Goal: Task Accomplishment & Management: Manage account settings

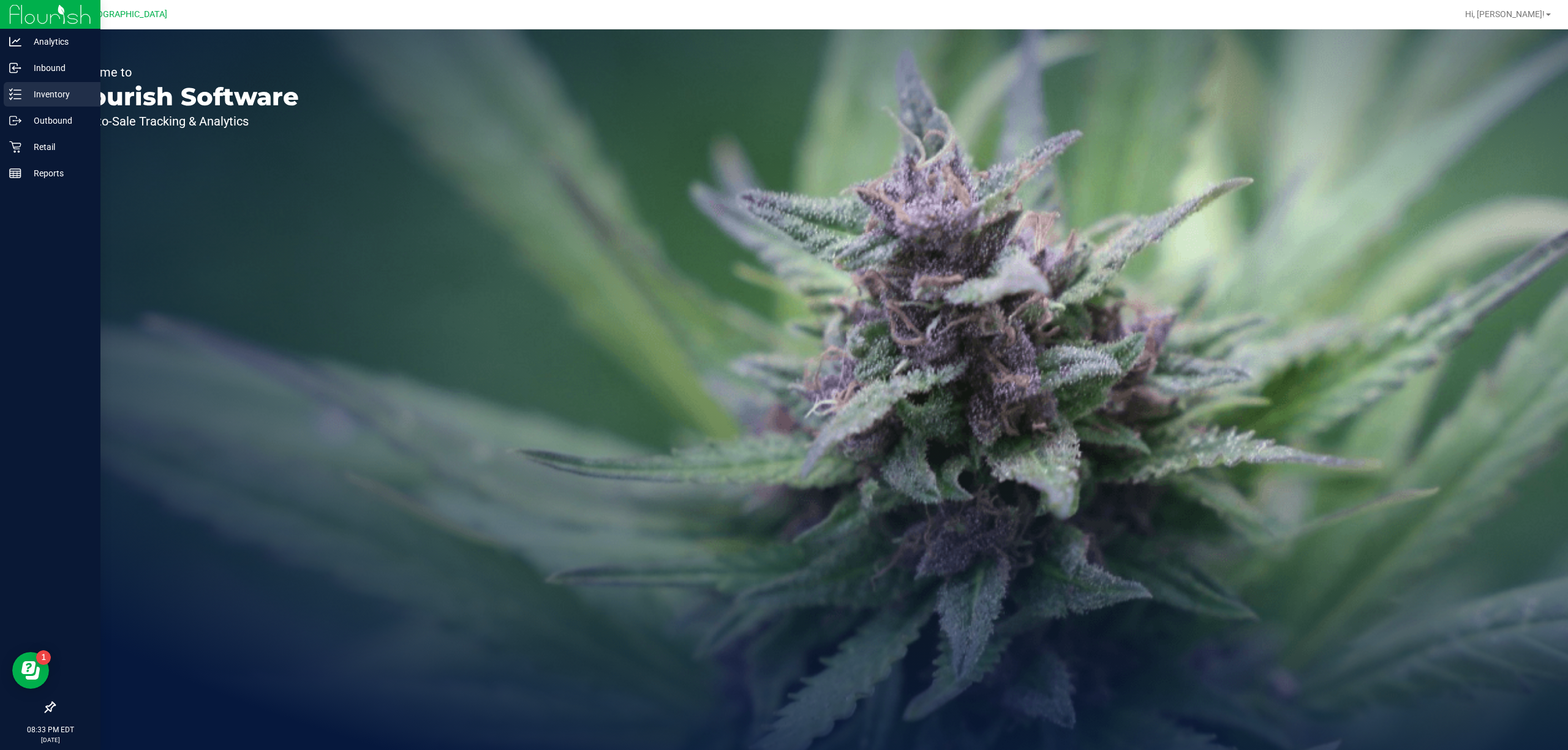
click at [39, 87] on p "Inventory" at bounding box center [58, 94] width 74 height 15
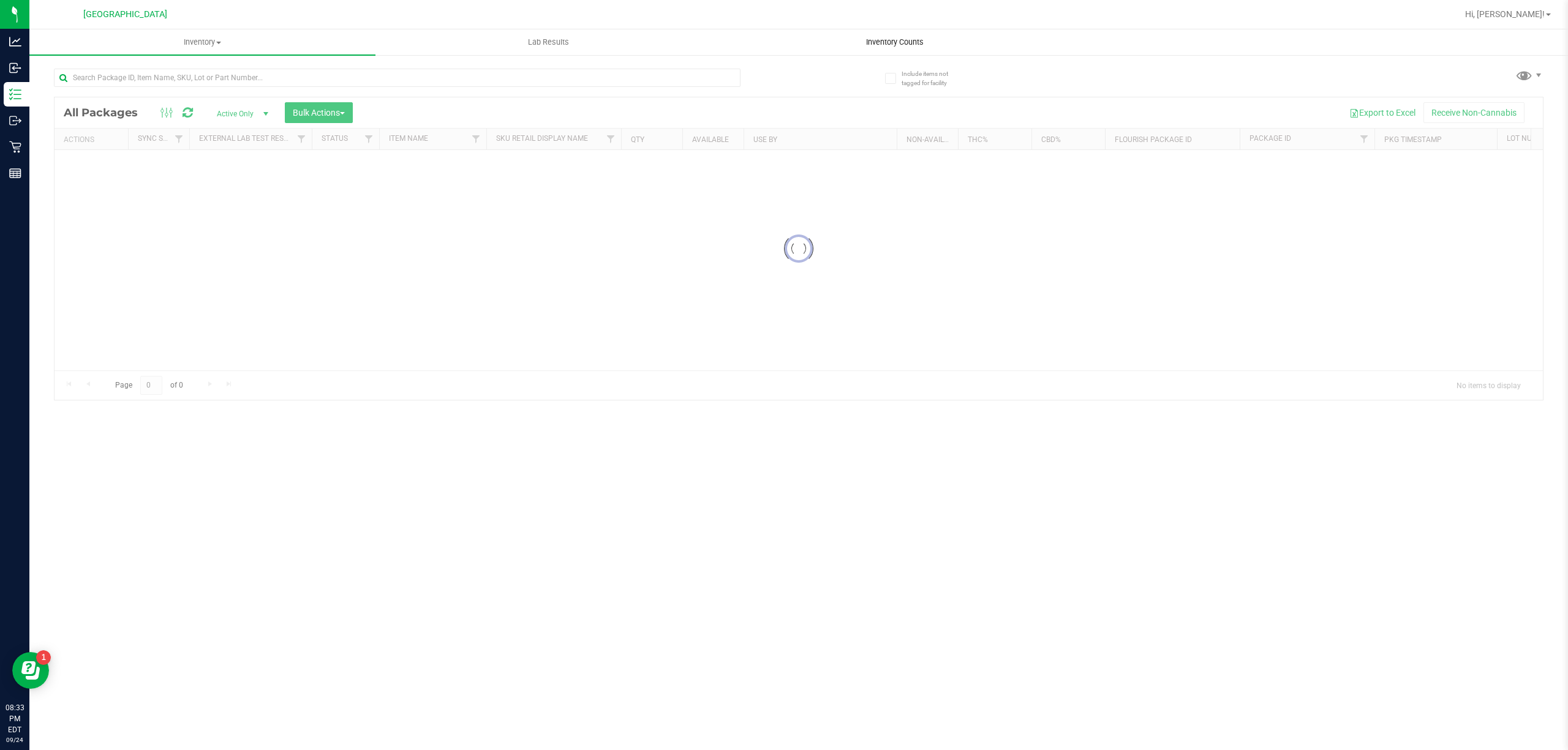
click at [878, 49] on uib-tab-heading "Inventory Counts" at bounding box center [894, 42] width 345 height 24
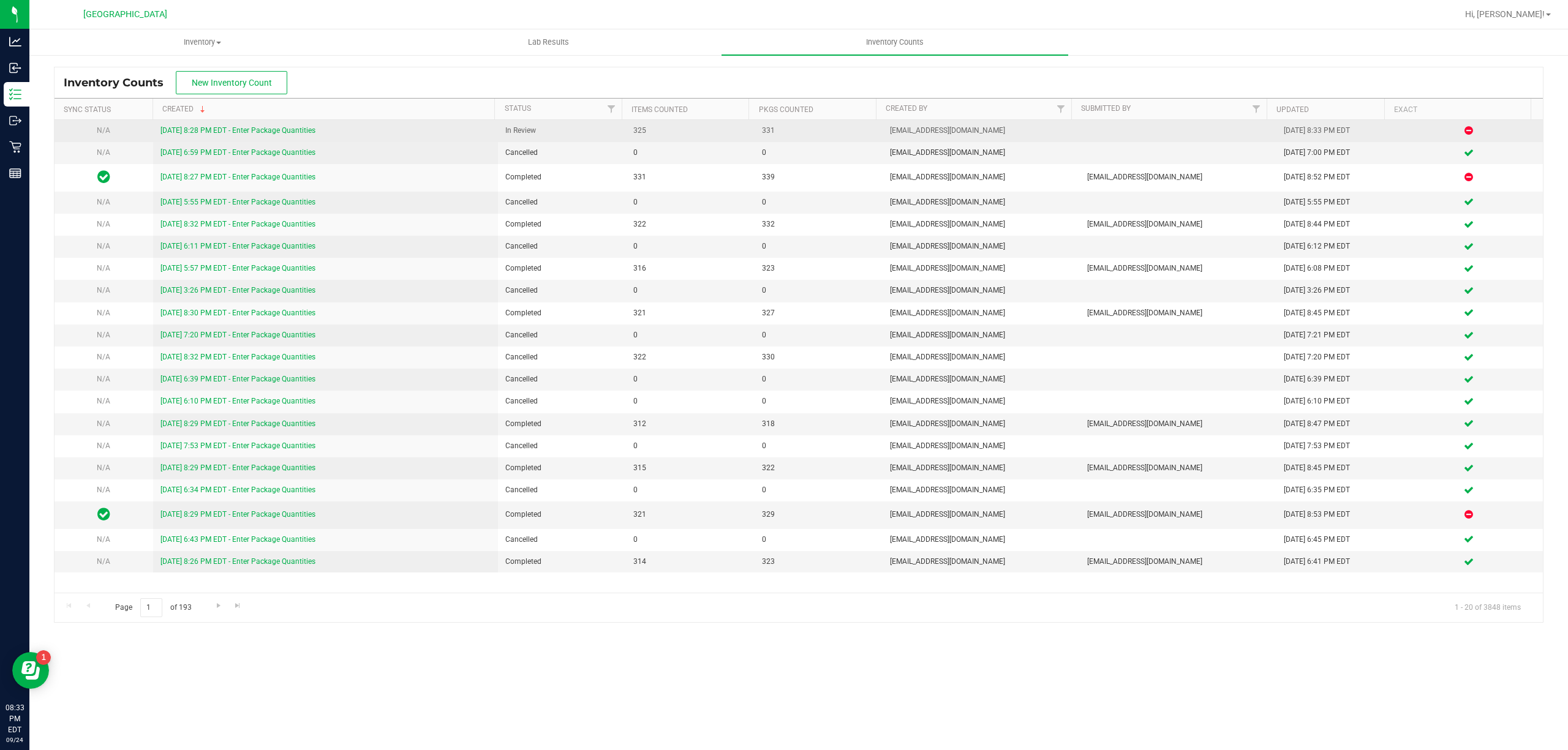
click at [232, 133] on link "[DATE] 8:28 PM EDT - Enter Package Quantities" at bounding box center [238, 130] width 155 height 8
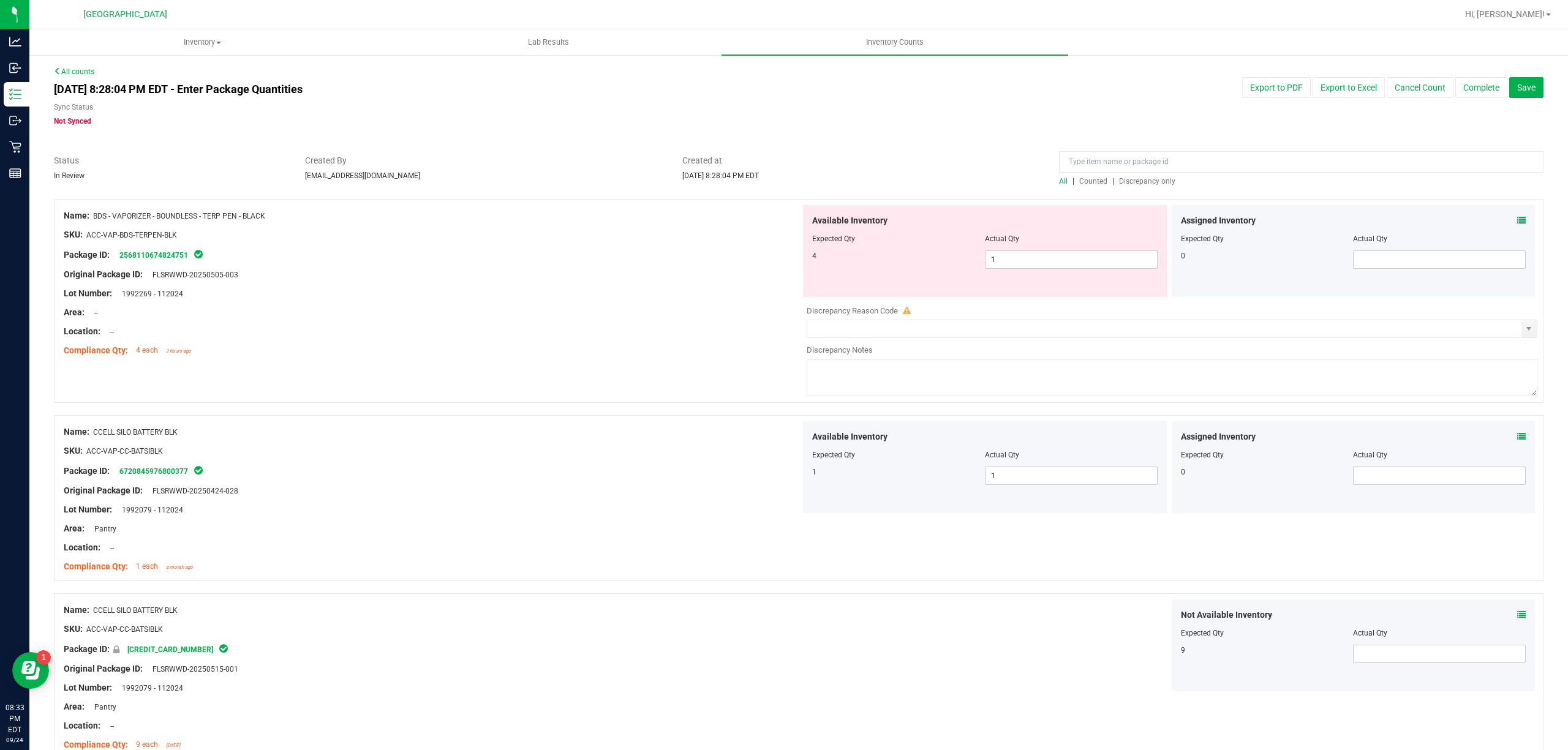
click at [1151, 186] on div "All | Counted | Discrepancy only" at bounding box center [1301, 181] width 485 height 11
click at [1152, 175] on div at bounding box center [1301, 164] width 485 height 21
click at [1121, 180] on span "Discrepancy only" at bounding box center [1147, 181] width 56 height 8
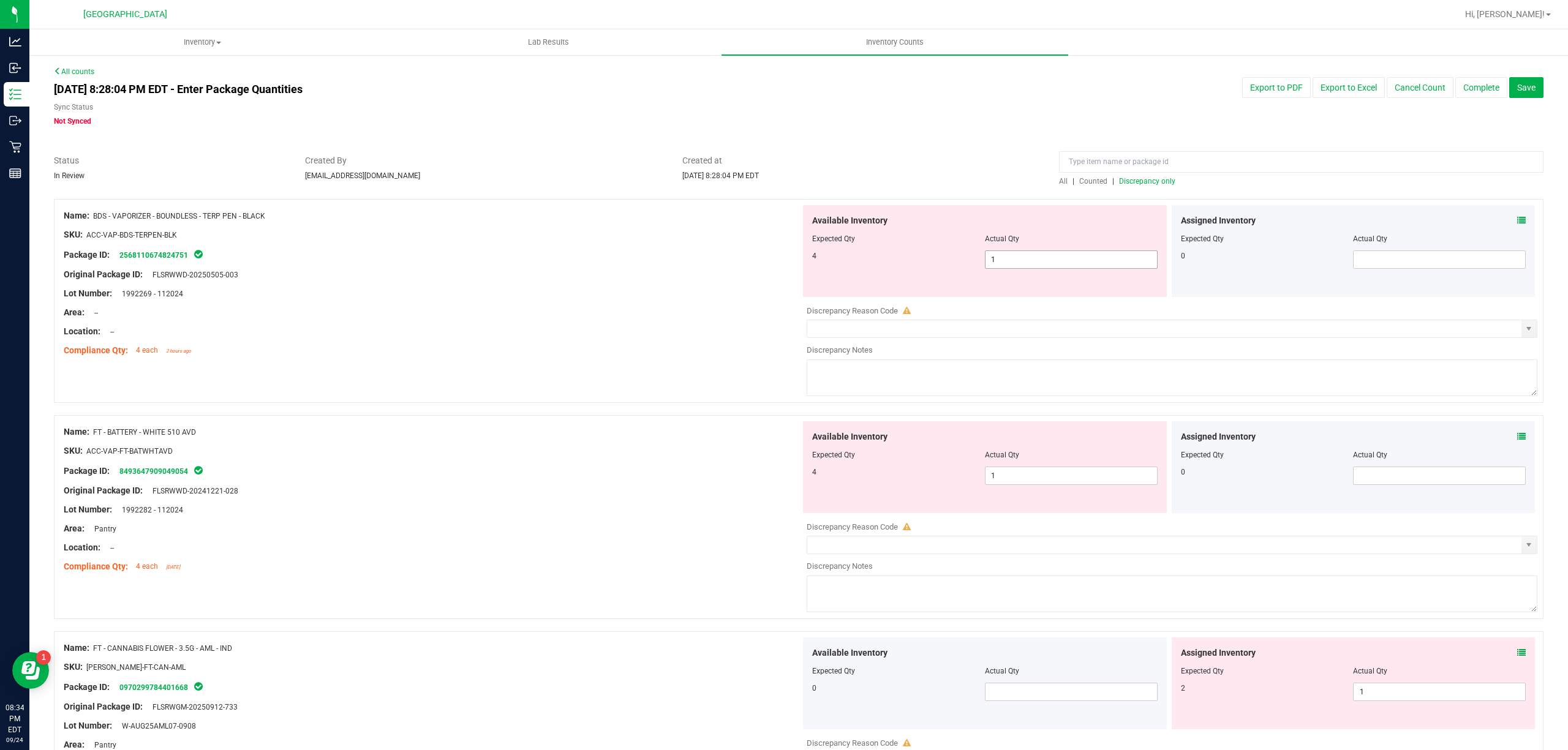
click at [991, 261] on span "1 1" at bounding box center [1071, 260] width 173 height 19
click at [991, 261] on input "1" at bounding box center [1071, 260] width 172 height 17
type input "4"
click at [1074, 481] on div "Available Inventory Expected Qty Actual Qty 4 1 1" at bounding box center [1168, 518] width 737 height 194
type input "4"
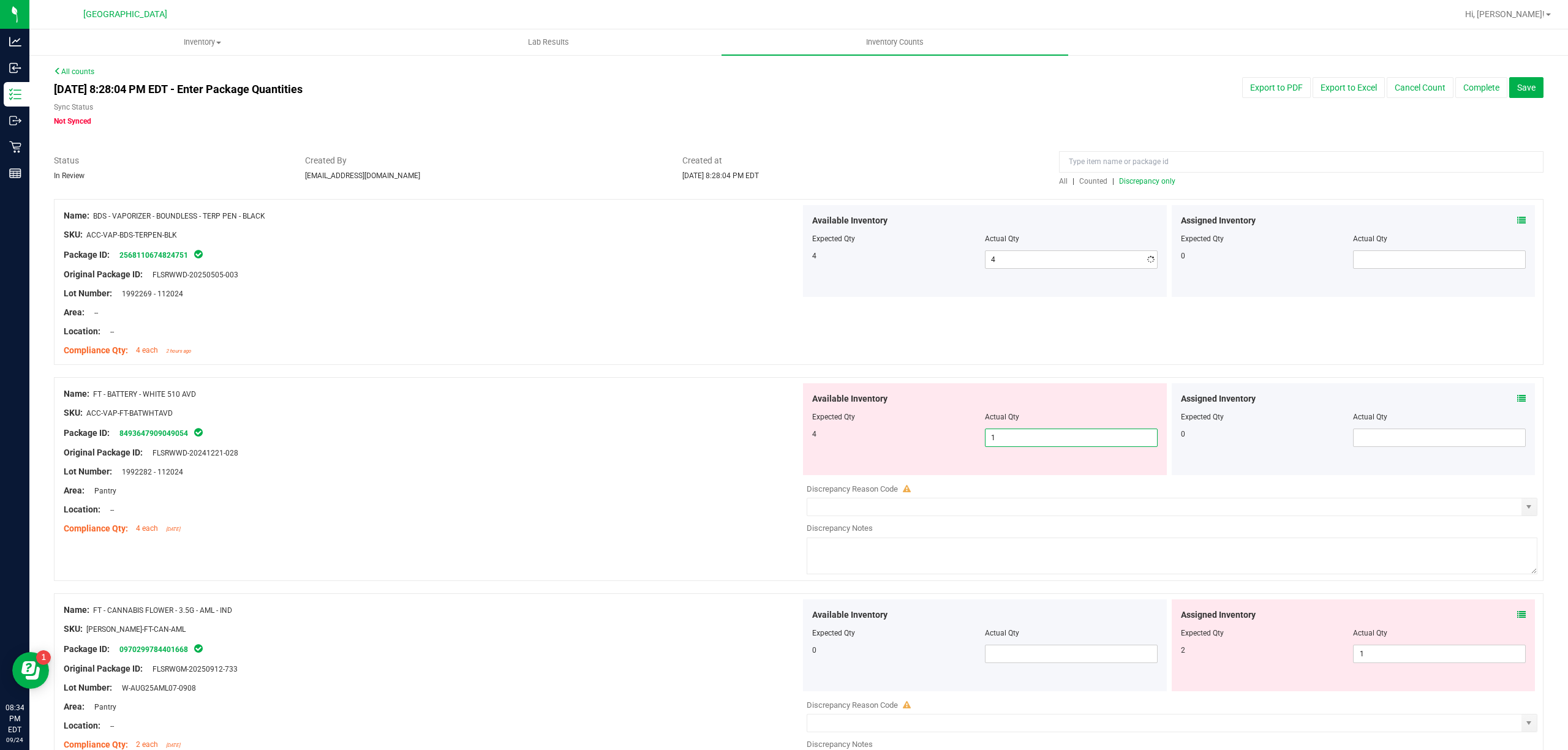
click at [1074, 481] on div at bounding box center [1172, 480] width 730 height 7
click at [1066, 442] on span "1 1" at bounding box center [1071, 438] width 173 height 19
click at [0, 0] on input "1" at bounding box center [0, 0] width 0 height 0
type input "4"
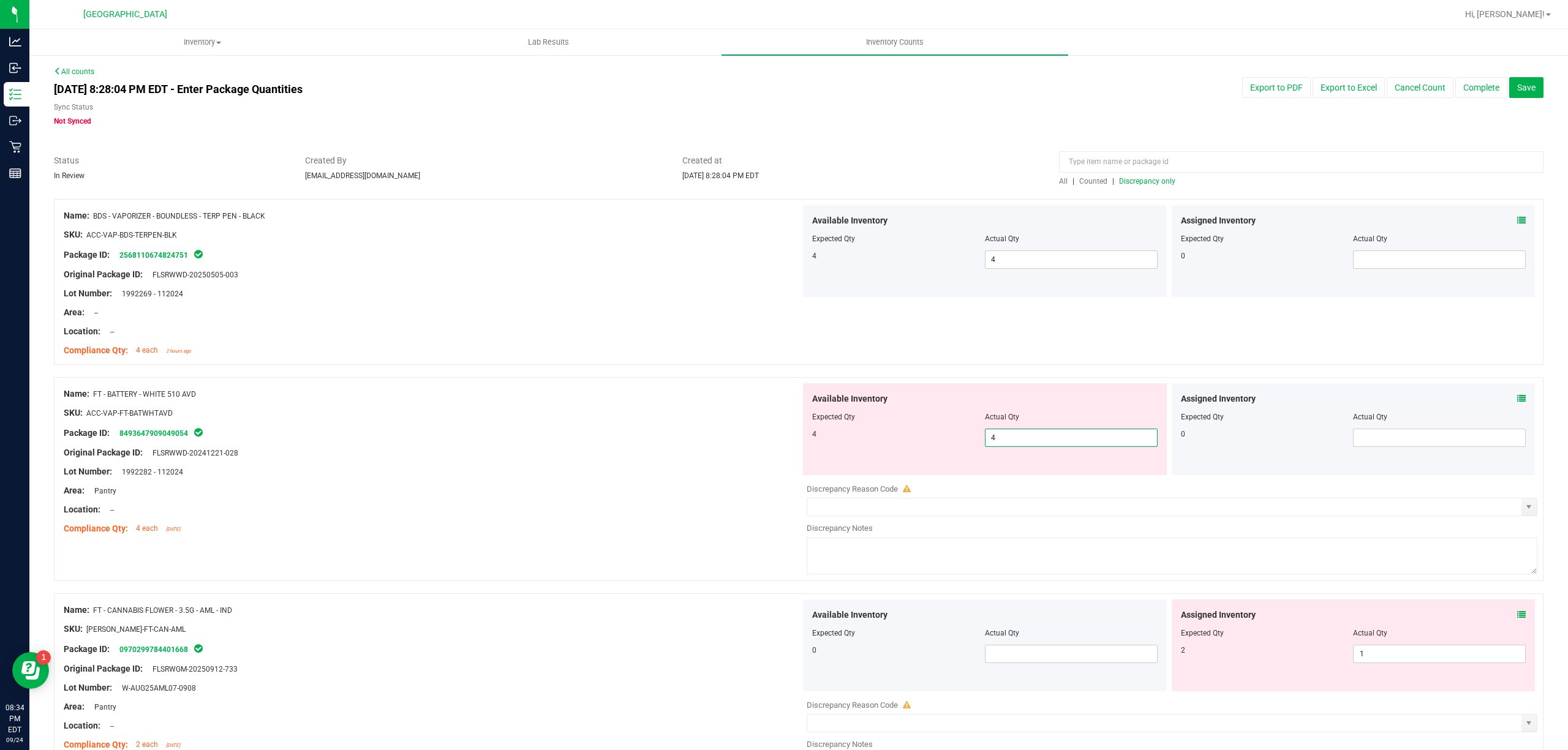
click at [609, 459] on div "Original Package ID: FLSRWWD-20241221-028" at bounding box center [431, 453] width 737 height 13
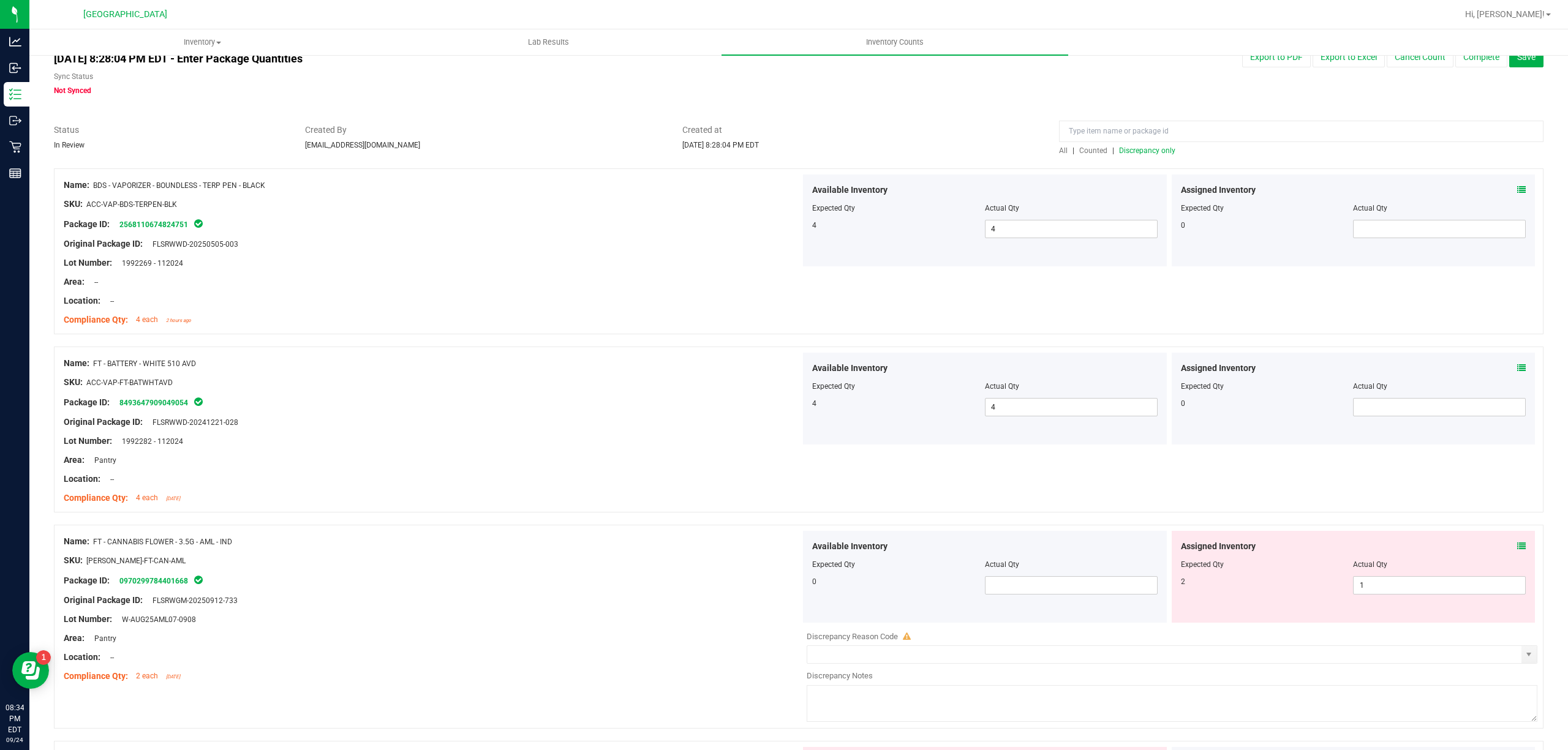
scroll to position [81, 0]
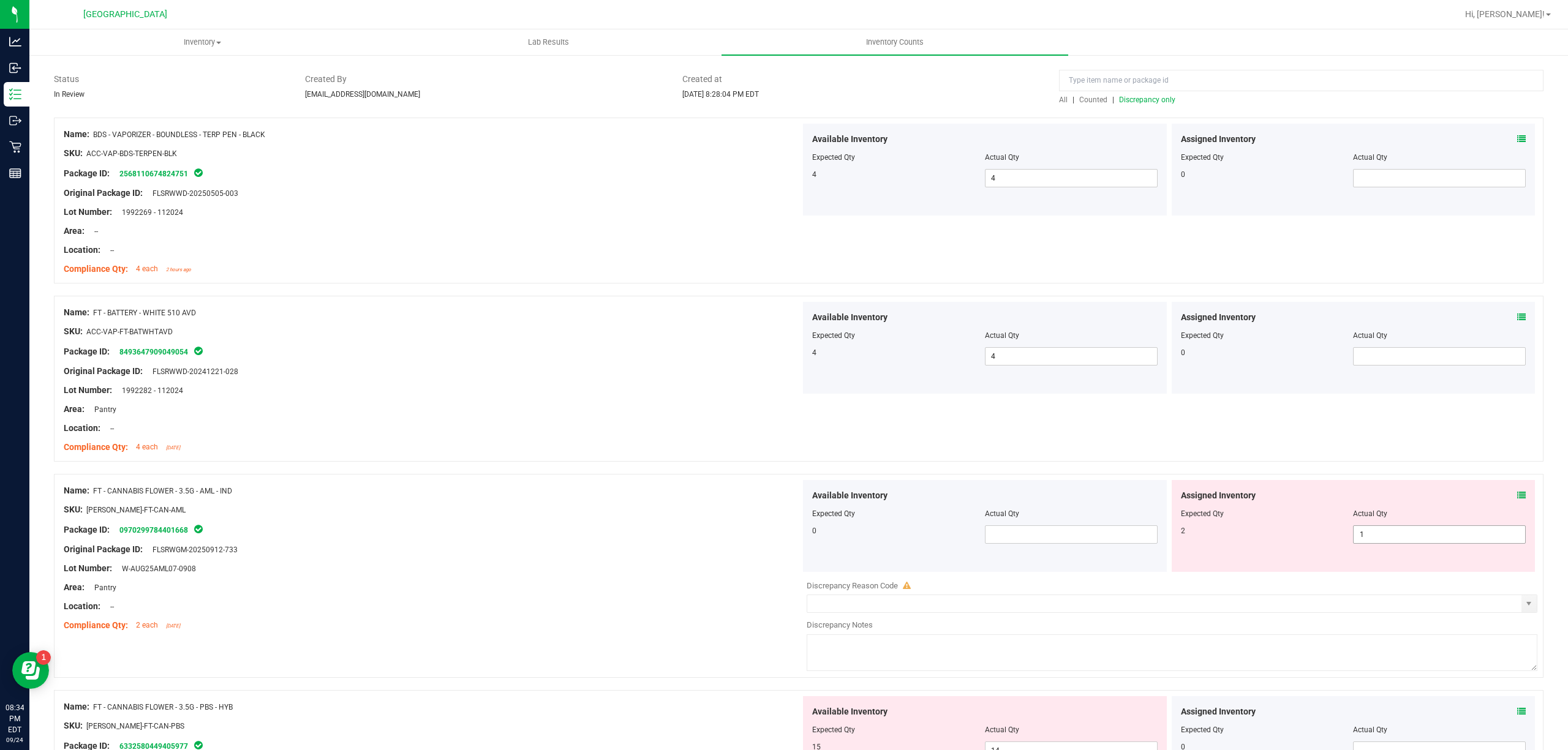
click at [1430, 537] on span "1 1" at bounding box center [1439, 535] width 173 height 19
click at [0, 0] on input "1" at bounding box center [0, 0] width 0 height 0
type input "2"
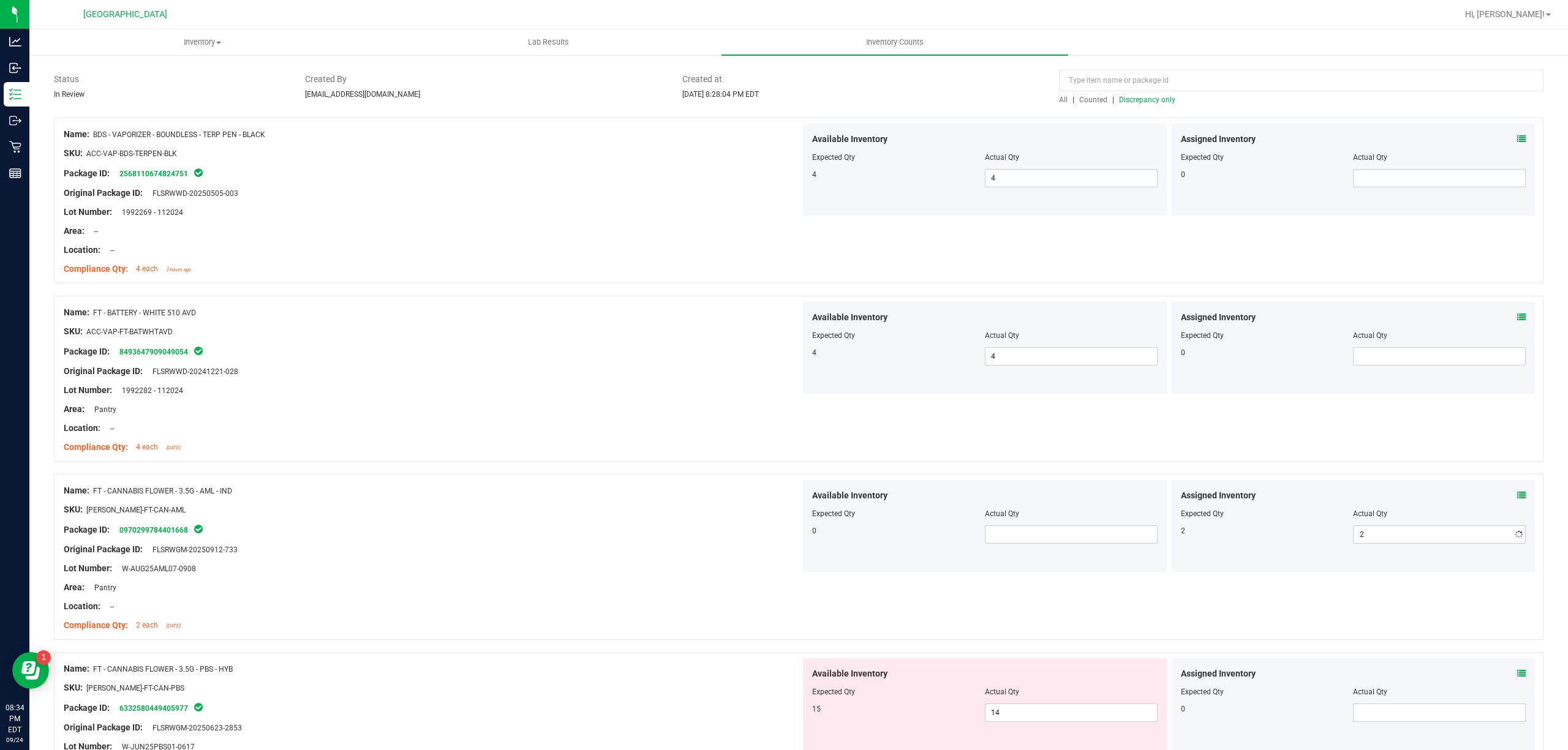
click at [586, 446] on div "Compliance Qty: 4 each [DATE]" at bounding box center [431, 447] width 737 height 13
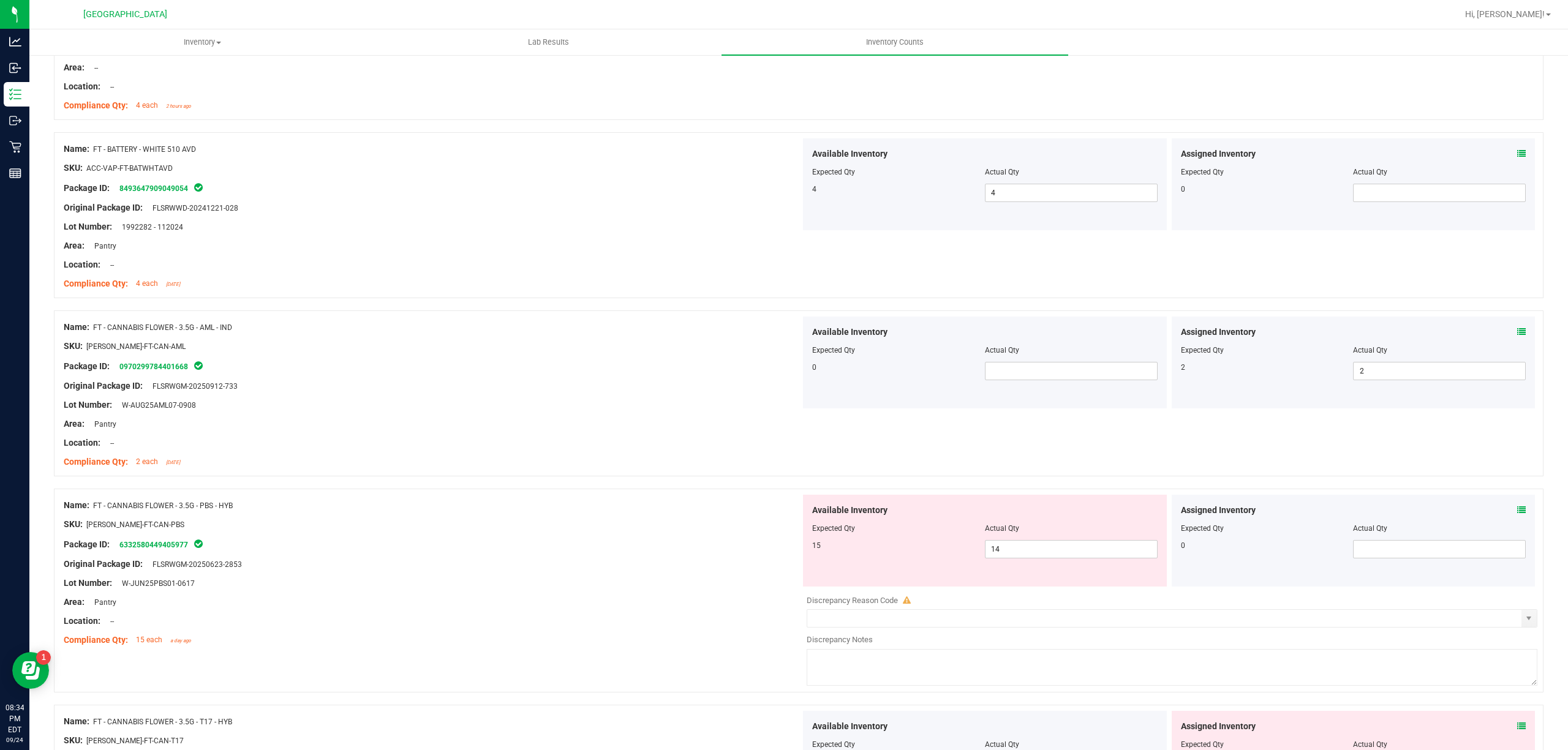
click at [1076, 540] on div at bounding box center [985, 537] width 346 height 7
click at [1054, 549] on span "14 14" at bounding box center [1071, 549] width 173 height 19
click at [1054, 549] on input "14" at bounding box center [1071, 549] width 172 height 17
type input "15"
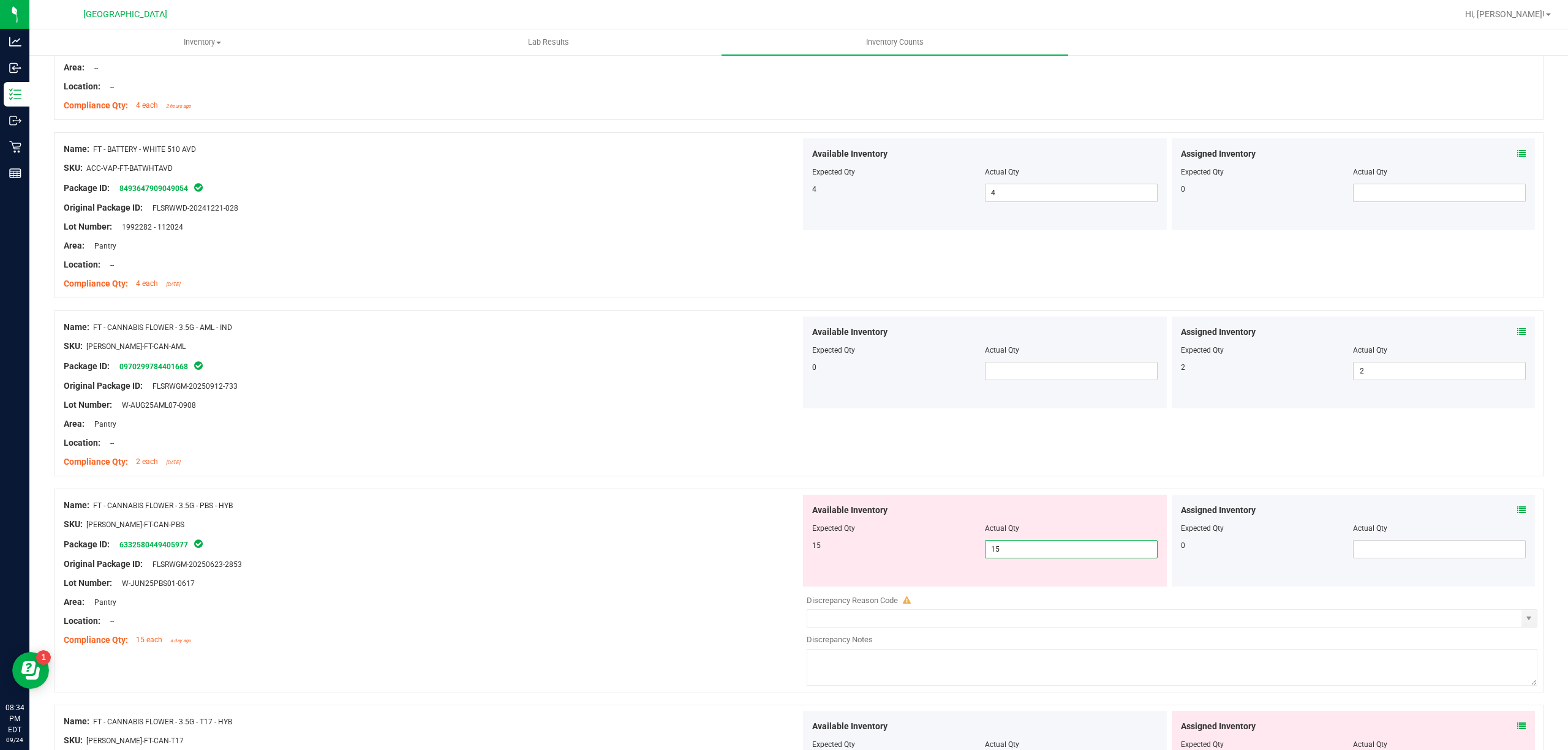
type input "15"
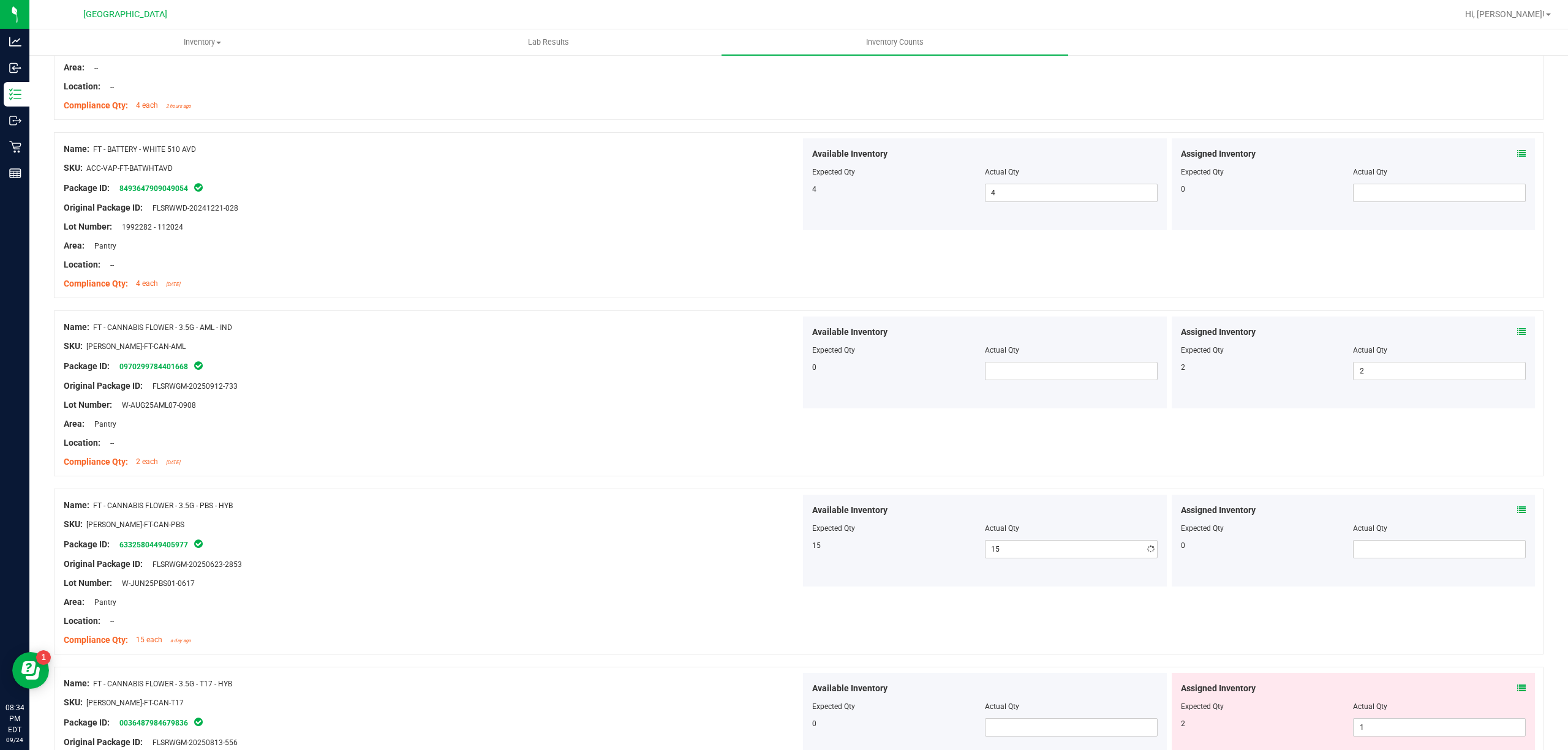
click at [625, 566] on div "Original Package ID: FLSRWGM-20250623-2853" at bounding box center [431, 564] width 737 height 13
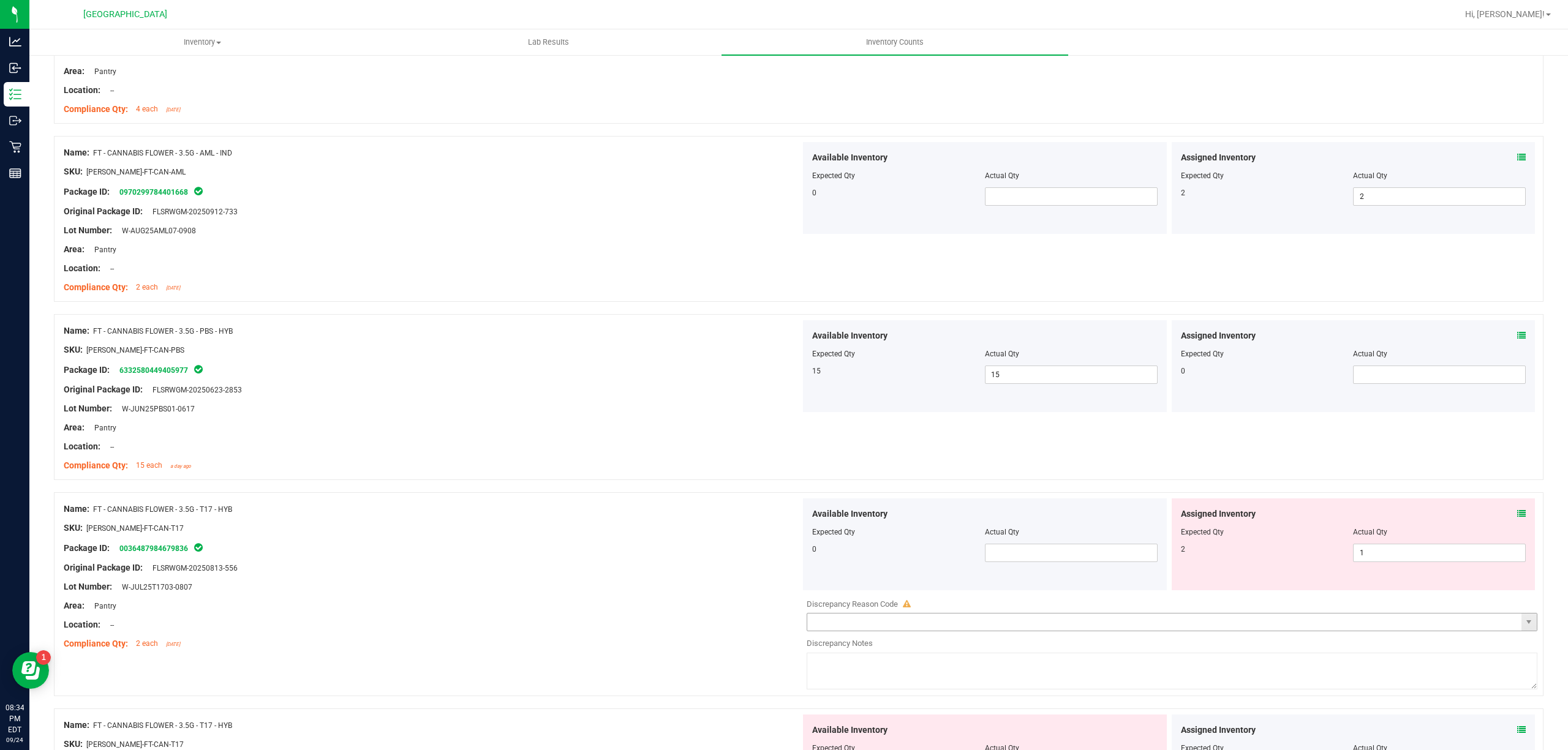
scroll to position [572, 0]
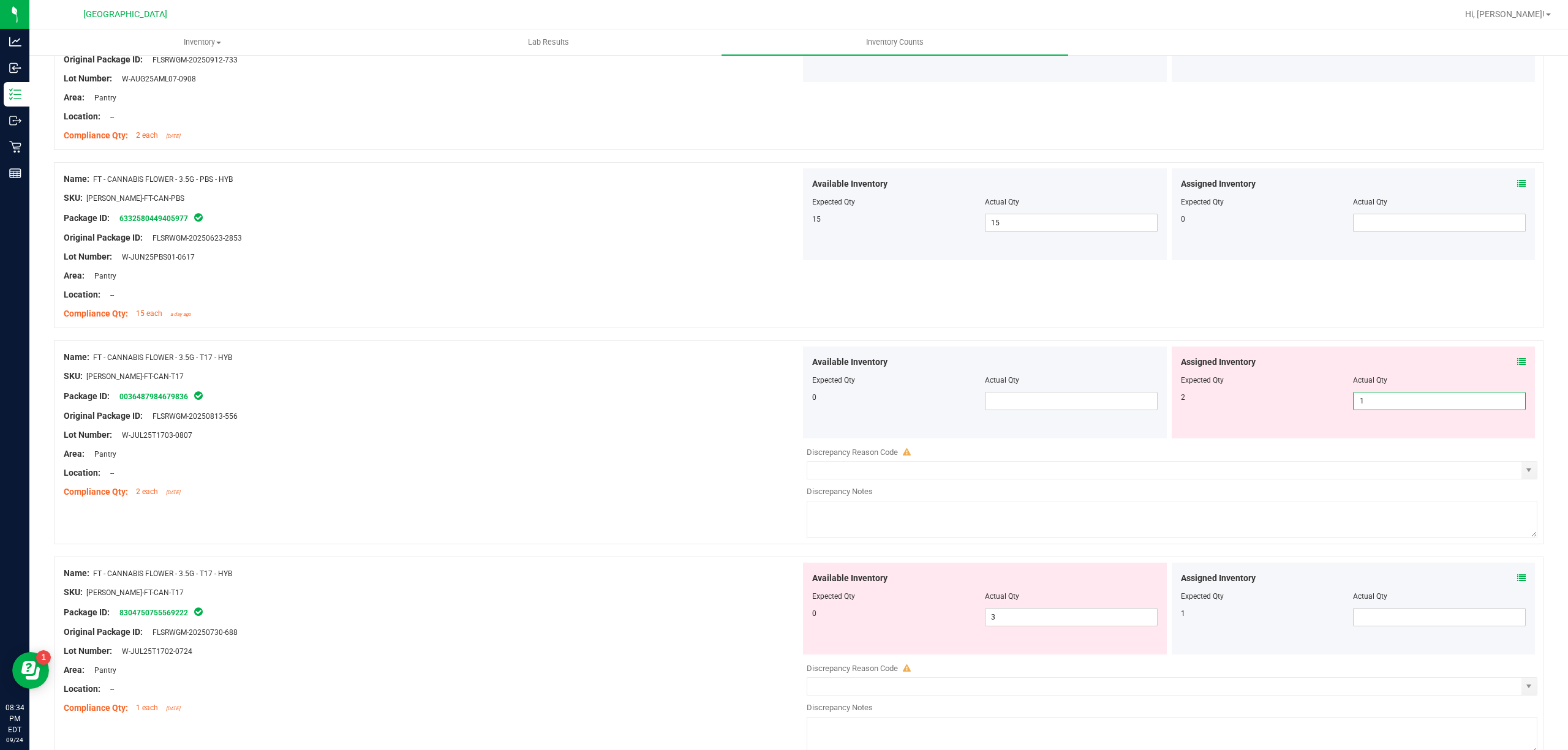
click at [1379, 407] on span "1 1" at bounding box center [1439, 402] width 173 height 19
click at [1379, 407] on input "1" at bounding box center [1439, 401] width 172 height 17
type input "2"
click at [351, 412] on div "Original Package ID: FLSRWGM-20250813-556" at bounding box center [431, 417] width 737 height 13
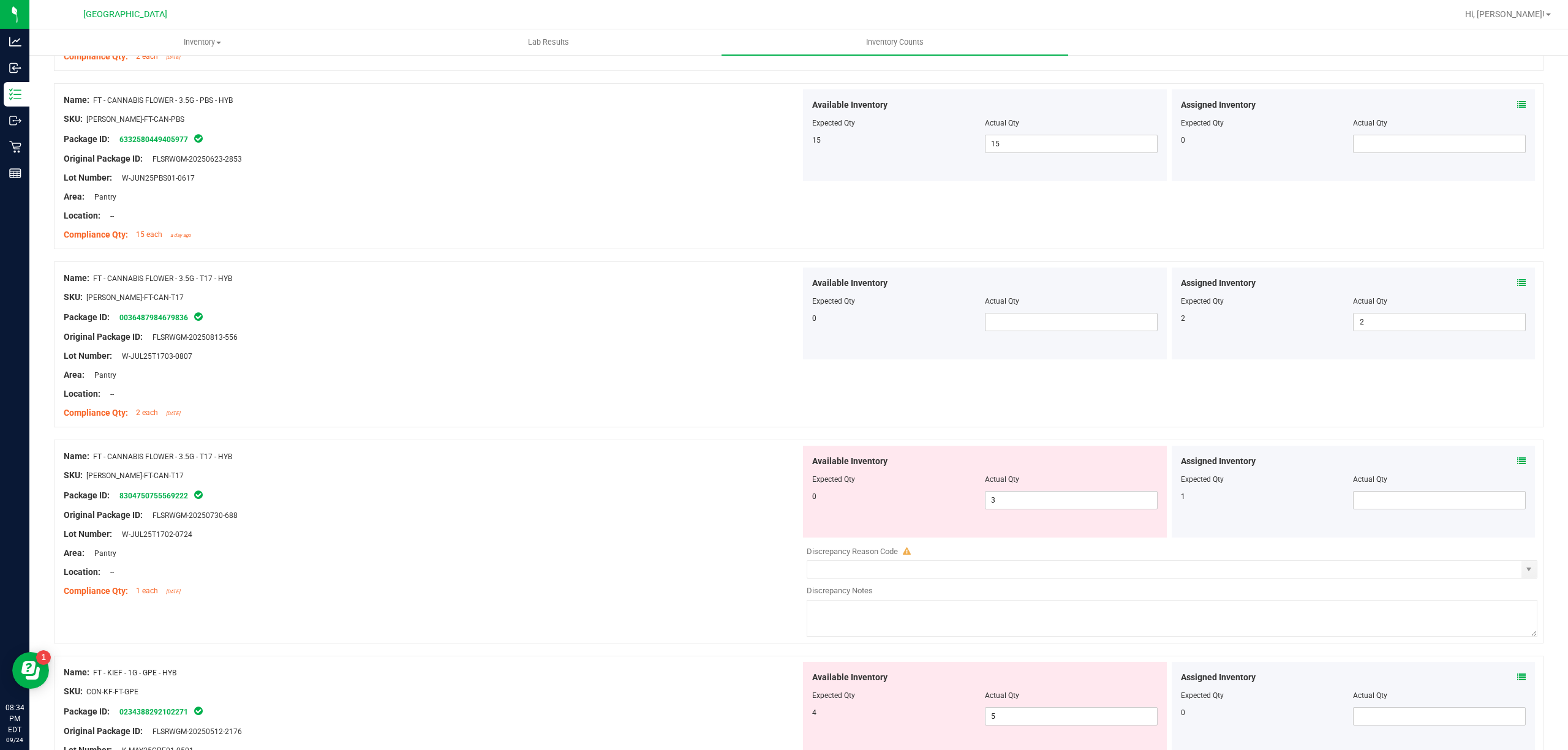
scroll to position [735, 0]
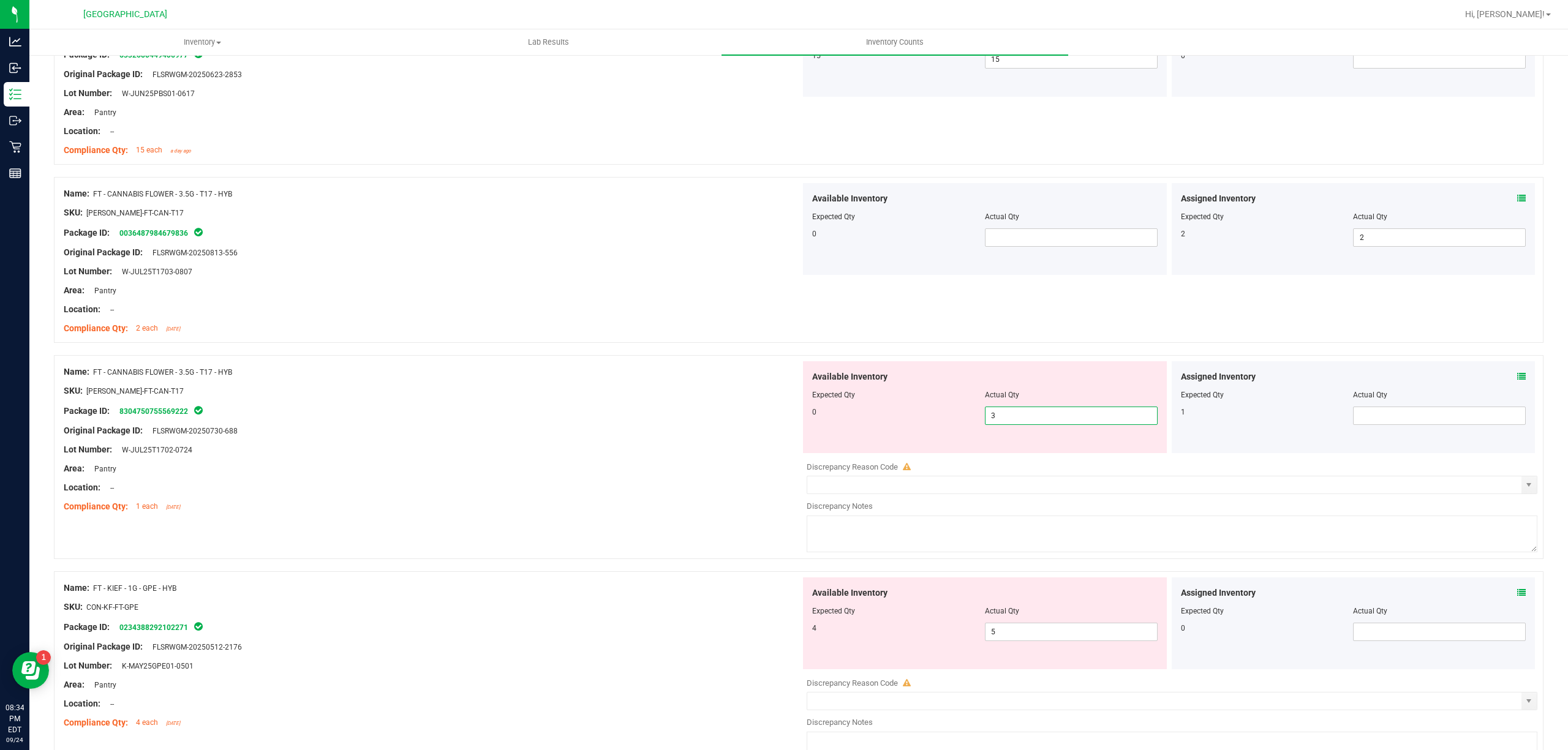
click at [1009, 420] on span "3 3" at bounding box center [1071, 416] width 173 height 19
click at [1009, 420] on input "3" at bounding box center [1071, 416] width 172 height 17
type input "0"
click at [1353, 419] on span at bounding box center [1439, 416] width 173 height 19
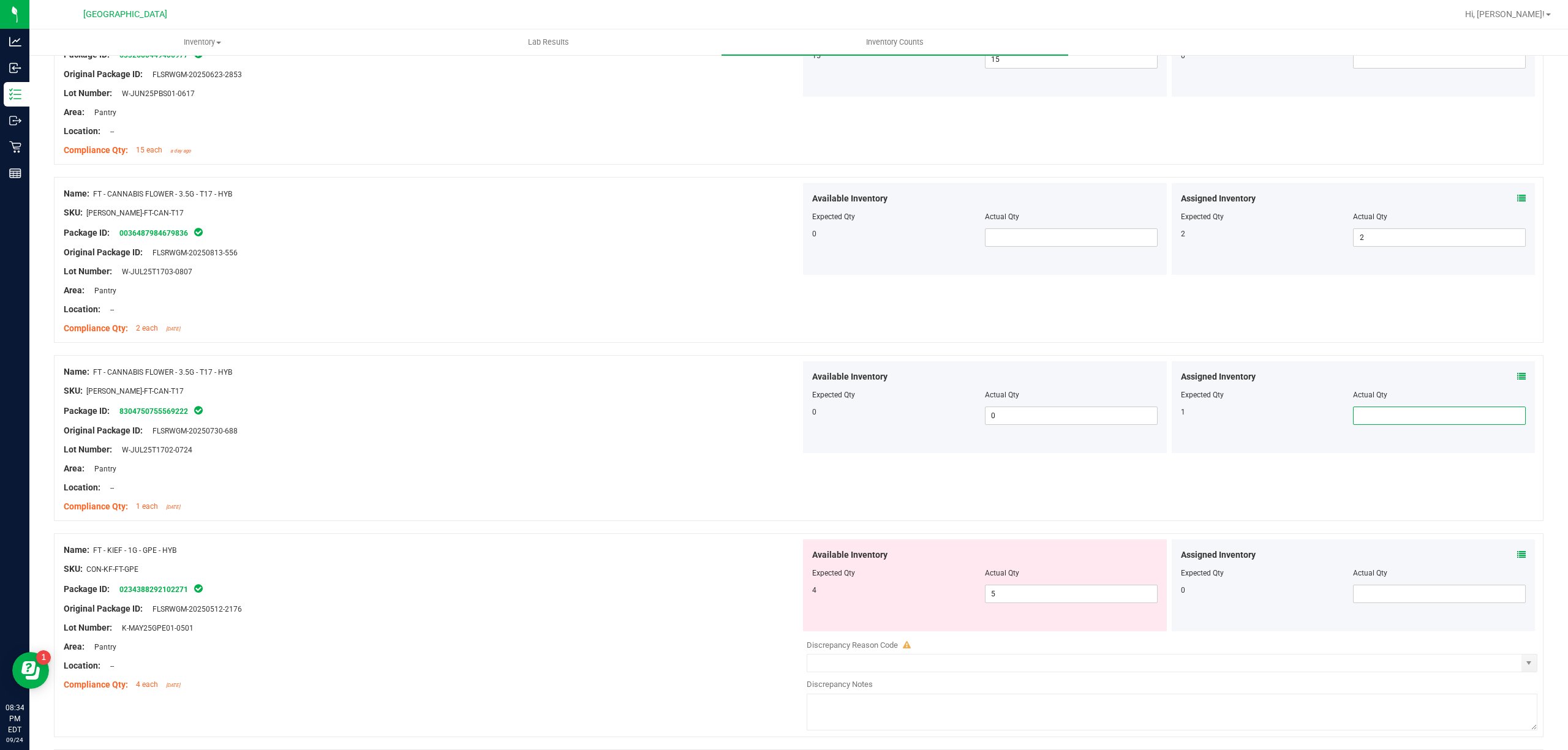
type input "1"
click at [692, 547] on div "Name: FT - KIEF - 1G - GPE - HYB" at bounding box center [431, 550] width 737 height 13
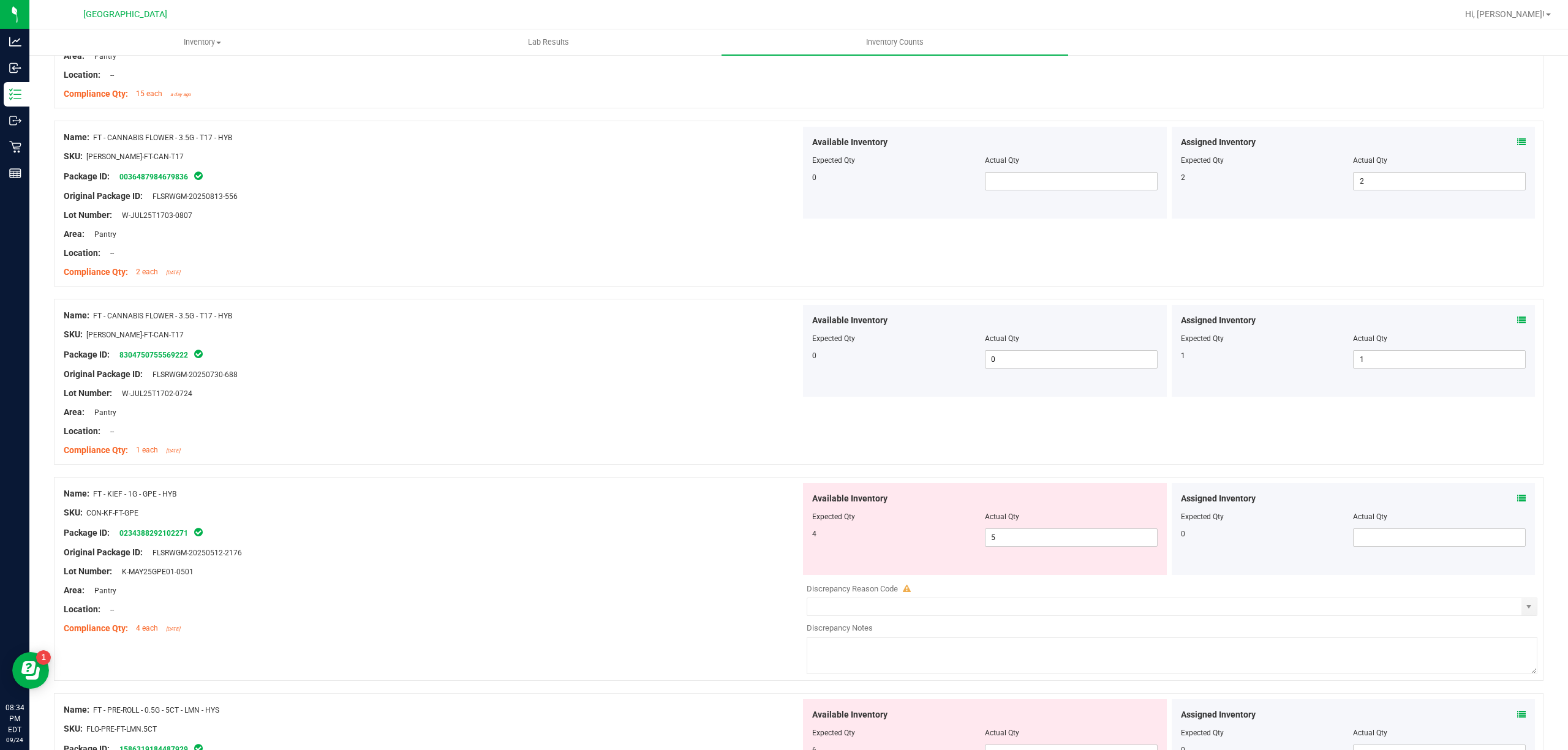
scroll to position [816, 0]
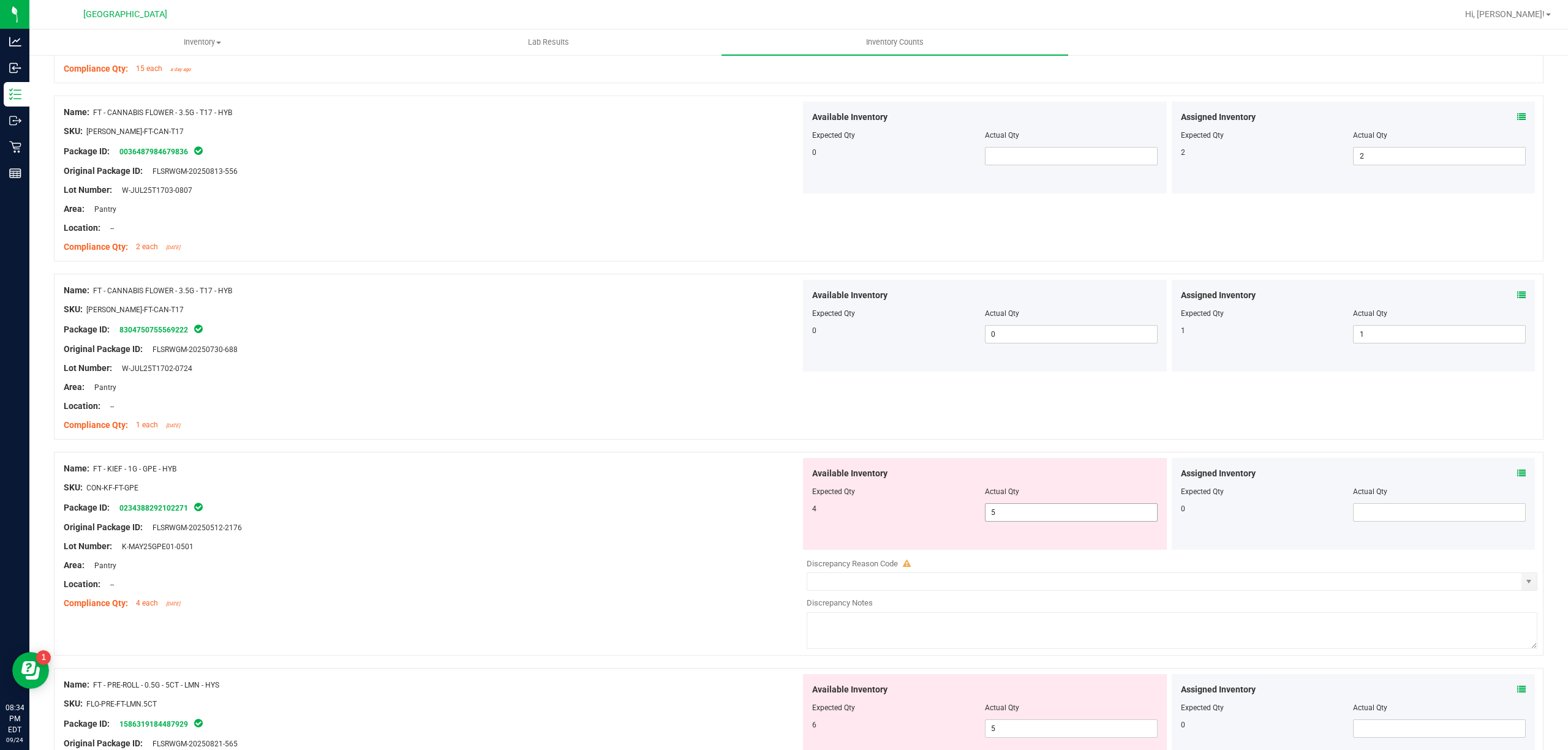
click at [1053, 513] on span "5 5" at bounding box center [1071, 513] width 173 height 19
click at [1053, 513] on input "5" at bounding box center [1071, 513] width 172 height 17
type input "4"
click at [610, 527] on div "Original Package ID: FLSRWGM-20250512-2176" at bounding box center [431, 528] width 737 height 13
type input "4"
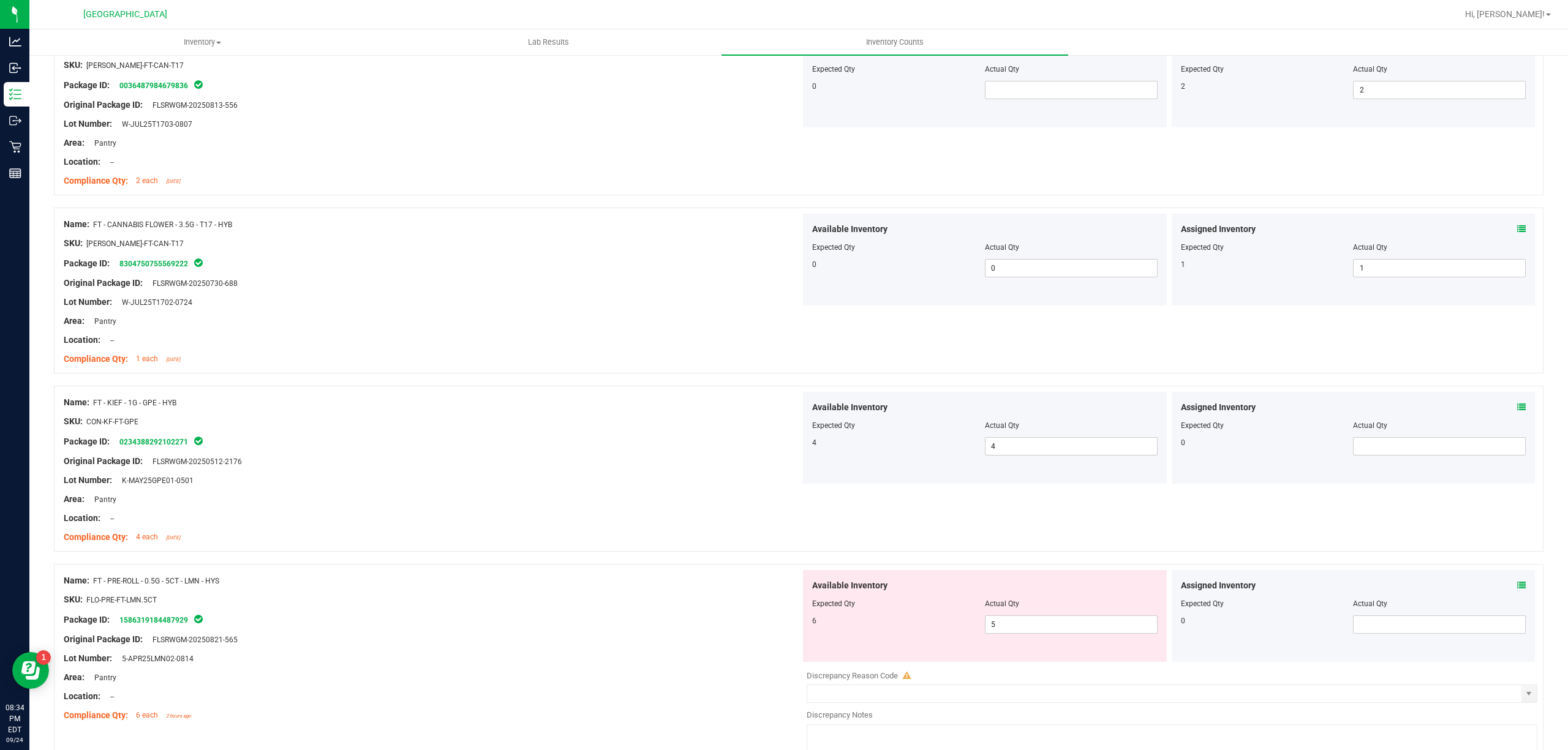
scroll to position [980, 0]
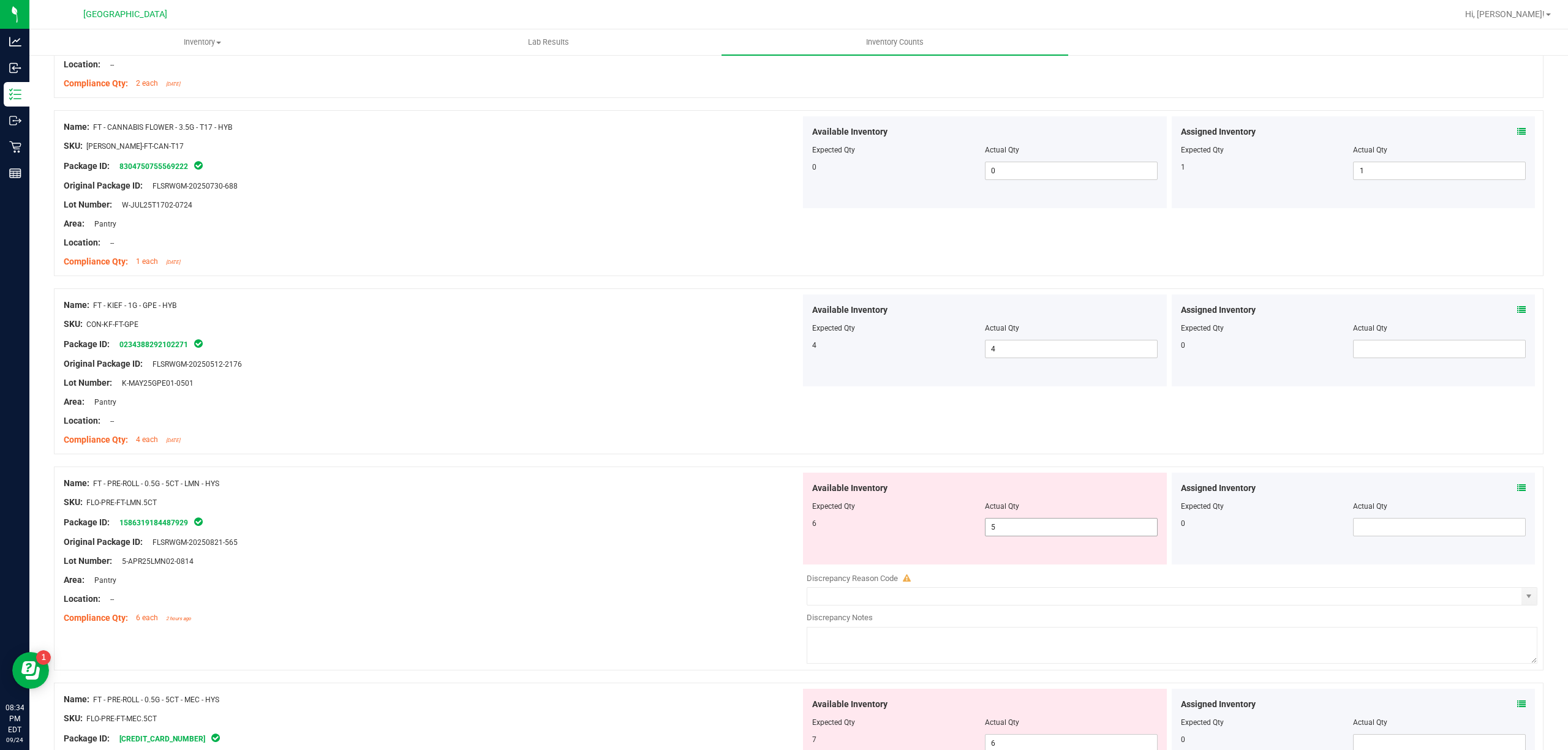
click at [1001, 525] on span "5 5" at bounding box center [1071, 528] width 173 height 19
click at [1001, 525] on input "5" at bounding box center [1071, 527] width 172 height 17
type input "6"
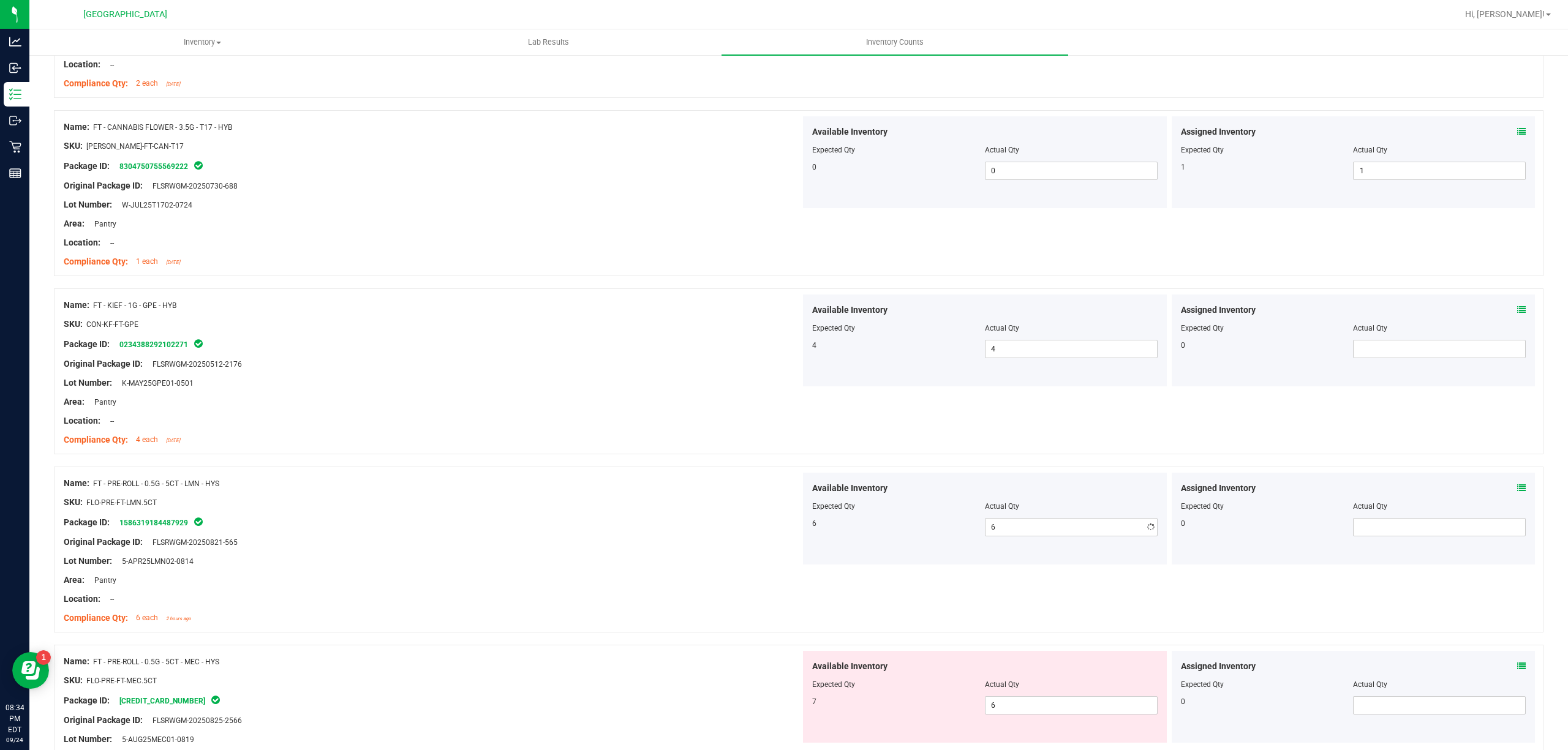
click at [615, 530] on div "Package ID: 1586319184487929" at bounding box center [431, 523] width 737 height 15
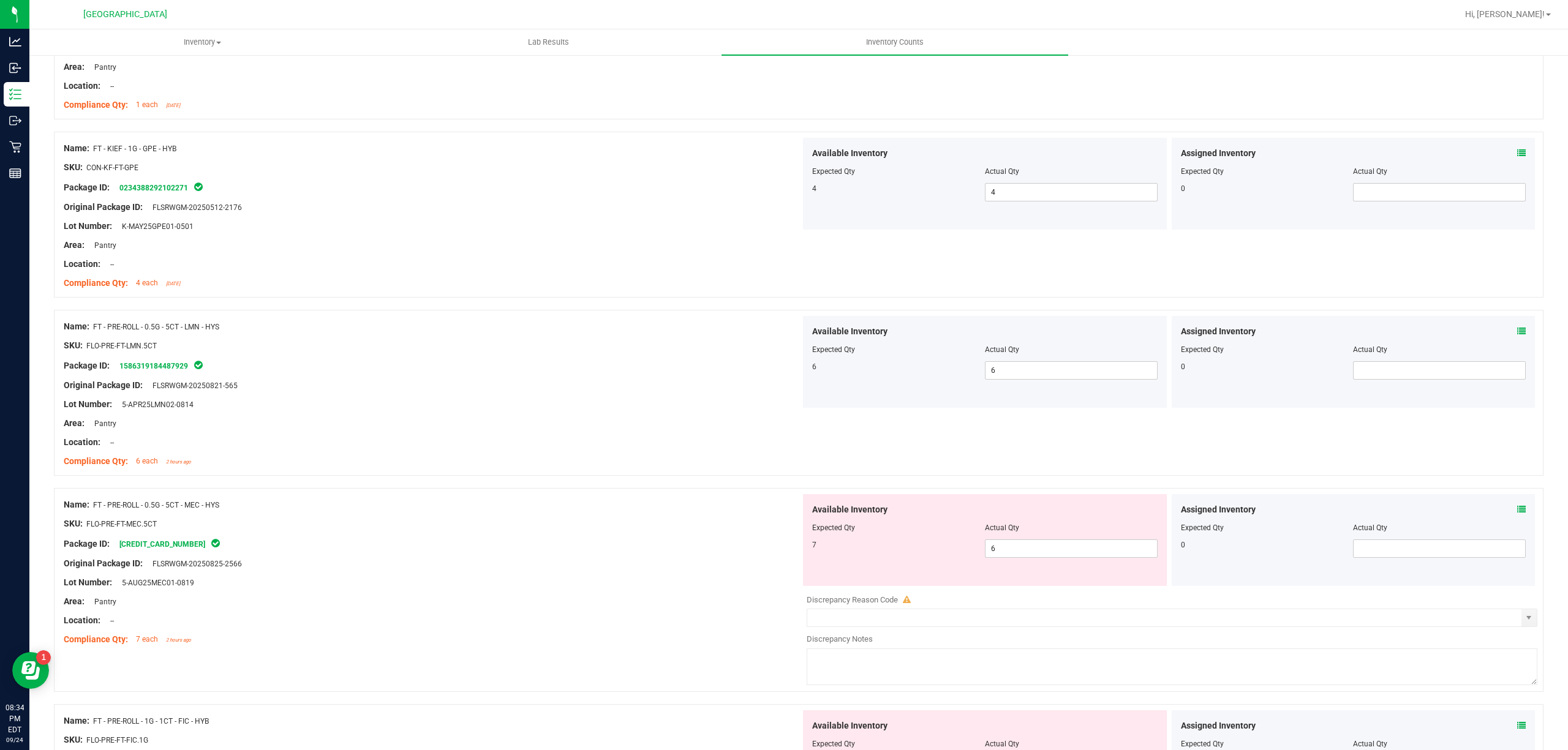
scroll to position [1143, 0]
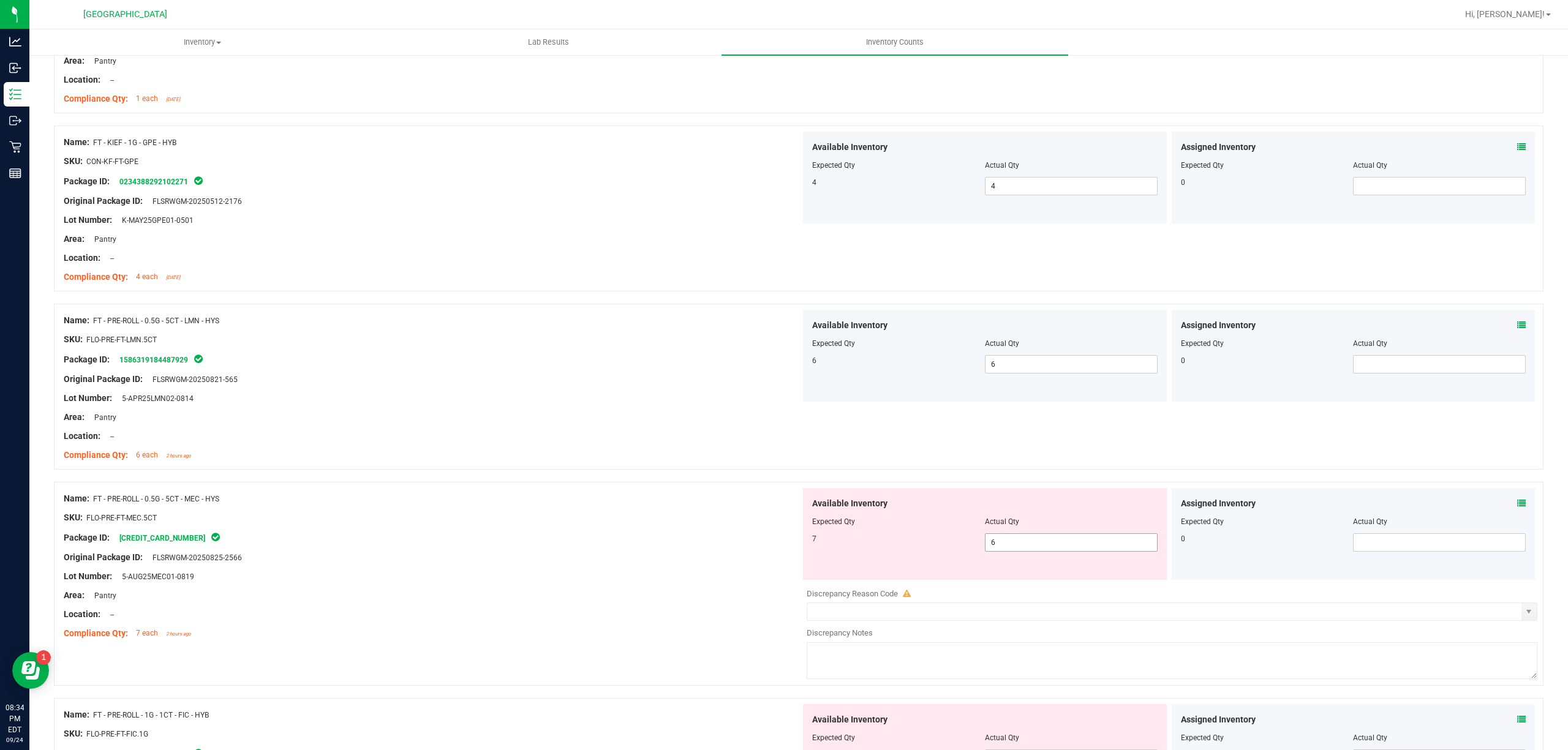
click at [1012, 547] on span "6 6" at bounding box center [1071, 543] width 173 height 19
click at [1012, 547] on input "6" at bounding box center [1071, 543] width 172 height 17
type input "7"
click at [447, 564] on div "Original Package ID: FLSRWGM-20250825-2566" at bounding box center [431, 558] width 737 height 13
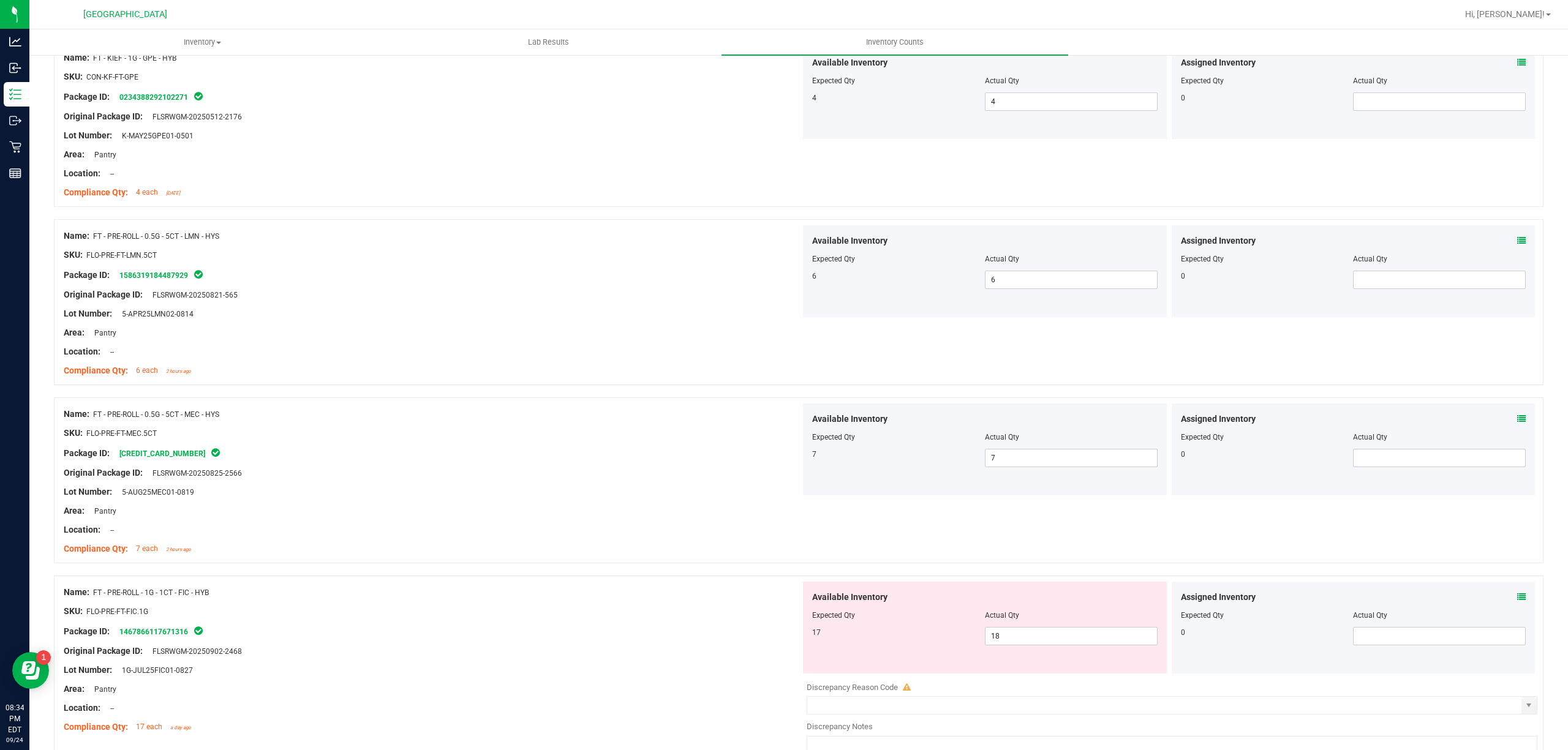
scroll to position [1307, 0]
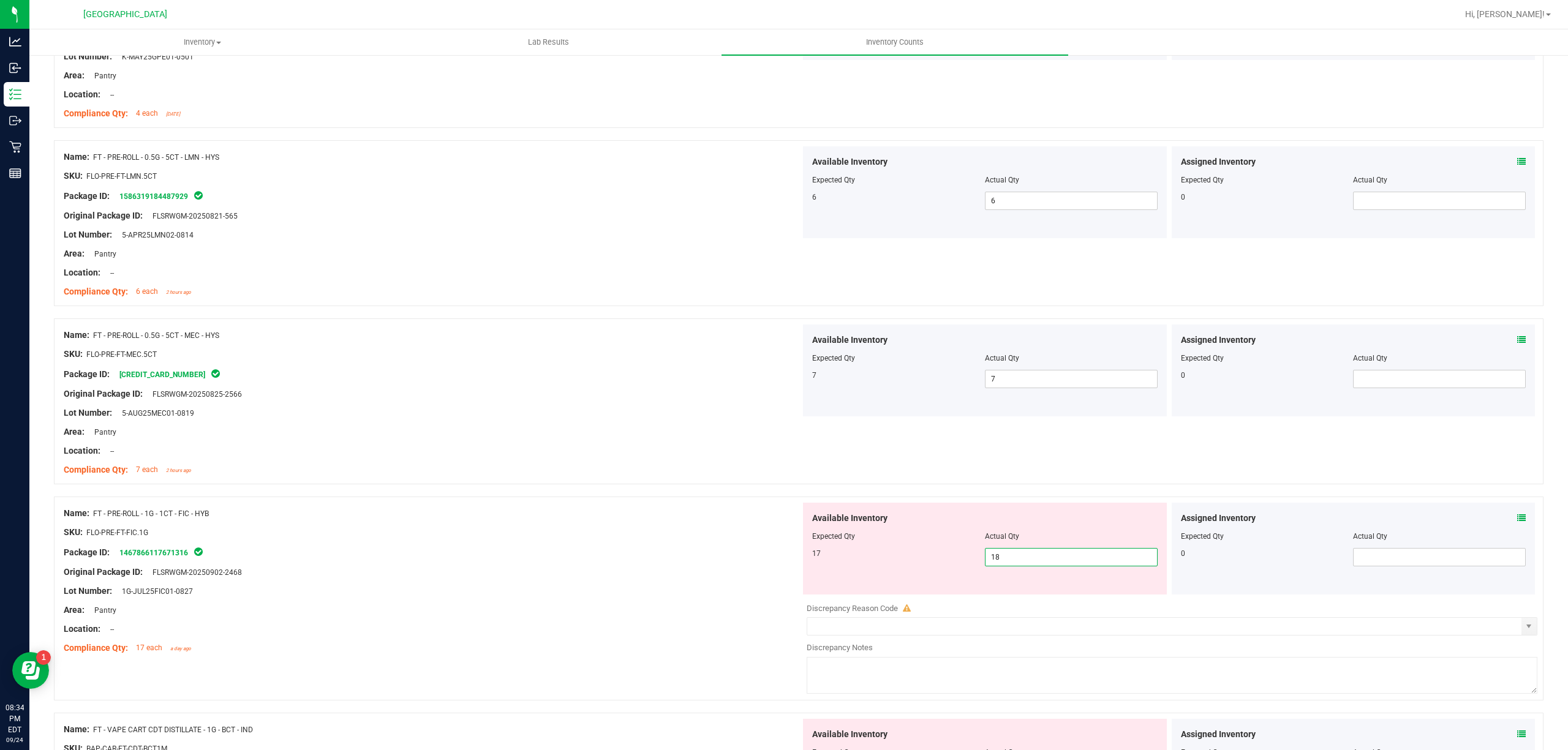
click at [1019, 559] on span "18 18" at bounding box center [1071, 558] width 173 height 19
click at [1018, 559] on input "18" at bounding box center [1071, 558] width 172 height 17
type input "17"
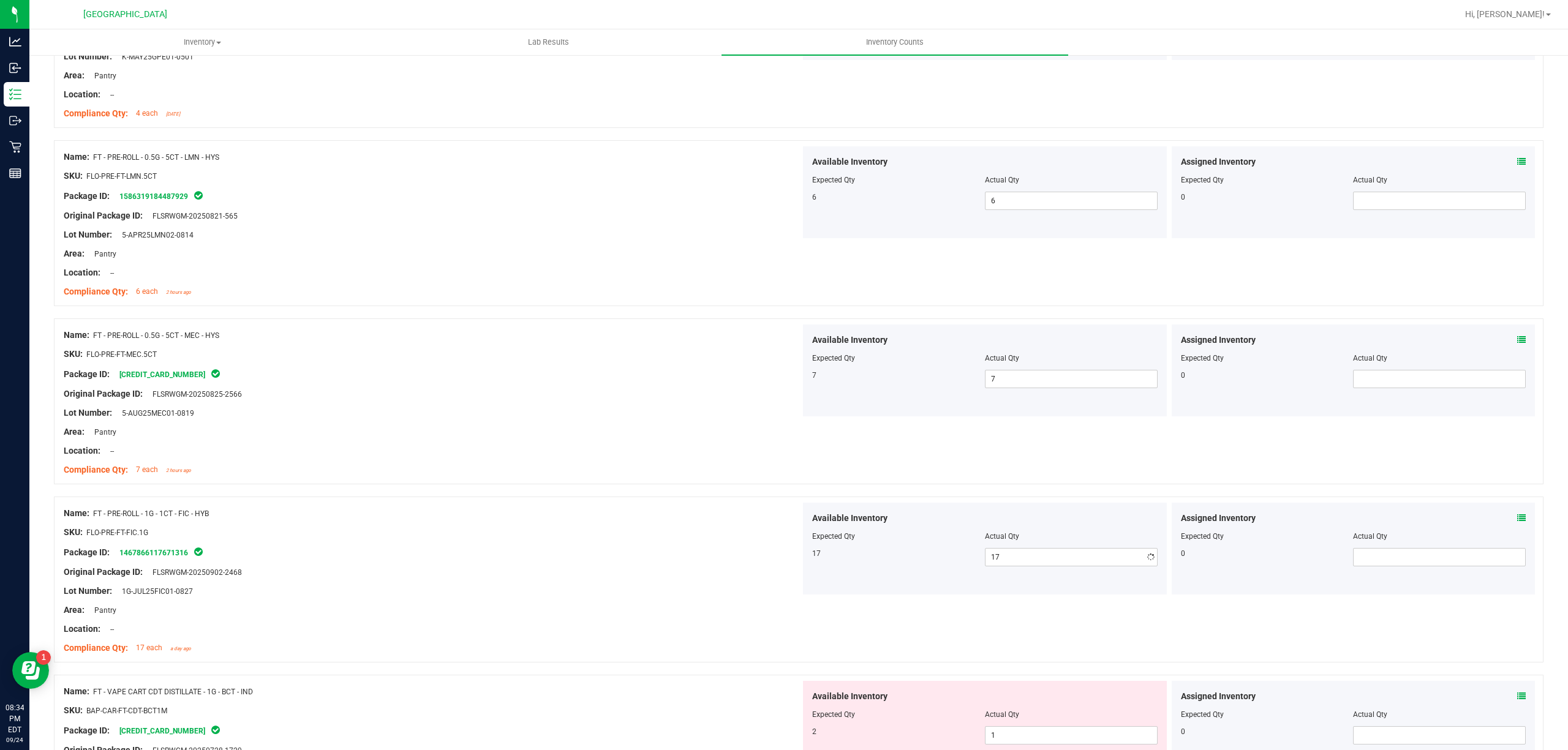
click at [584, 576] on div "Original Package ID: FLSRWGM-20250902-2468" at bounding box center [431, 573] width 737 height 13
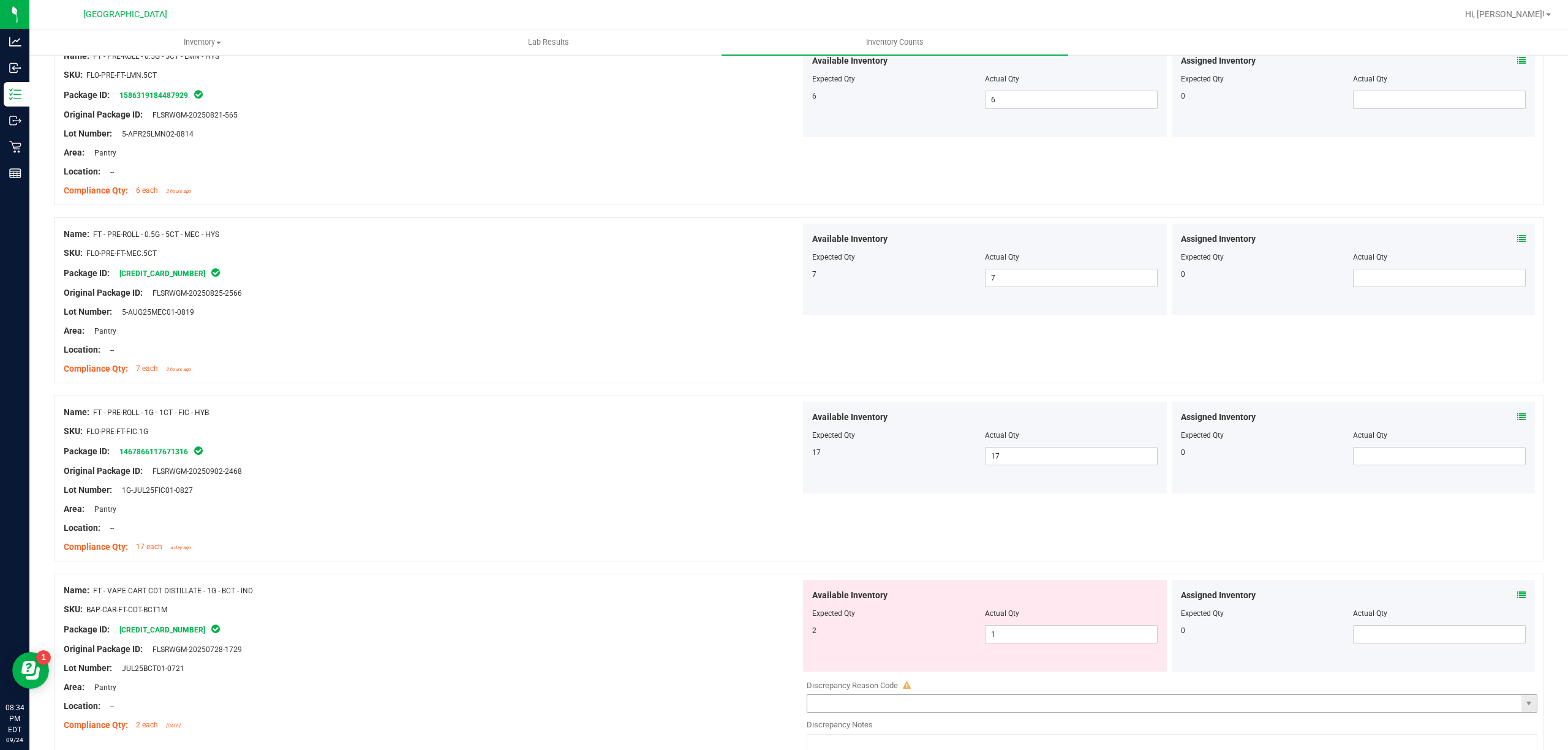
scroll to position [1551, 0]
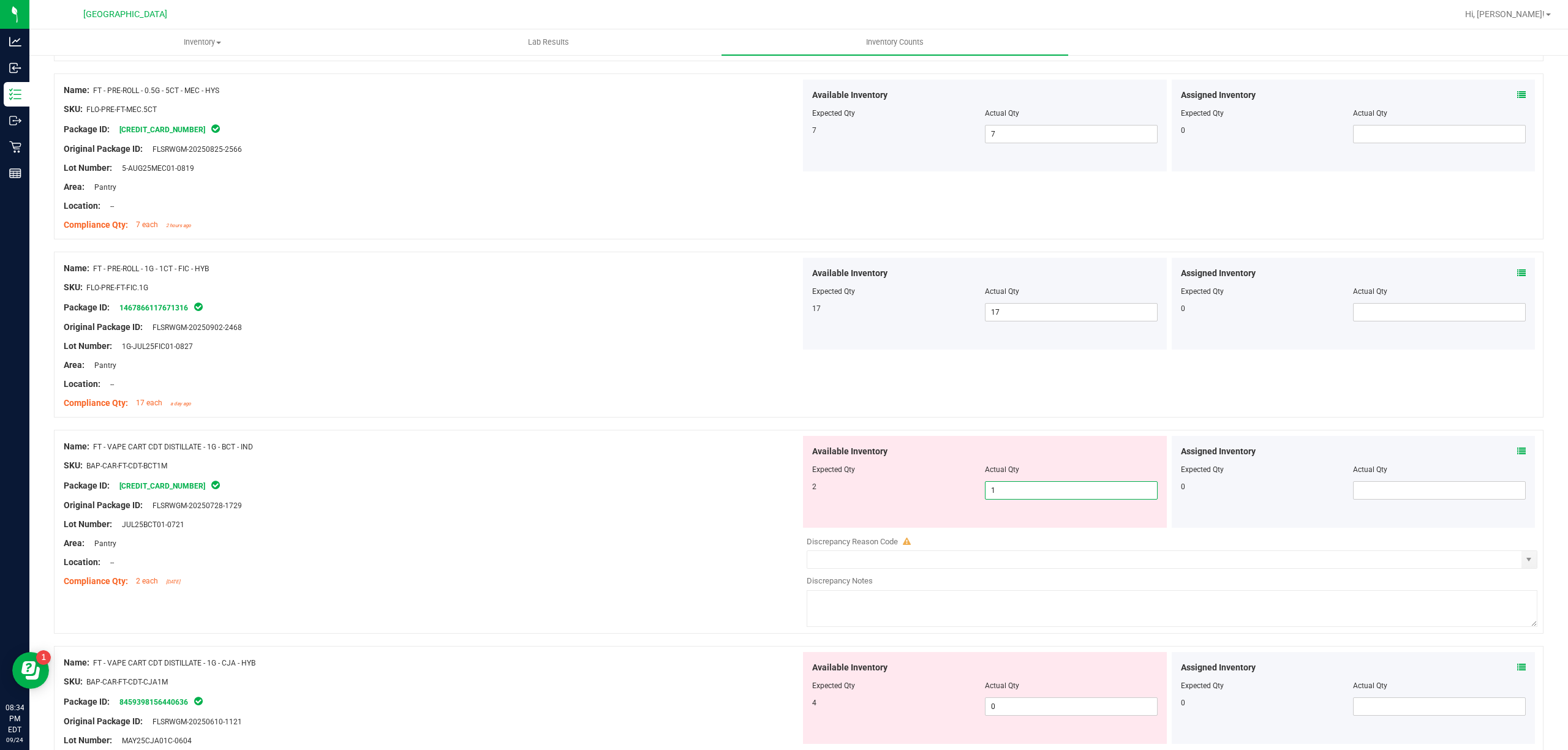
click at [1024, 494] on span "1 1" at bounding box center [1071, 490] width 173 height 19
click at [1024, 494] on input "1" at bounding box center [1071, 490] width 172 height 17
type input "2"
click at [629, 588] on div "Compliance Qty: 2 each [DATE]" at bounding box center [431, 582] width 737 height 13
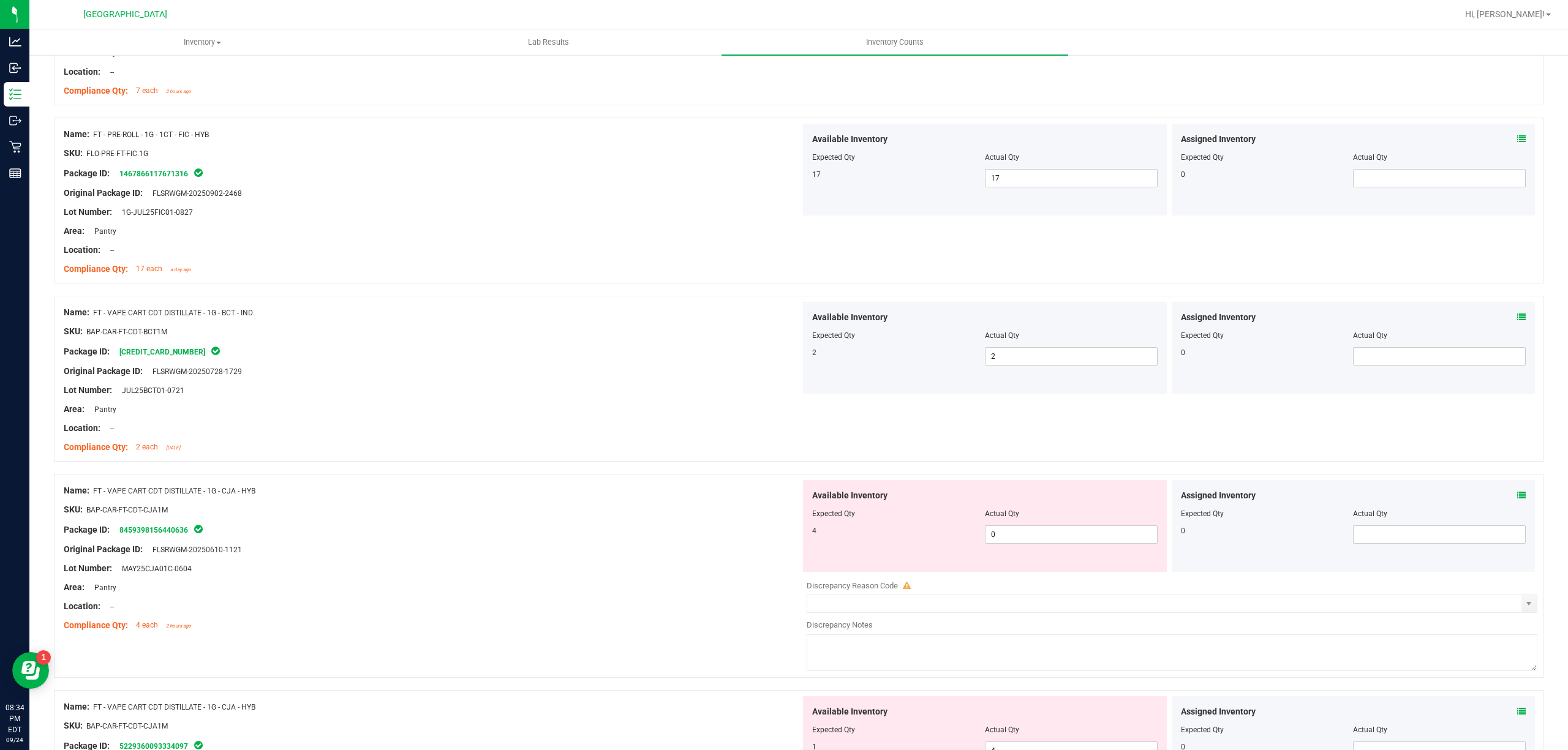
scroll to position [1715, 0]
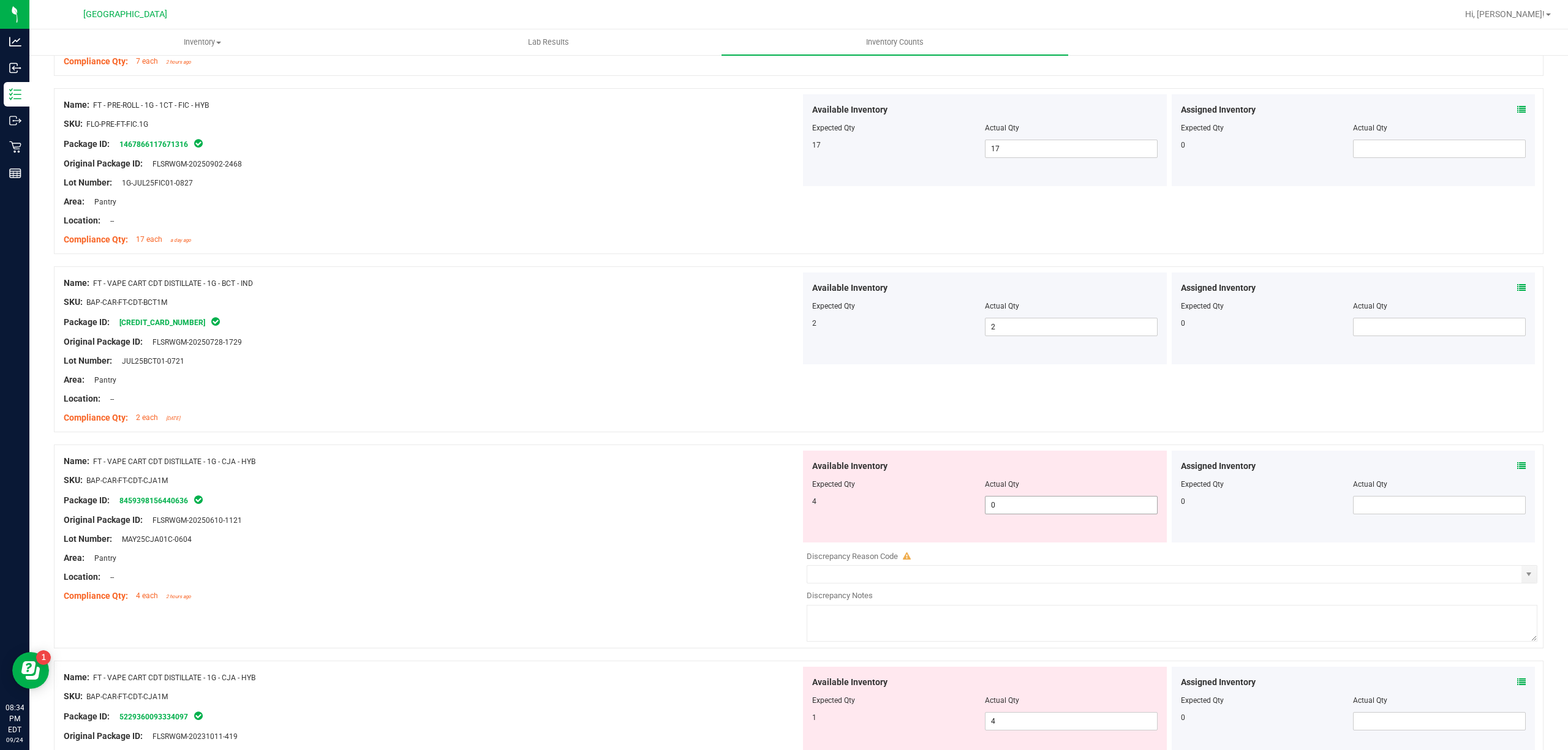
click at [1094, 515] on span "0 0" at bounding box center [1071, 505] width 173 height 19
click at [1094, 514] on input "0" at bounding box center [1071, 505] width 172 height 17
type input "4"
click at [647, 545] on div "Lot Number: MAY25CJA01C-0604" at bounding box center [431, 540] width 737 height 13
type input "4"
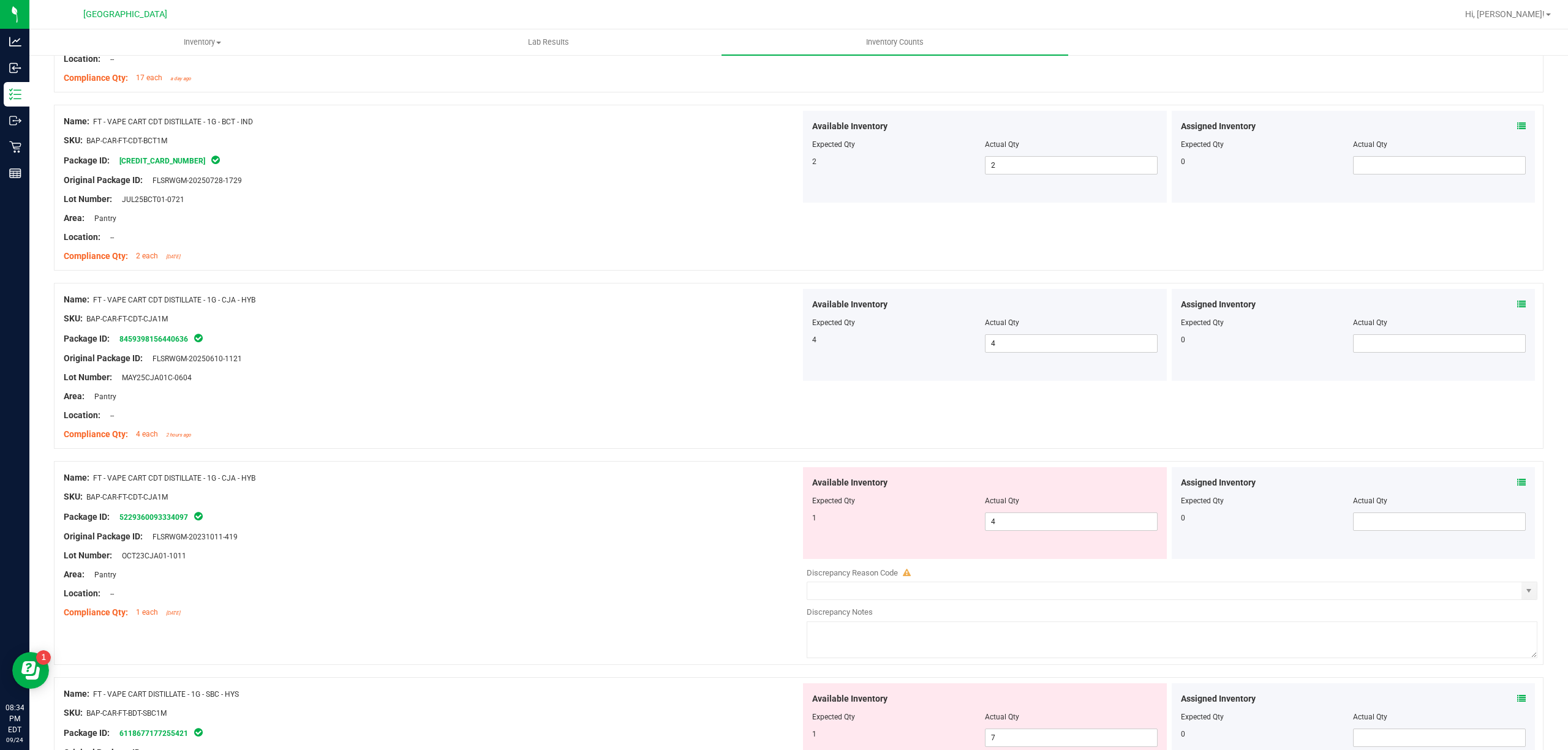
scroll to position [1878, 0]
click at [1069, 525] on span "4 4" at bounding box center [1071, 521] width 173 height 19
click at [1069, 525] on input "4" at bounding box center [1071, 520] width 172 height 17
type input "1"
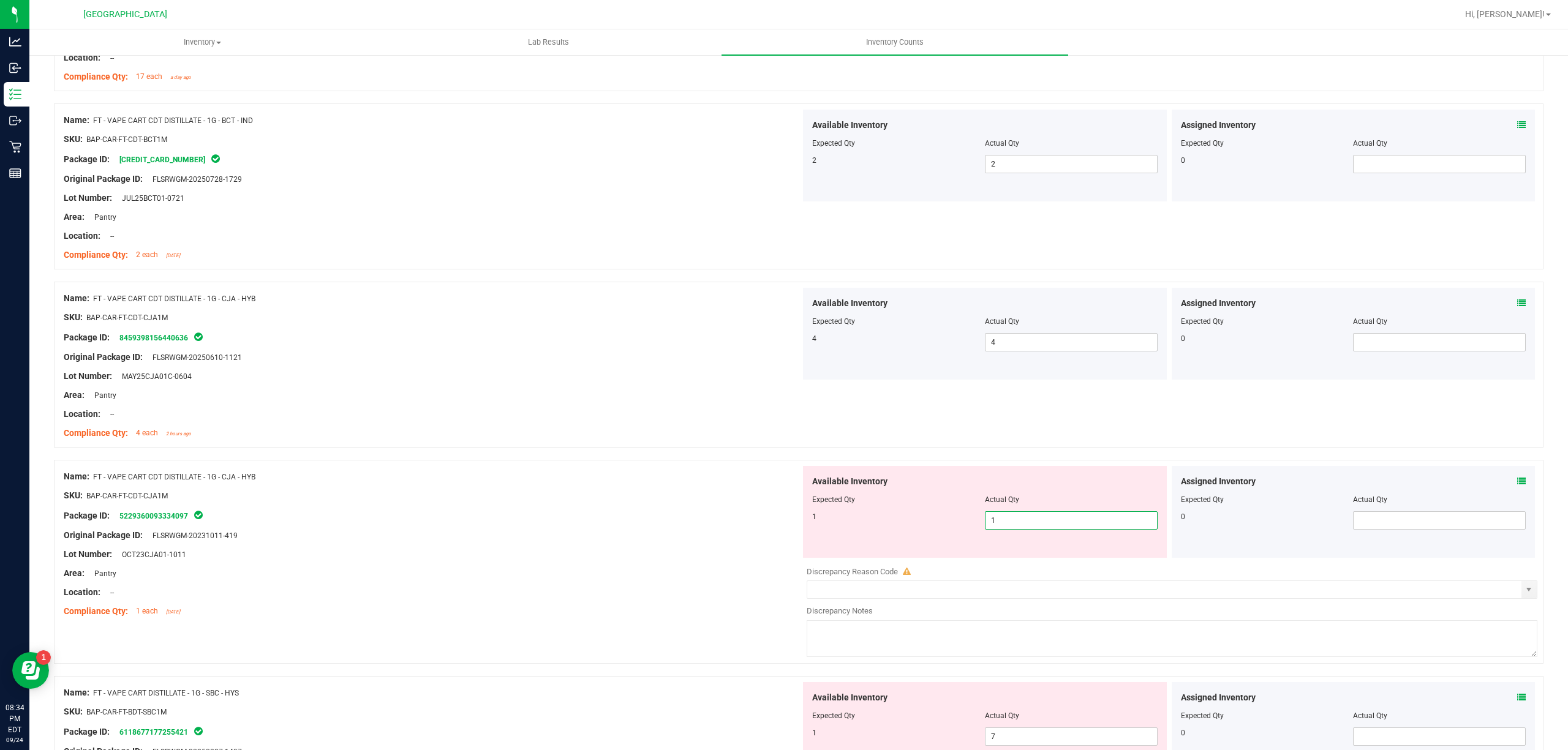
click at [750, 575] on div "Area: Pantry" at bounding box center [431, 573] width 737 height 13
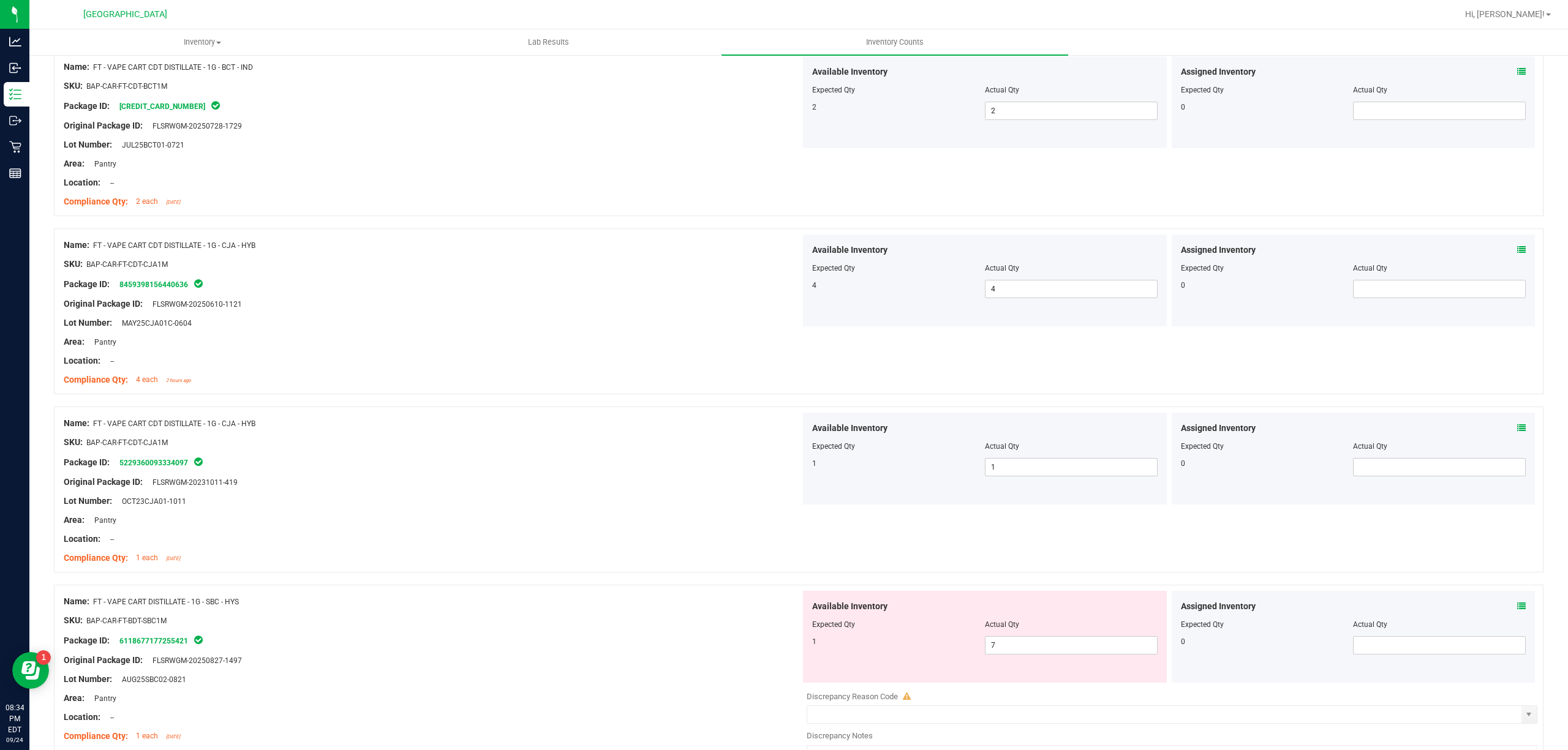
scroll to position [1960, 0]
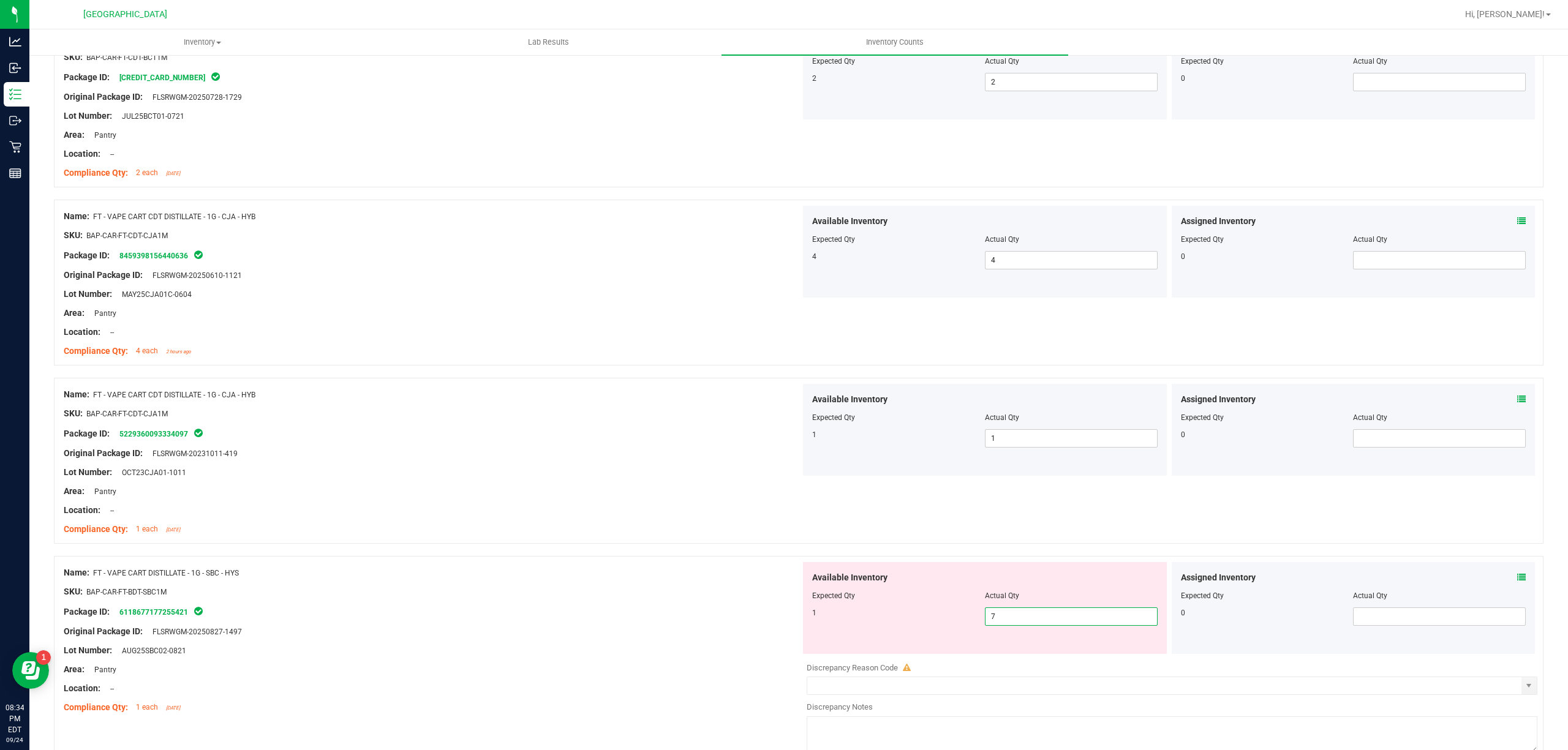
click at [1054, 624] on span "7 7" at bounding box center [1071, 617] width 173 height 19
click at [1054, 624] on input "7" at bounding box center [1071, 616] width 172 height 17
type input "1"
click at [502, 540] on div "Name: FT - VAPE CART CDT DISTILLATE - 1G - CJA - HYB SKU: BAP-CAR-FT-CDT-CJA1M …" at bounding box center [431, 461] width 737 height 156
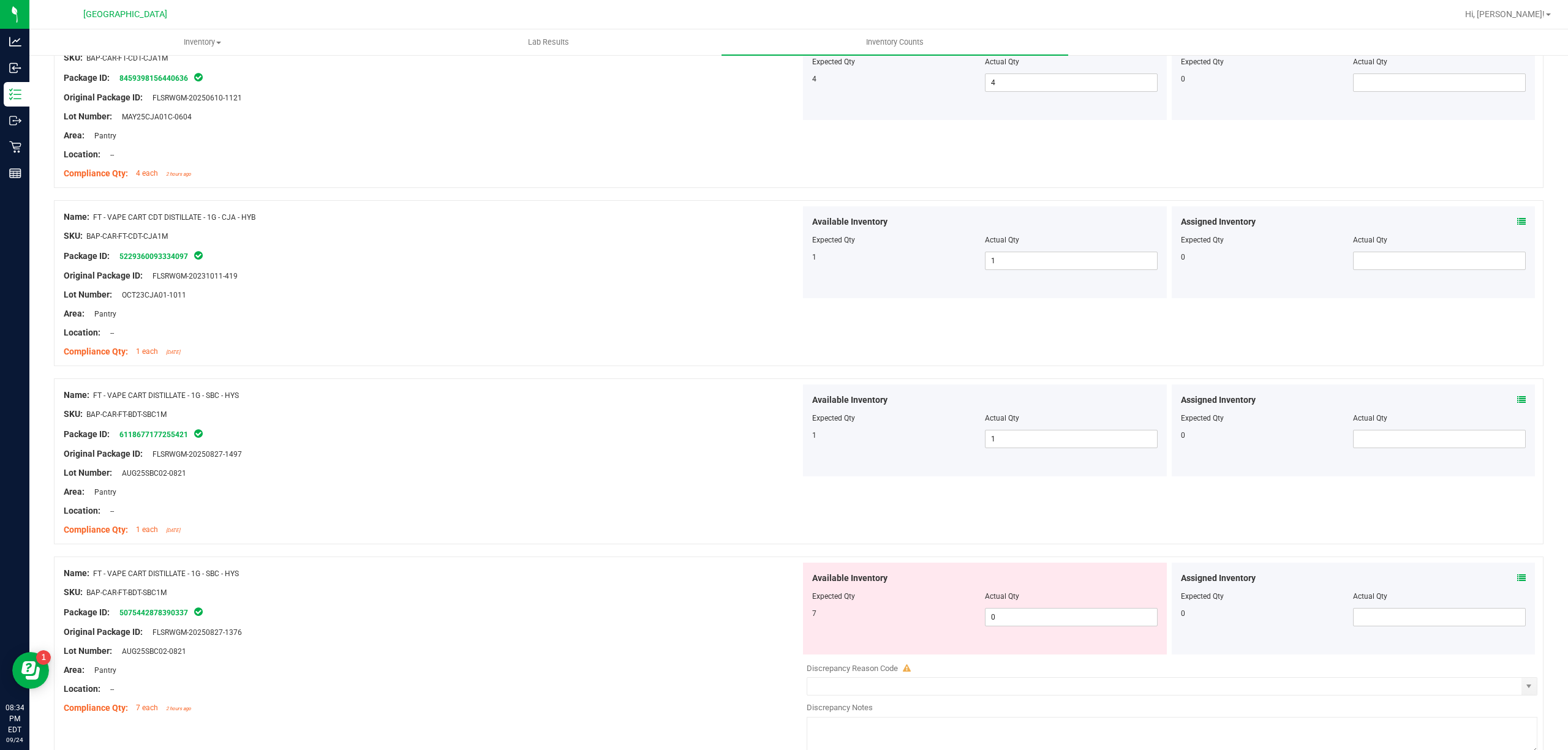
scroll to position [2205, 0]
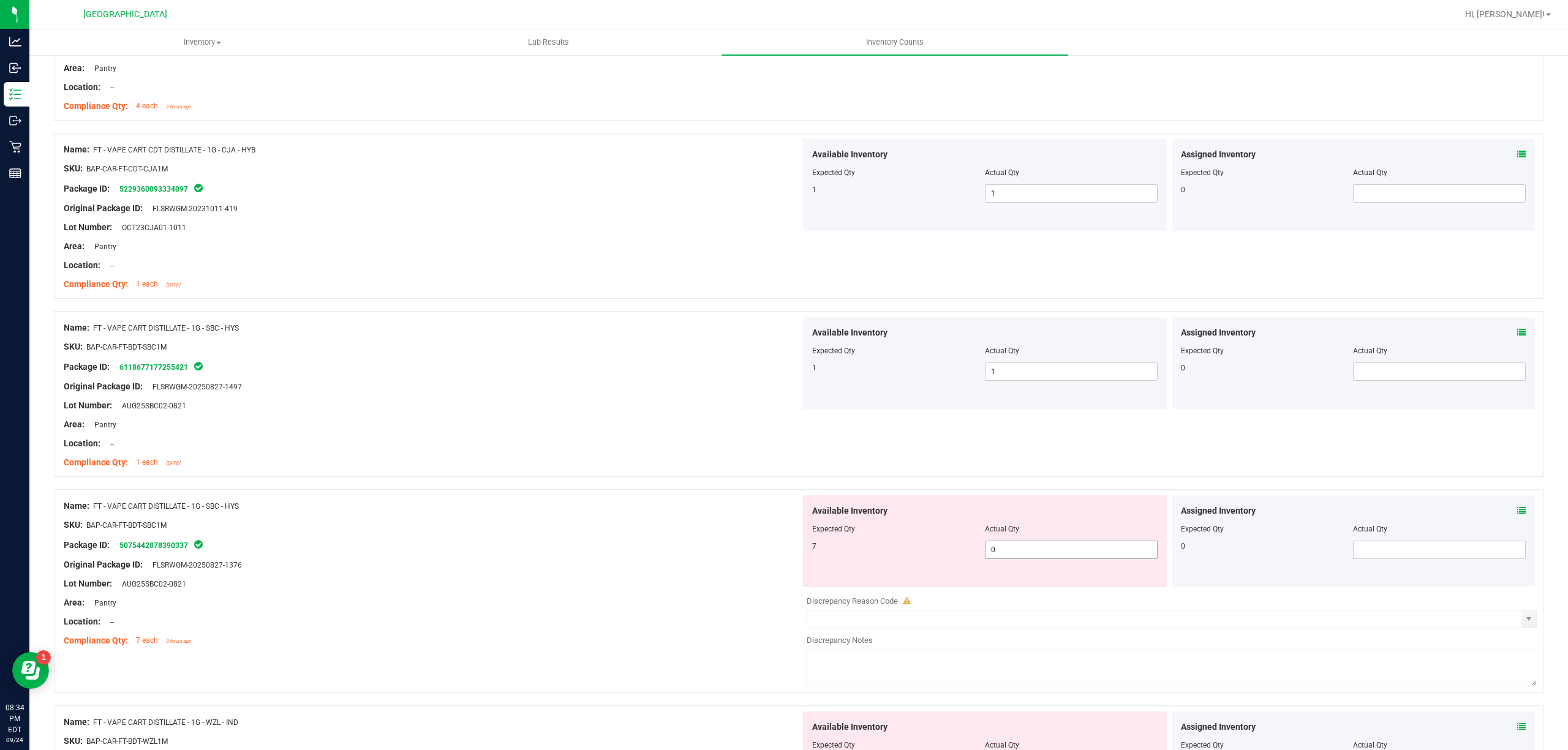
click at [1088, 554] on span "0 0" at bounding box center [1071, 550] width 173 height 19
click at [1088, 555] on input "0" at bounding box center [1071, 550] width 172 height 17
type input "7"
click at [640, 510] on div "Name: FT - VAPE CART DISTILLATE - 1G - SBC - HYS" at bounding box center [431, 506] width 737 height 13
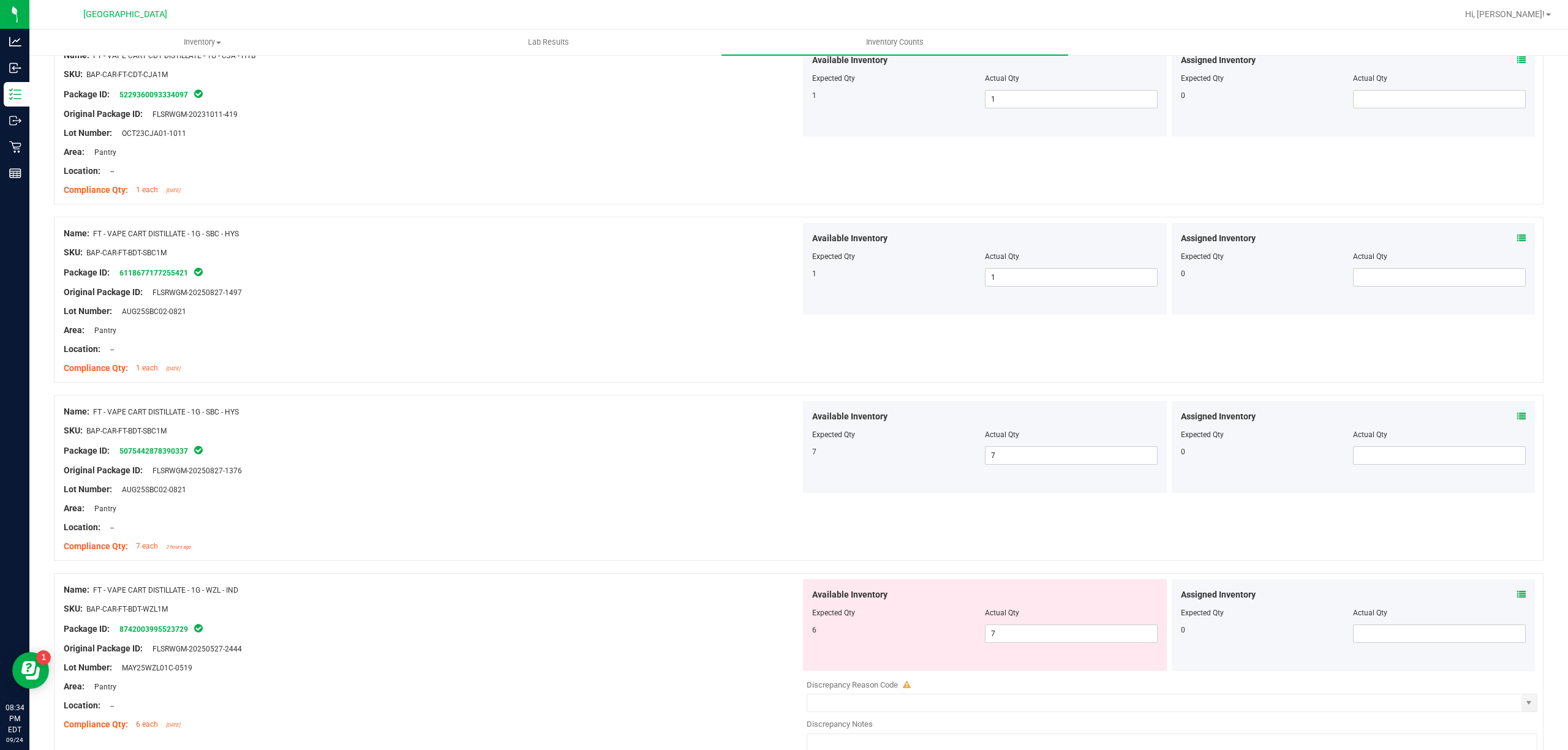
scroll to position [2450, 0]
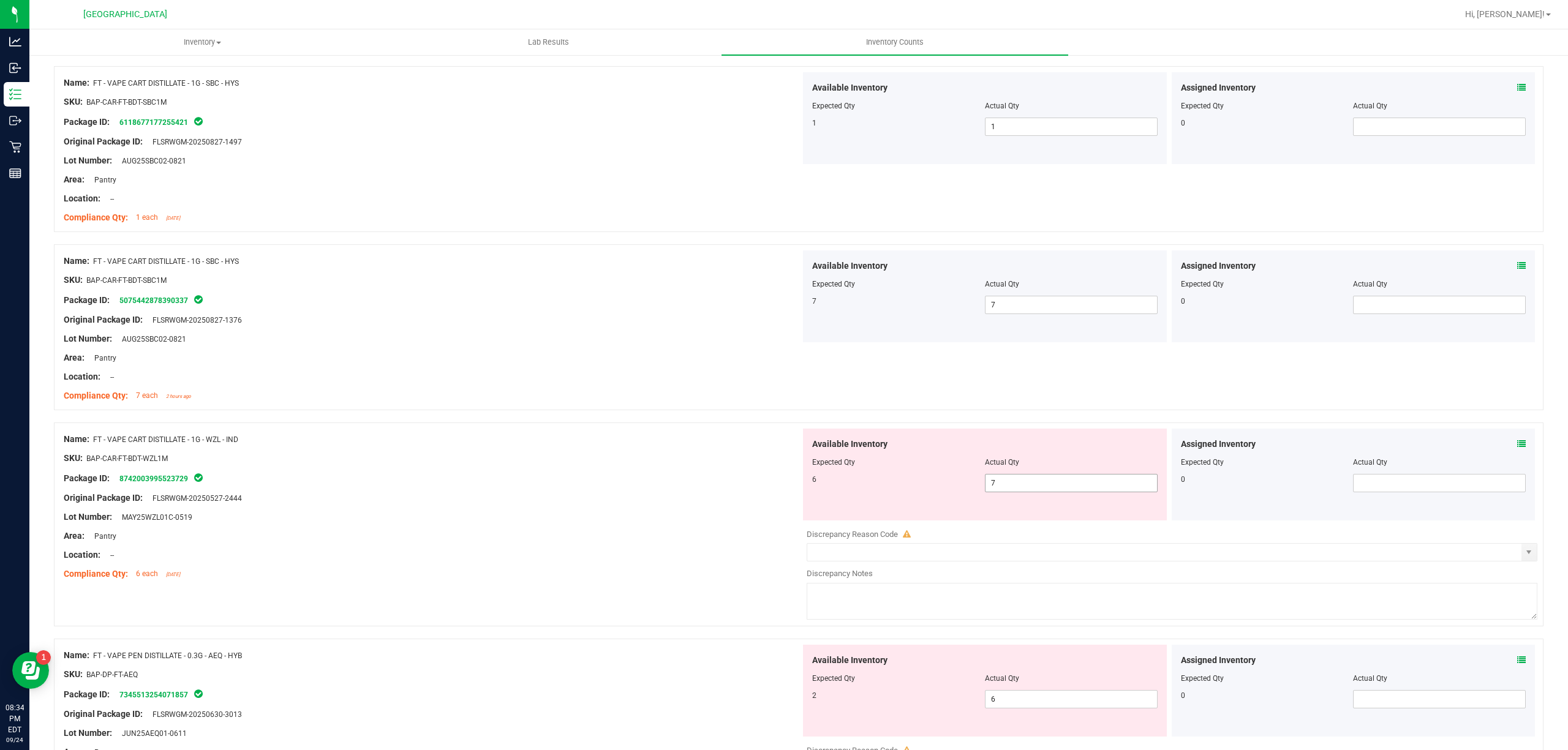
click at [1038, 485] on span "7 7" at bounding box center [1071, 484] width 173 height 19
click at [1038, 485] on input "7" at bounding box center [1071, 483] width 172 height 17
type input "6"
click at [649, 504] on div "Original Package ID: FLSRWGM-20250527-2444" at bounding box center [431, 499] width 737 height 13
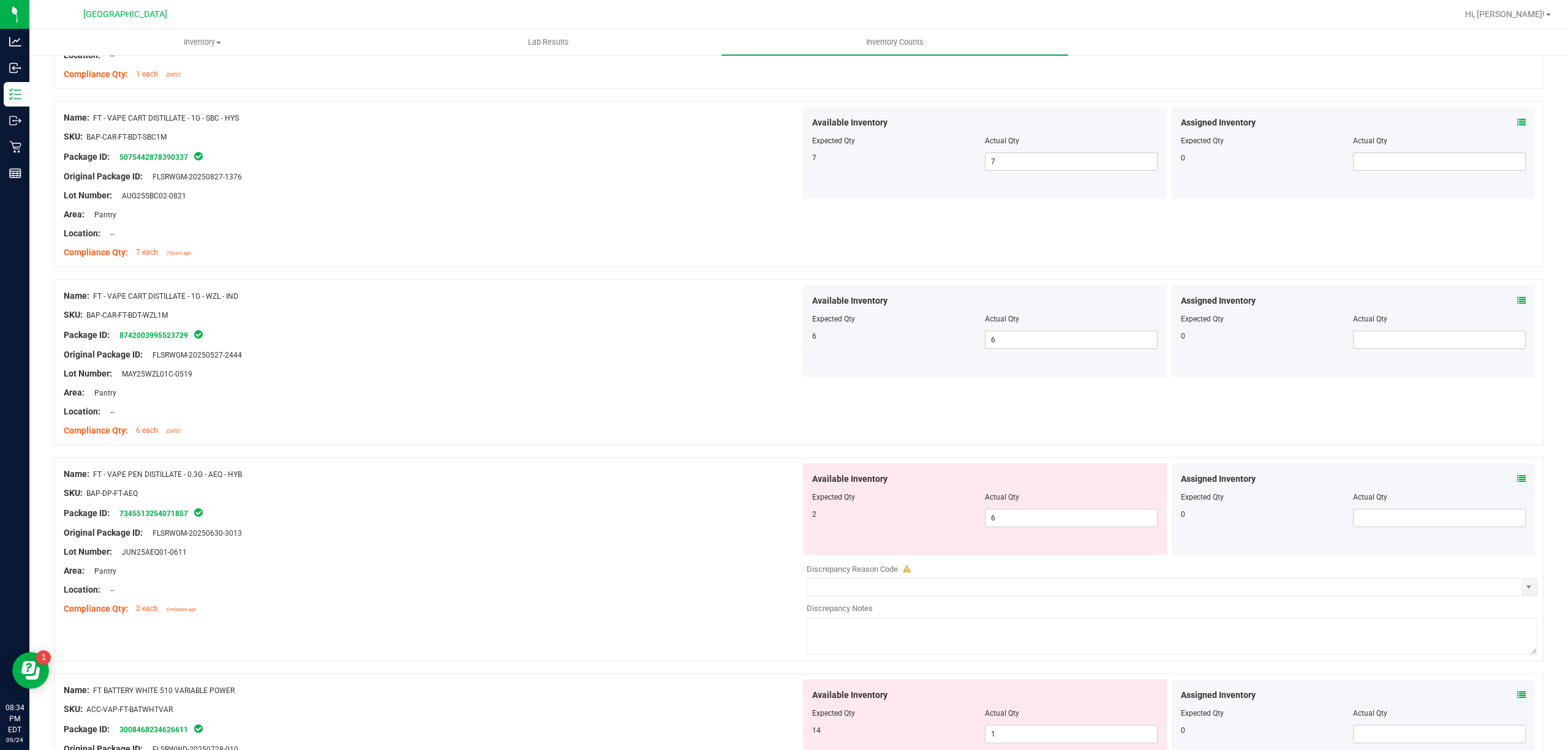
scroll to position [2613, 0]
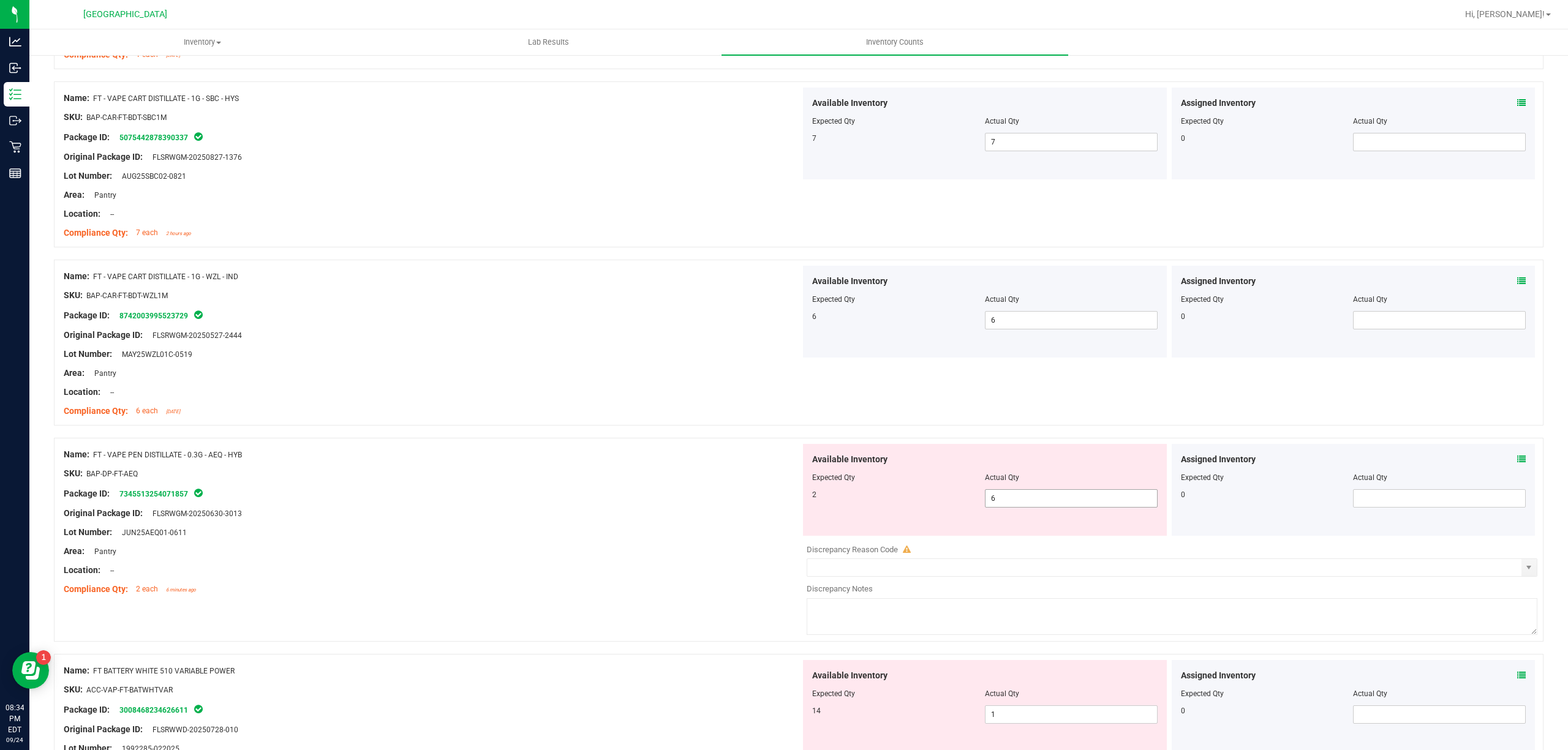
click at [1060, 501] on span "6 6" at bounding box center [1071, 499] width 173 height 19
click at [1060, 501] on input "6" at bounding box center [1071, 499] width 172 height 17
type input "2"
click at [669, 520] on div "Original Package ID: FLSRWGM-20250630-3013" at bounding box center [431, 514] width 737 height 13
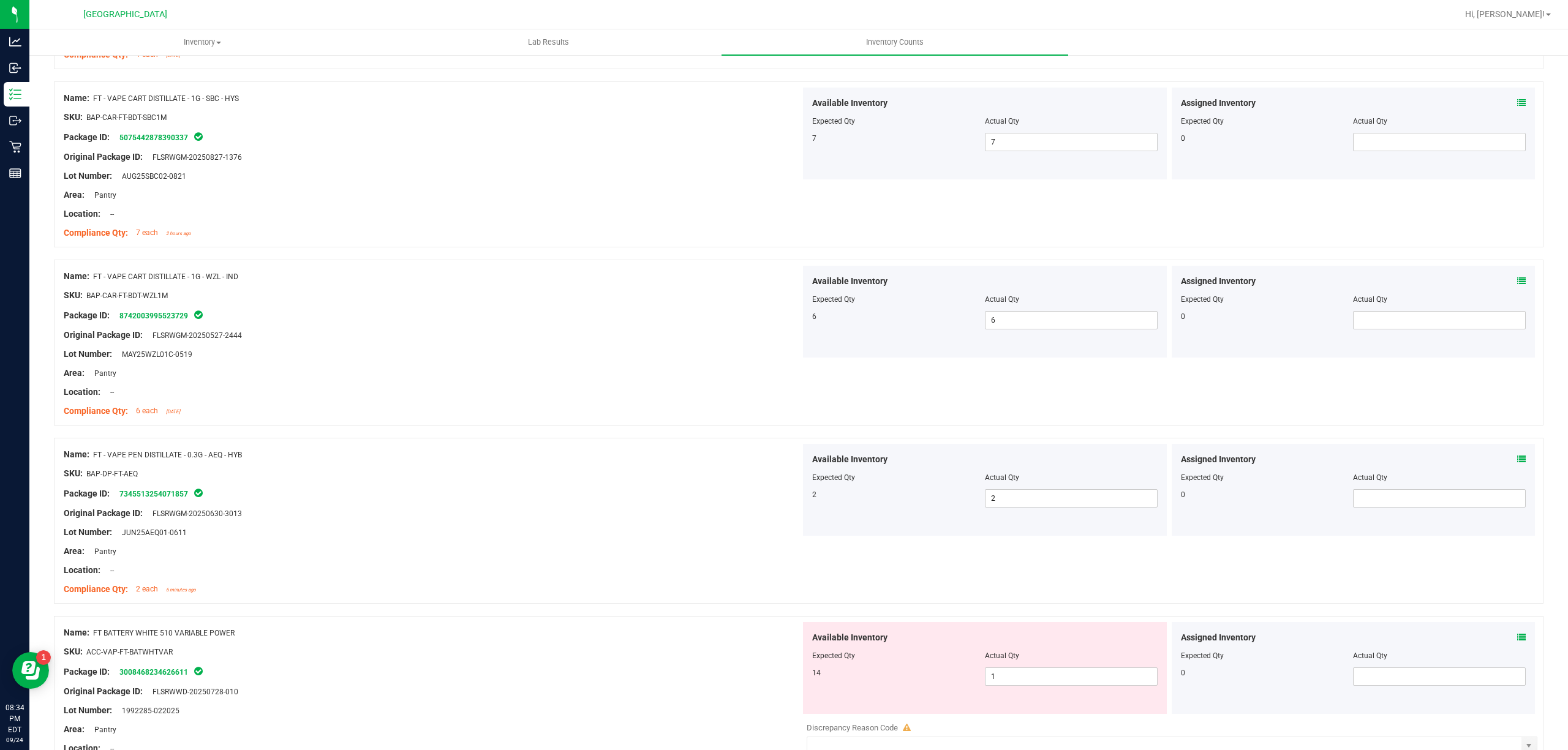
scroll to position [2696, 0]
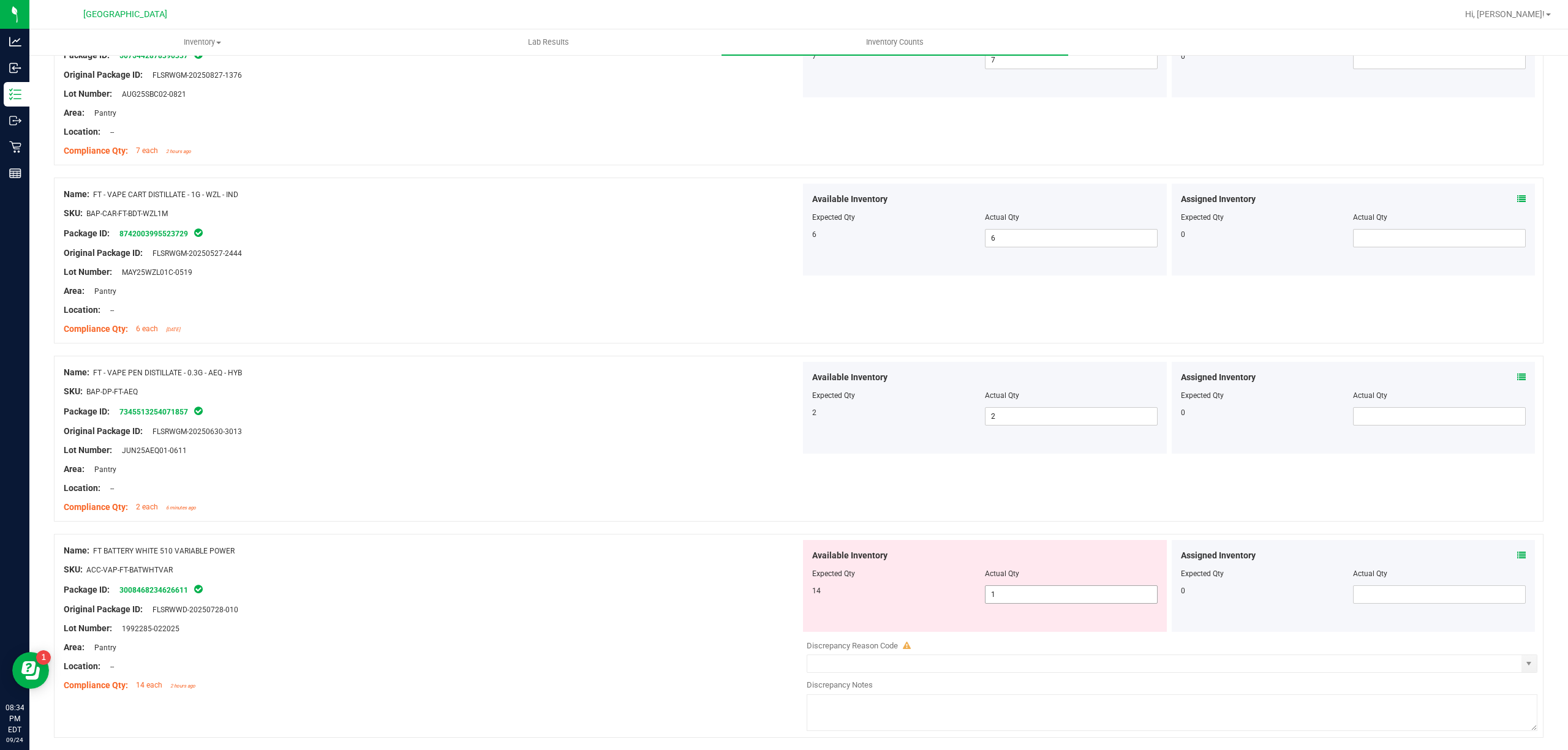
click at [1003, 599] on span "1 1" at bounding box center [1071, 595] width 173 height 19
click at [0, 0] on input "1" at bounding box center [0, 0] width 0 height 0
type input "14"
click at [590, 574] on div "SKU: ACC-VAP-FT-BATWHTVAR" at bounding box center [431, 570] width 737 height 13
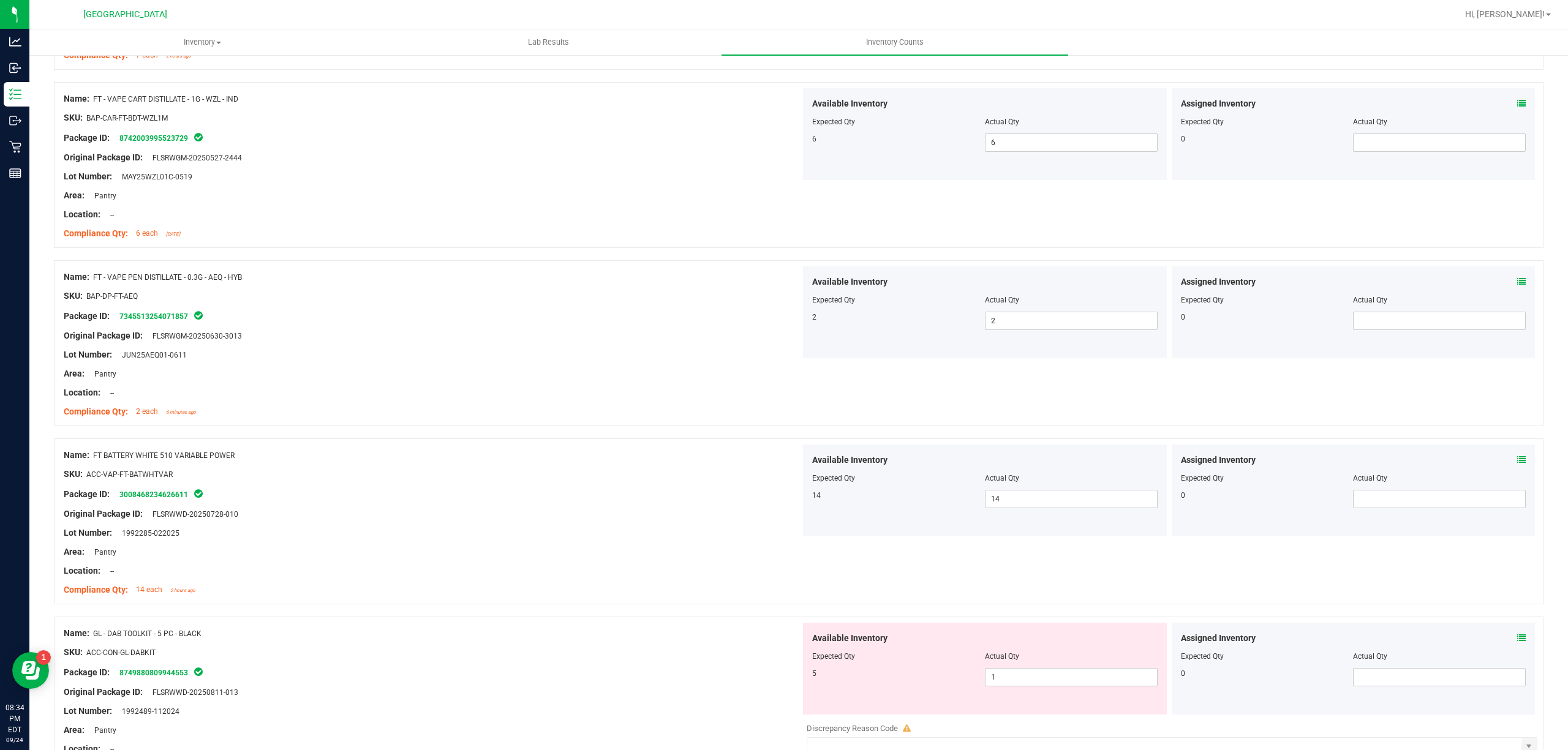
scroll to position [2940, 0]
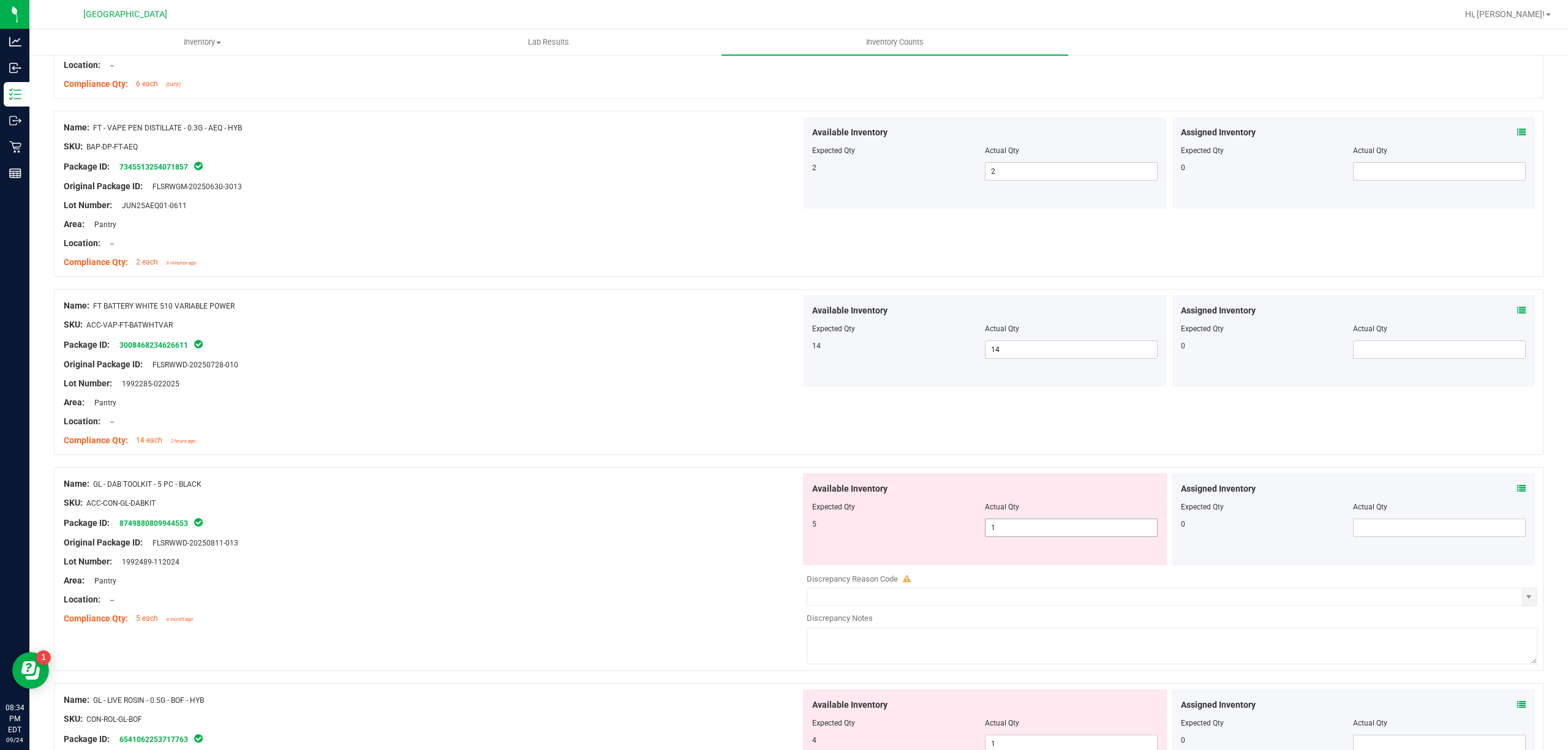
click at [990, 535] on span "1 1" at bounding box center [1071, 528] width 173 height 19
click at [990, 535] on input "1" at bounding box center [1071, 528] width 172 height 17
type input "5"
click at [681, 549] on div "Original Package ID: FLSRWWD-20250811-013" at bounding box center [431, 544] width 737 height 13
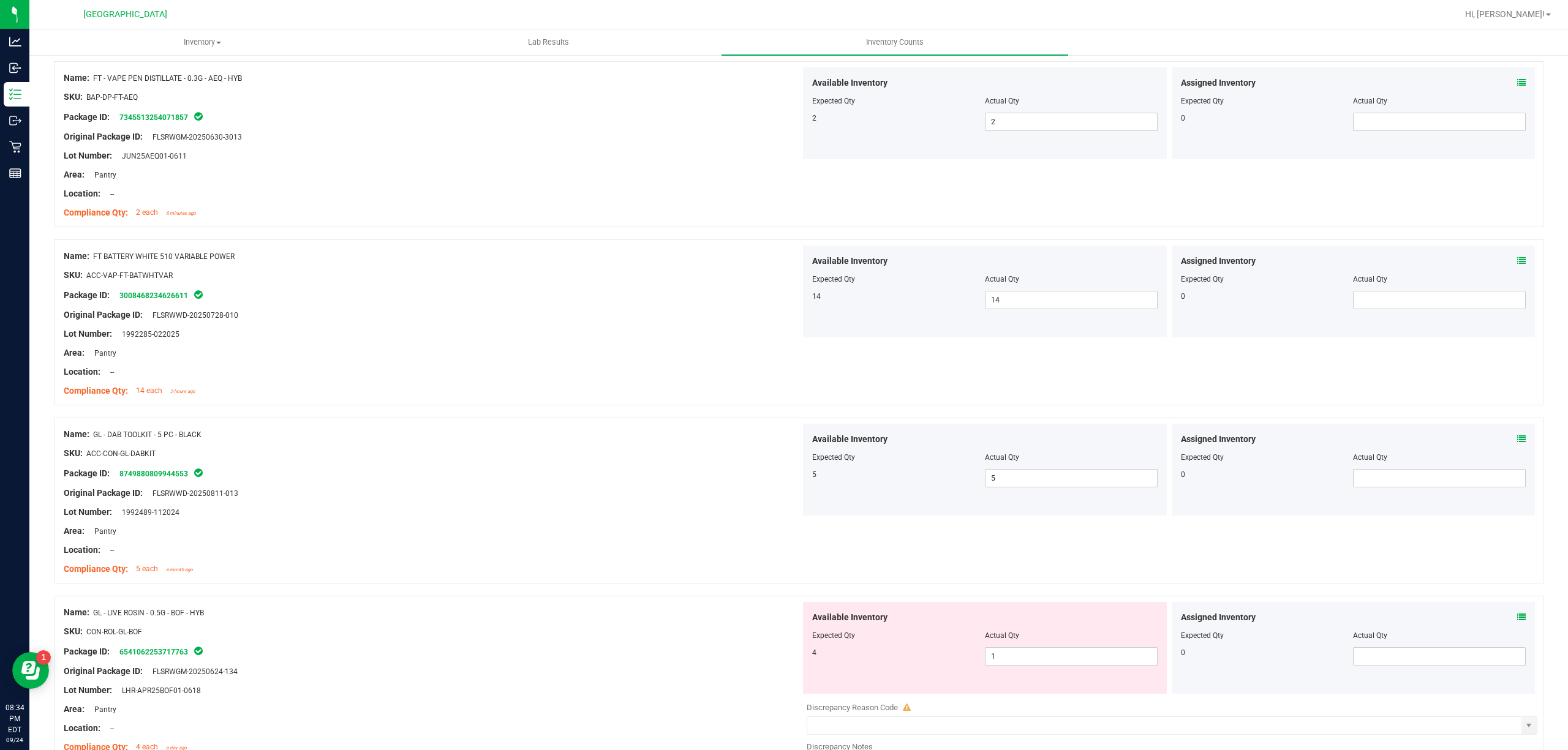
scroll to position [3101, 0]
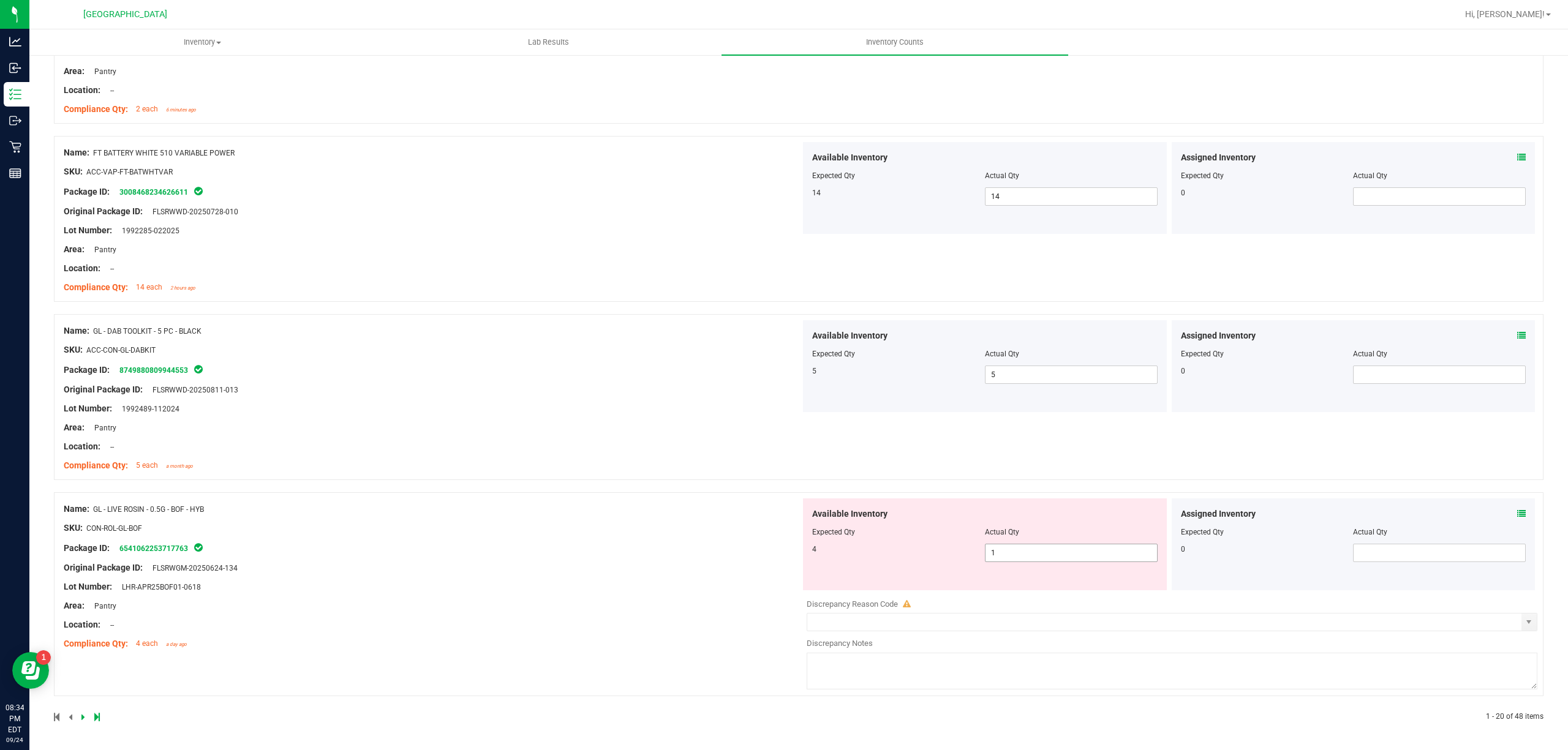
click at [1029, 547] on span "1 1" at bounding box center [1071, 553] width 173 height 19
click at [1029, 547] on input "1" at bounding box center [1071, 553] width 172 height 17
type input "4"
click at [718, 589] on div "Name: GL - LIVE ROSIN - 0.5G - BOF - HYB SKU: CON-ROL-GL-BOF Package ID: 654106…" at bounding box center [431, 576] width 737 height 156
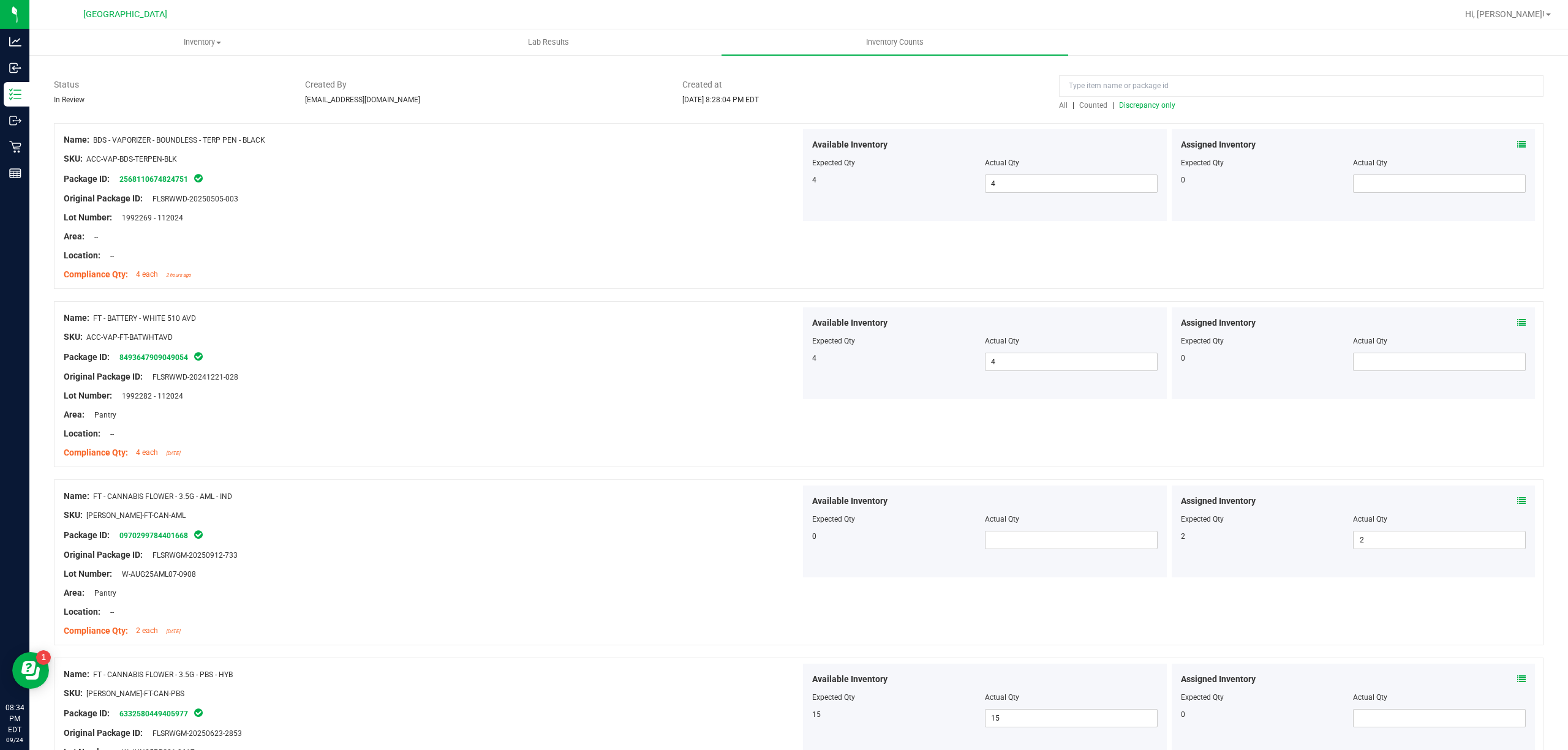
scroll to position [0, 0]
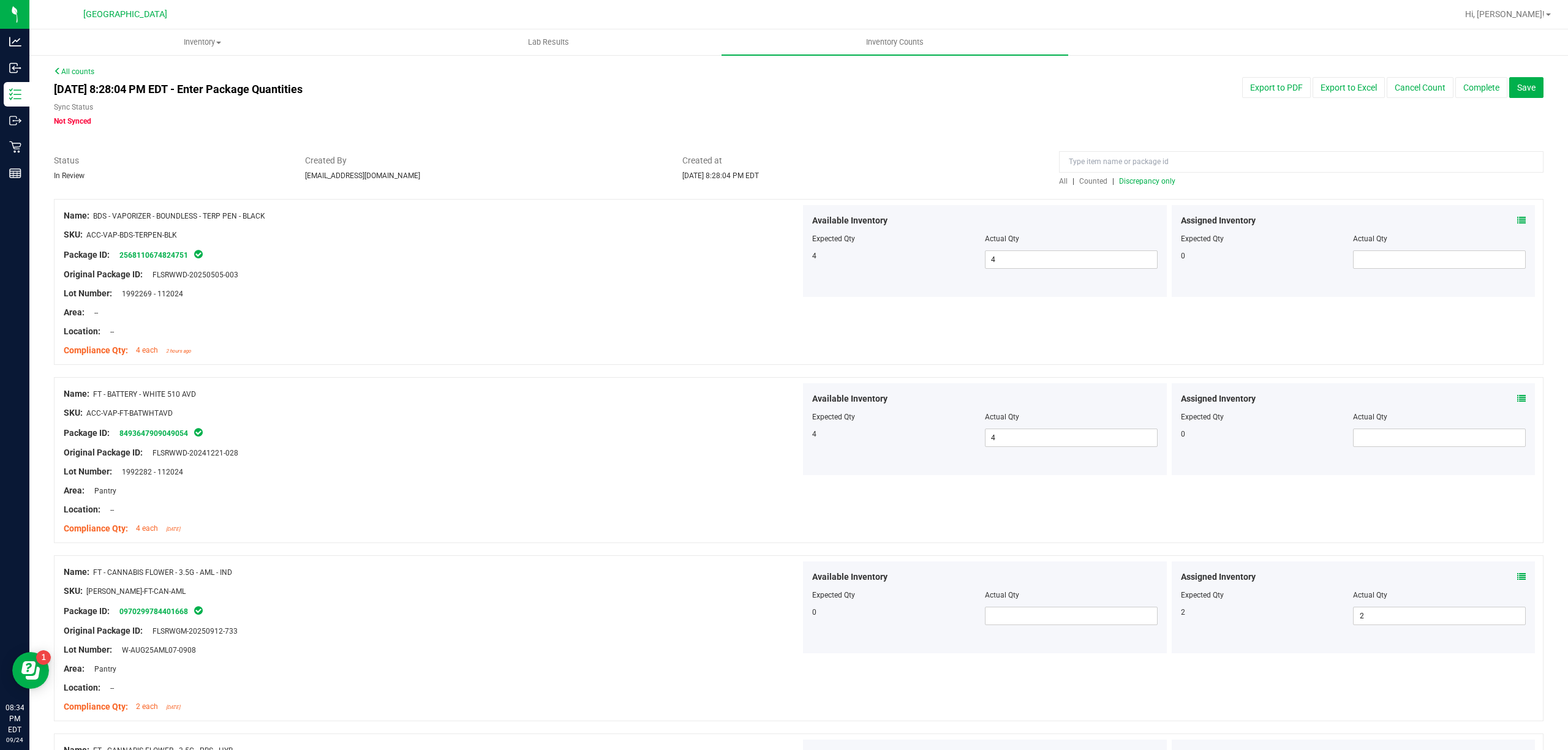
click at [1131, 177] on span "Discrepancy only" at bounding box center [1147, 181] width 56 height 8
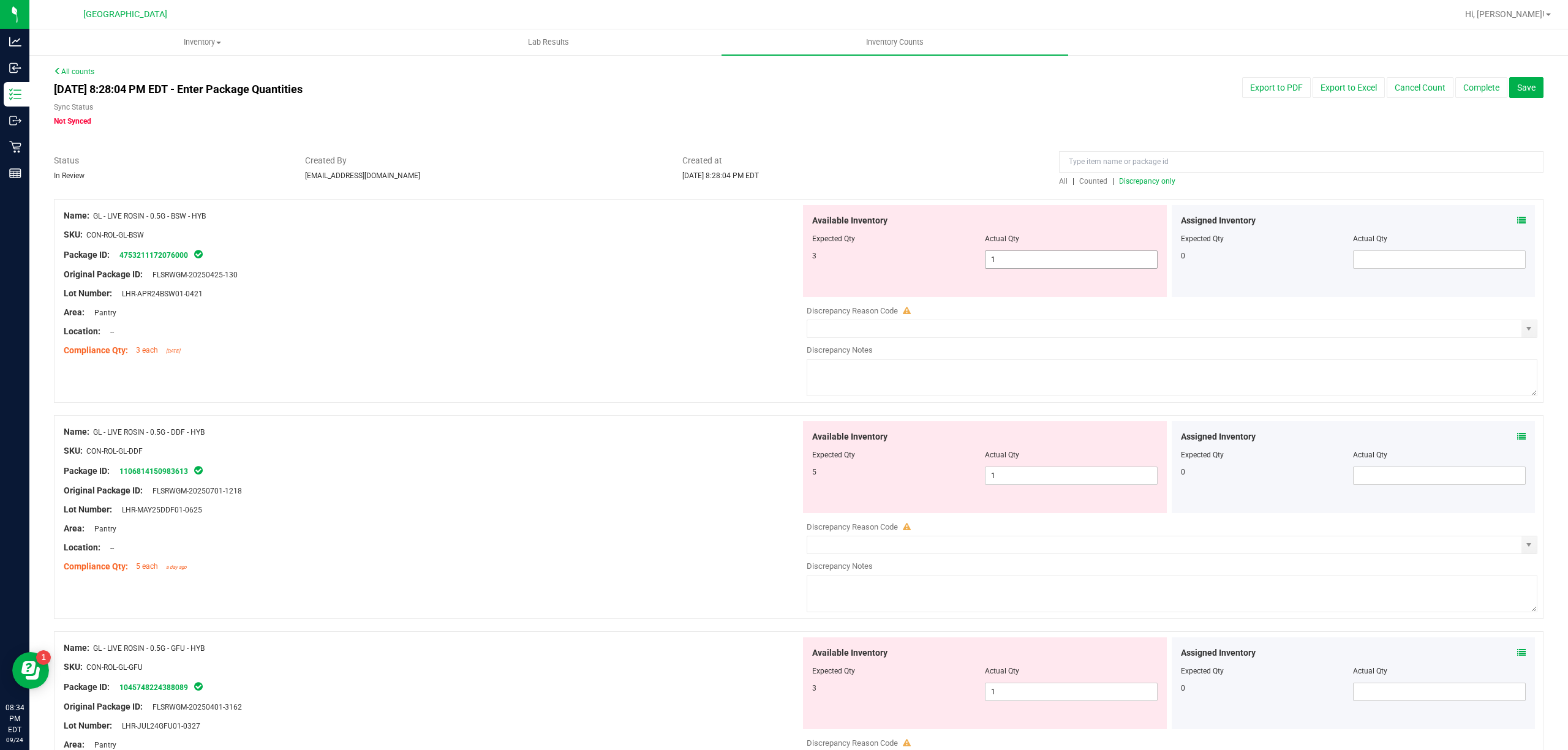
click at [1024, 264] on span "1 1" at bounding box center [1071, 260] width 173 height 19
click at [1024, 264] on input "1" at bounding box center [1071, 260] width 172 height 17
type input "3"
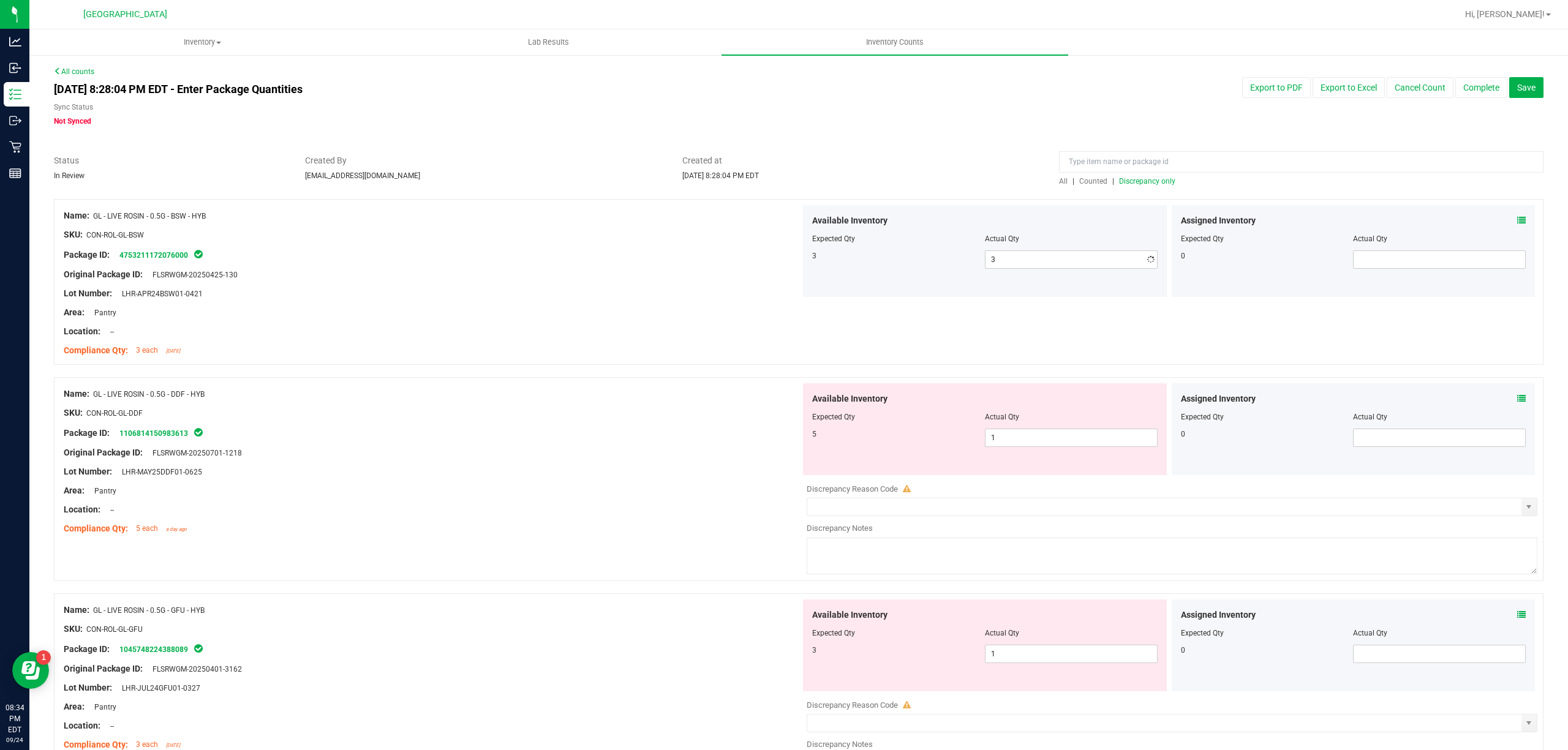
click at [463, 262] on div at bounding box center [431, 265] width 737 height 7
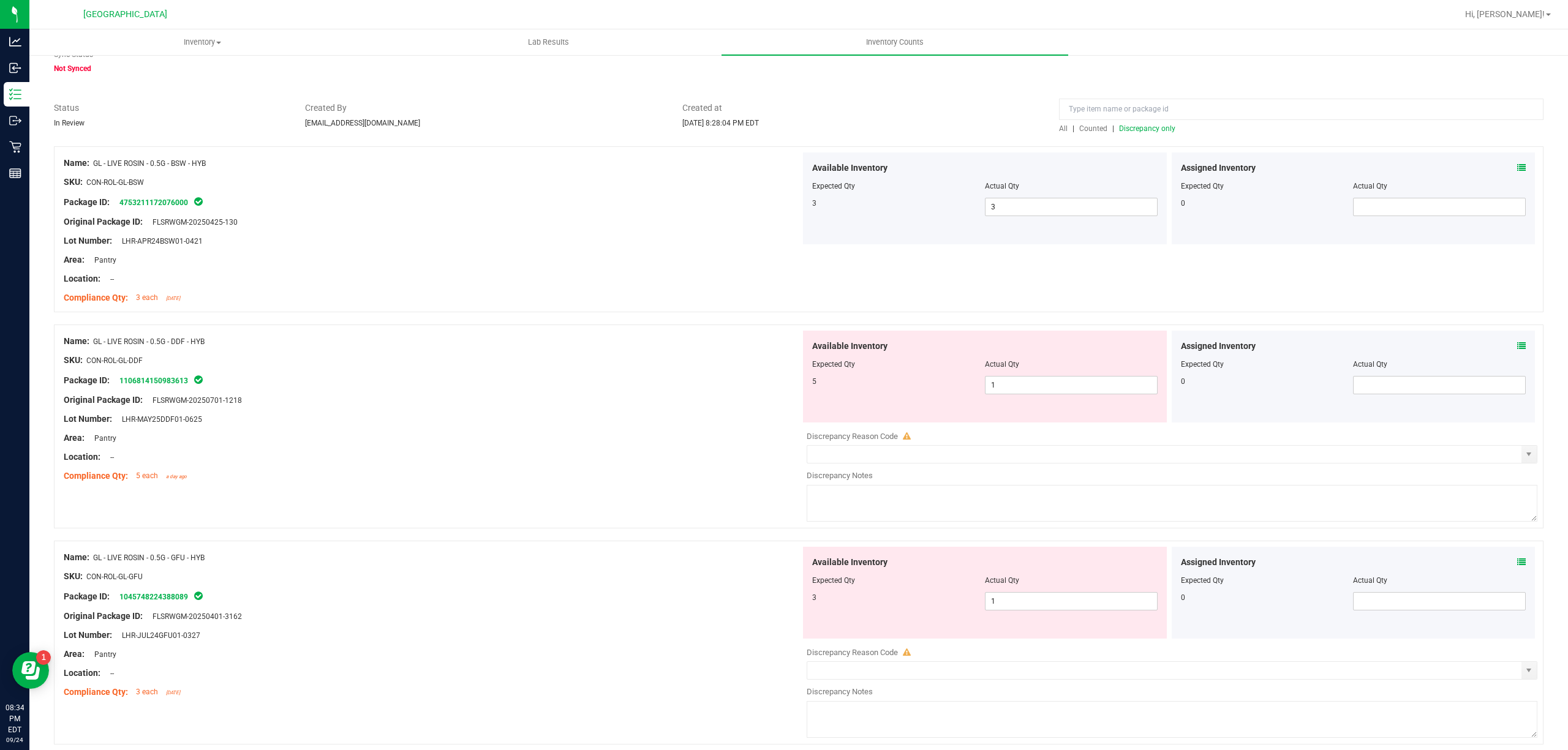
scroll to position [81, 0]
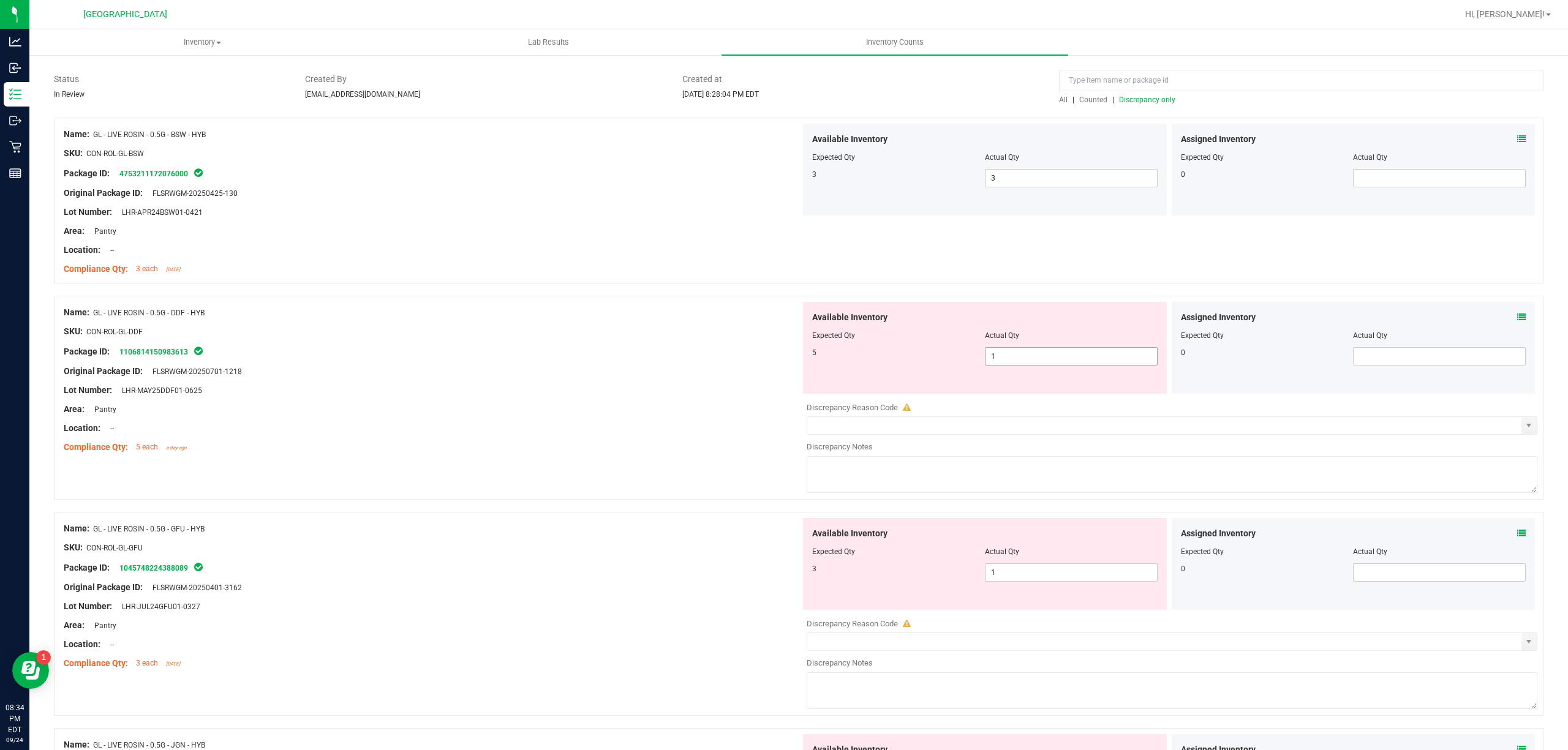
click at [1050, 355] on span "1 1" at bounding box center [1071, 357] width 173 height 19
click at [1050, 355] on input "1" at bounding box center [1071, 357] width 172 height 17
type input "5"
click at [645, 373] on div "Original Package ID: FLSRWGM-20250701-1218" at bounding box center [431, 372] width 737 height 13
type input "5"
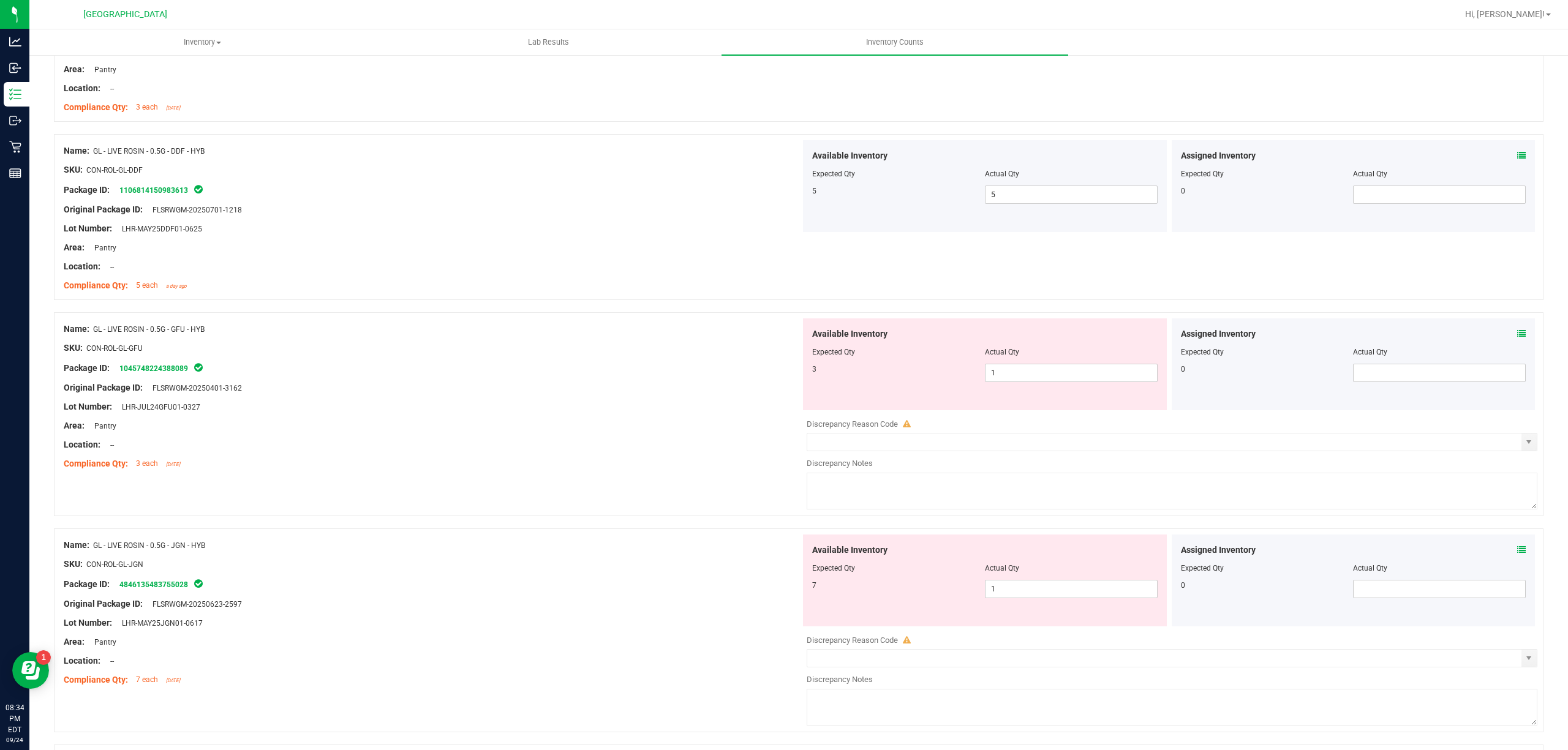
scroll to position [245, 0]
click at [1042, 374] on span "1 1" at bounding box center [1071, 372] width 173 height 19
drag, startPoint x: 1042, startPoint y: 374, endPoint x: 904, endPoint y: 385, distance: 138.4
click at [1042, 373] on input "1" at bounding box center [1071, 371] width 172 height 17
type input "3"
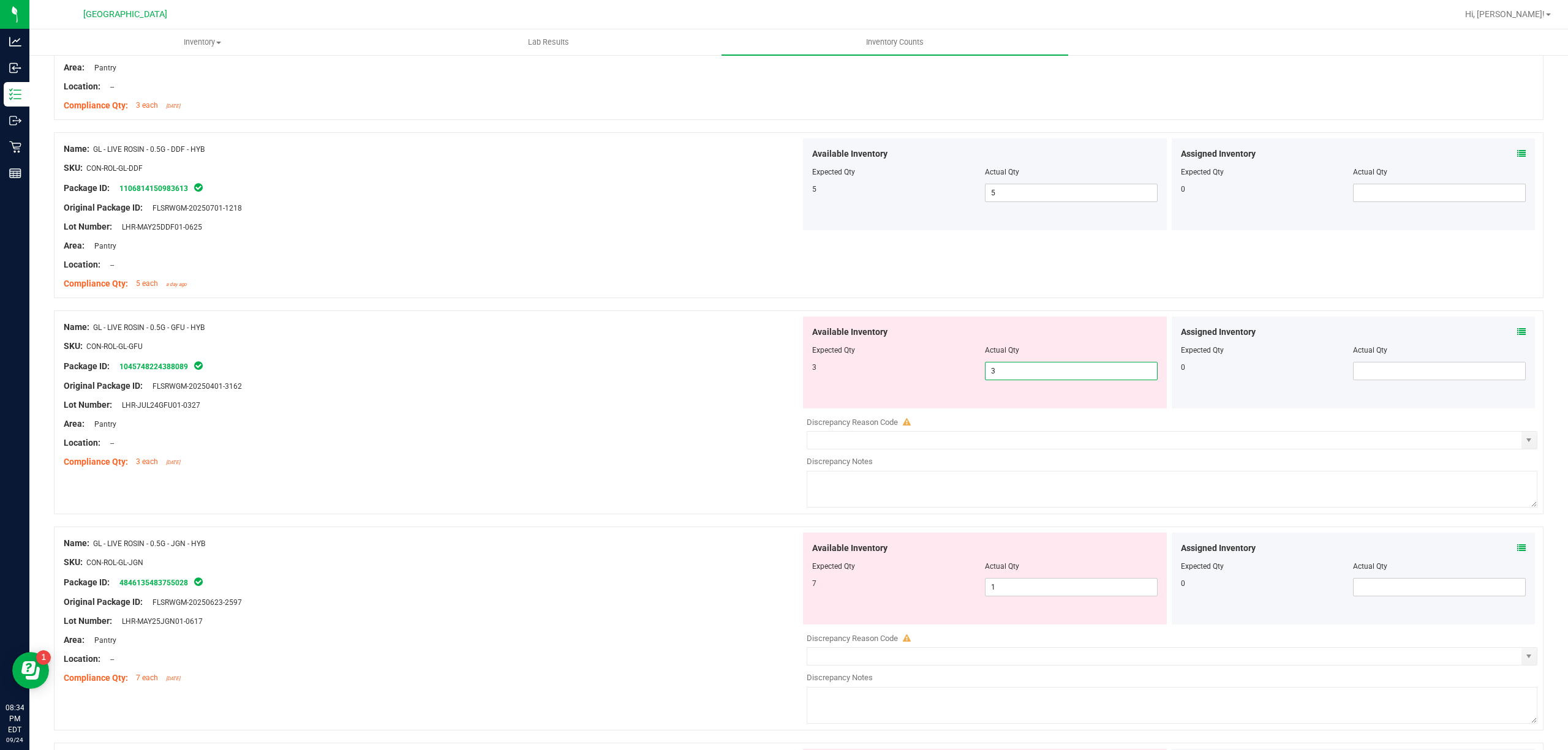
type input "3"
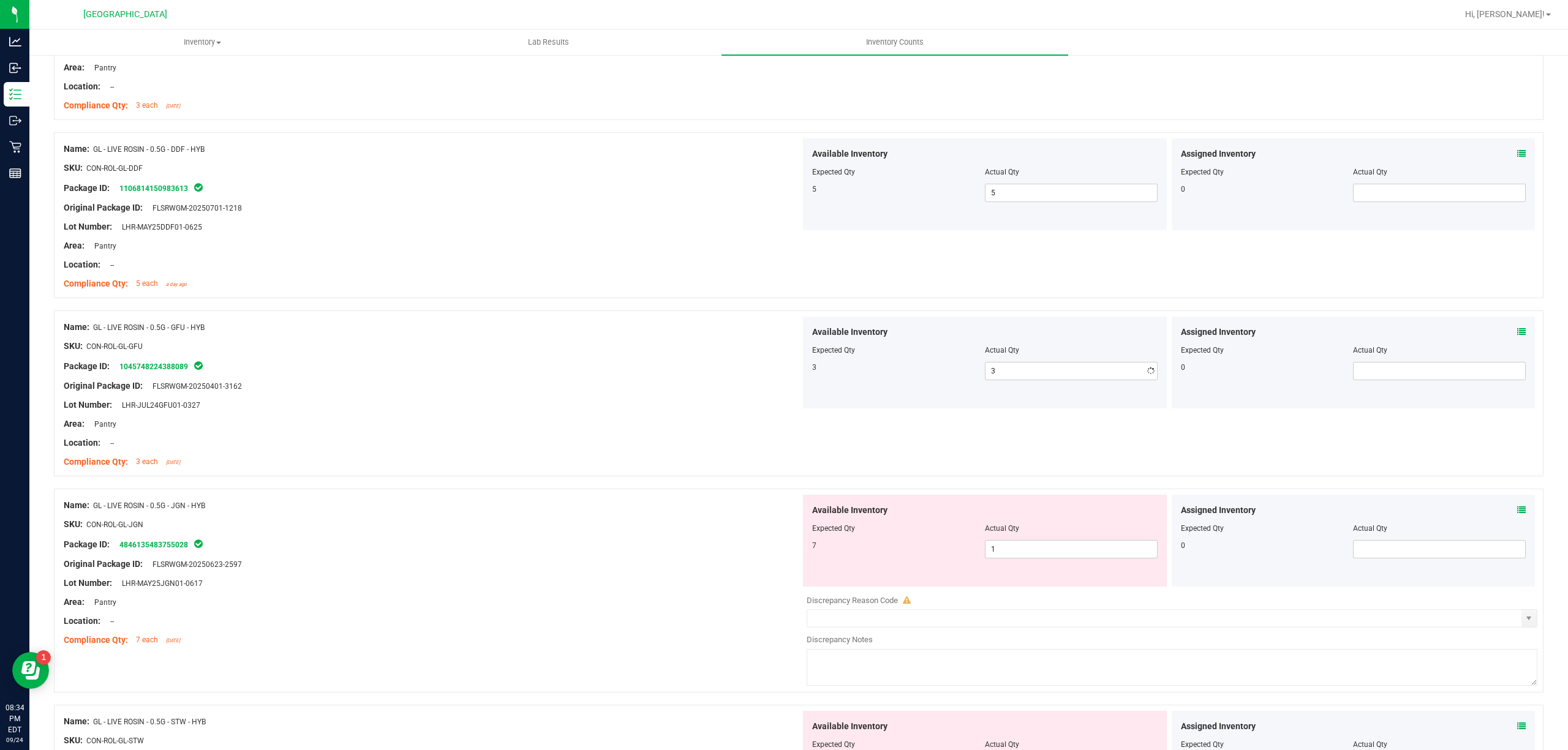
click at [636, 389] on div "Original Package ID: FLSRWGM-20250401-3162" at bounding box center [431, 387] width 737 height 13
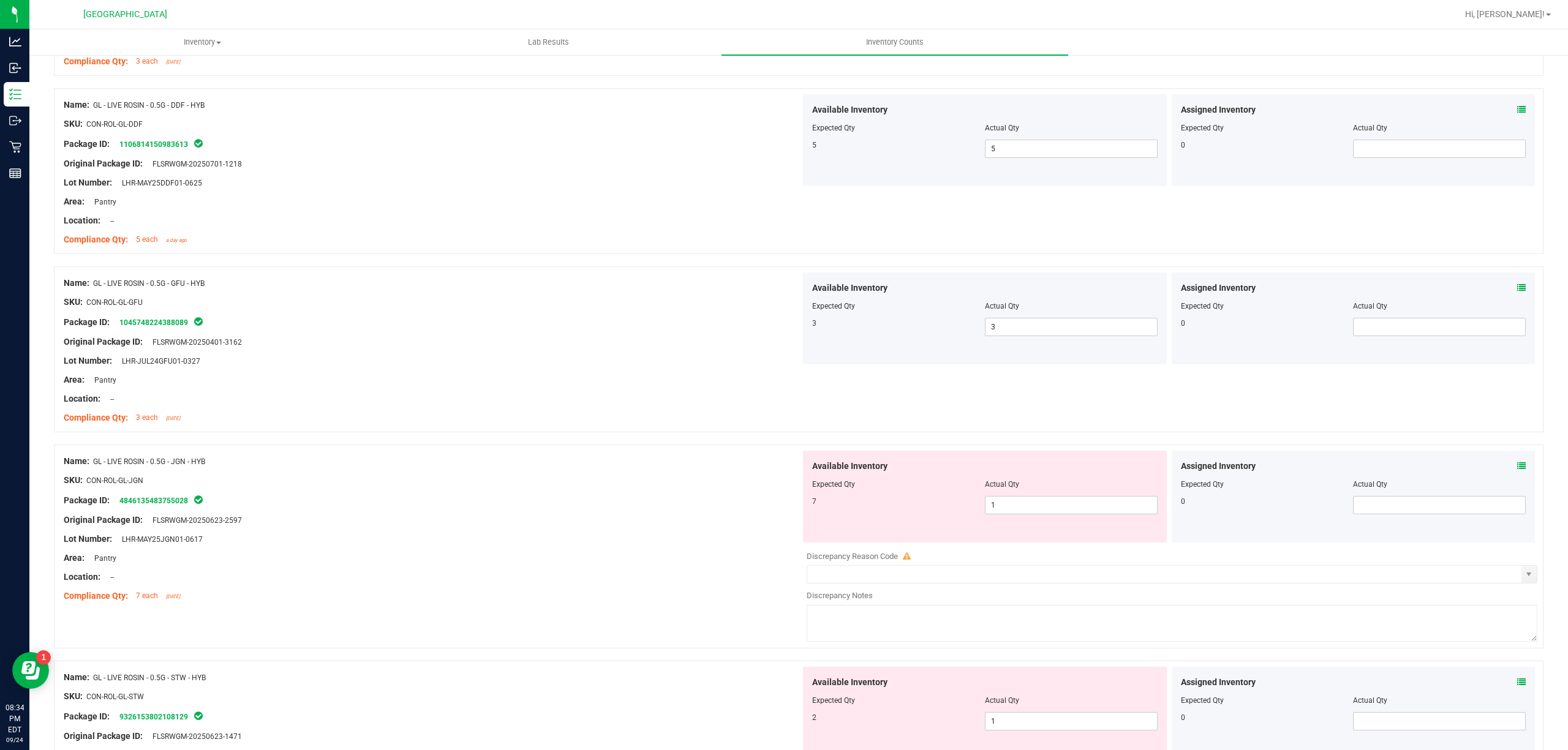
scroll to position [327, 0]
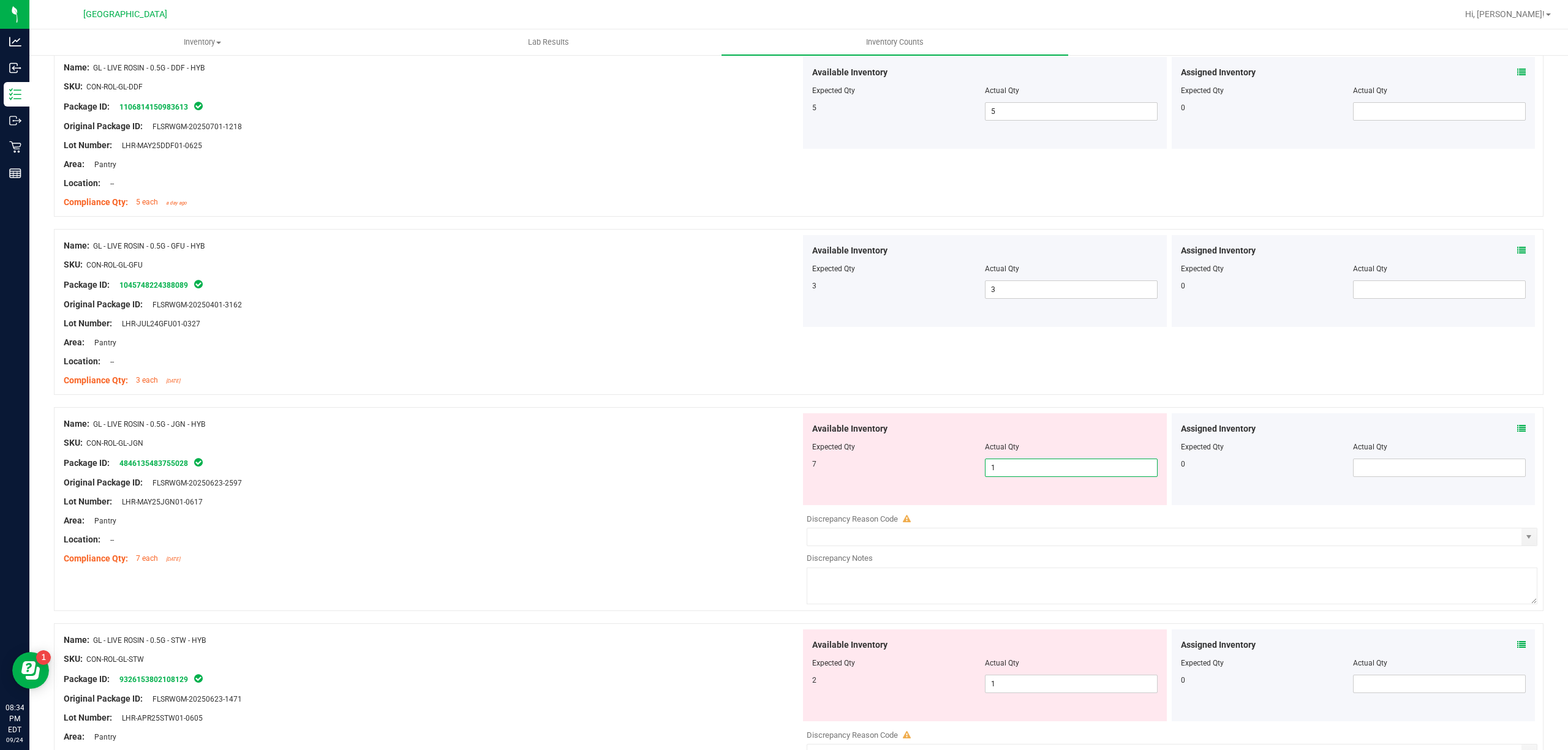
click at [1006, 466] on span "1 1" at bounding box center [1071, 468] width 173 height 19
drag, startPoint x: 1006, startPoint y: 466, endPoint x: 758, endPoint y: 472, distance: 248.1
click at [985, 469] on input "1" at bounding box center [1071, 468] width 172 height 17
type input "7"
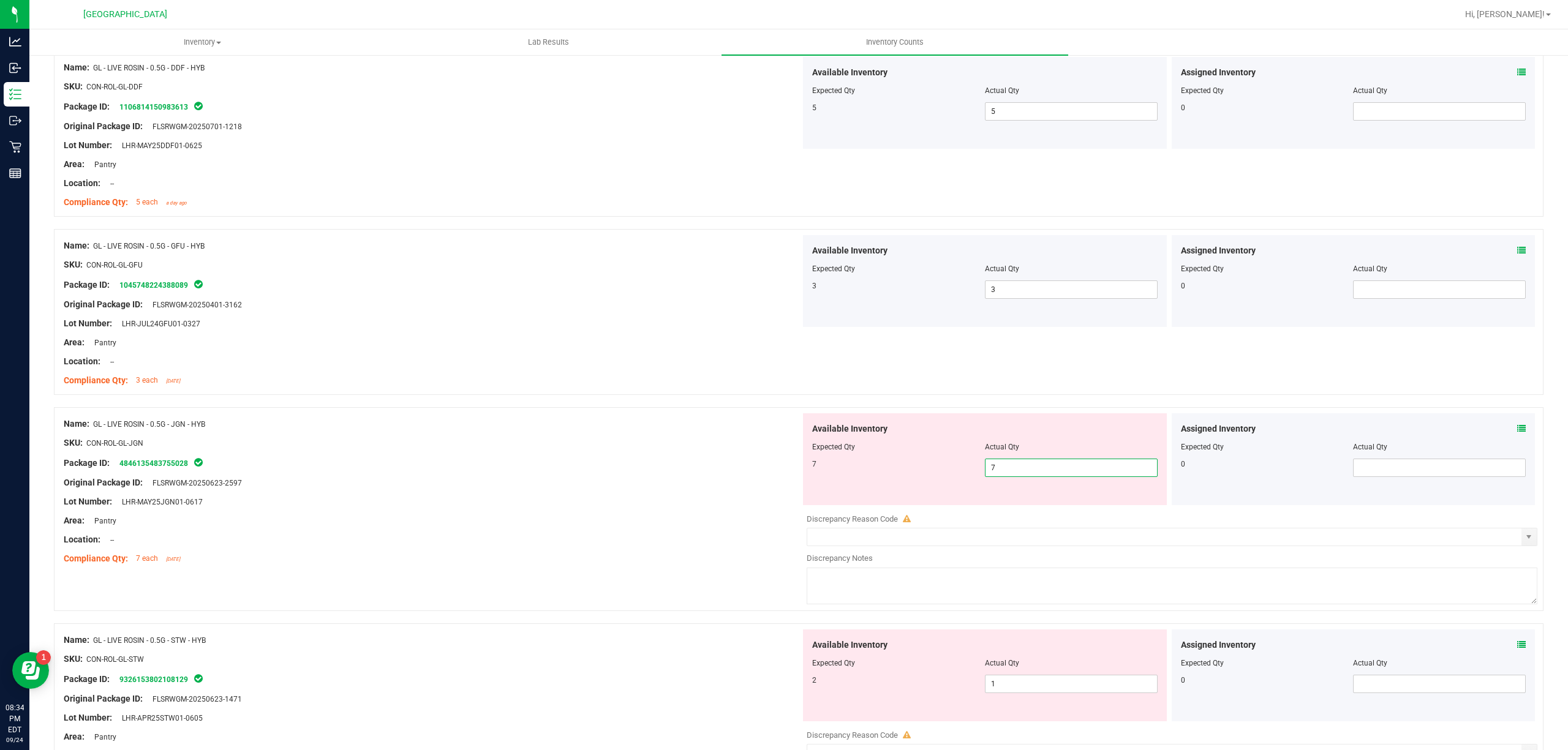
click at [659, 472] on div at bounding box center [431, 474] width 737 height 7
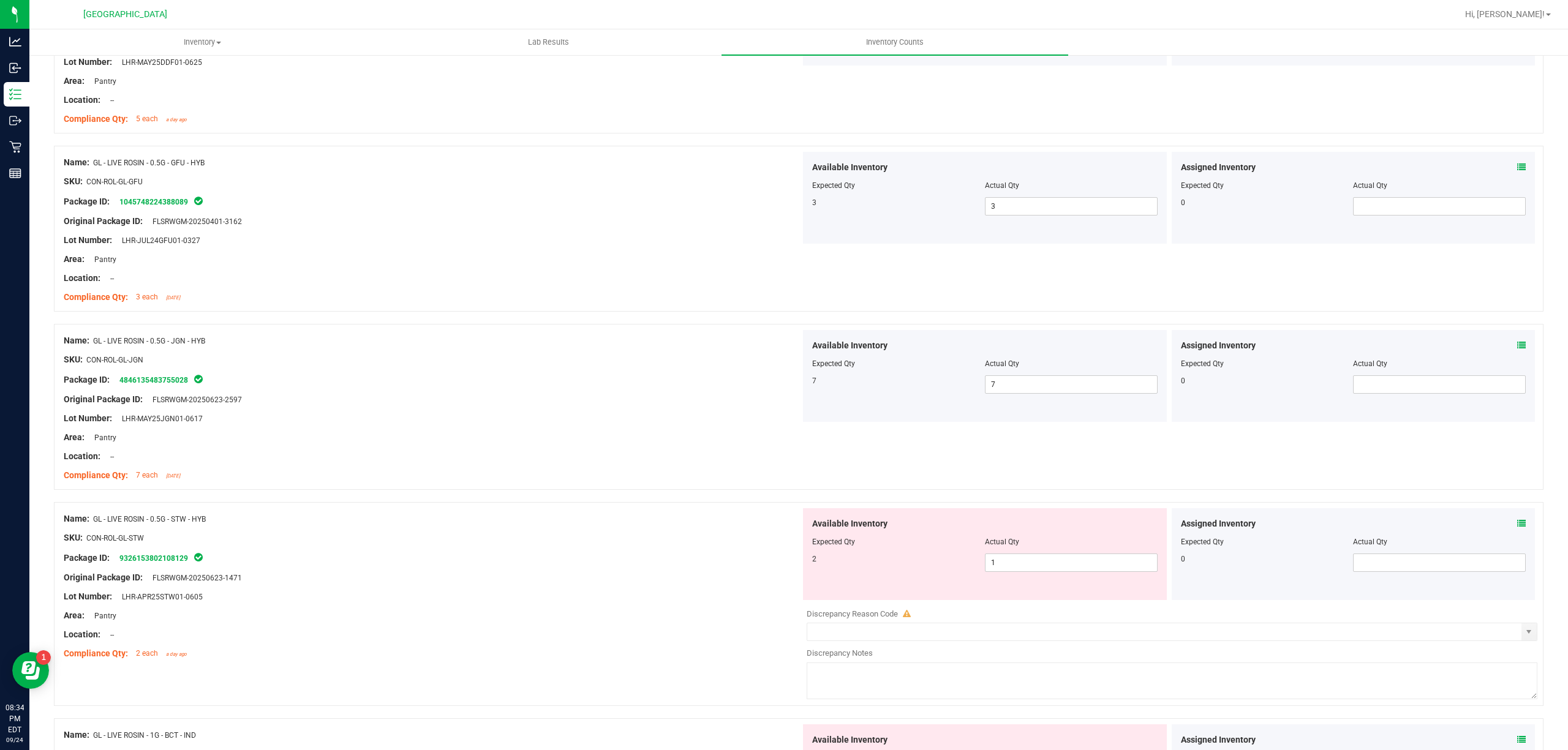
scroll to position [490, 0]
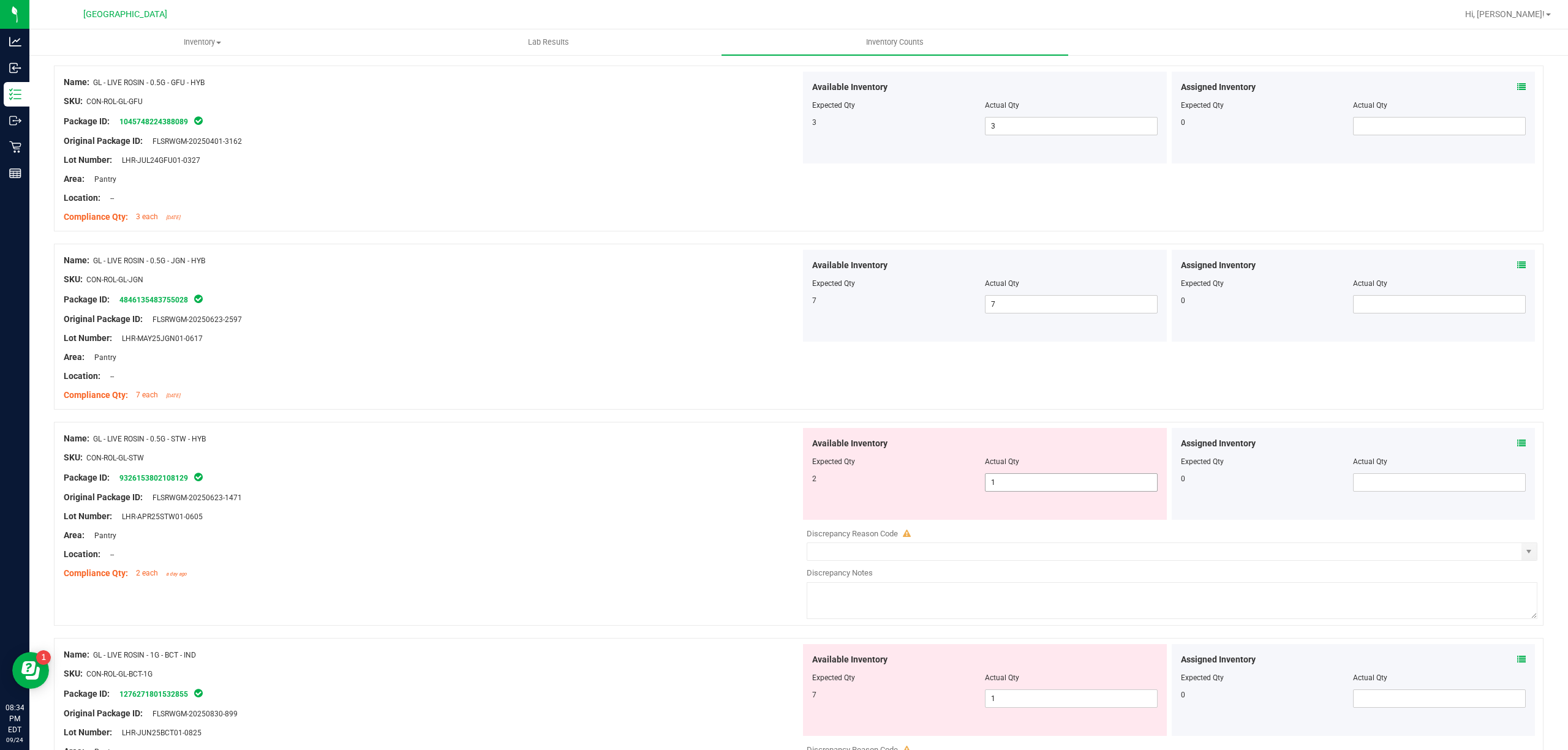
click at [1098, 483] on span "1 1" at bounding box center [1071, 483] width 173 height 19
click at [0, 0] on input "1" at bounding box center [0, 0] width 0 height 0
type input "2"
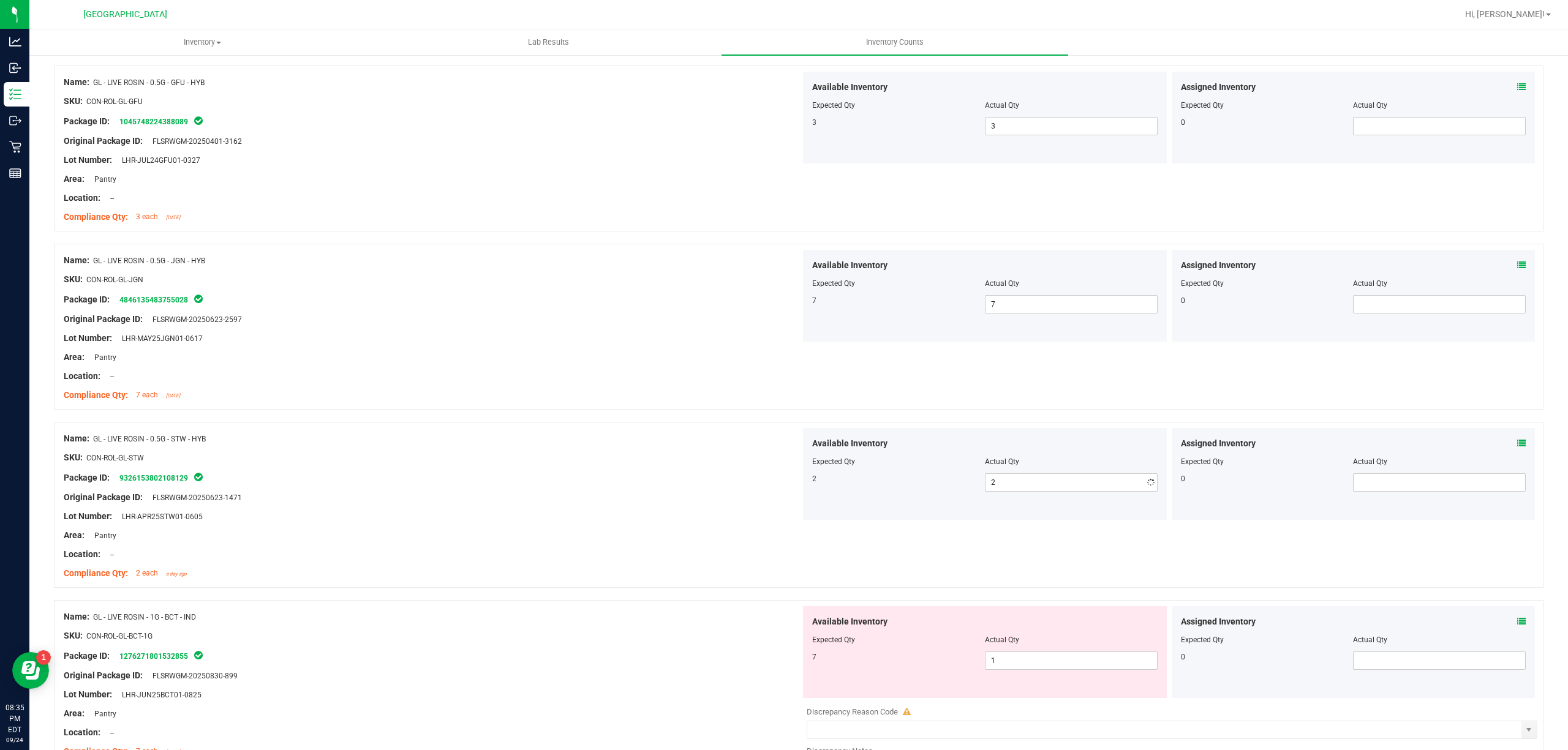
click at [763, 496] on div "Original Package ID: FLSRWGM-20250623-1471" at bounding box center [431, 498] width 737 height 13
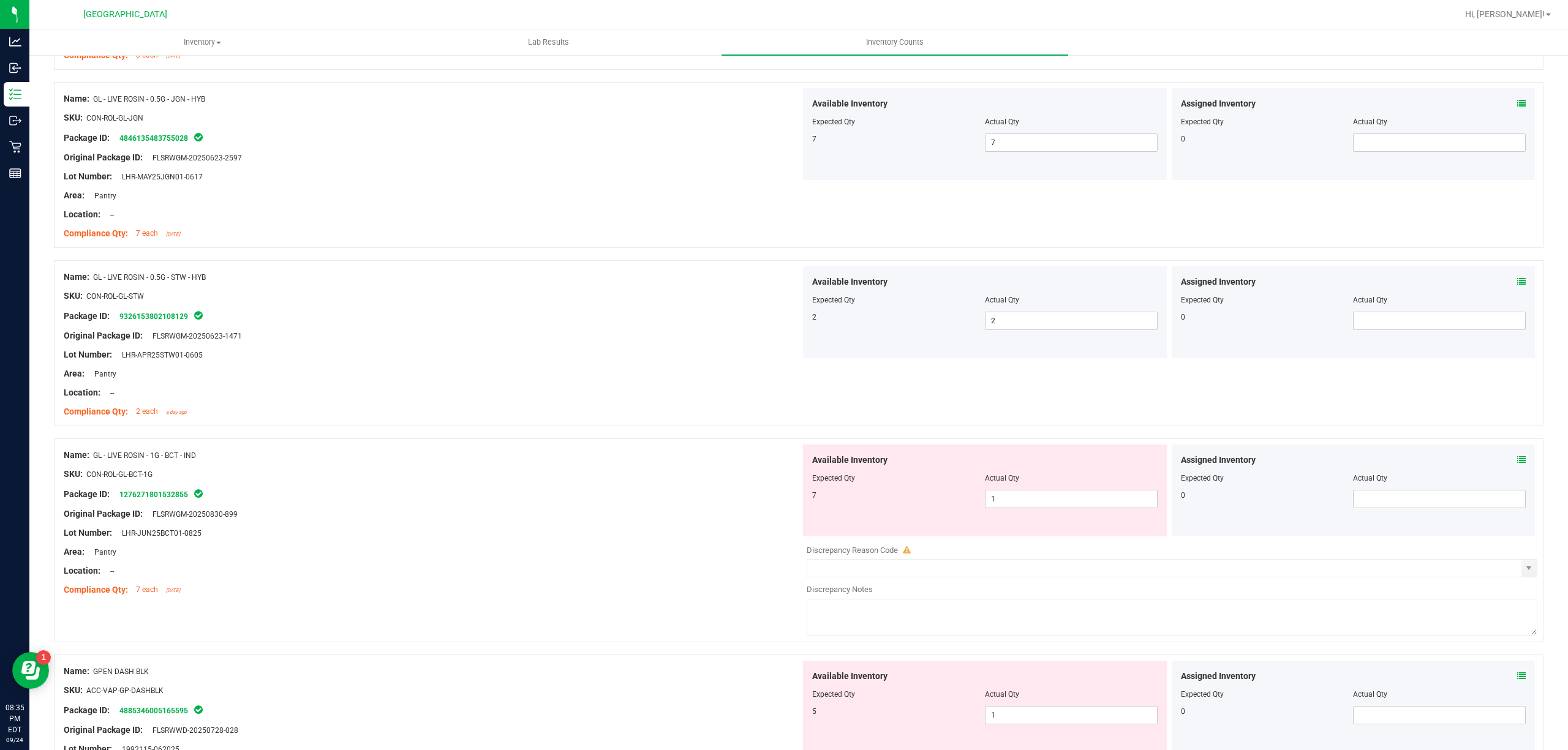
scroll to position [653, 0]
click at [1017, 487] on div at bounding box center [985, 486] width 346 height 7
click at [1014, 498] on span "1 1" at bounding box center [1071, 498] width 173 height 19
click at [1014, 498] on input "1" at bounding box center [1071, 498] width 172 height 17
type input "7"
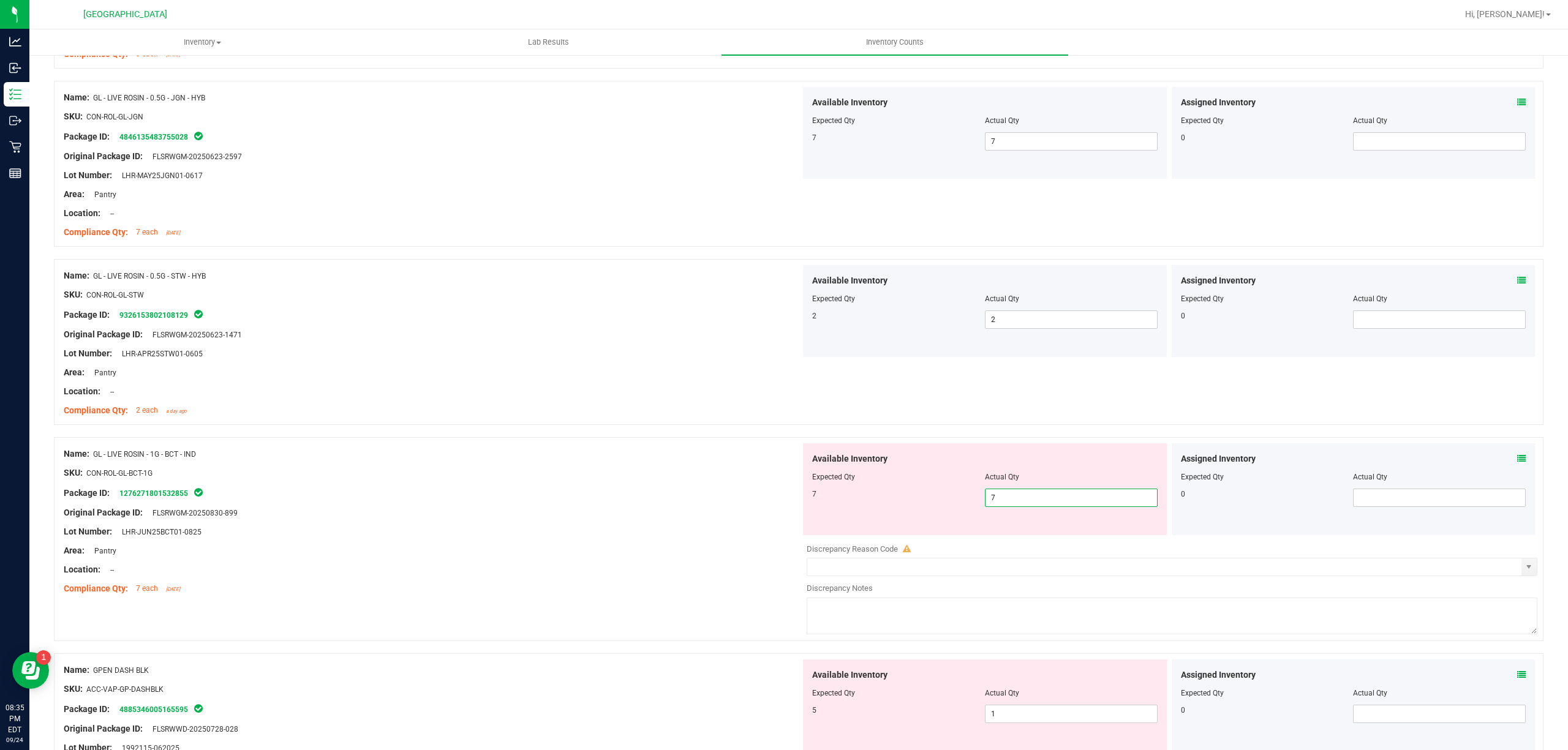
type input "7"
click at [757, 510] on div "Original Package ID: FLSRWGM-20250830-899" at bounding box center [431, 513] width 737 height 13
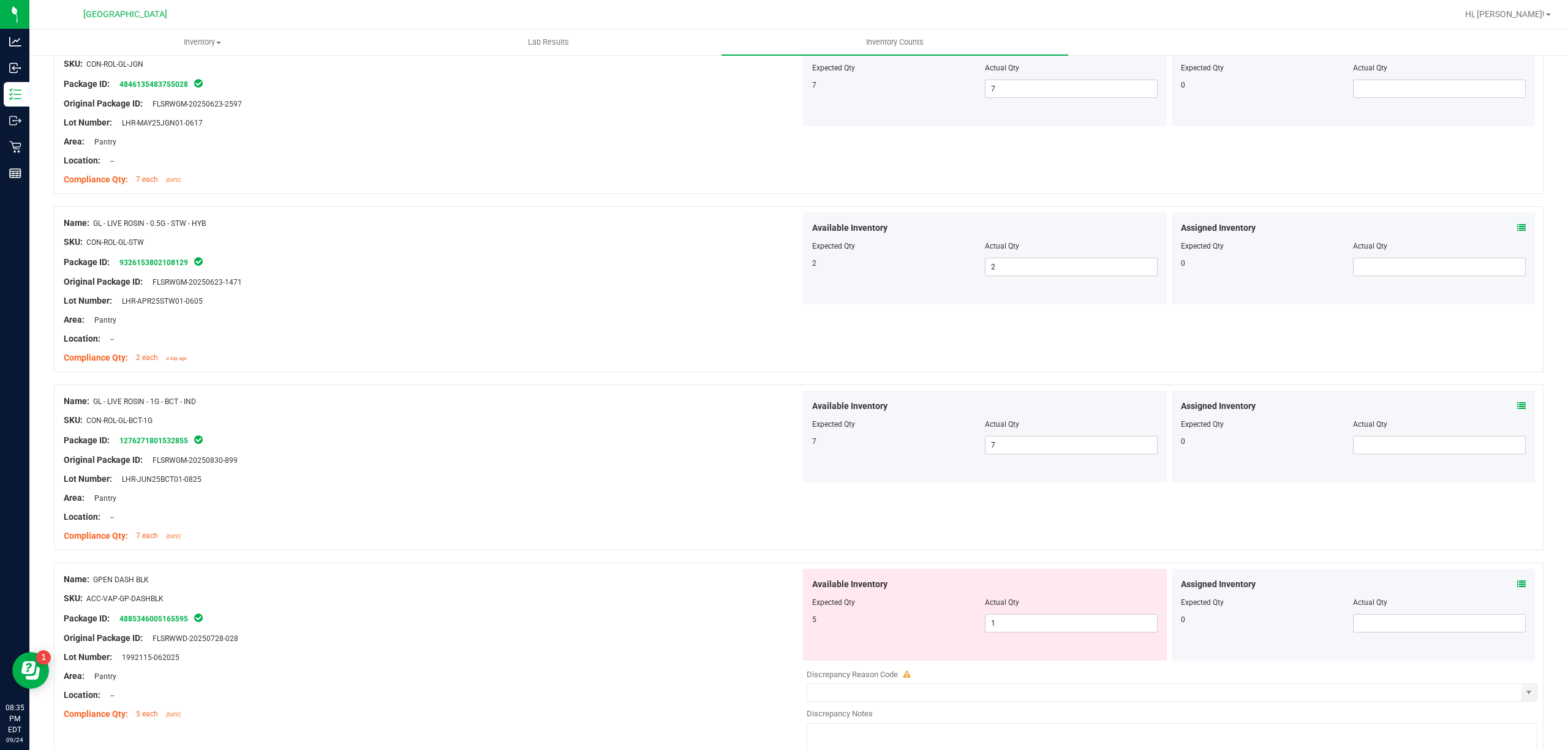
scroll to position [735, 0]
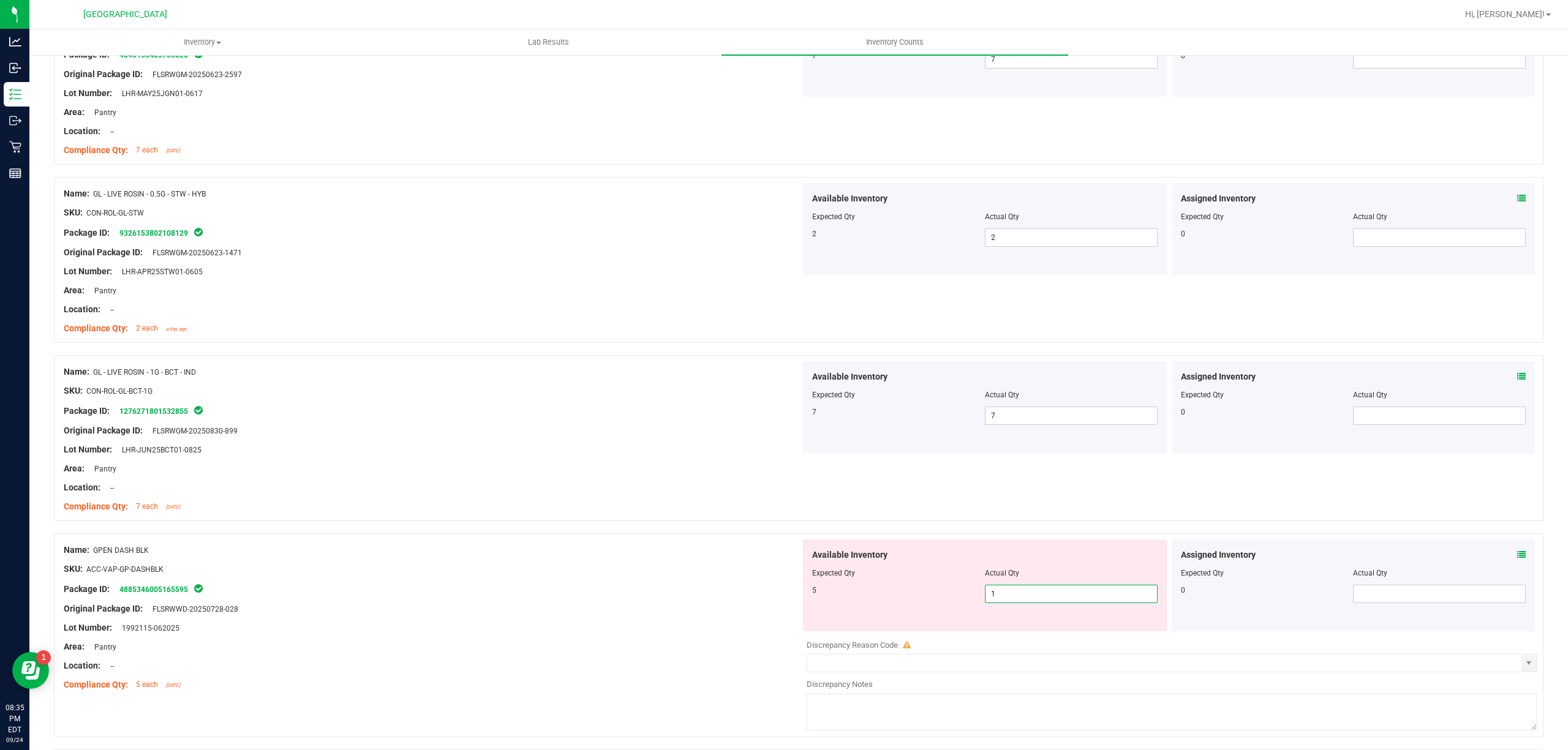
click at [1006, 593] on span "1 1" at bounding box center [1071, 594] width 173 height 19
click at [1006, 593] on input "1" at bounding box center [1071, 594] width 172 height 17
type input "5"
click at [640, 587] on div "Package ID: 4885346005165595" at bounding box center [431, 589] width 737 height 15
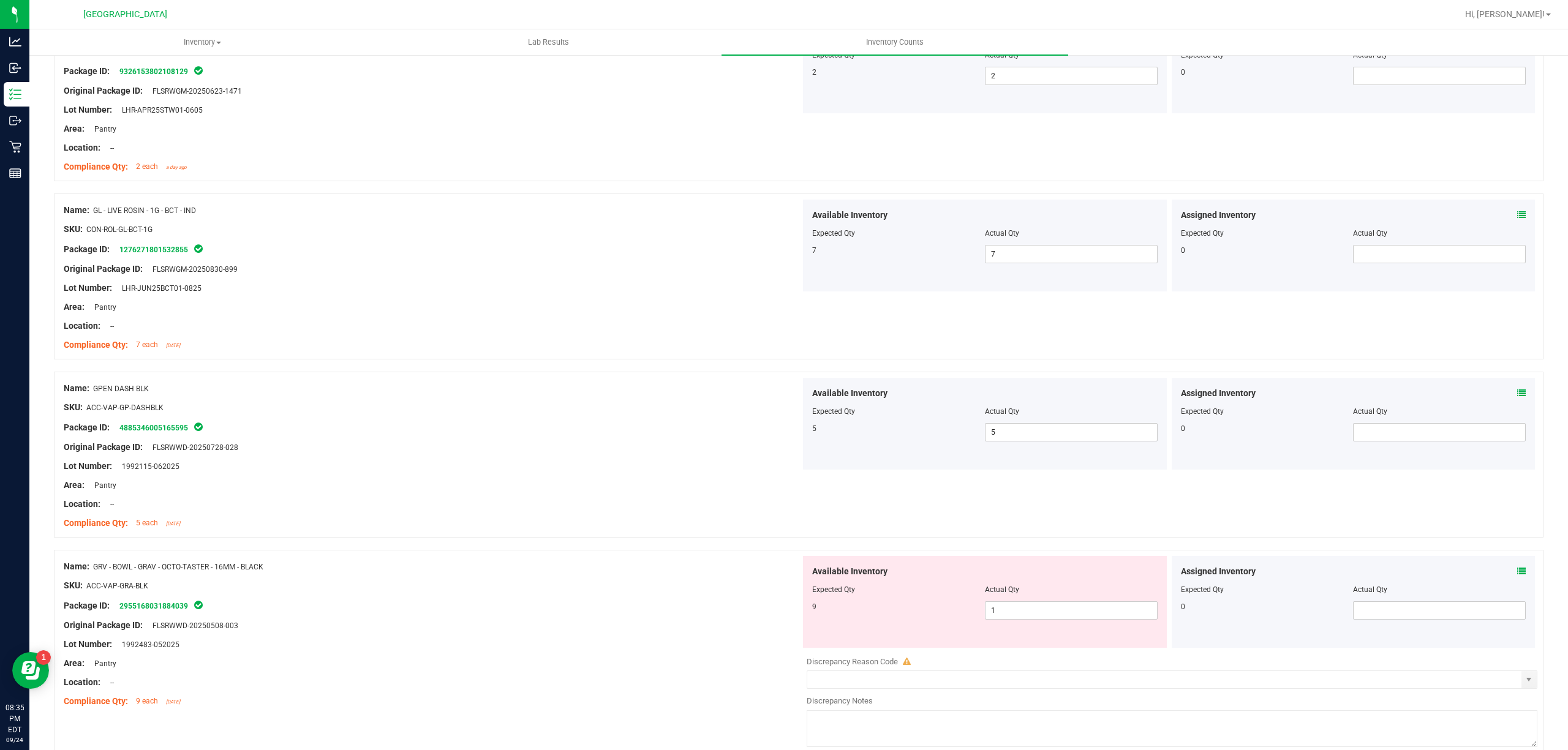
scroll to position [898, 0]
click at [1044, 616] on span "1 1" at bounding box center [1071, 610] width 173 height 19
drag, startPoint x: 1044, startPoint y: 616, endPoint x: 727, endPoint y: 616, distance: 317.0
click at [1027, 616] on input "1" at bounding box center [1071, 609] width 172 height 17
type input "9"
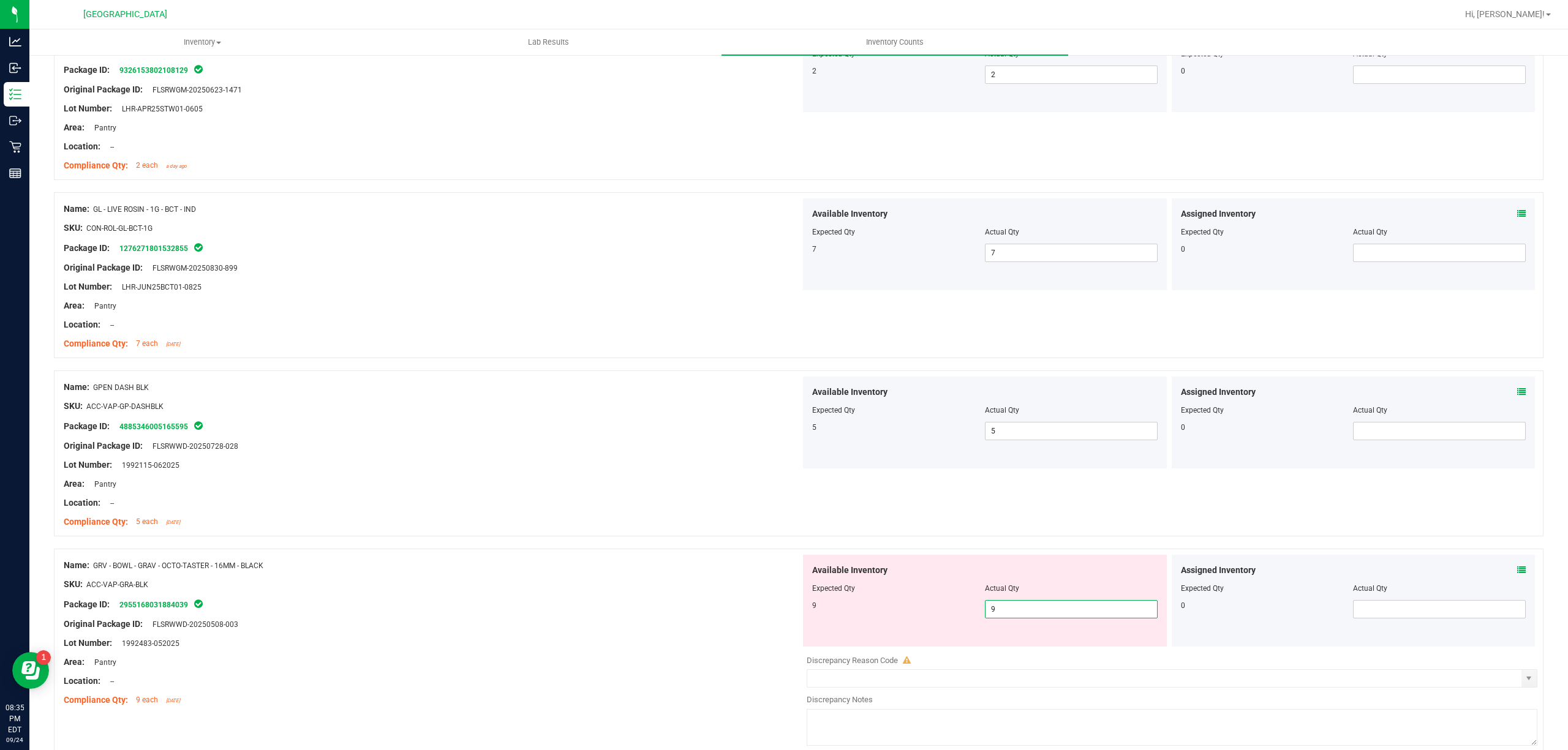
type input "9"
click at [680, 615] on div at bounding box center [431, 615] width 737 height 7
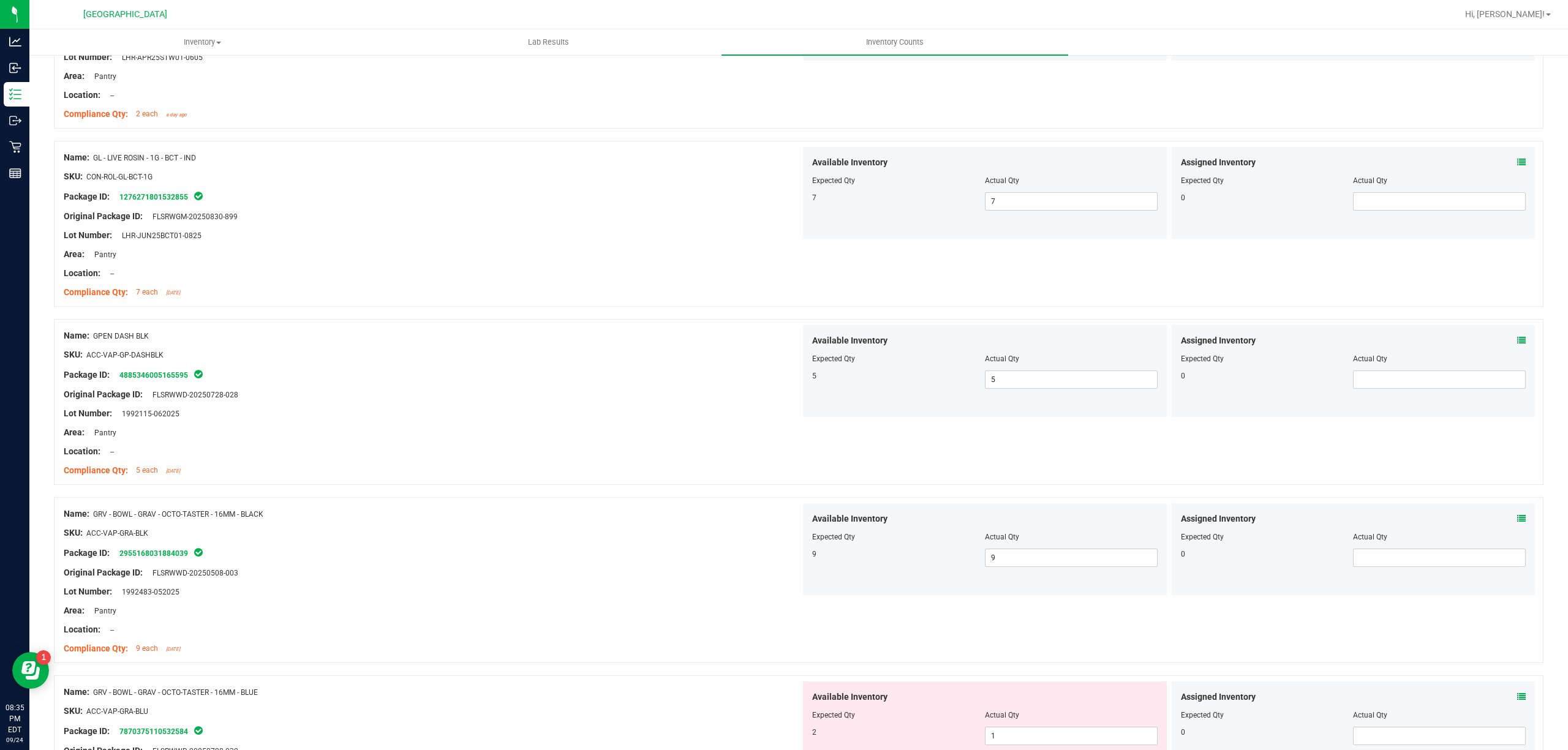
scroll to position [1143, 0]
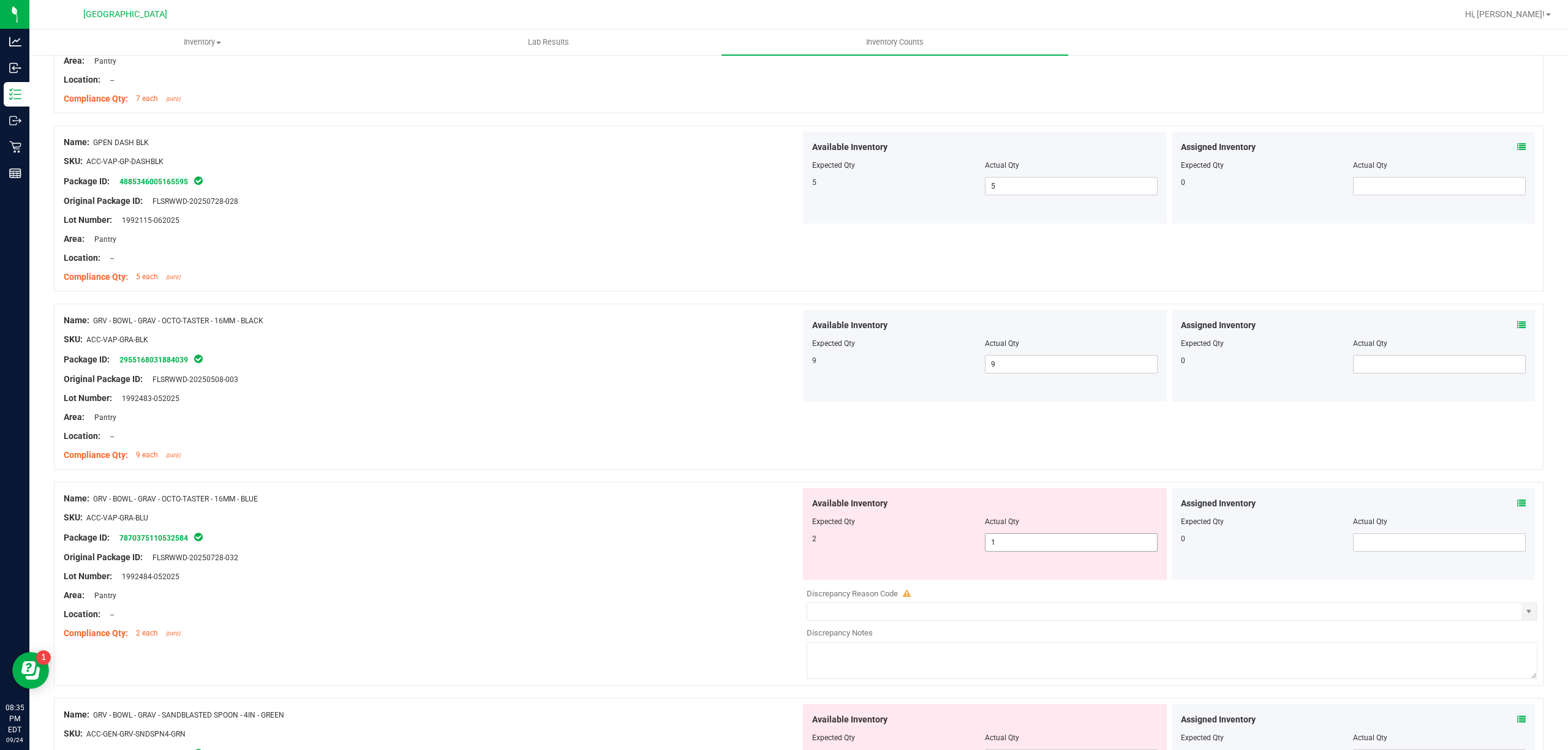
click at [997, 545] on span "1 1" at bounding box center [1071, 543] width 173 height 19
drag, startPoint x: 997, startPoint y: 545, endPoint x: 979, endPoint y: 551, distance: 19.0
click at [0, 0] on input "1" at bounding box center [0, 0] width 0 height 0
type input "2"
click at [780, 581] on div "Lot Number: 1992484-052025" at bounding box center [431, 577] width 737 height 13
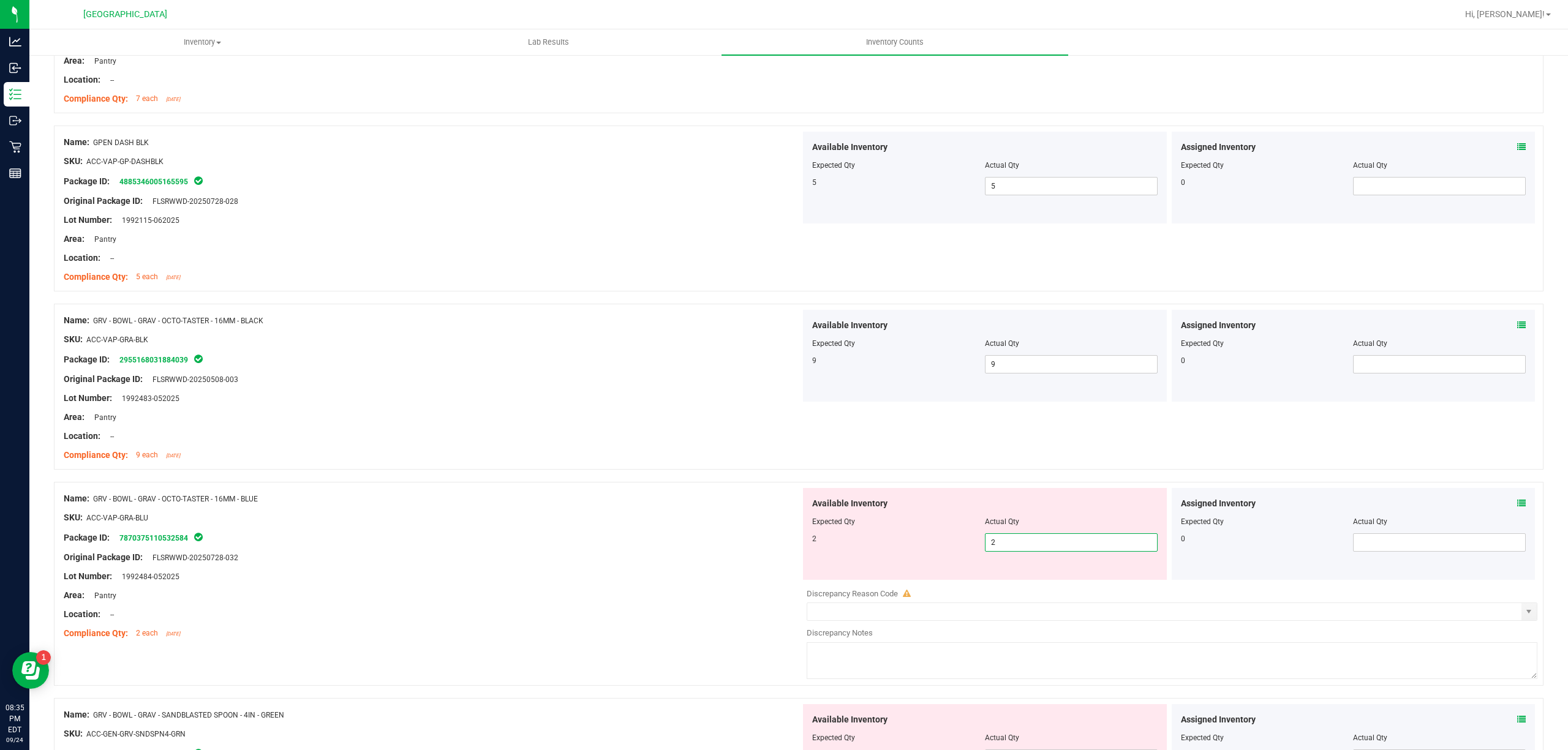
type input "2"
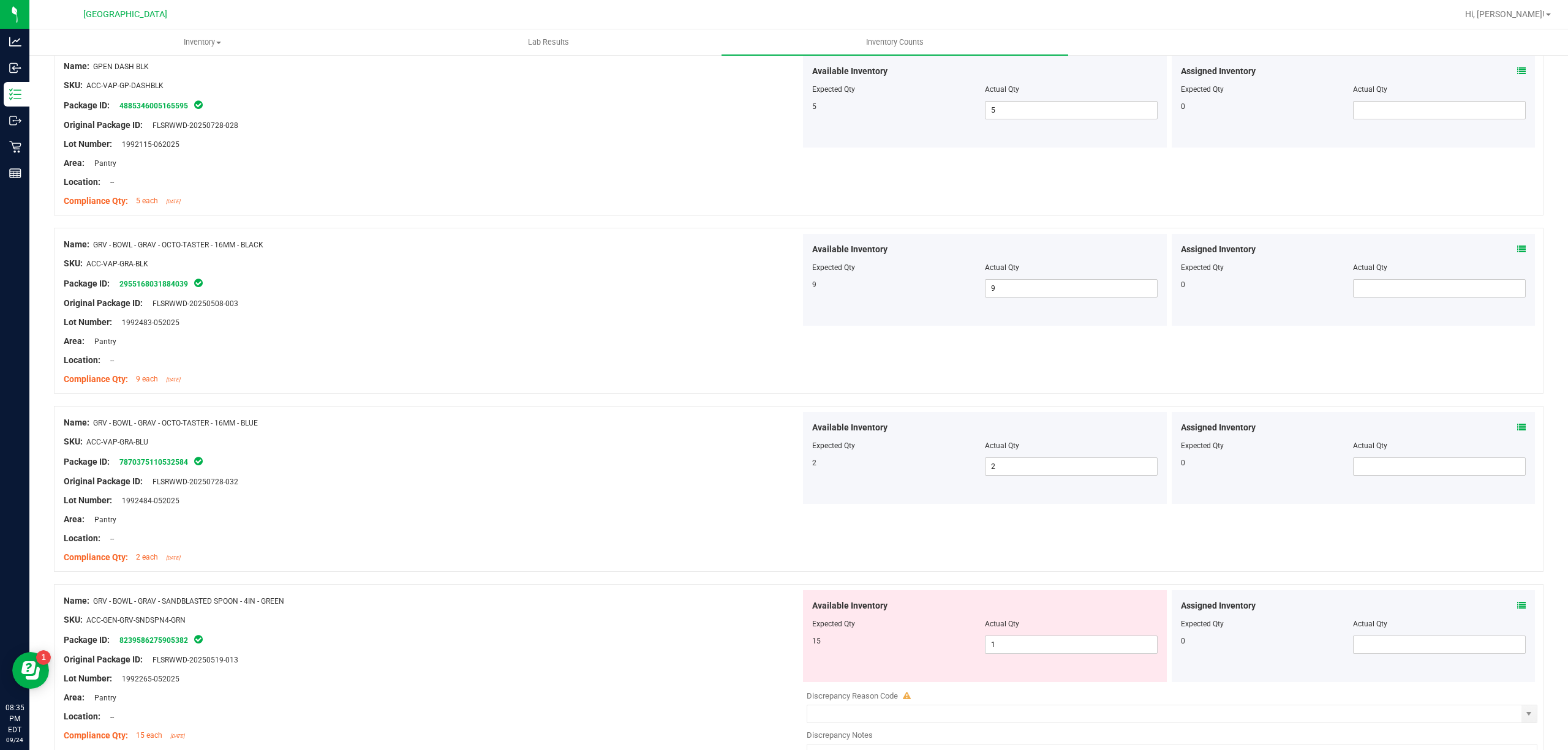
scroll to position [1307, 0]
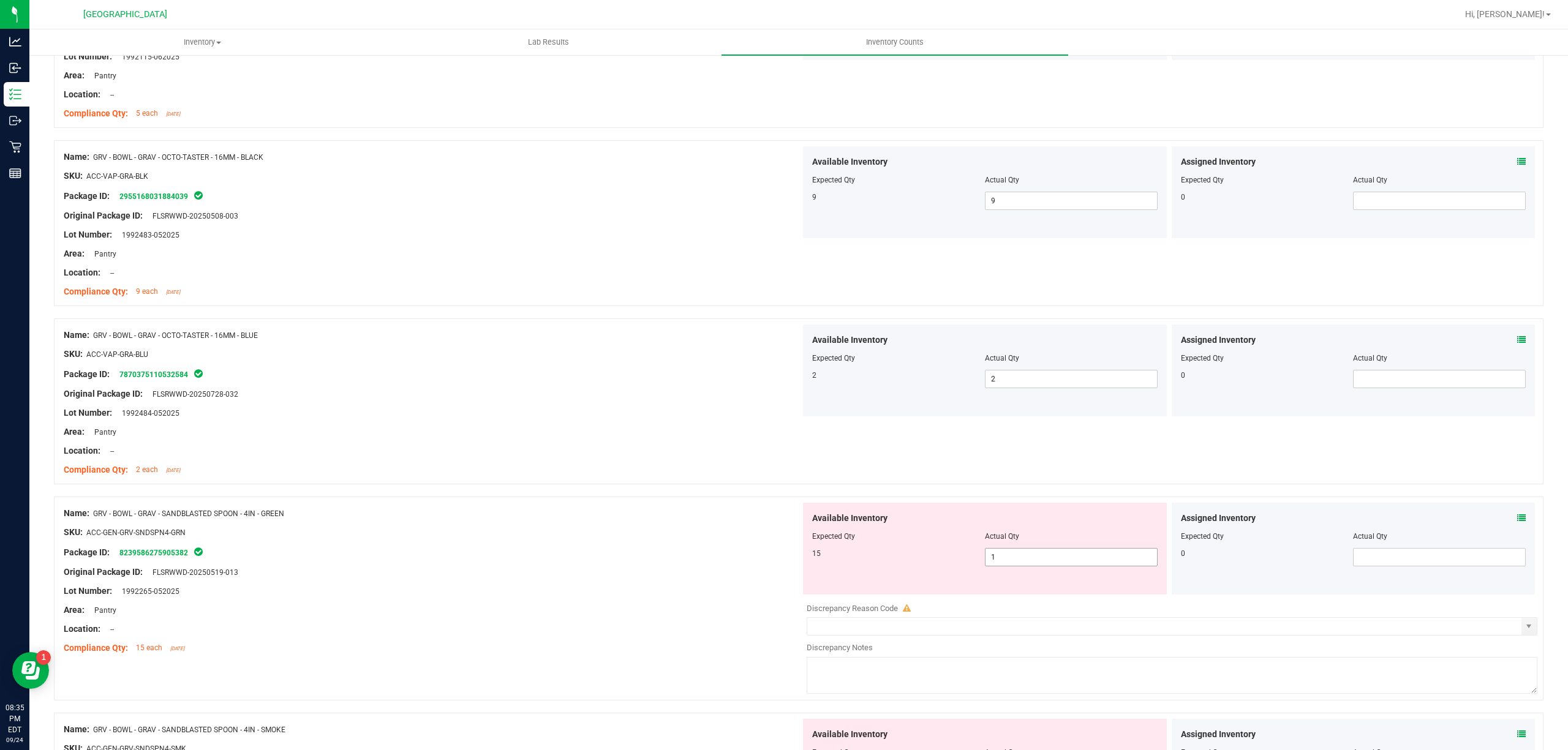
click at [1018, 561] on span "1 1" at bounding box center [1071, 558] width 173 height 19
type input "15"
click at [474, 633] on div "Location: --" at bounding box center [431, 630] width 737 height 13
type input "15"
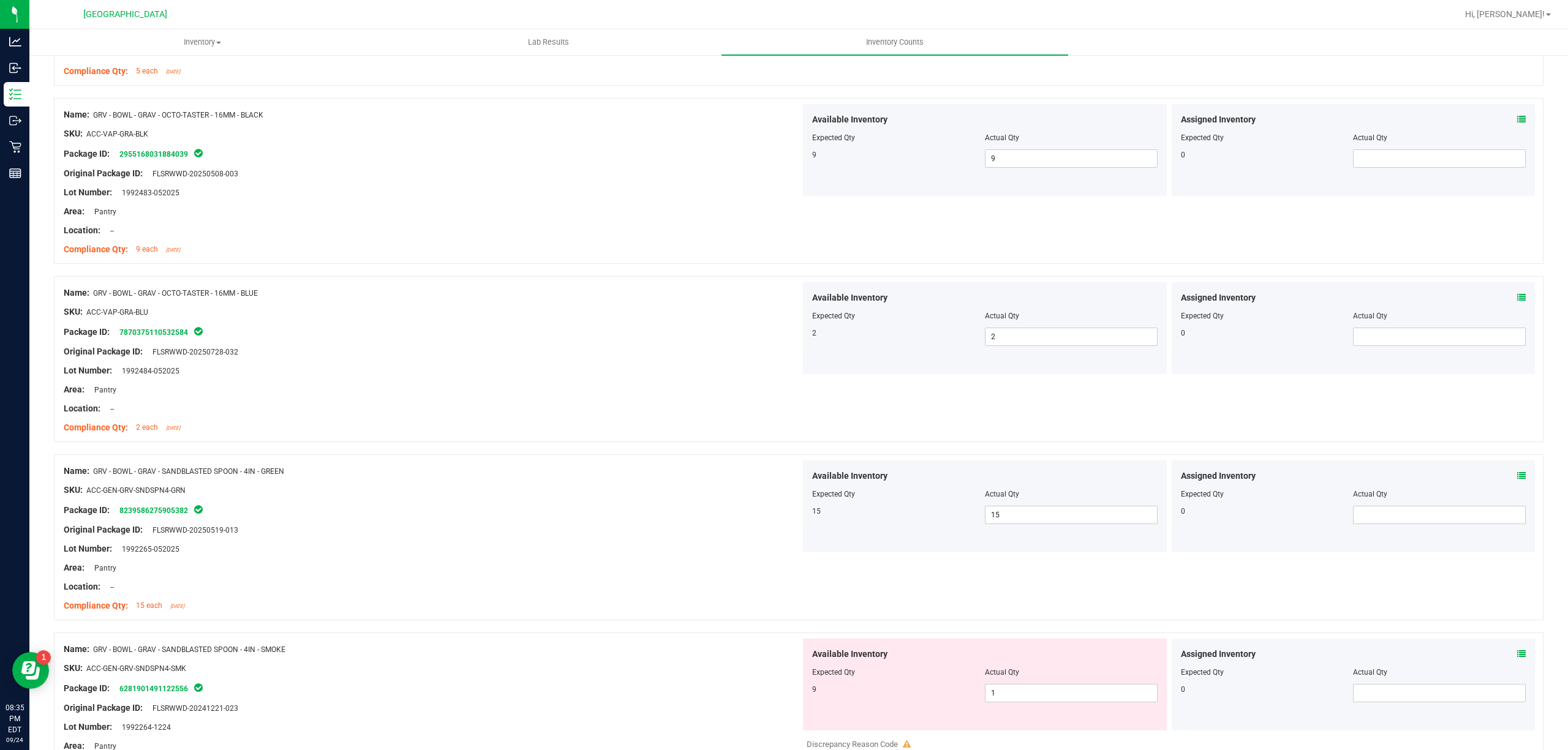
scroll to position [1388, 0]
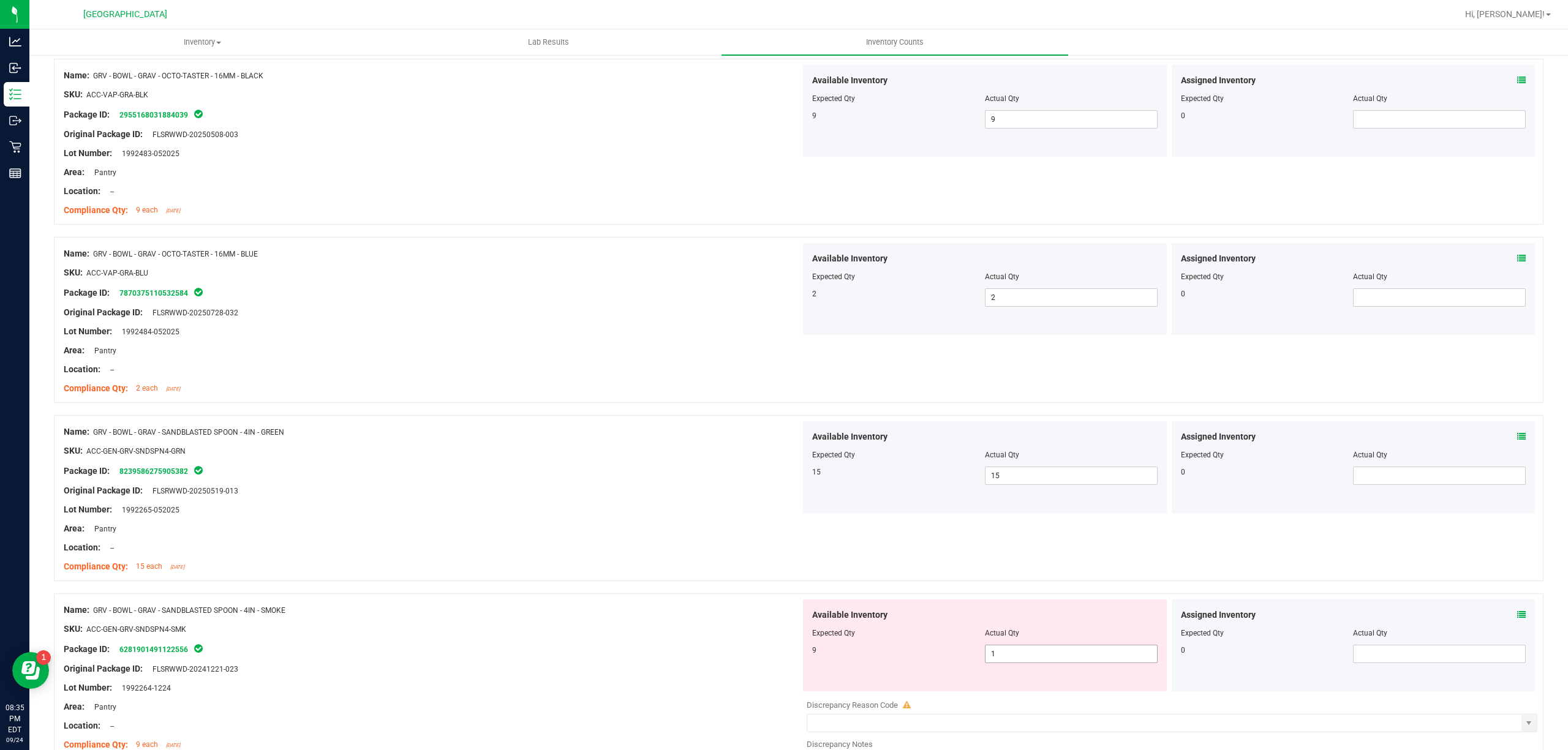
click at [1006, 657] on span "1 1" at bounding box center [1071, 655] width 173 height 19
drag, startPoint x: 1006, startPoint y: 657, endPoint x: 848, endPoint y: 676, distance: 159.1
click at [936, 663] on div "9 1 1" at bounding box center [985, 655] width 346 height 19
type input "9"
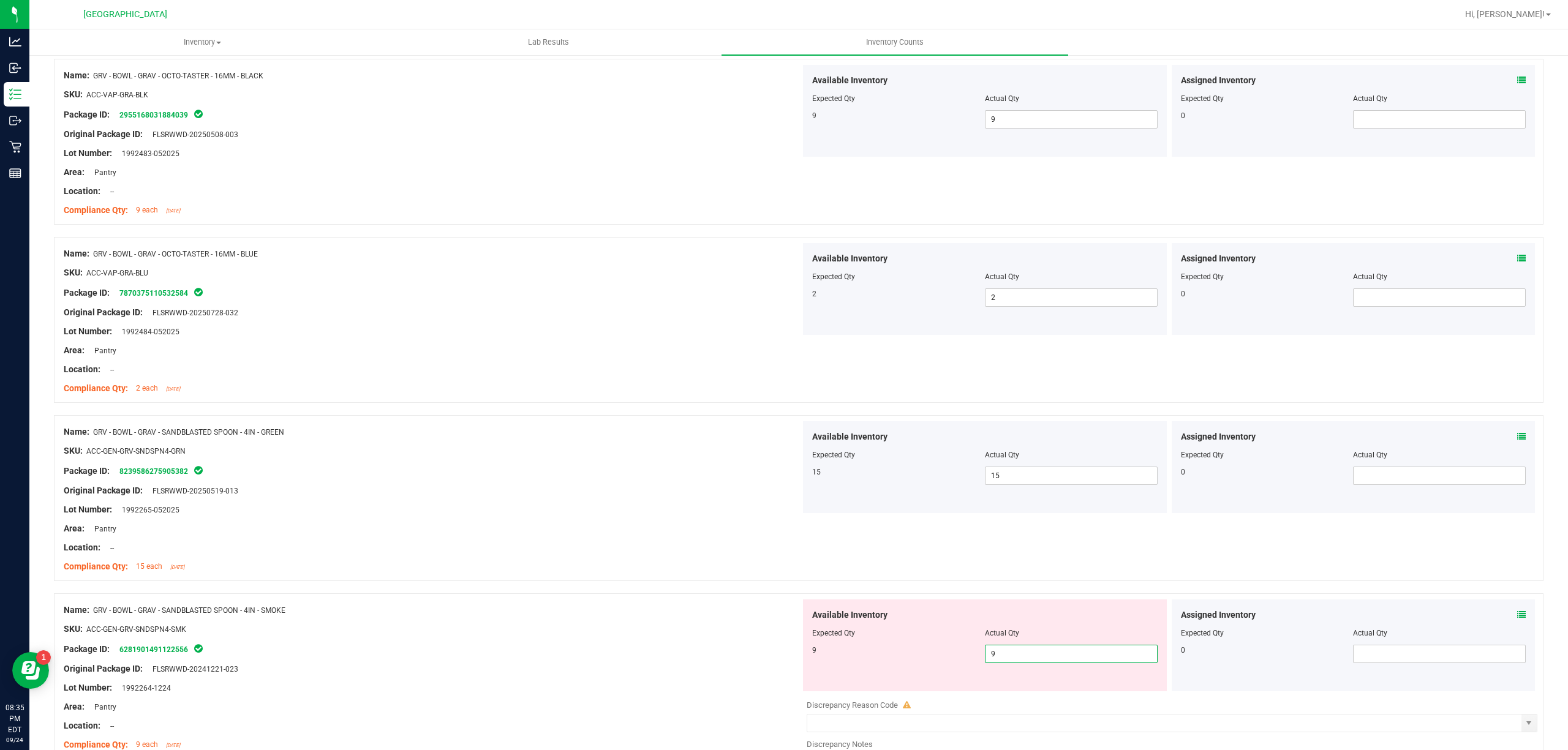
drag, startPoint x: 530, startPoint y: 682, endPoint x: 695, endPoint y: 630, distance: 173.0
click at [545, 674] on div "Name: GRV - BOWL - GRAV - SANDBLASTED SPOON - 4IN - SMOKE SKU: ACC-GEN-GRV-SNDS…" at bounding box center [431, 677] width 737 height 156
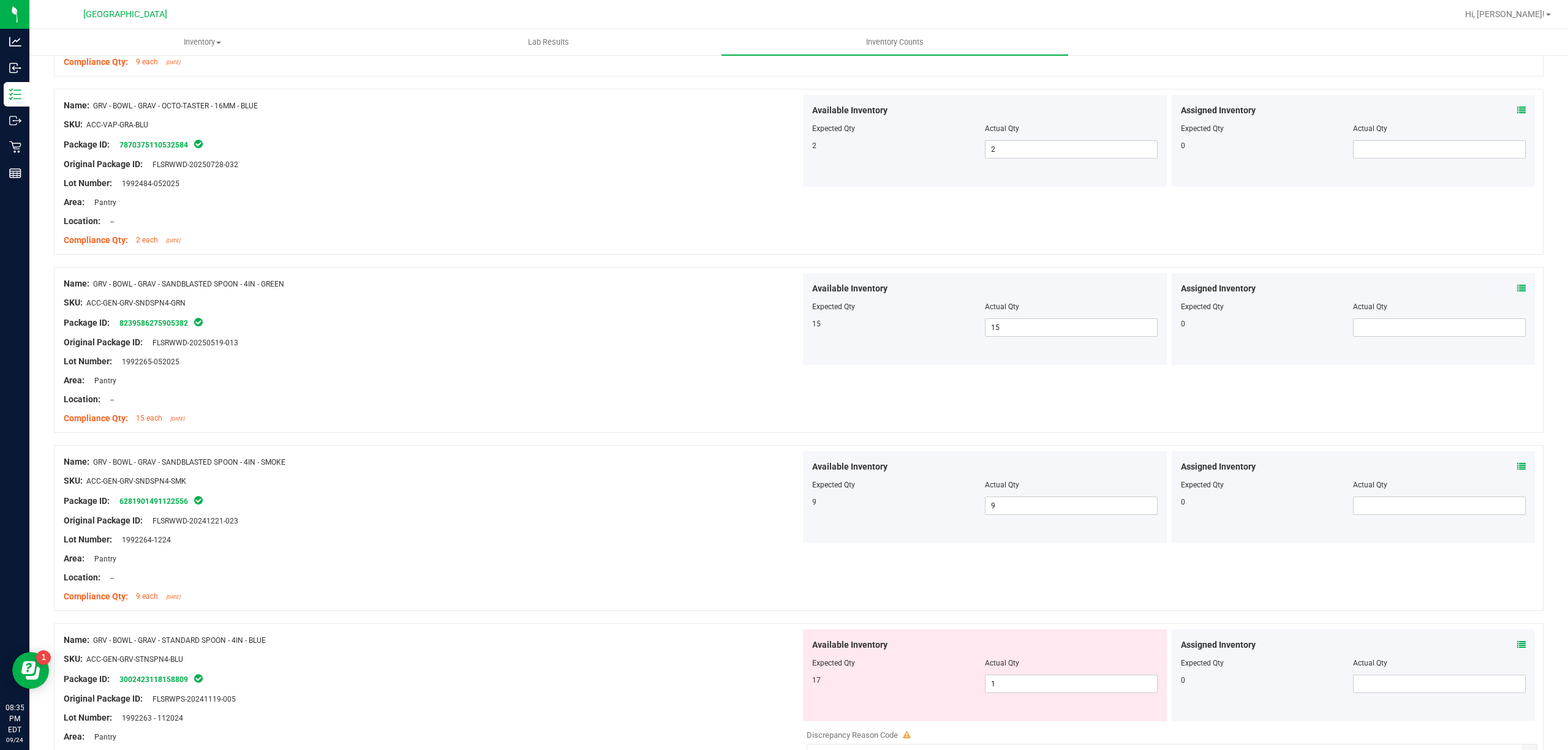
scroll to position [1715, 0]
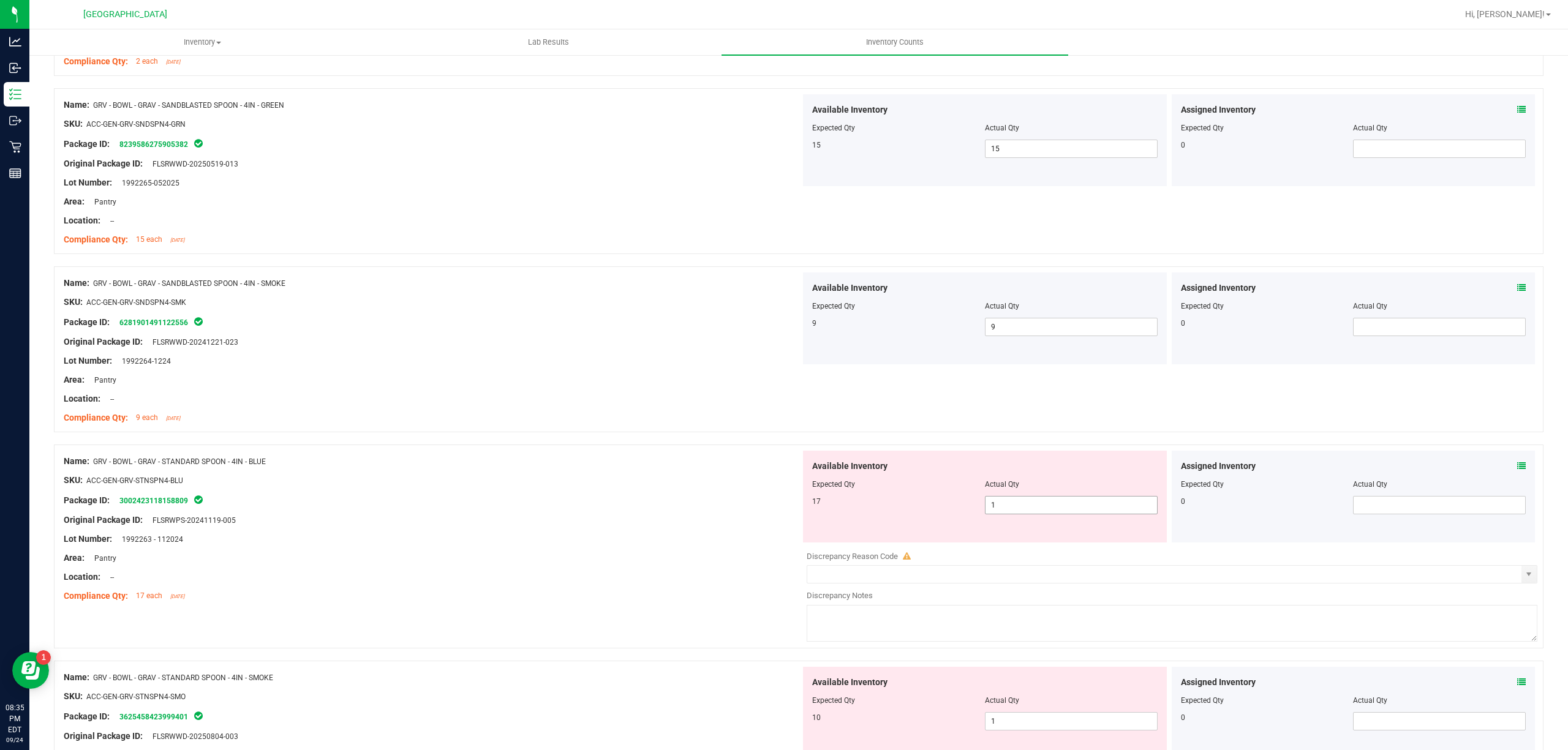
click at [1001, 515] on span "1 1" at bounding box center [1071, 505] width 173 height 19
type input "17"
click at [513, 545] on div "Lot Number: 1992263 - 112024" at bounding box center [431, 540] width 737 height 13
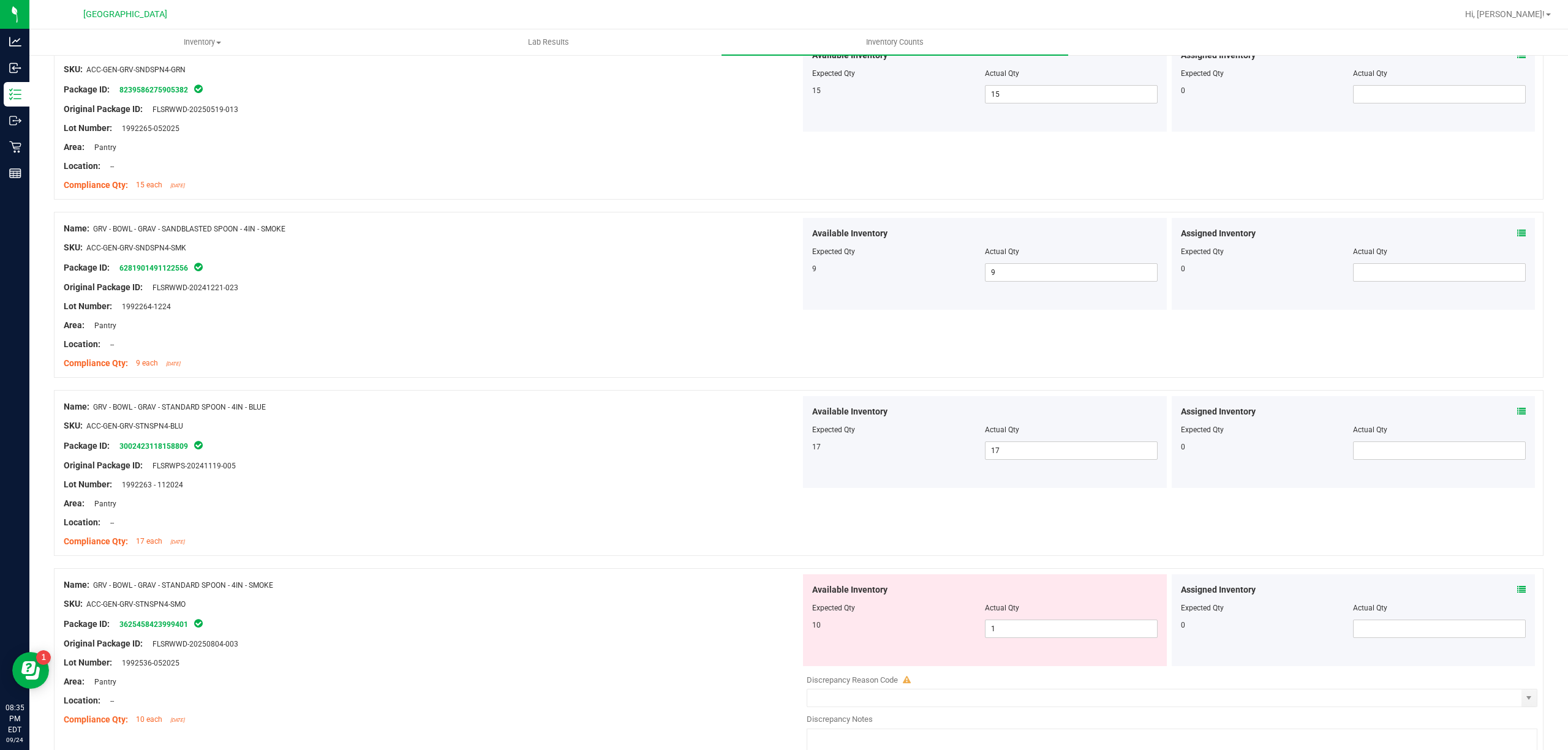
scroll to position [1878, 0]
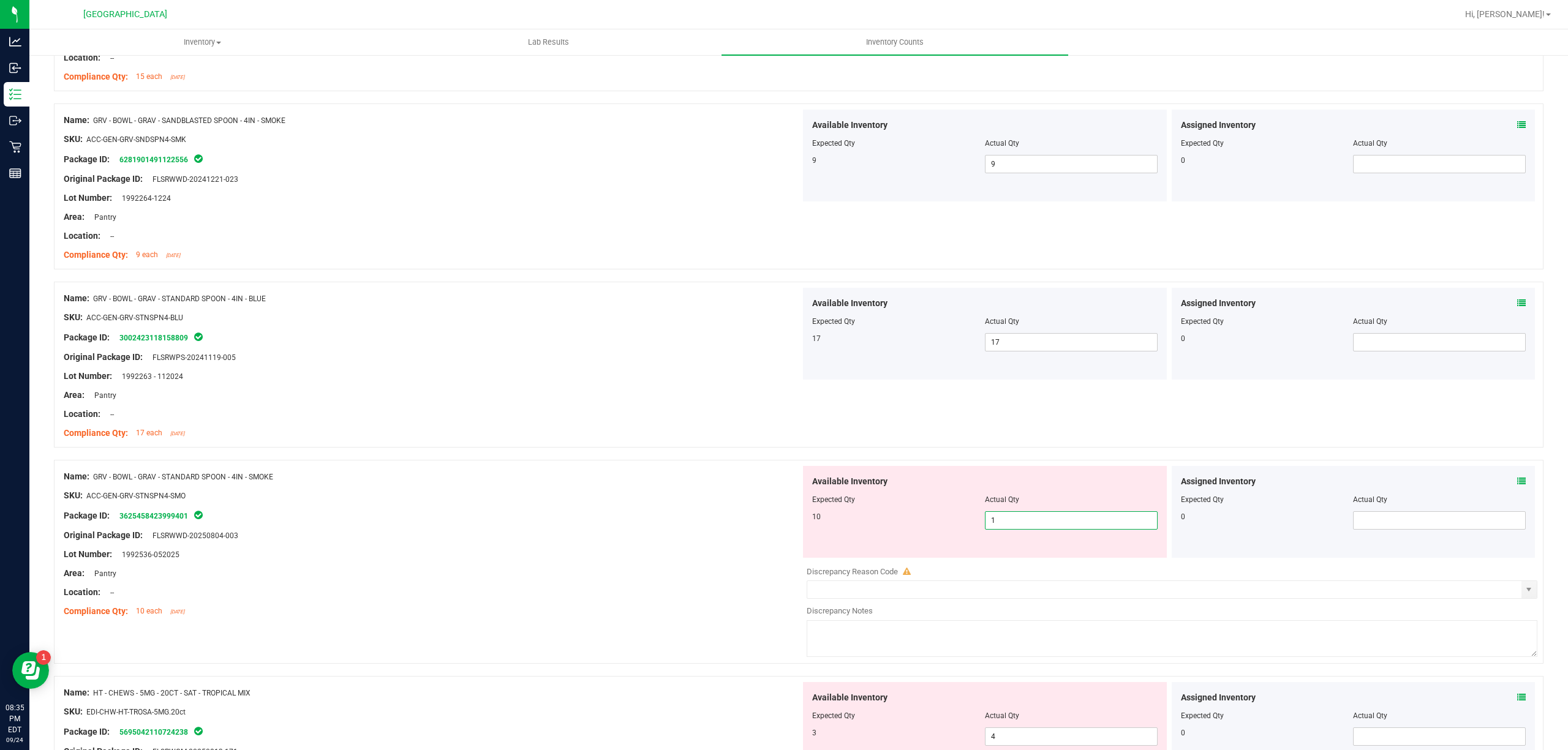
click at [1010, 525] on span "1 1" at bounding box center [1071, 521] width 173 height 19
type input "10"
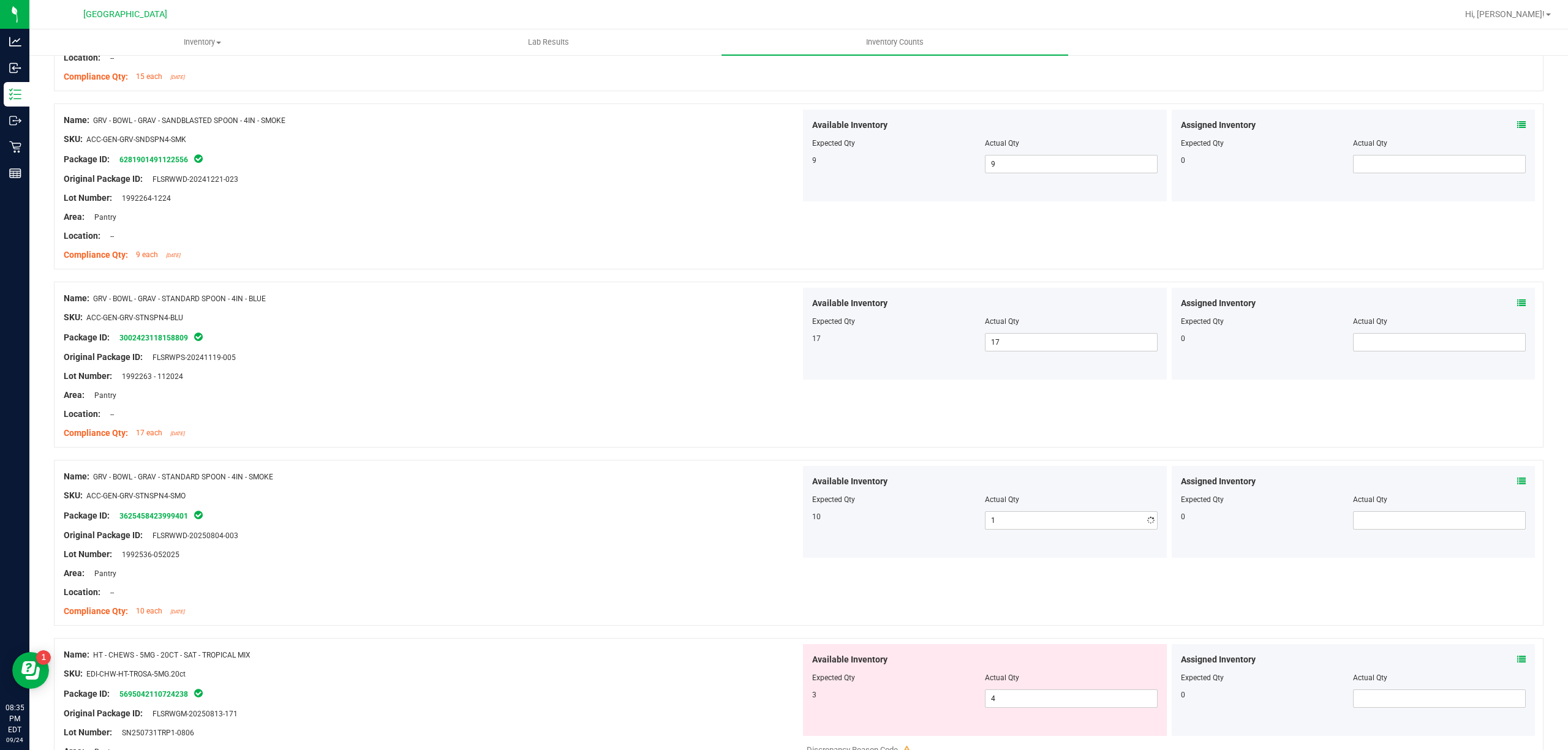
type input "10"
click at [648, 537] on div "Original Package ID: FLSRWWD-20250804-003" at bounding box center [431, 536] width 737 height 13
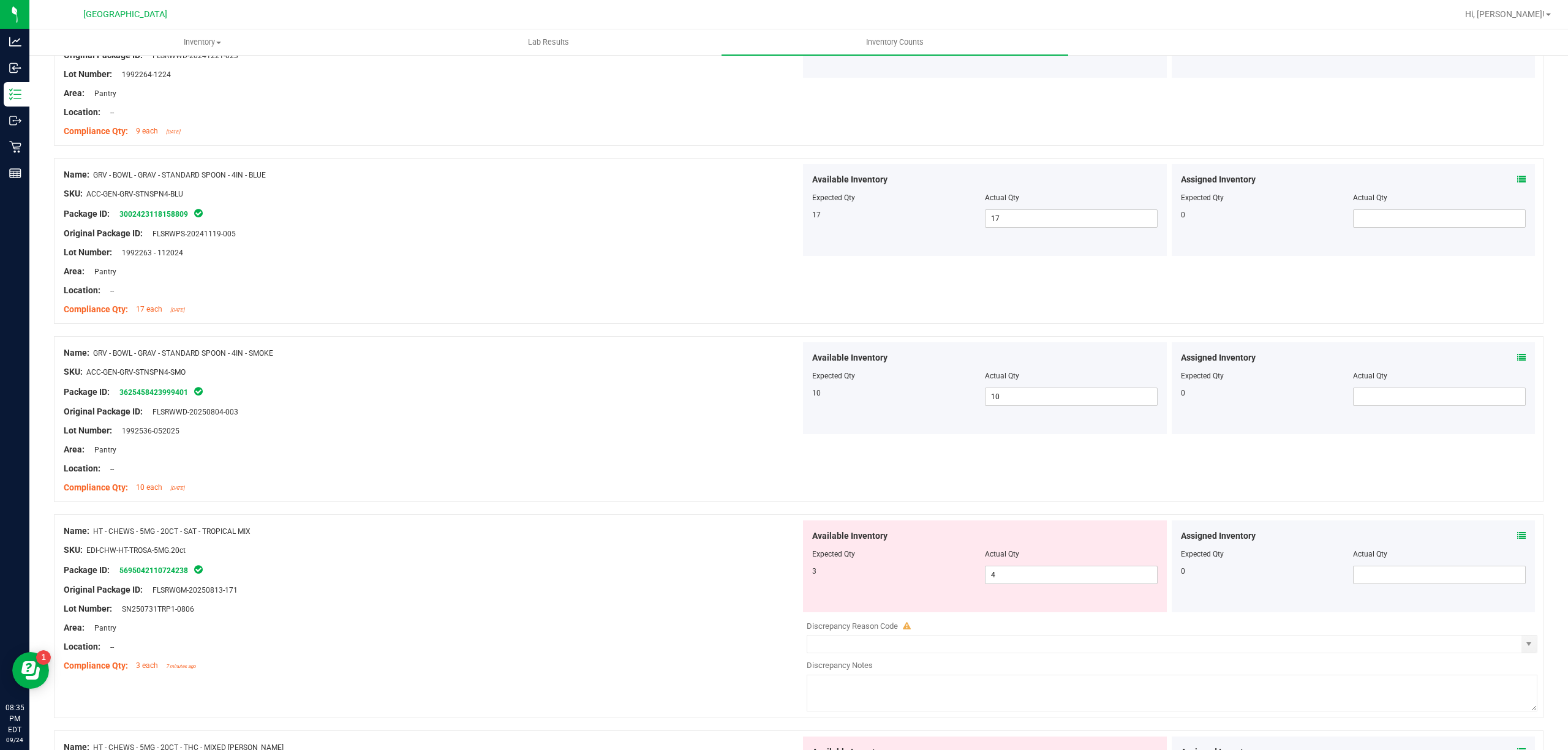
scroll to position [2205, 0]
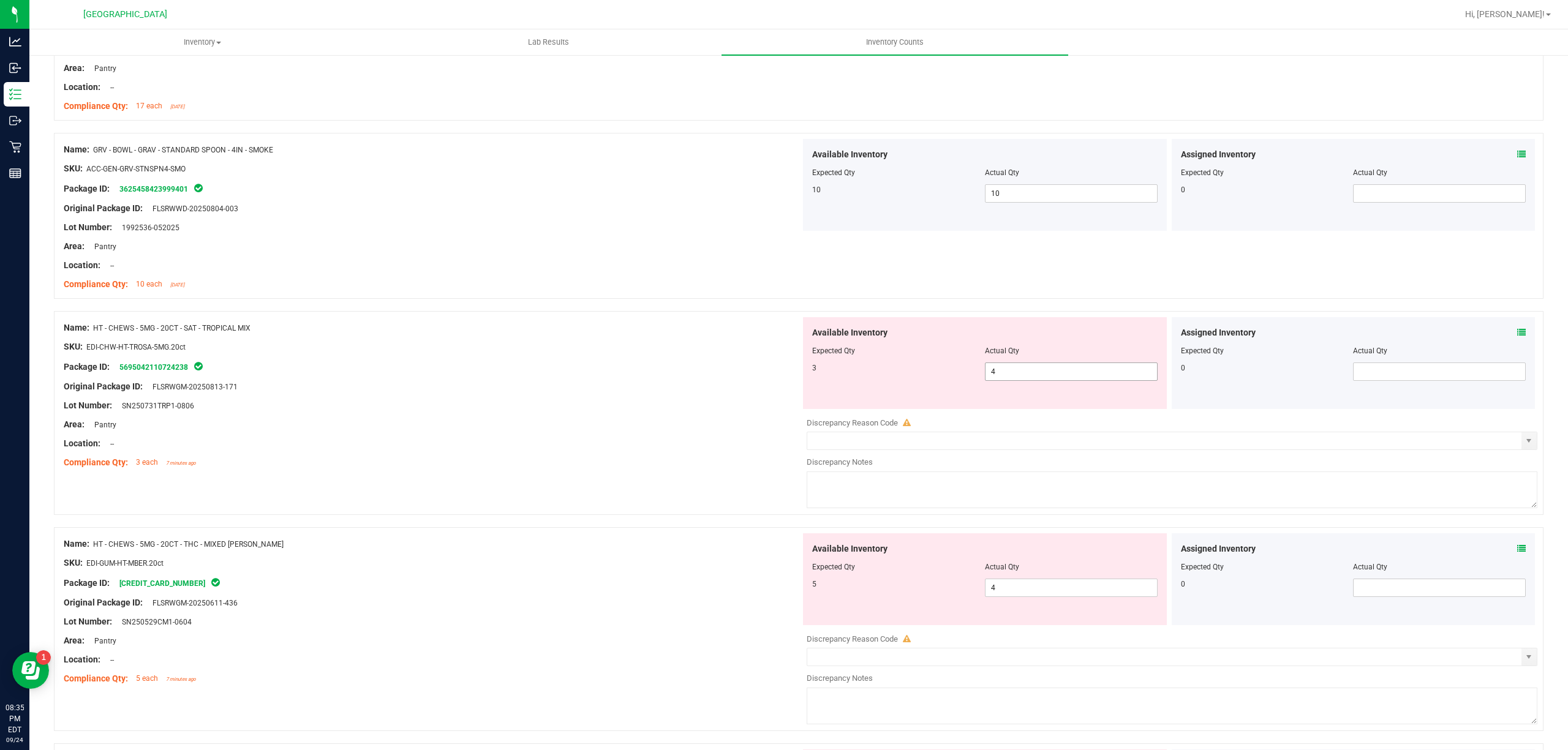
click at [1023, 375] on span "4 4" at bounding box center [1071, 372] width 173 height 19
click at [1023, 375] on input "4" at bounding box center [1071, 372] width 172 height 17
type input "3"
click at [735, 469] on div "Compliance Qty: 3 each 7 minutes ago" at bounding box center [431, 463] width 737 height 13
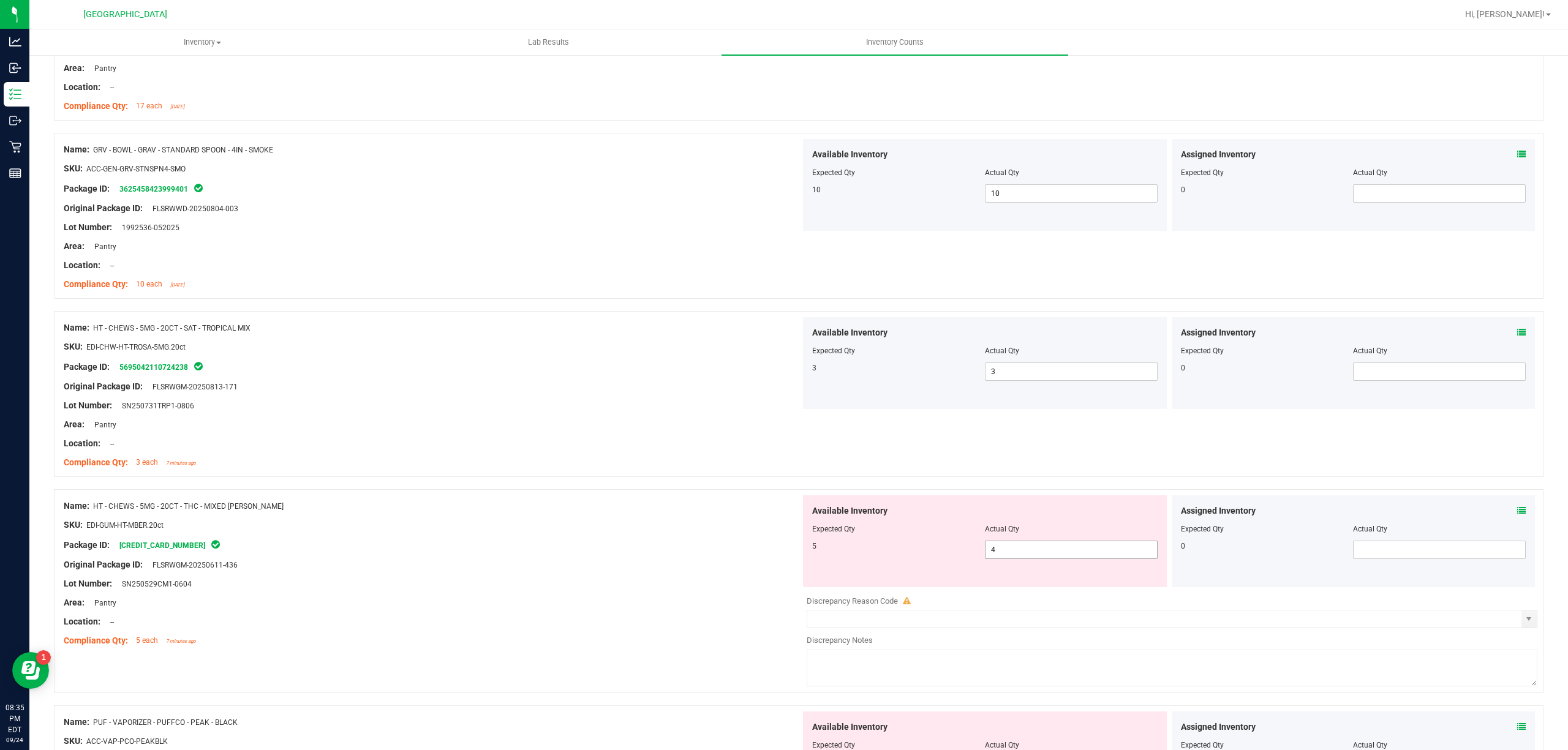
click at [1049, 558] on span "4 4" at bounding box center [1071, 550] width 173 height 19
drag, startPoint x: 1049, startPoint y: 559, endPoint x: 662, endPoint y: 564, distance: 387.0
click at [1046, 559] on input "4" at bounding box center [1071, 550] width 172 height 17
type input "5"
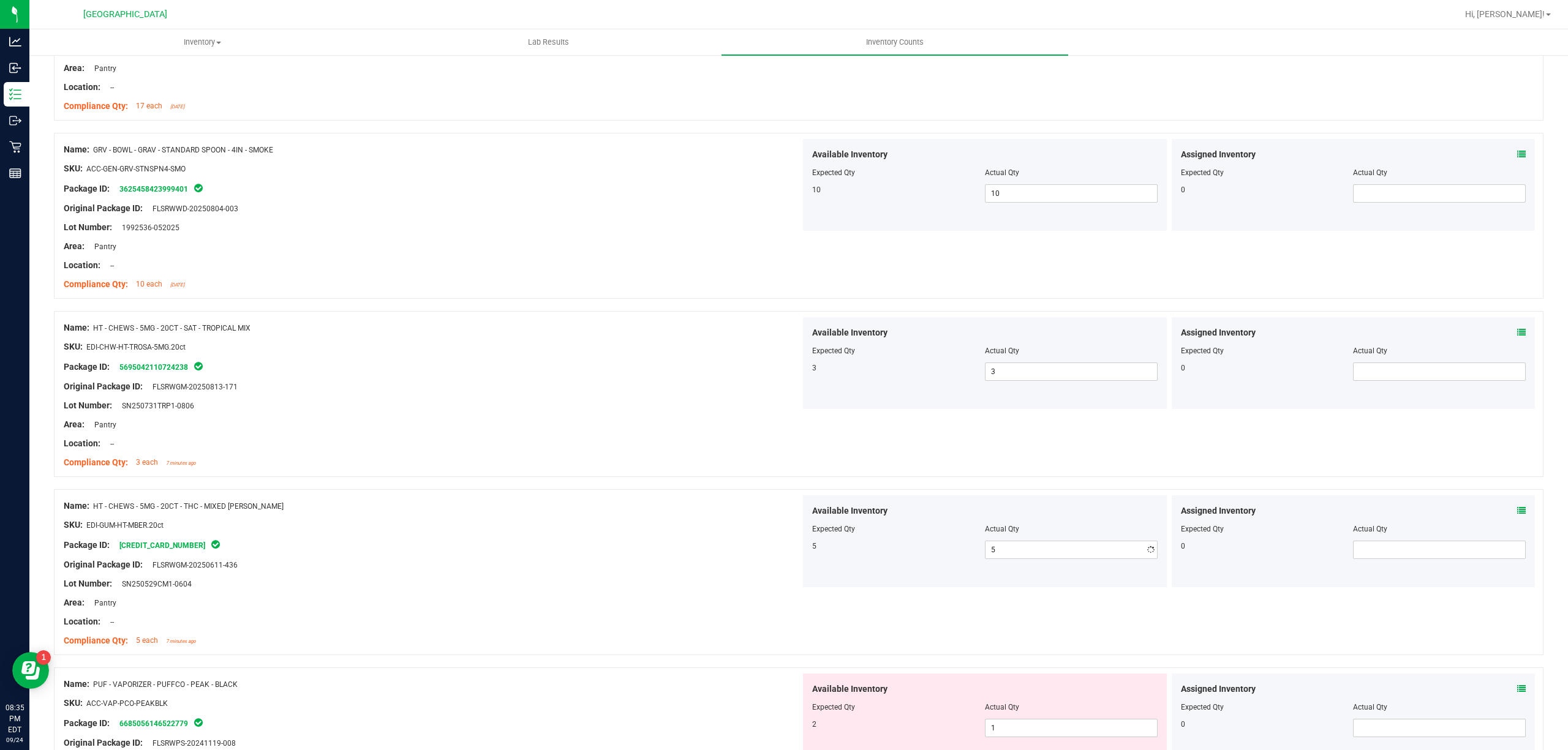
drag, startPoint x: 620, startPoint y: 579, endPoint x: 611, endPoint y: 615, distance: 37.1
click at [616, 590] on div "Name: HT - CHEWS - 5MG - 20CT - THC - MIXED [PERSON_NAME] SKU: EDI-GUM-HT-MBER.…" at bounding box center [431, 573] width 737 height 156
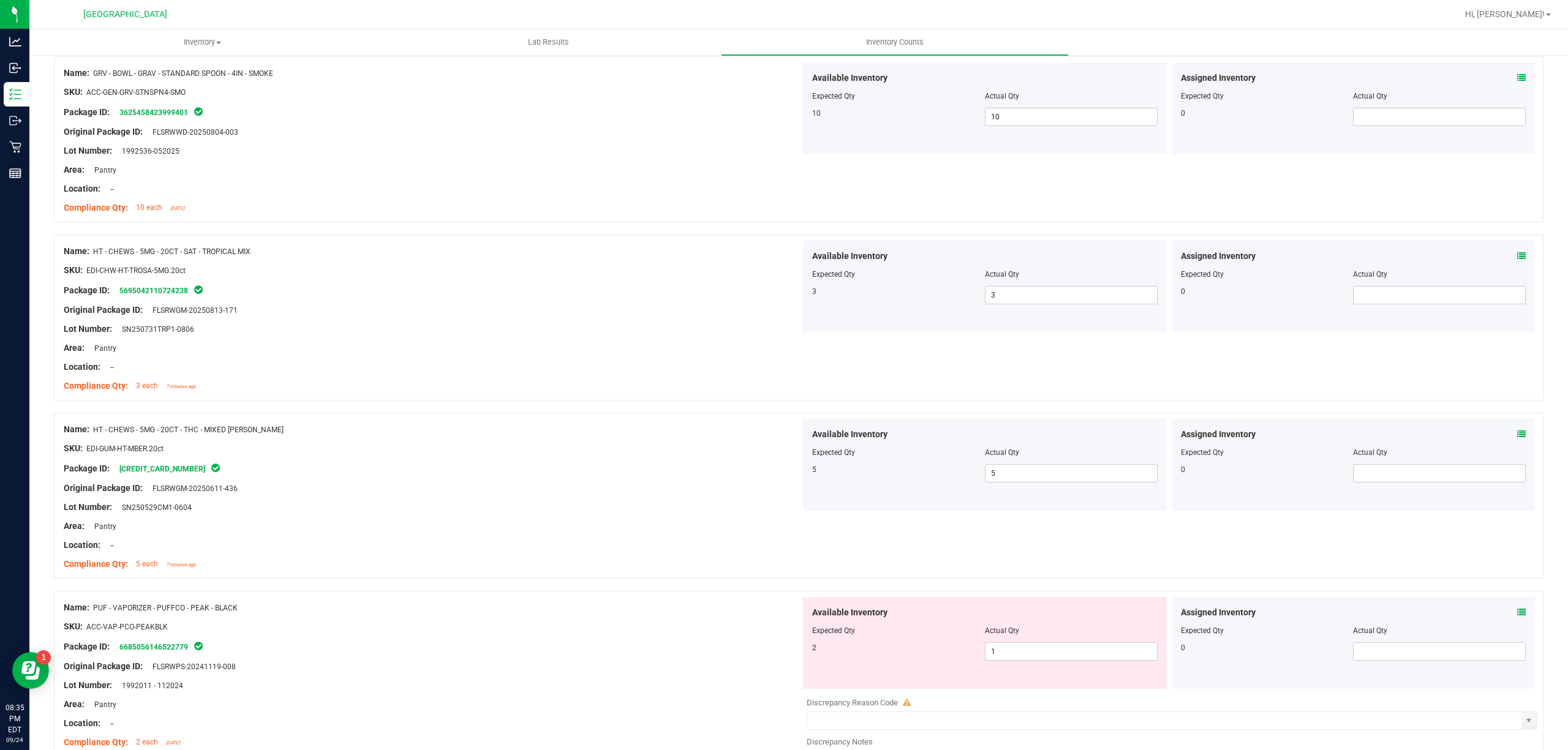
scroll to position [2368, 0]
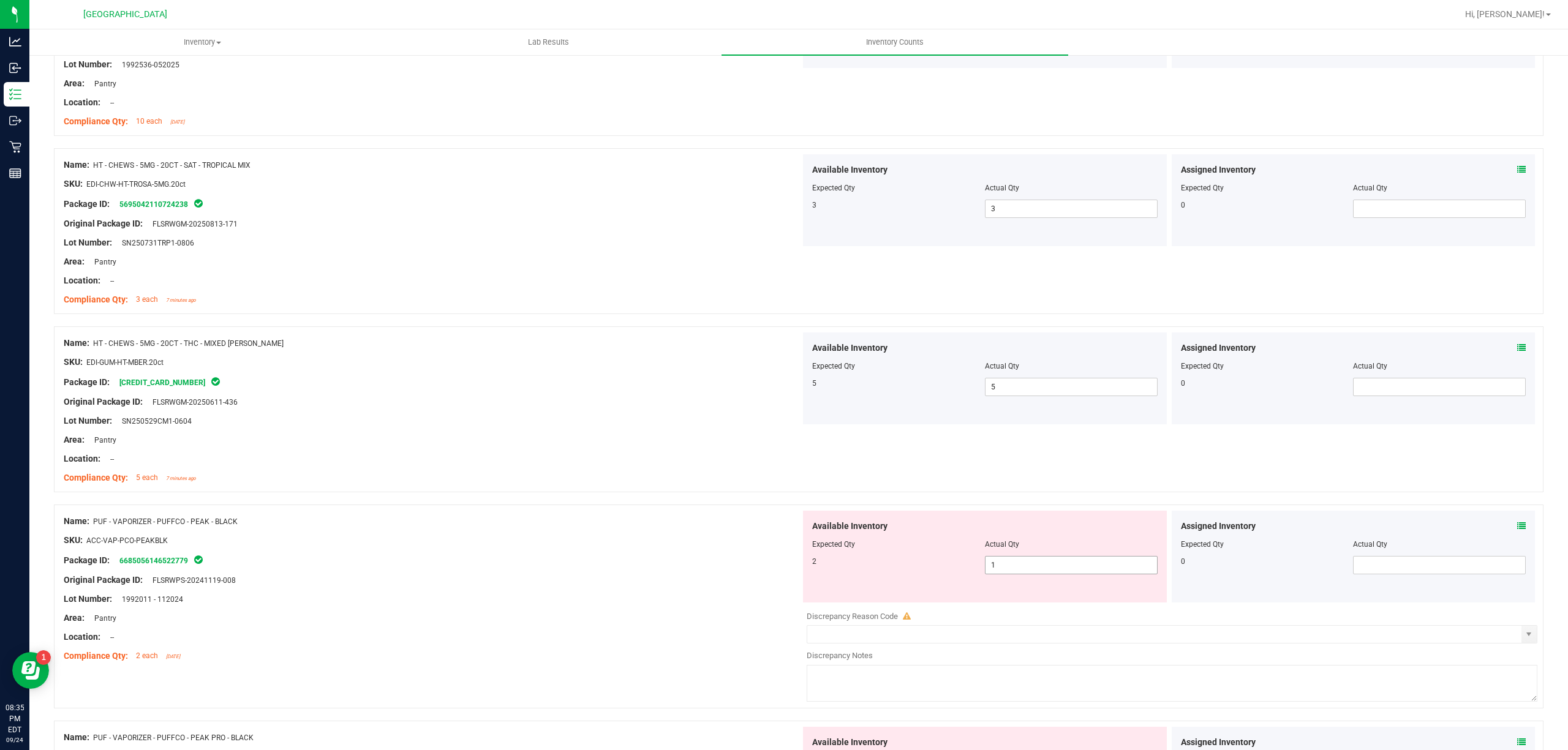
click at [1023, 573] on span "1 1" at bounding box center [1071, 565] width 173 height 19
drag, startPoint x: 1023, startPoint y: 573, endPoint x: 535, endPoint y: 592, distance: 488.4
click at [1017, 573] on input "1" at bounding box center [1071, 565] width 172 height 17
type input "2"
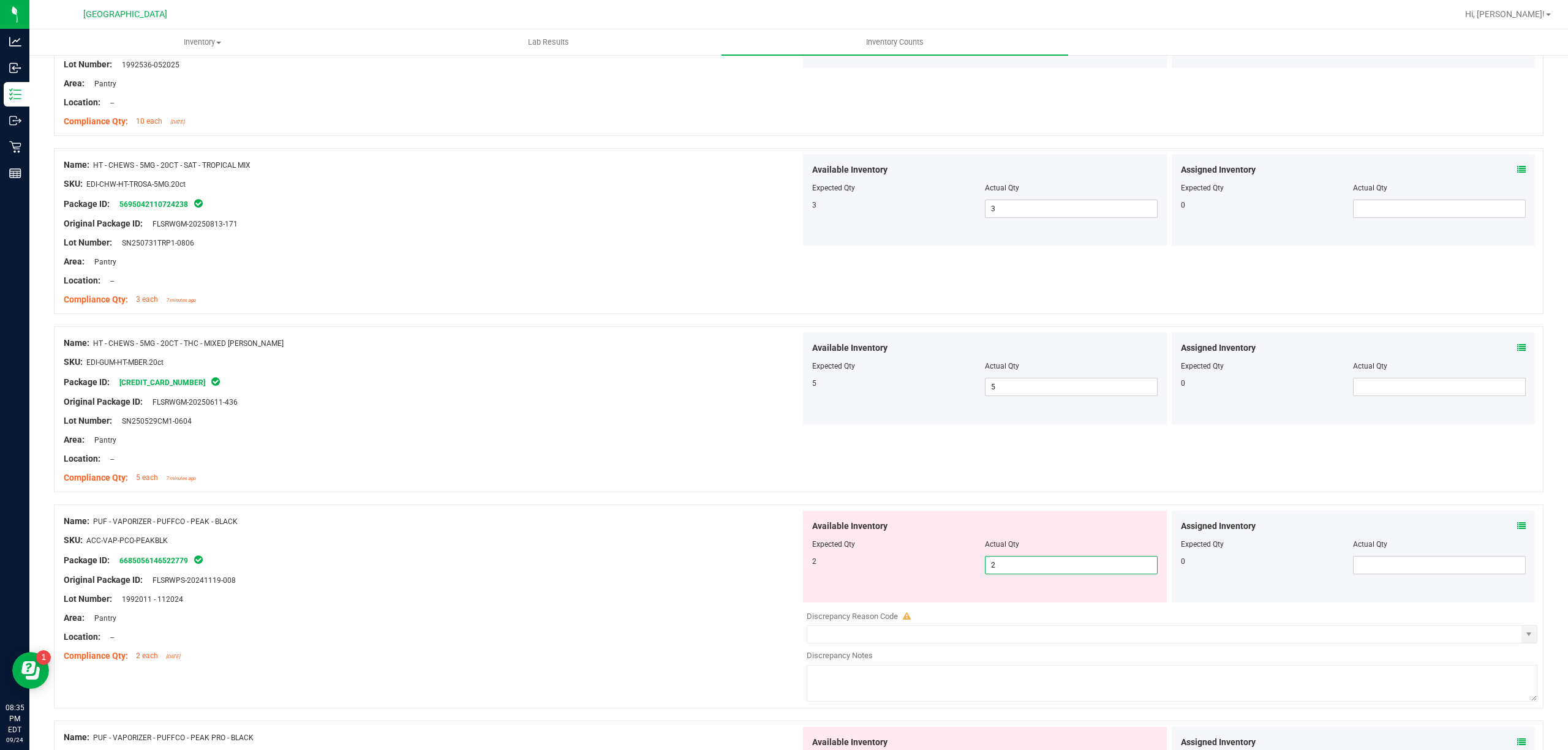
drag, startPoint x: 535, startPoint y: 592, endPoint x: 702, endPoint y: 613, distance: 168.3
click at [537, 592] on div at bounding box center [431, 589] width 737 height 7
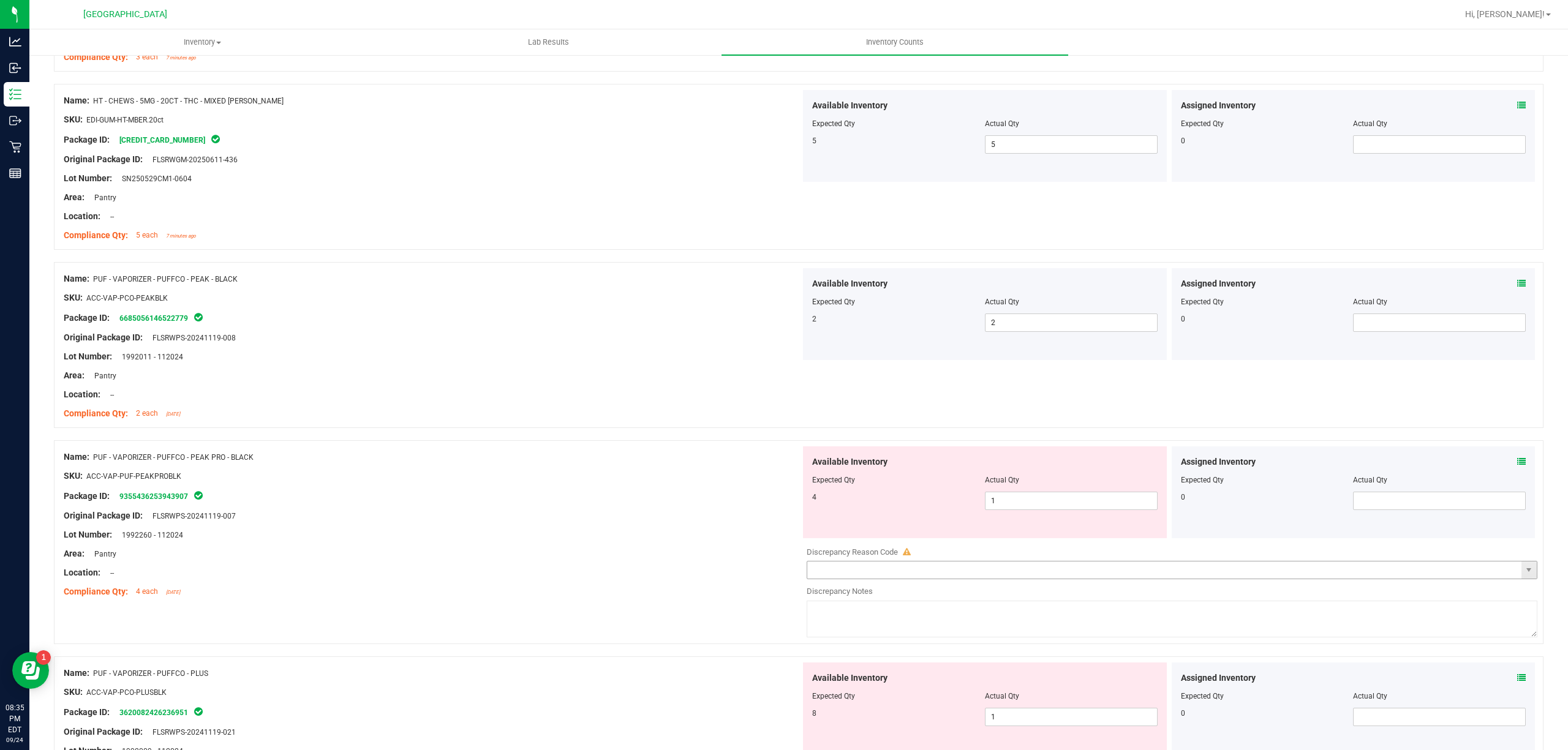
scroll to position [2613, 0]
click at [1050, 508] on span "1 1" at bounding box center [1071, 499] width 173 height 19
click at [1050, 507] on input "1" at bounding box center [1071, 499] width 172 height 17
type input "4"
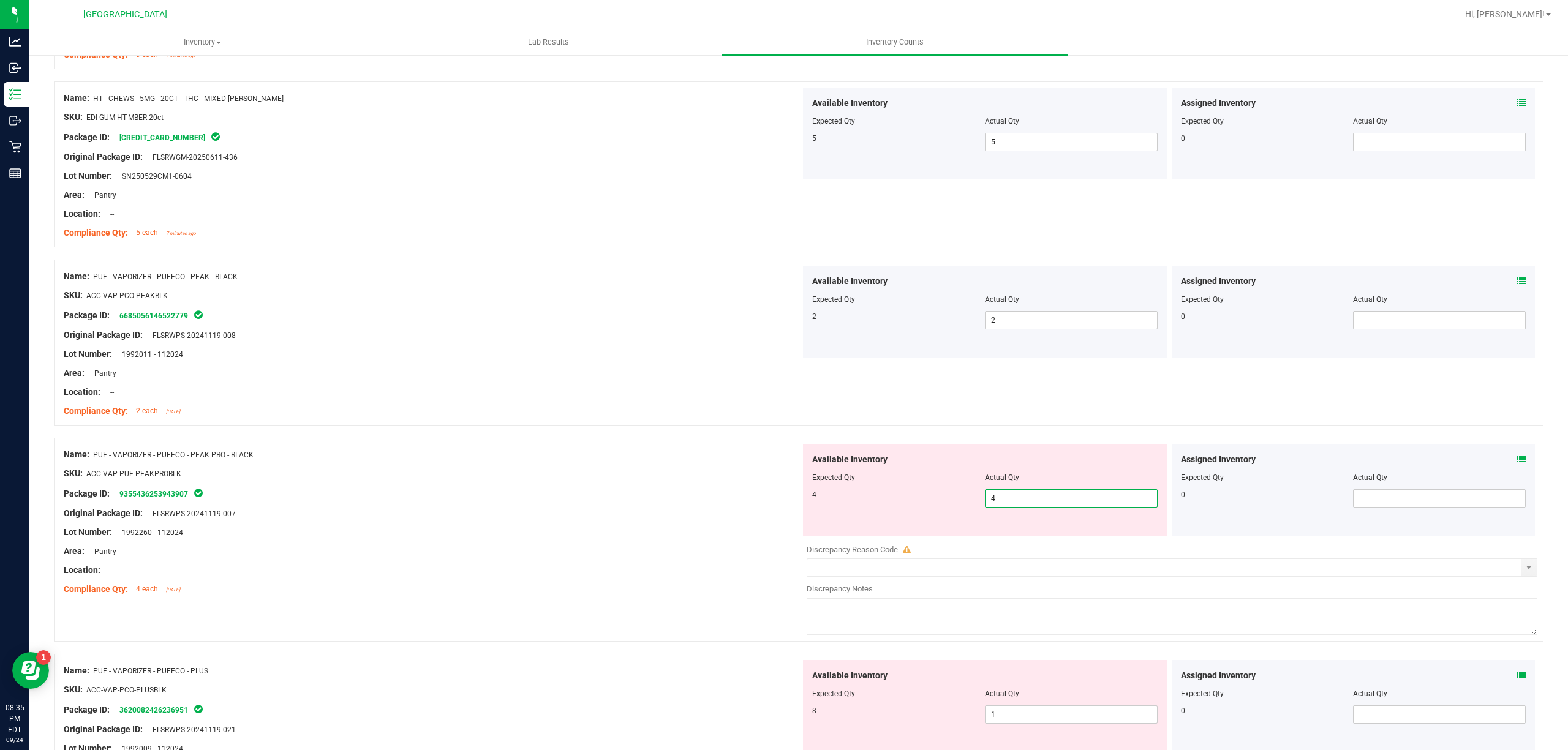
click at [671, 564] on div at bounding box center [431, 560] width 737 height 7
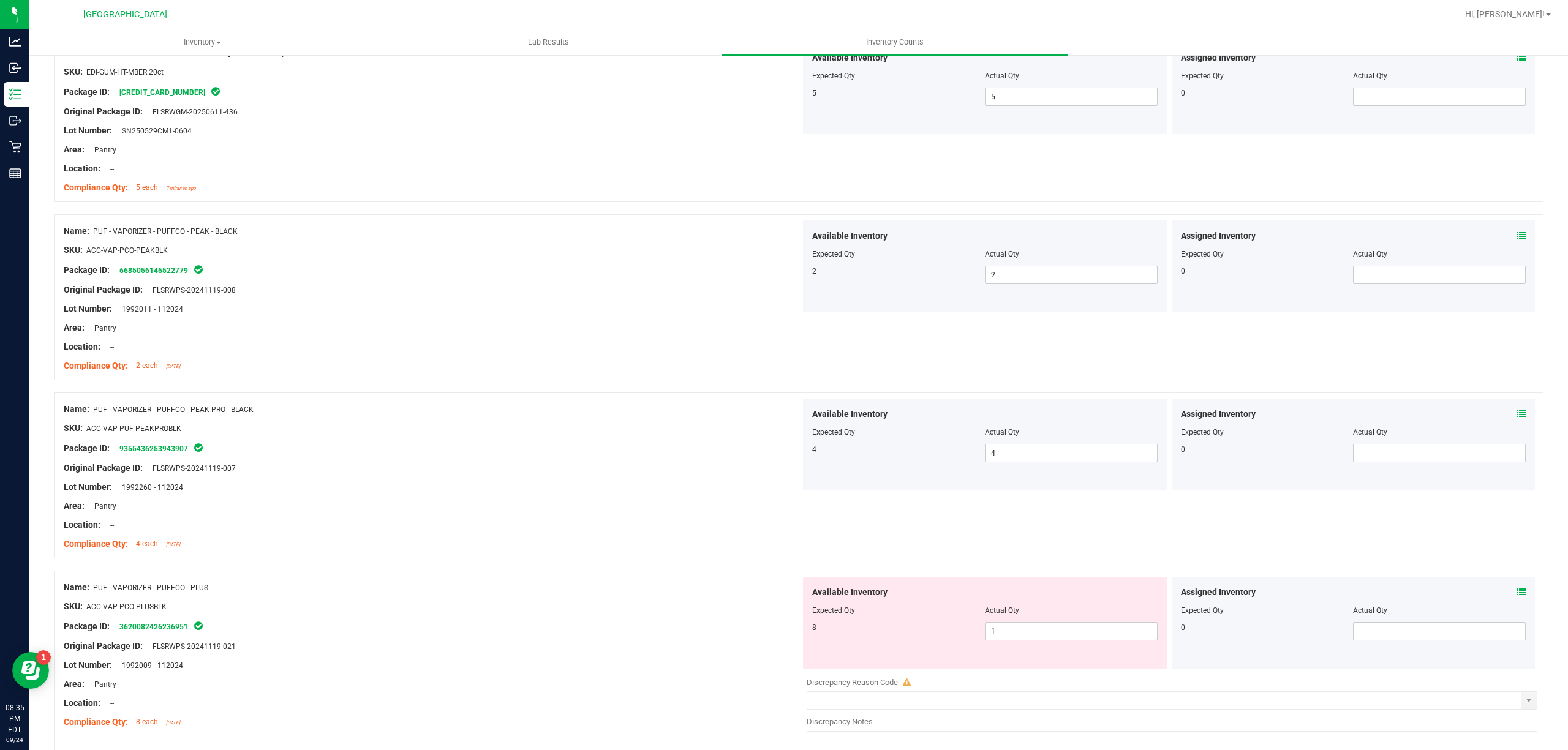
scroll to position [2696, 0]
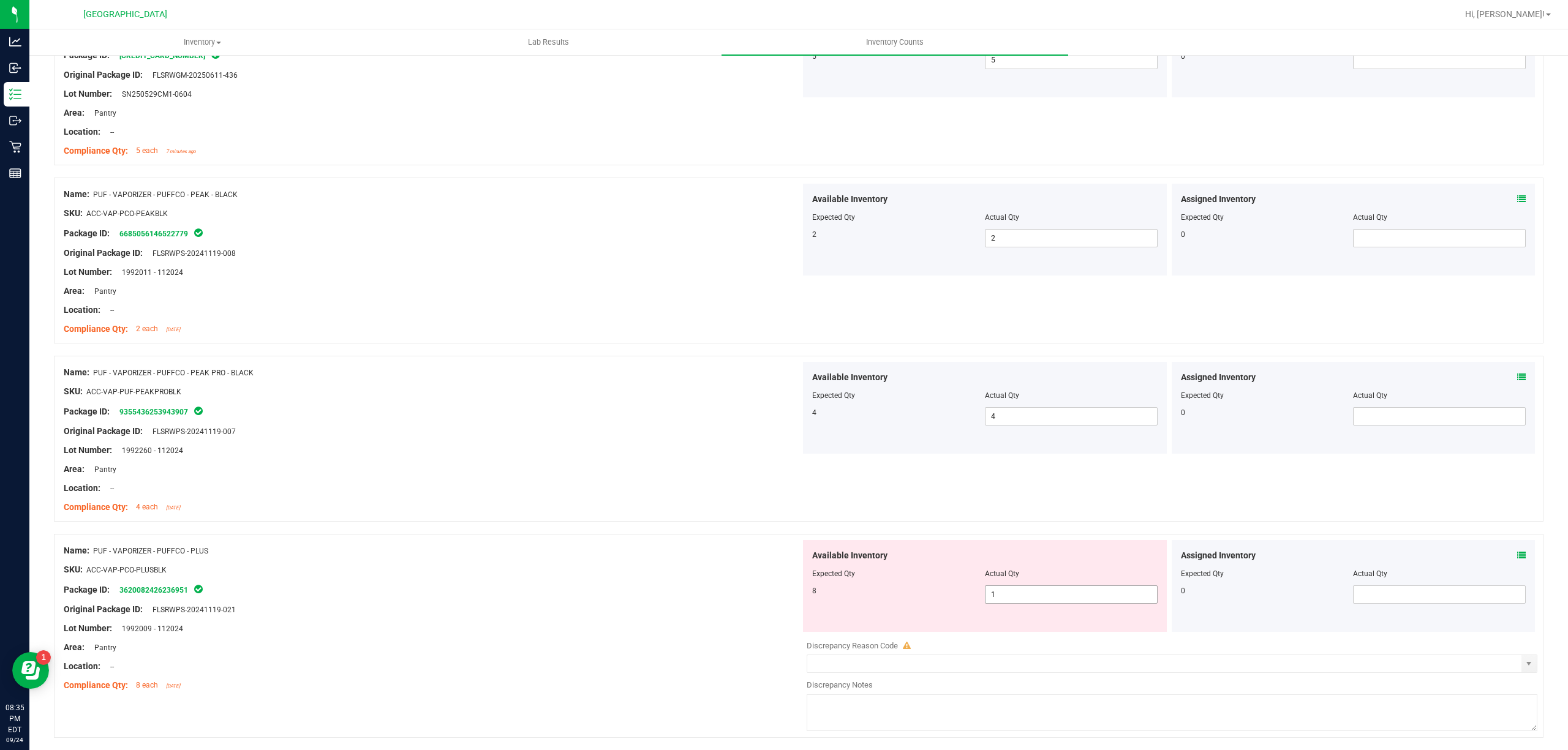
click at [1035, 604] on span "1 1" at bounding box center [1071, 595] width 173 height 19
click at [1035, 603] on input "1" at bounding box center [1071, 595] width 172 height 17
type input "8"
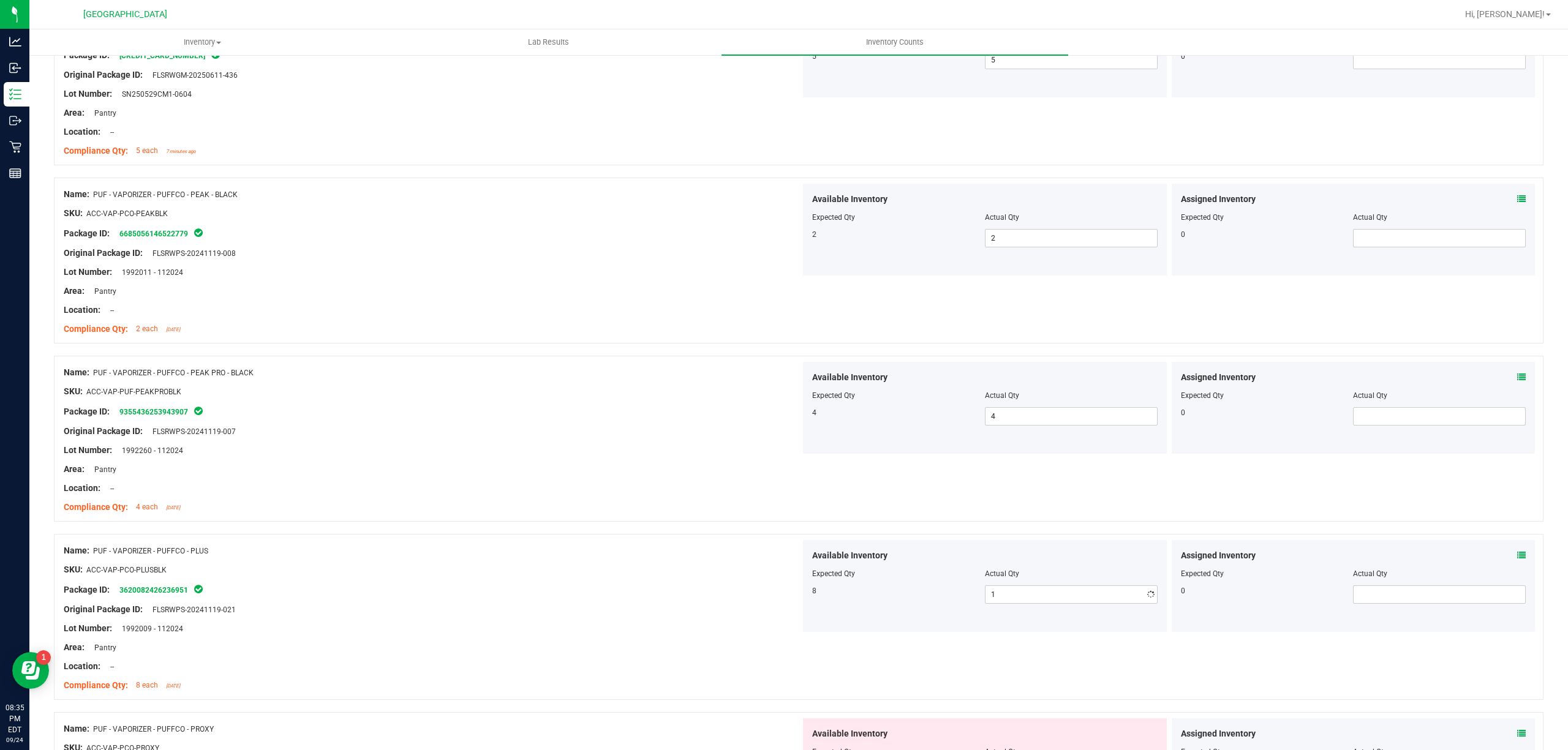
type input "8"
click at [634, 611] on div "Original Package ID: FLSRWPS-20241119-021" at bounding box center [431, 610] width 737 height 13
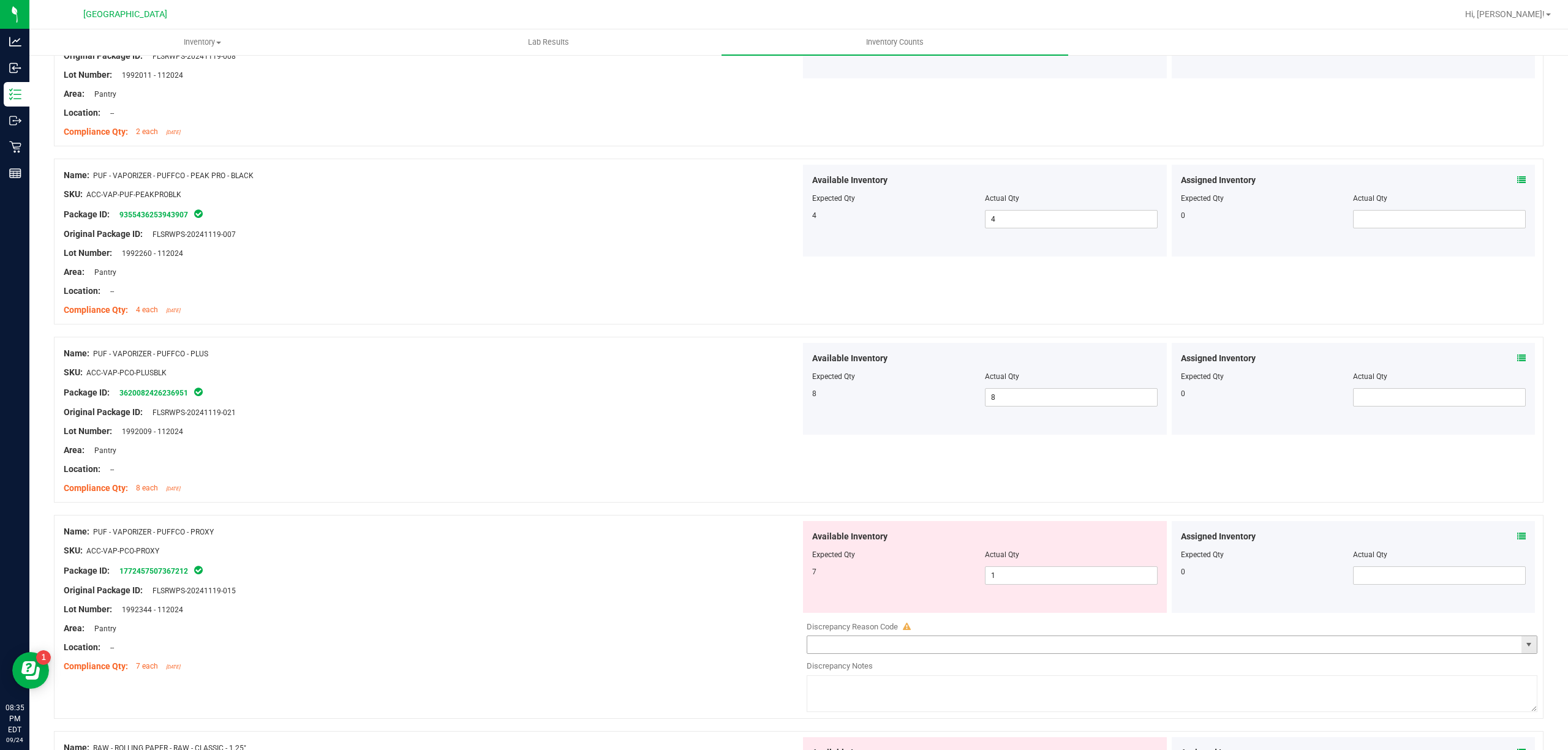
scroll to position [2940, 0]
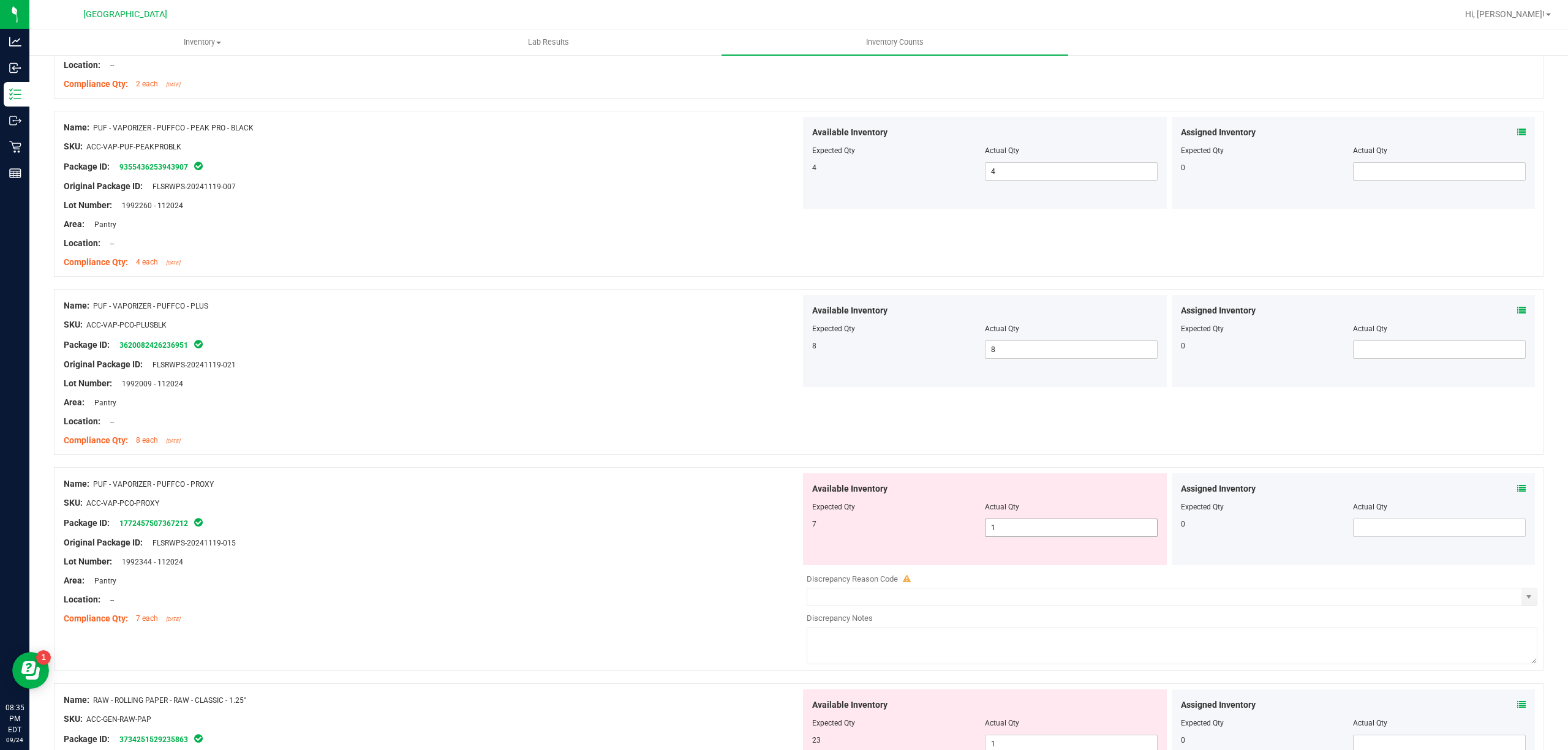
click at [990, 537] on span "1 1" at bounding box center [1071, 528] width 173 height 19
click at [990, 537] on input "1" at bounding box center [1071, 528] width 172 height 17
type input "7"
click at [655, 626] on div "Compliance Qty: 7 each [DATE]" at bounding box center [431, 619] width 737 height 13
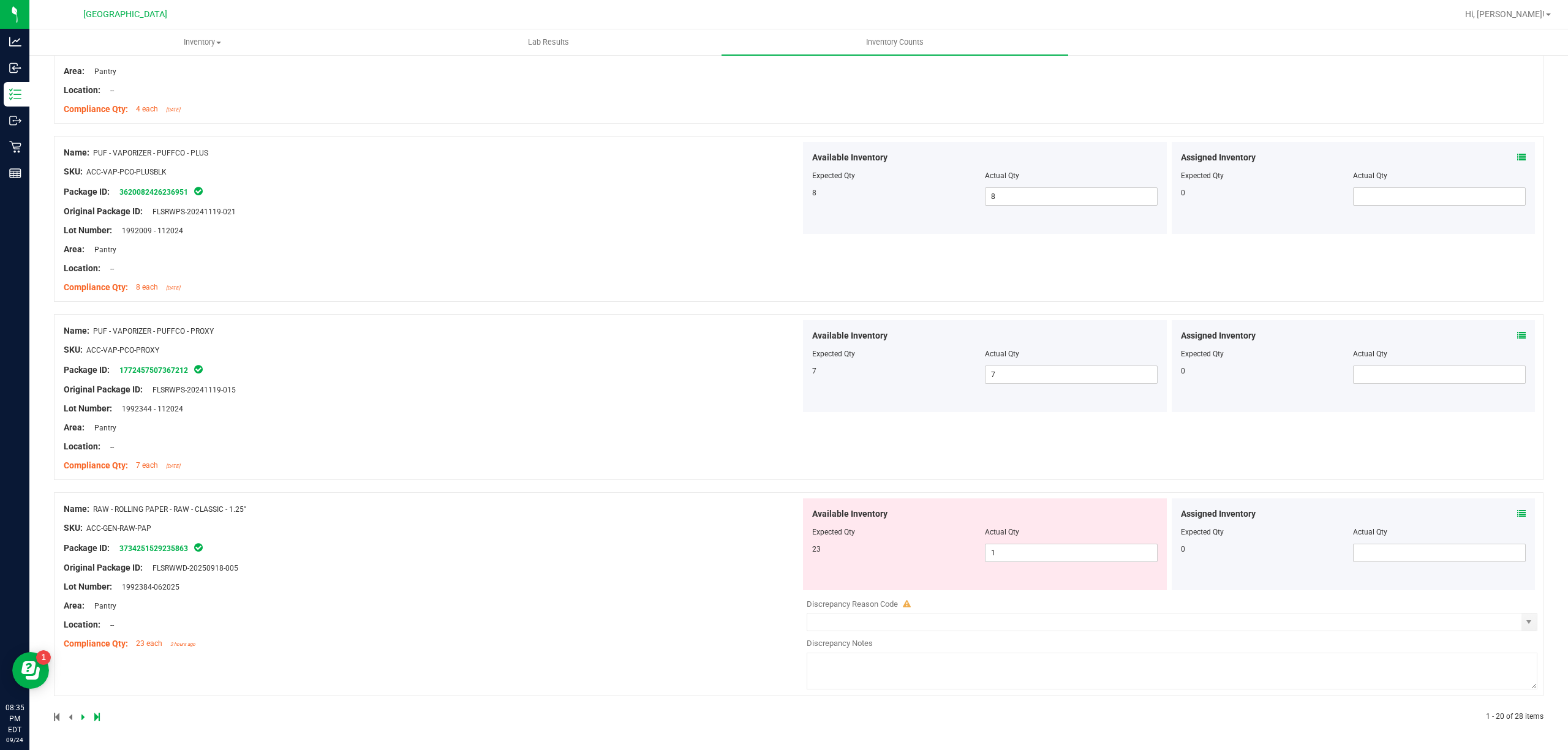
scroll to position [3101, 0]
click at [1018, 545] on span "1 1" at bounding box center [1071, 553] width 173 height 19
drag, startPoint x: 1018, startPoint y: 545, endPoint x: 958, endPoint y: 569, distance: 64.6
click at [1018, 547] on input "1" at bounding box center [1071, 553] width 172 height 17
type input "2"
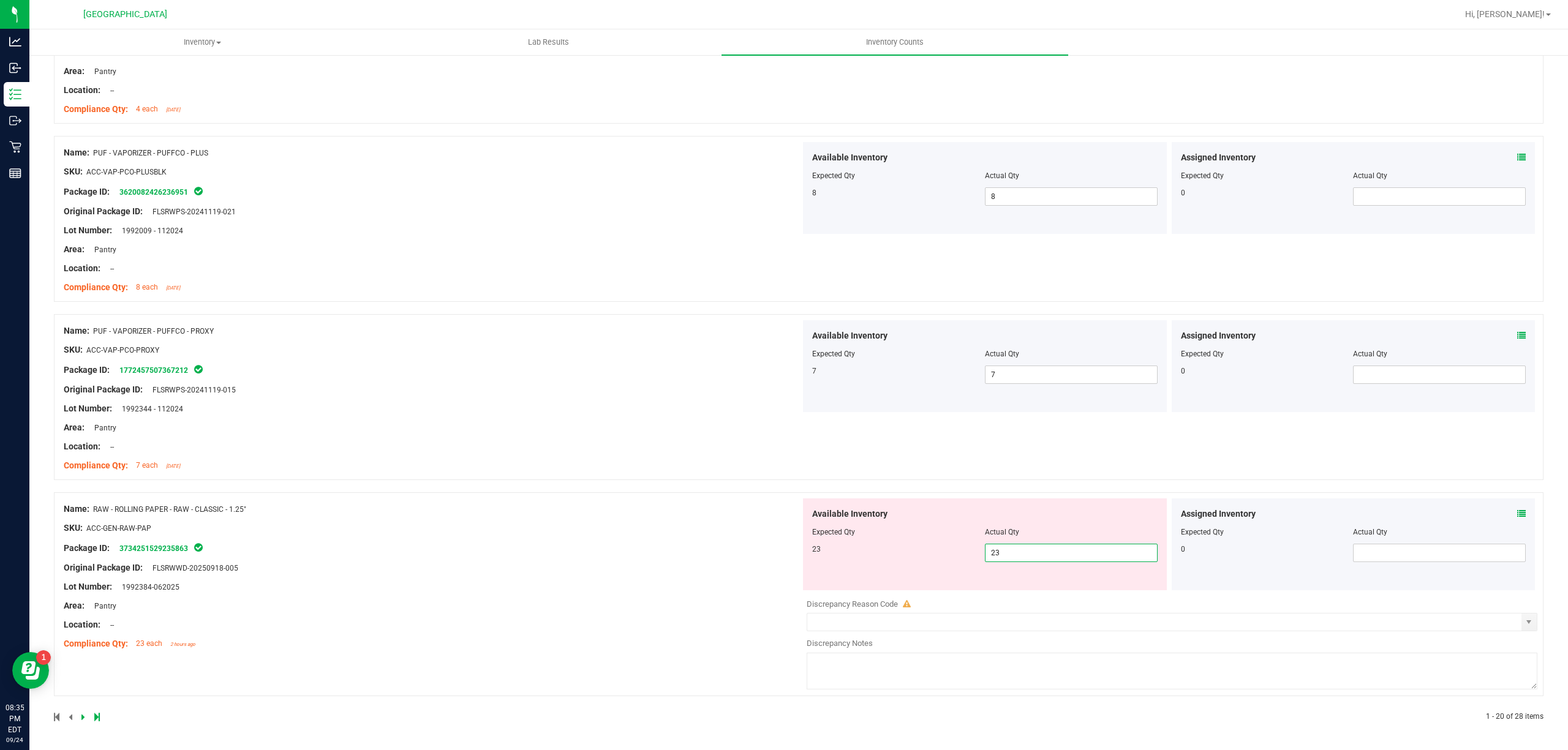
type input "23"
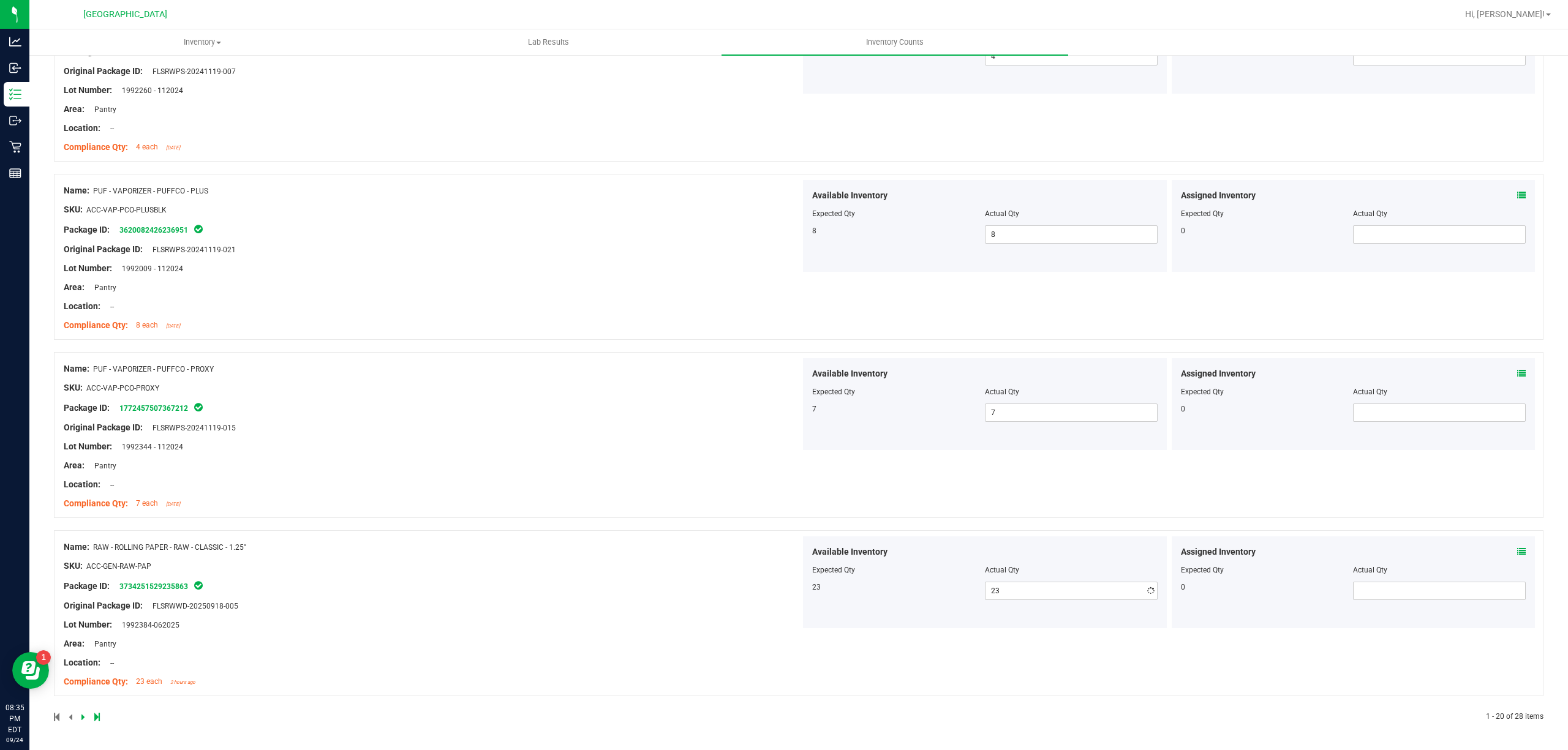
click at [677, 598] on div "Name: RAW - ROLLING PAPER - RAW - CLASSIC - 1.25" SKU: ACC-GEN-RAW-PAP Package …" at bounding box center [431, 615] width 737 height 156
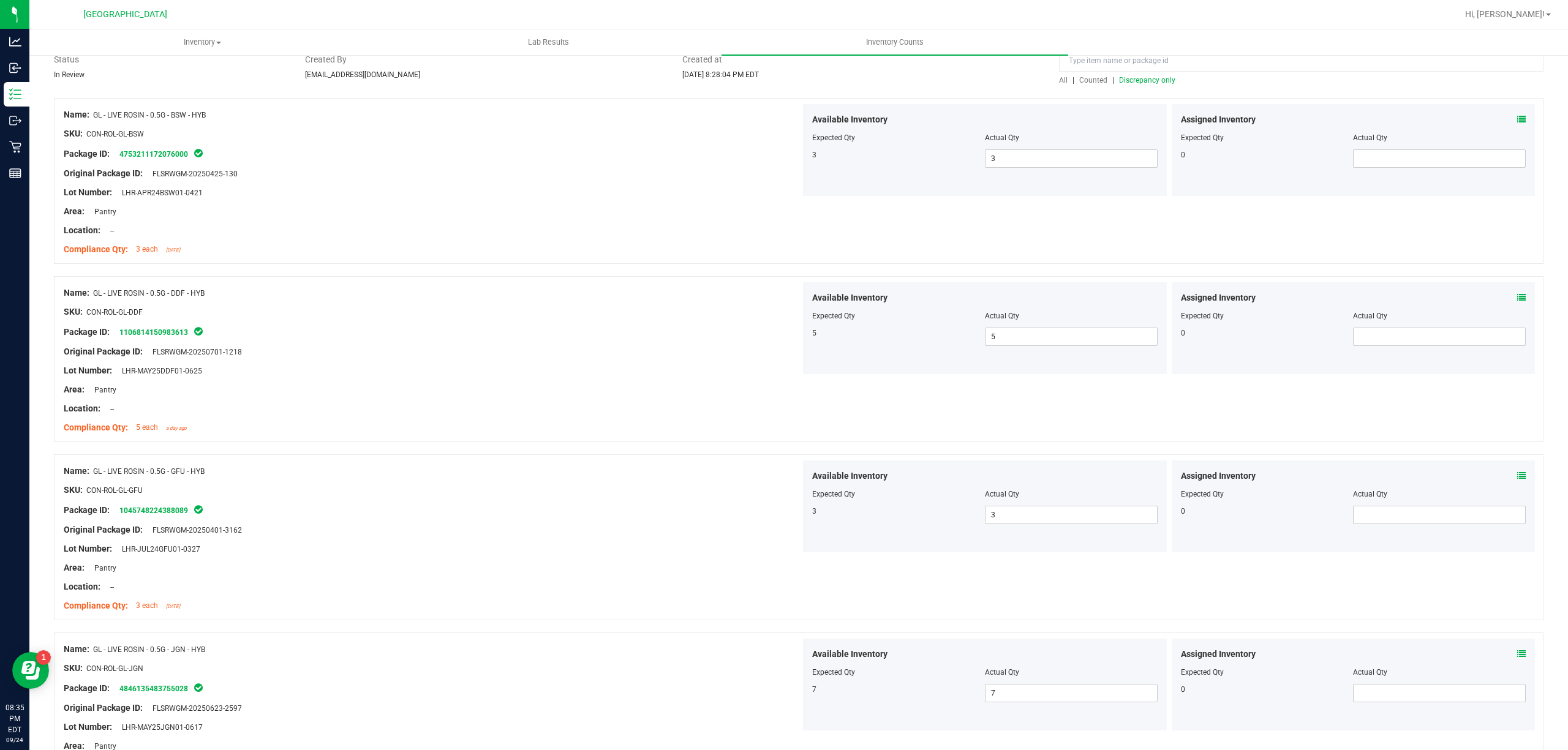
scroll to position [0, 0]
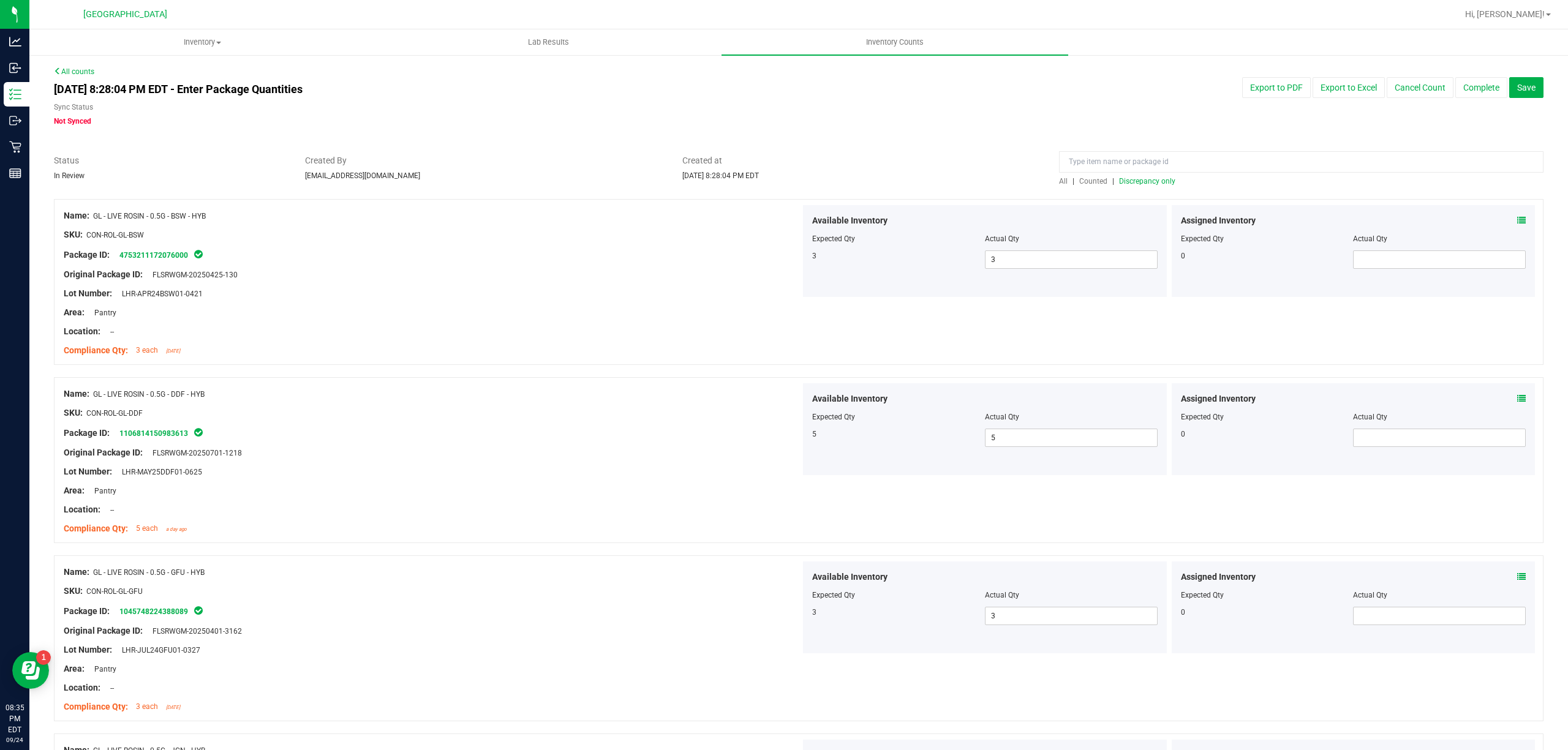
click at [1145, 177] on span "Discrepancy only" at bounding box center [1147, 181] width 56 height 8
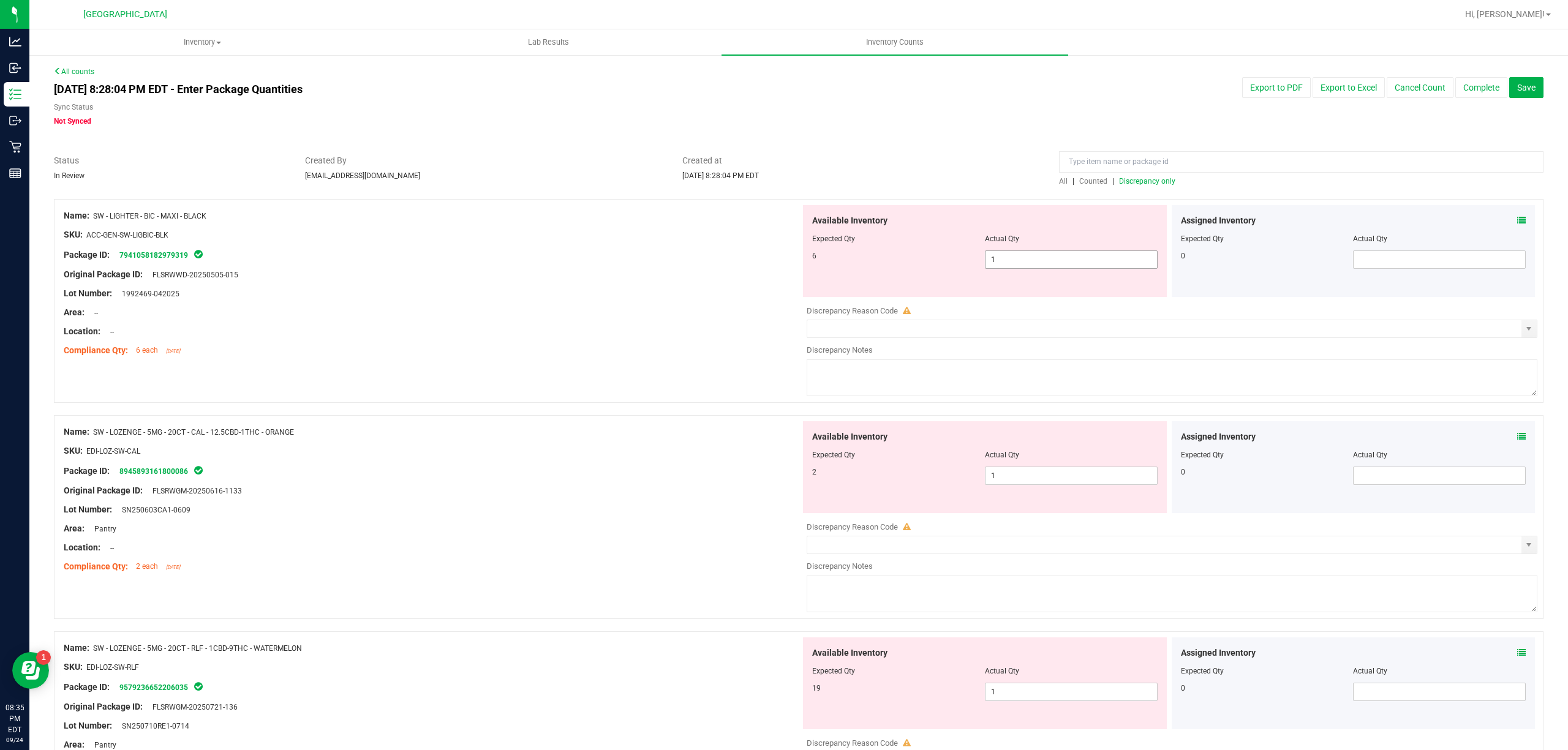
click at [1047, 268] on span "1 1" at bounding box center [1071, 260] width 173 height 19
drag, startPoint x: 1047, startPoint y: 268, endPoint x: 1035, endPoint y: 268, distance: 12.0
click at [1046, 268] on input "1" at bounding box center [1071, 260] width 172 height 17
type input "6"
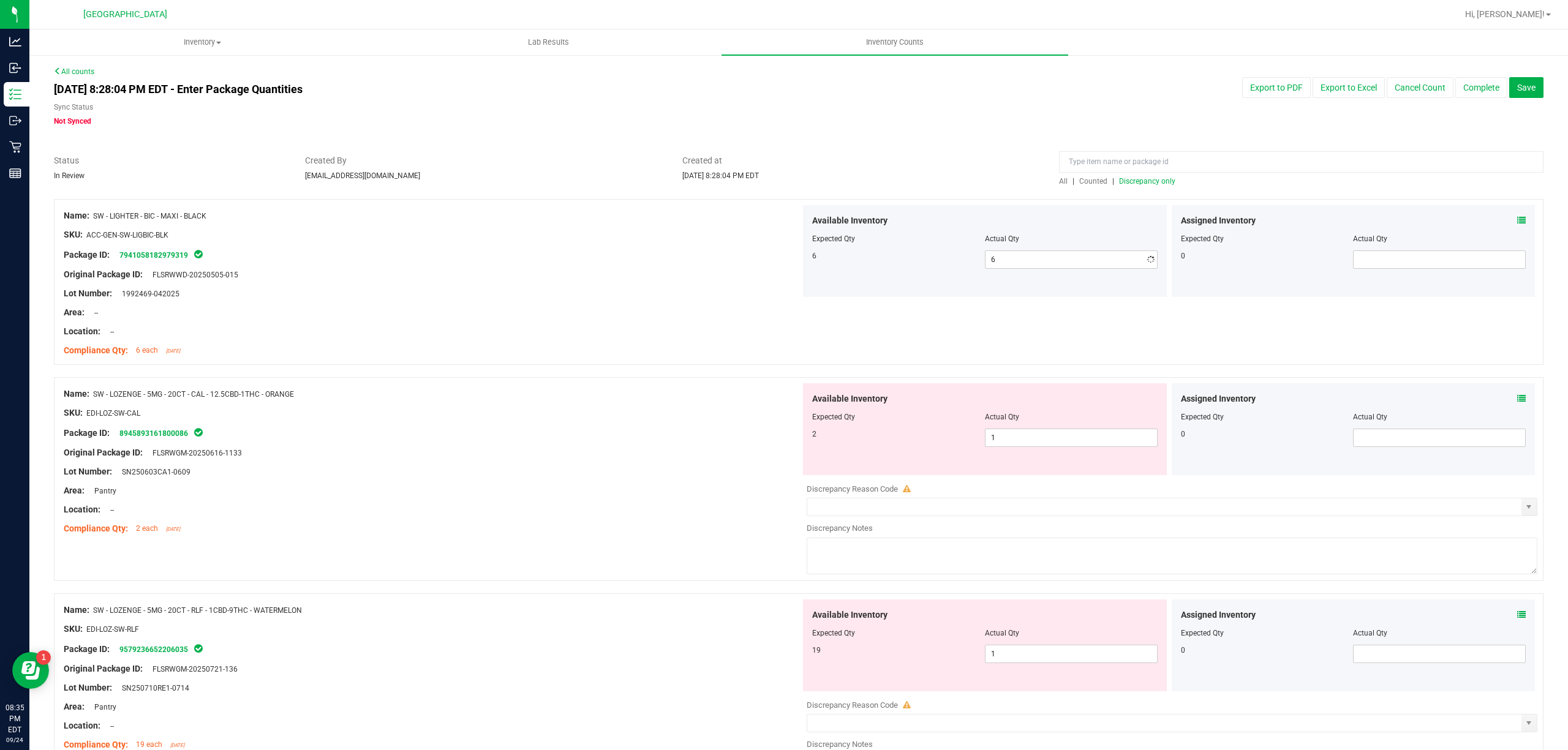
click at [542, 304] on div at bounding box center [431, 303] width 737 height 7
click at [1015, 440] on span "1 1" at bounding box center [1071, 438] width 173 height 19
click at [1015, 440] on input "1" at bounding box center [1071, 438] width 172 height 17
type input "2"
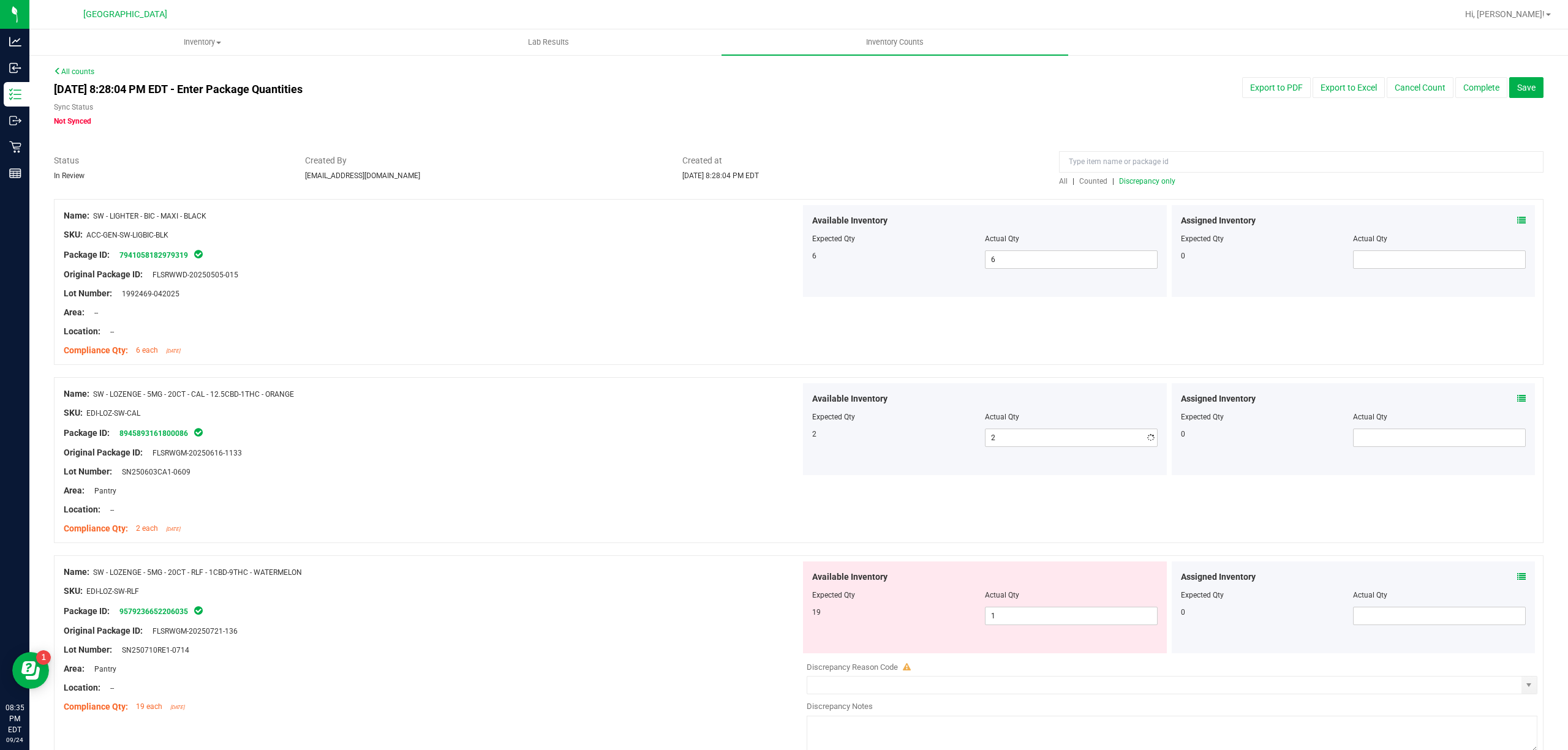
click at [693, 430] on div "Package ID: 8945893161800086" at bounding box center [431, 433] width 737 height 15
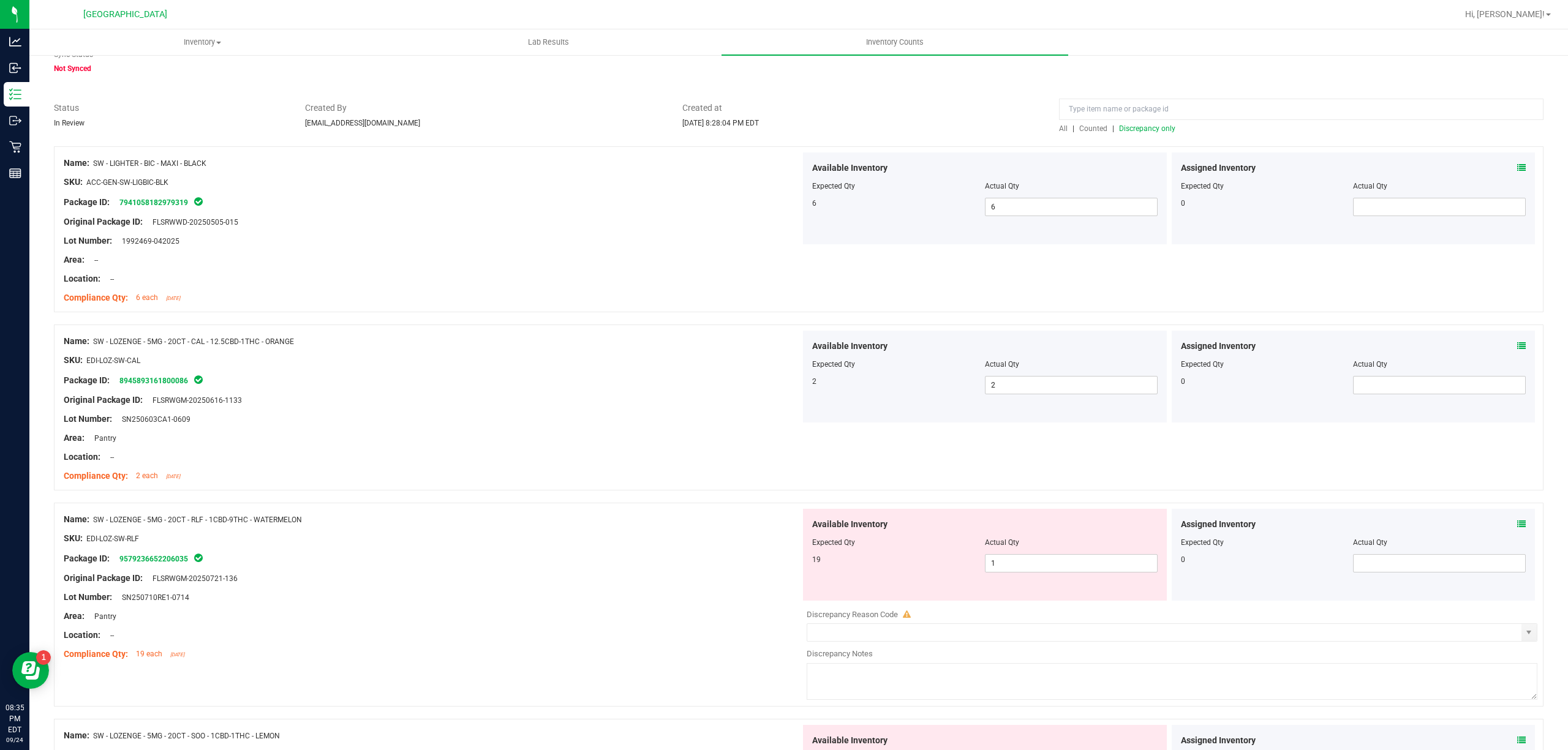
scroll to position [81, 0]
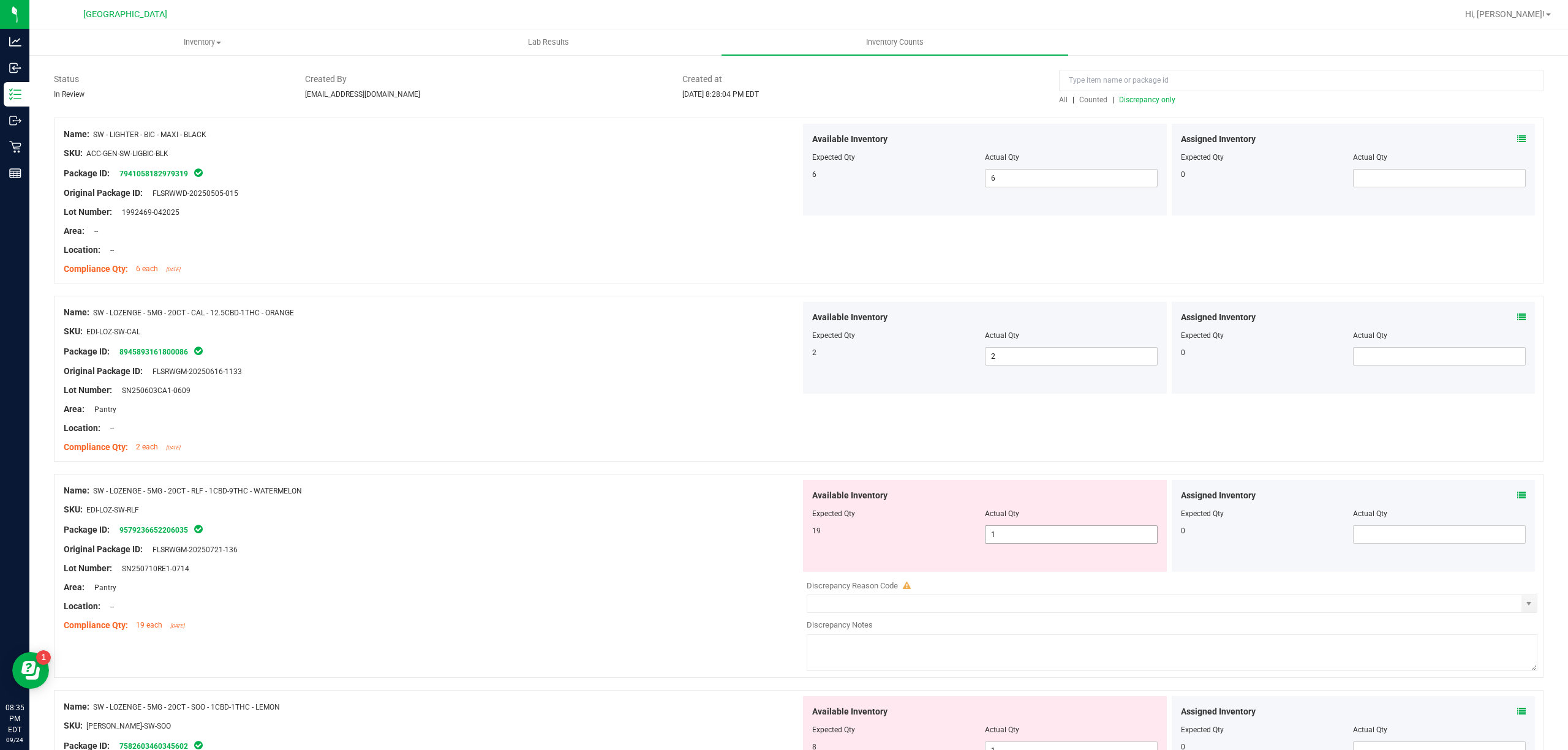
click at [1007, 535] on span "1 1" at bounding box center [1071, 535] width 173 height 19
type input "19"
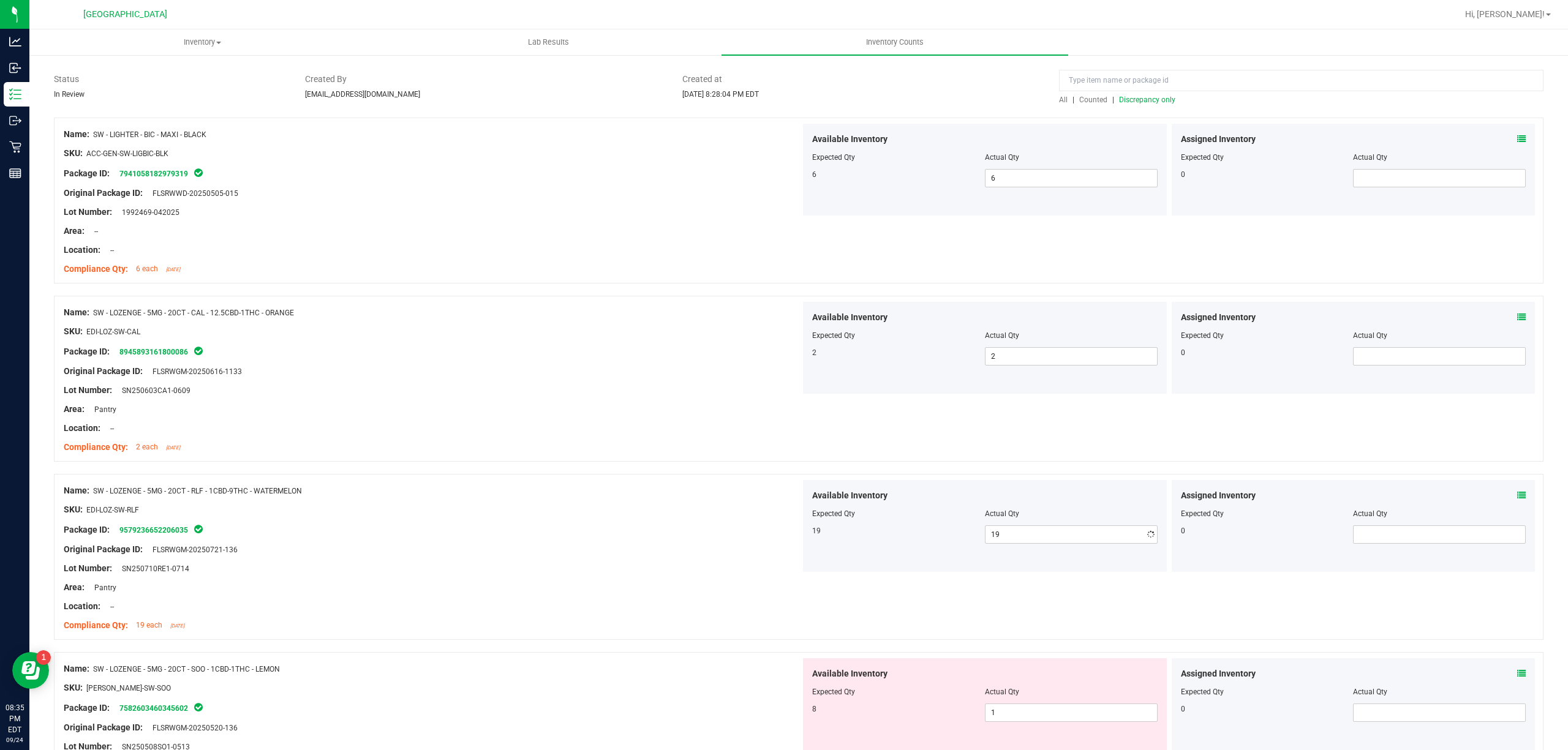
click at [614, 573] on div "Lot Number: SN250710RE1-0714" at bounding box center [431, 569] width 737 height 13
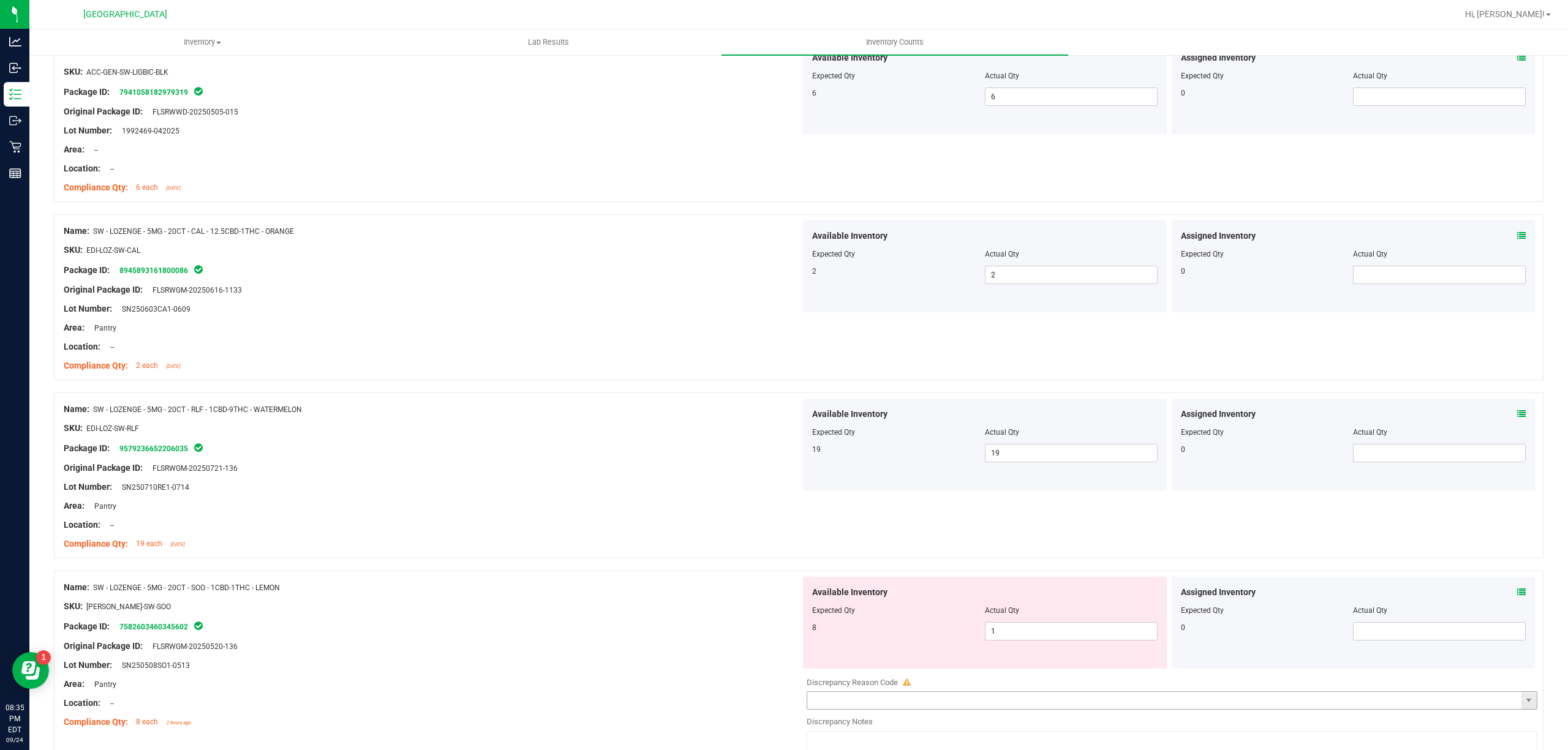
scroll to position [327, 0]
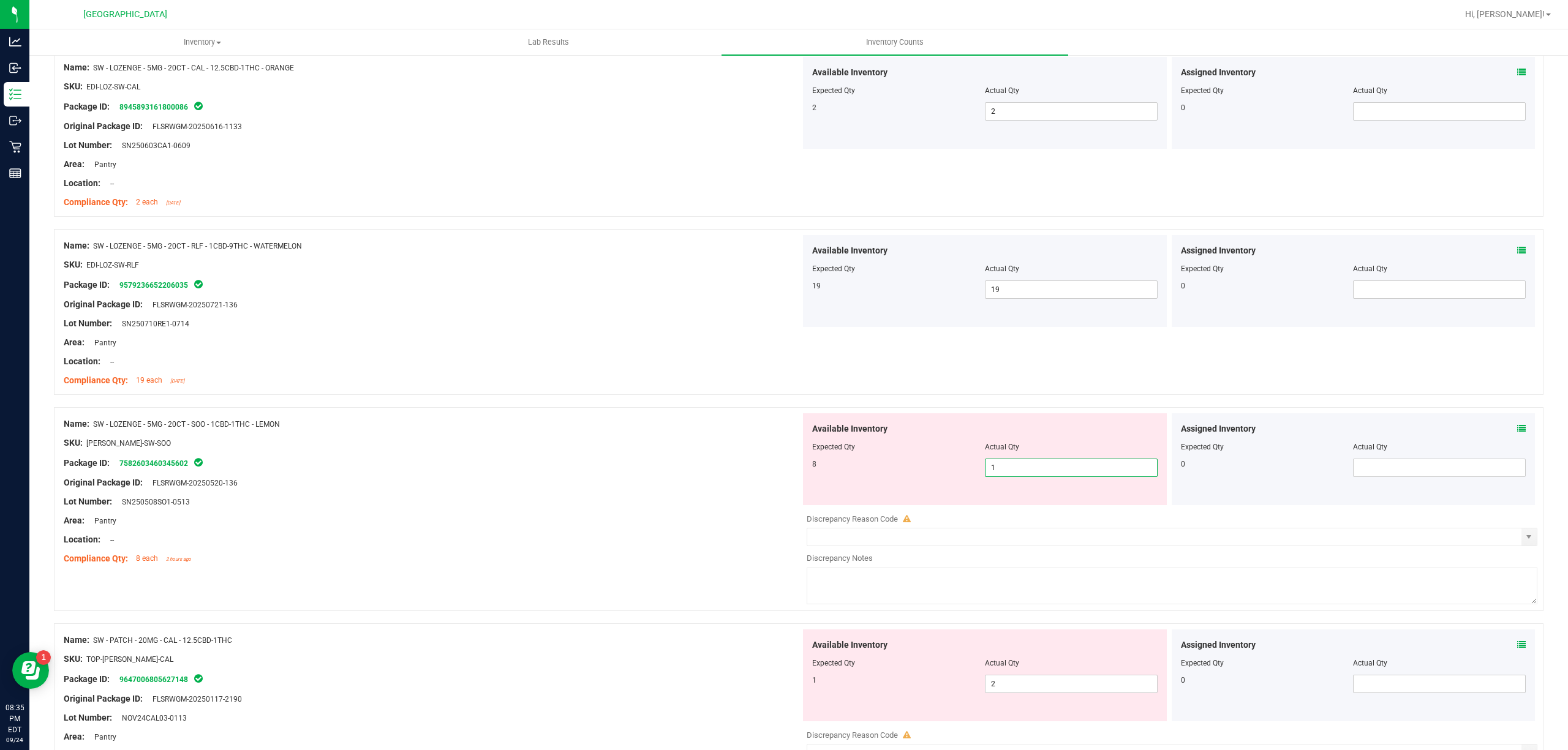
click at [1064, 476] on span "1 1" at bounding box center [1071, 468] width 173 height 19
click at [1064, 476] on input "1" at bounding box center [1071, 468] width 172 height 17
type input "8"
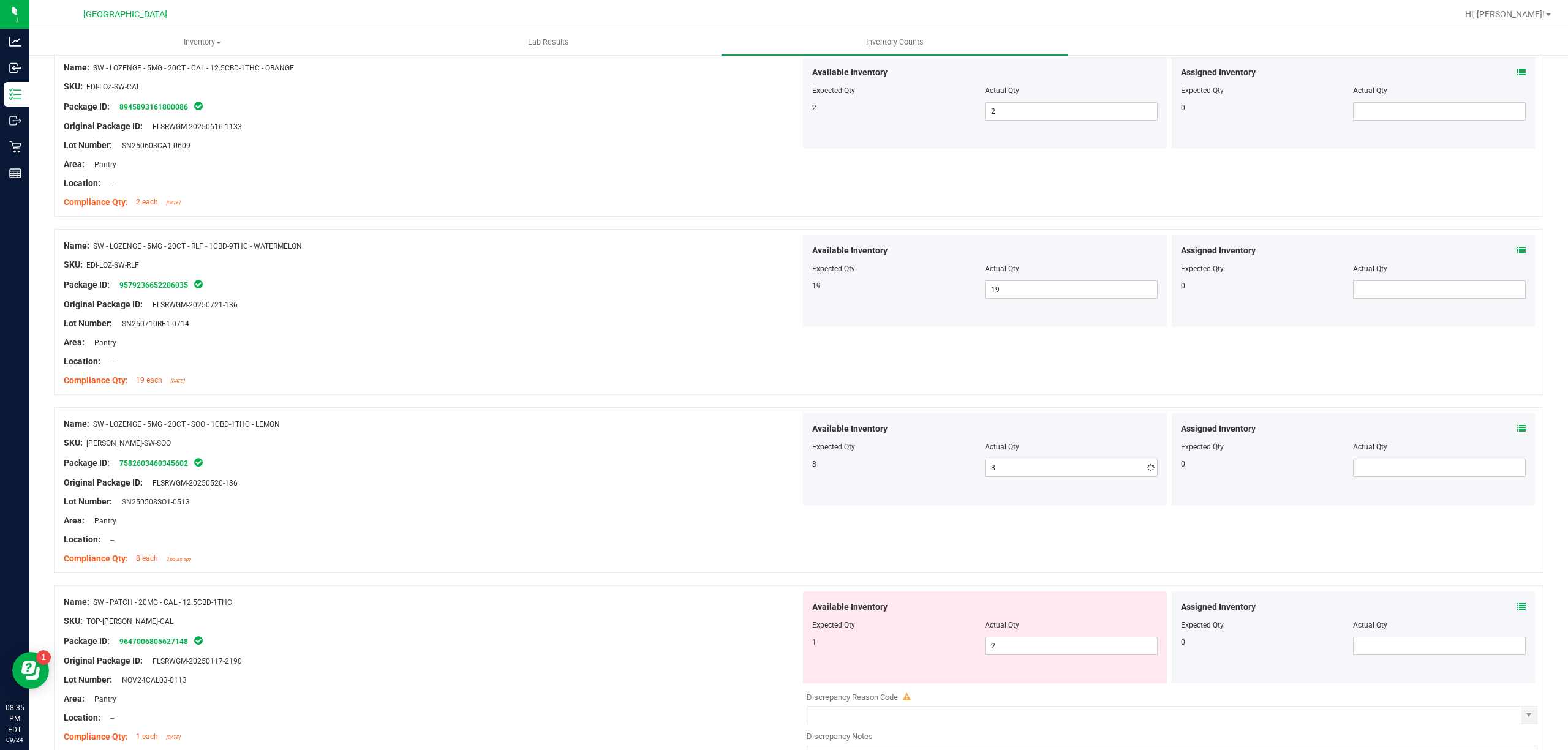
click at [723, 476] on div at bounding box center [431, 474] width 737 height 7
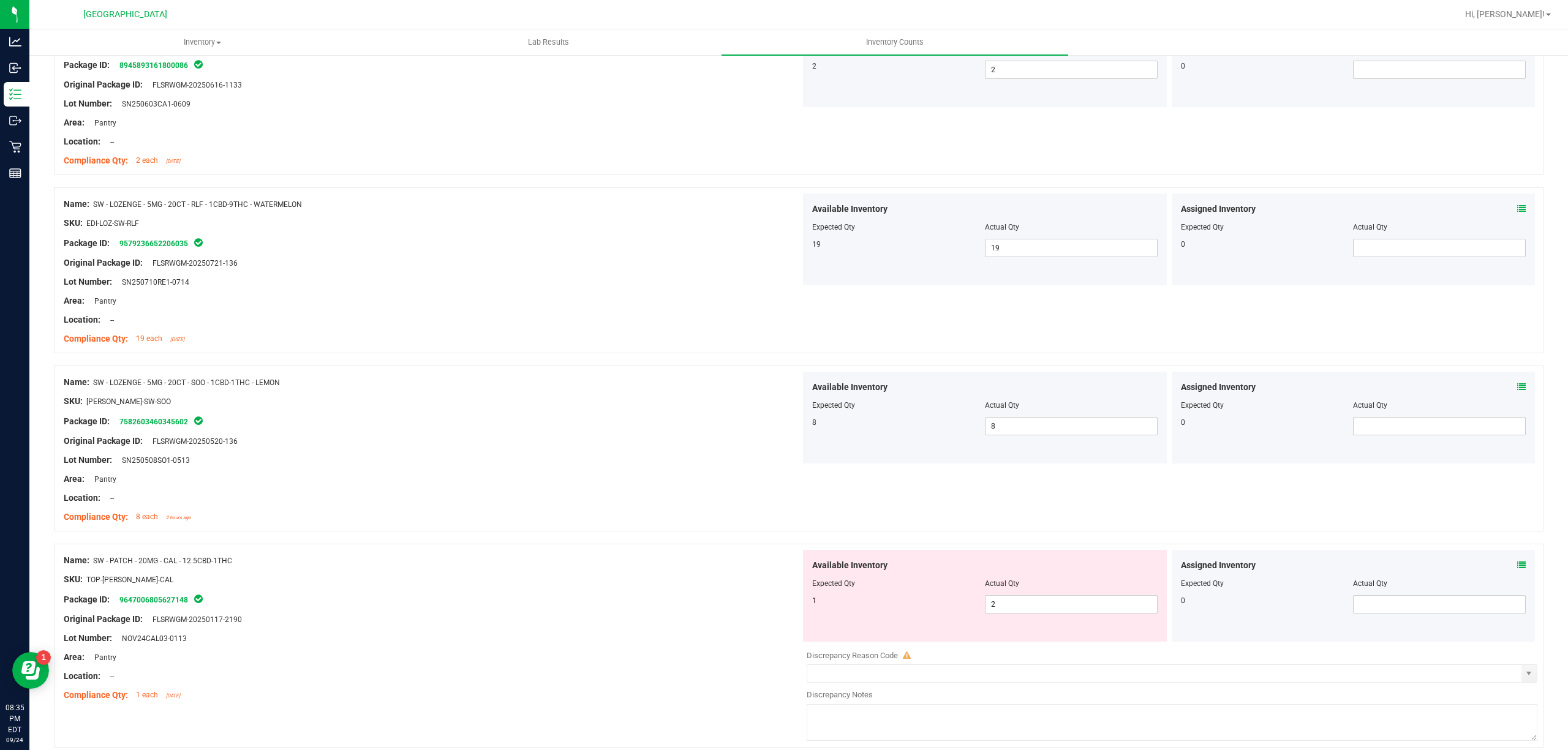
scroll to position [408, 0]
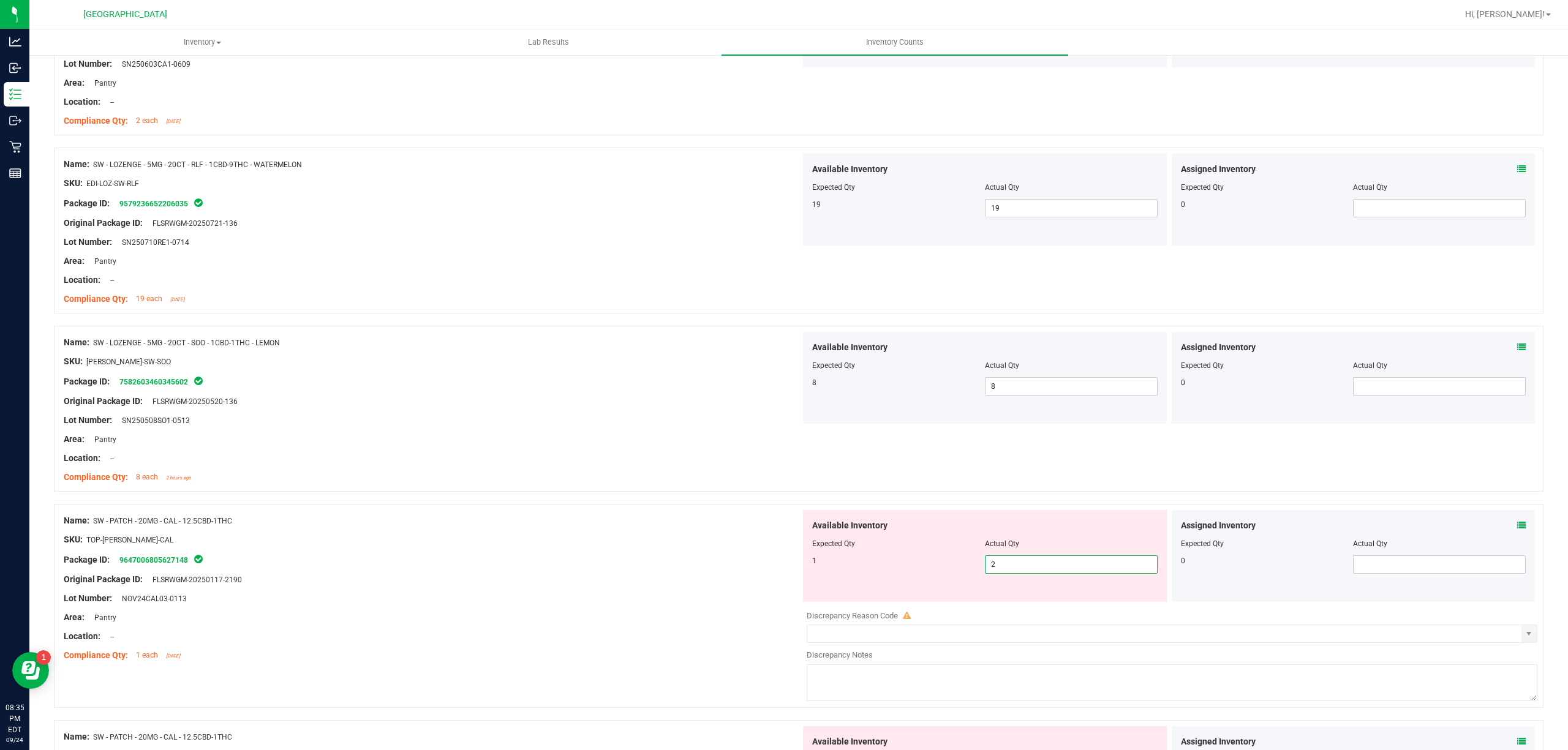
click at [1005, 563] on span "2 2" at bounding box center [1071, 565] width 173 height 19
click at [1005, 563] on input "2" at bounding box center [1071, 564] width 172 height 17
type input "1"
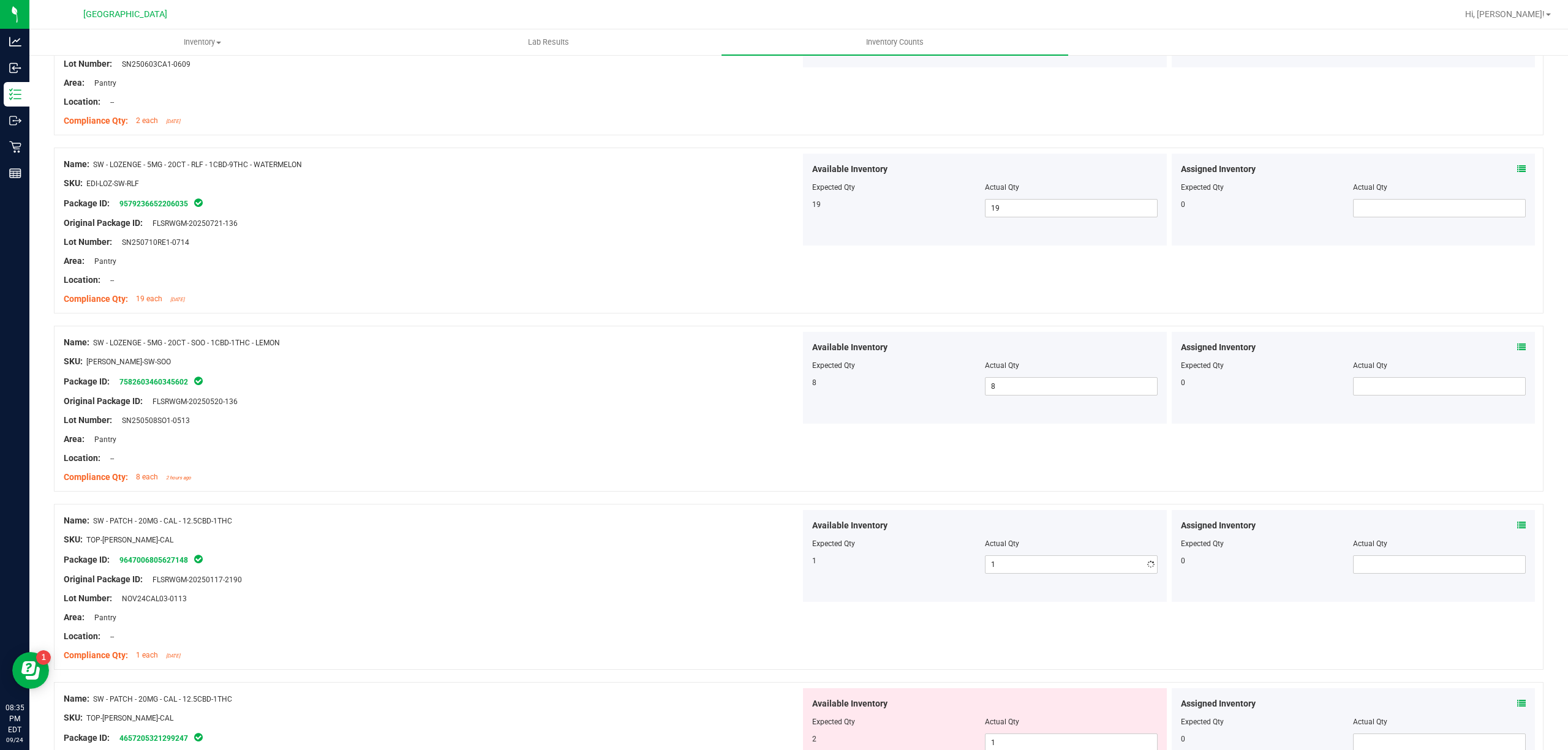
click at [632, 559] on div "Package ID: 9647006805627148" at bounding box center [431, 560] width 737 height 15
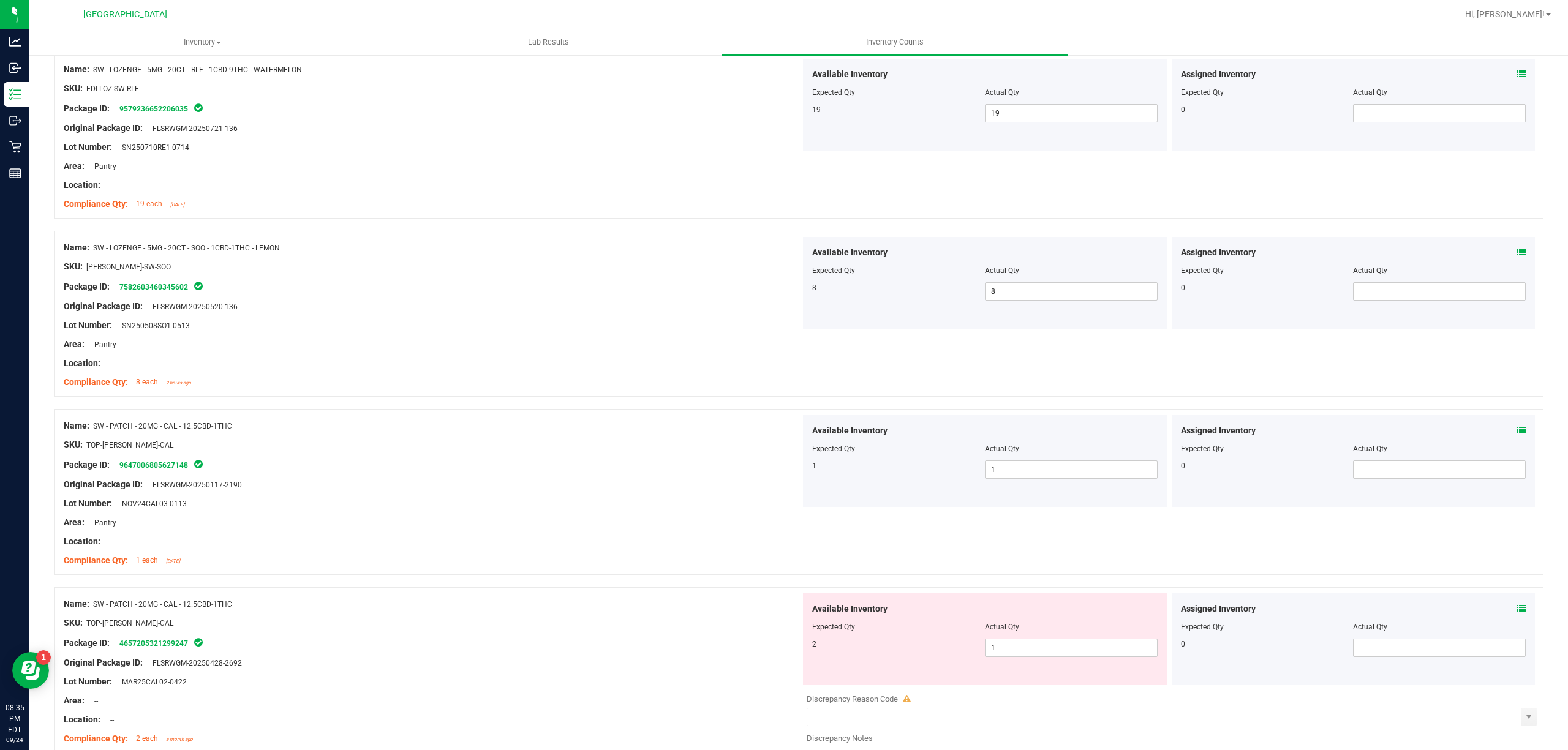
scroll to position [653, 0]
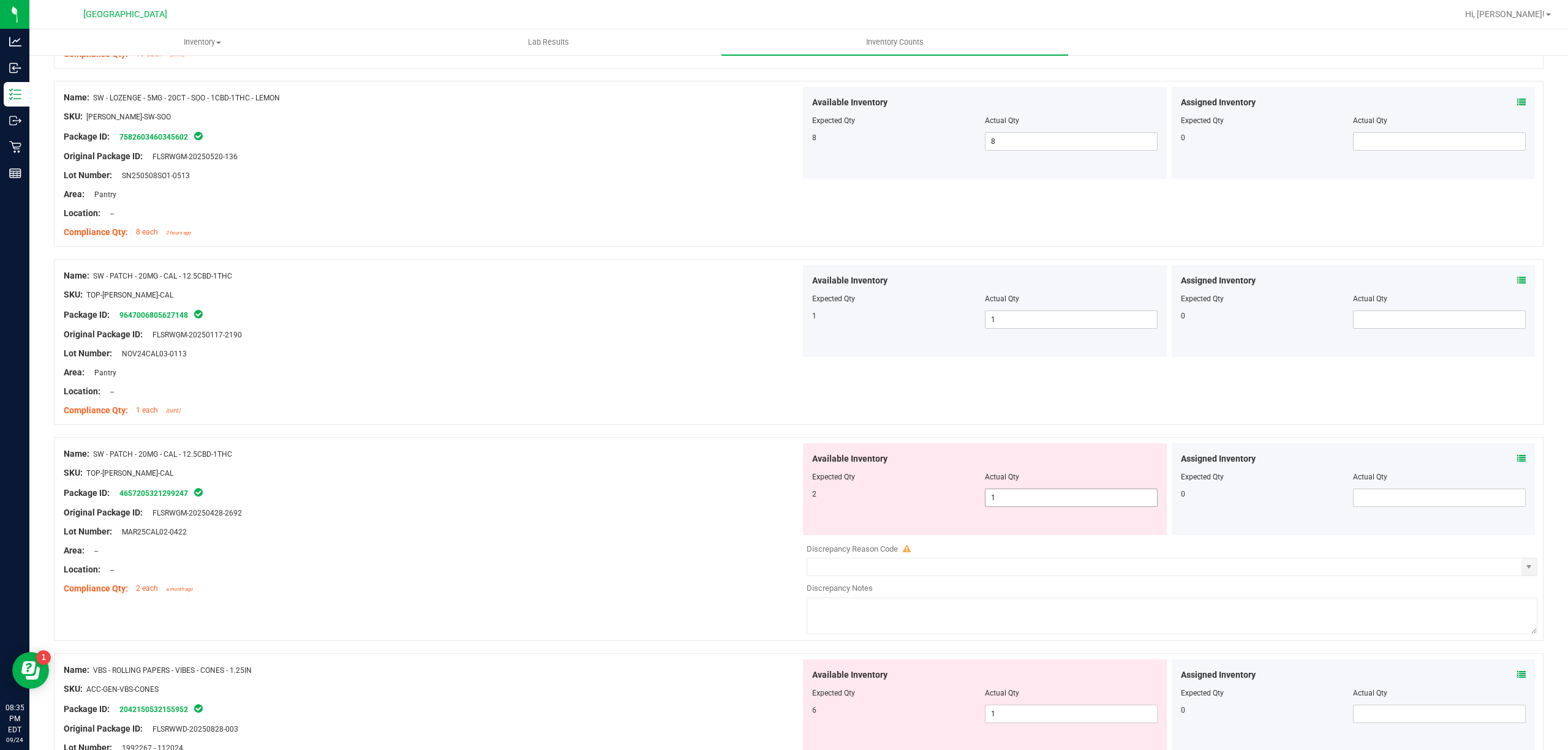
click at [1018, 502] on span "1 1" at bounding box center [1071, 498] width 173 height 19
click at [1018, 502] on input "1" at bounding box center [1071, 498] width 172 height 17
type input "2"
click at [667, 545] on div at bounding box center [431, 541] width 737 height 7
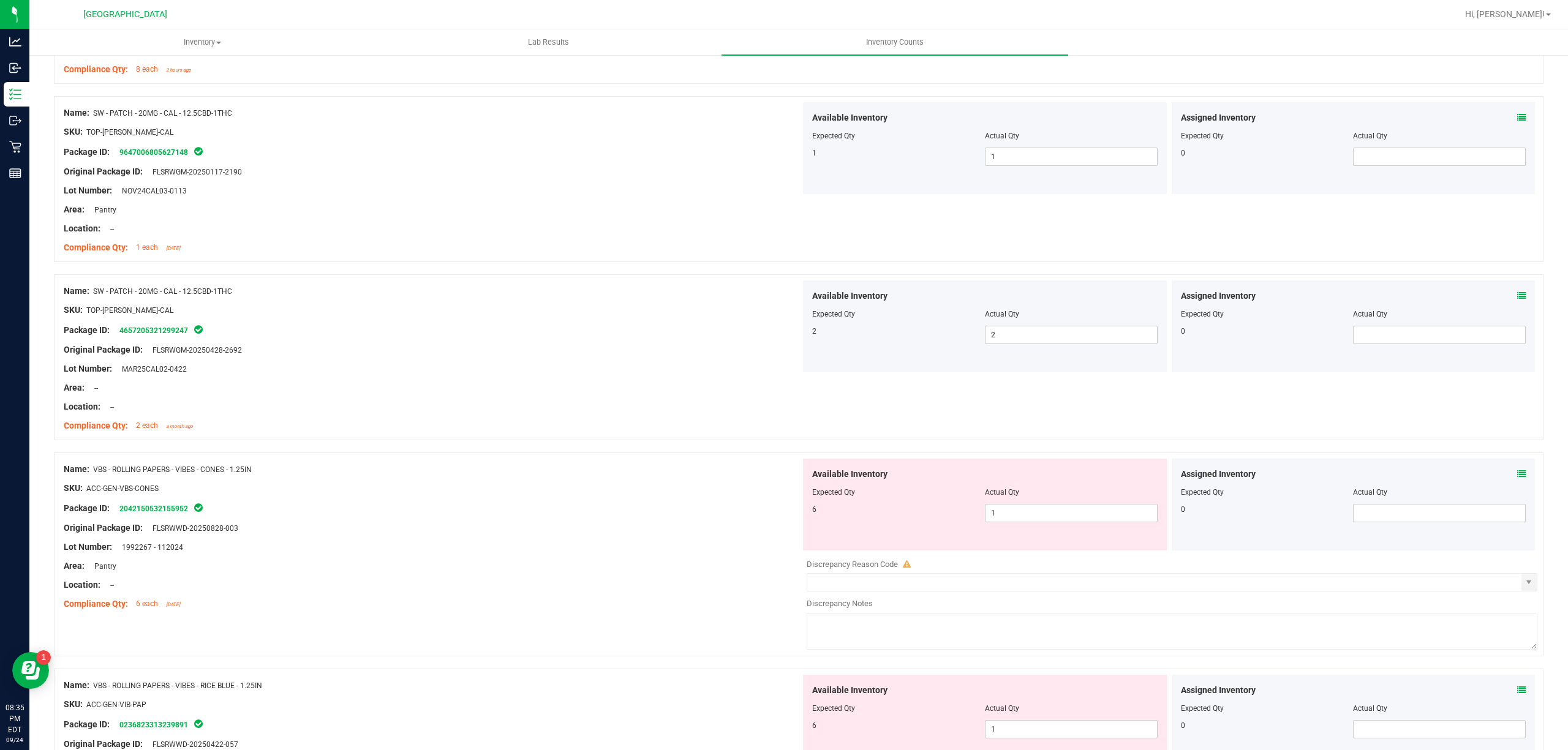
scroll to position [816, 0]
click at [1017, 511] on span "1 1" at bounding box center [1071, 513] width 173 height 19
drag, startPoint x: 1017, startPoint y: 511, endPoint x: 982, endPoint y: 519, distance: 35.9
click at [0, 0] on input "1" at bounding box center [0, 0] width 0 height 0
type input "6"
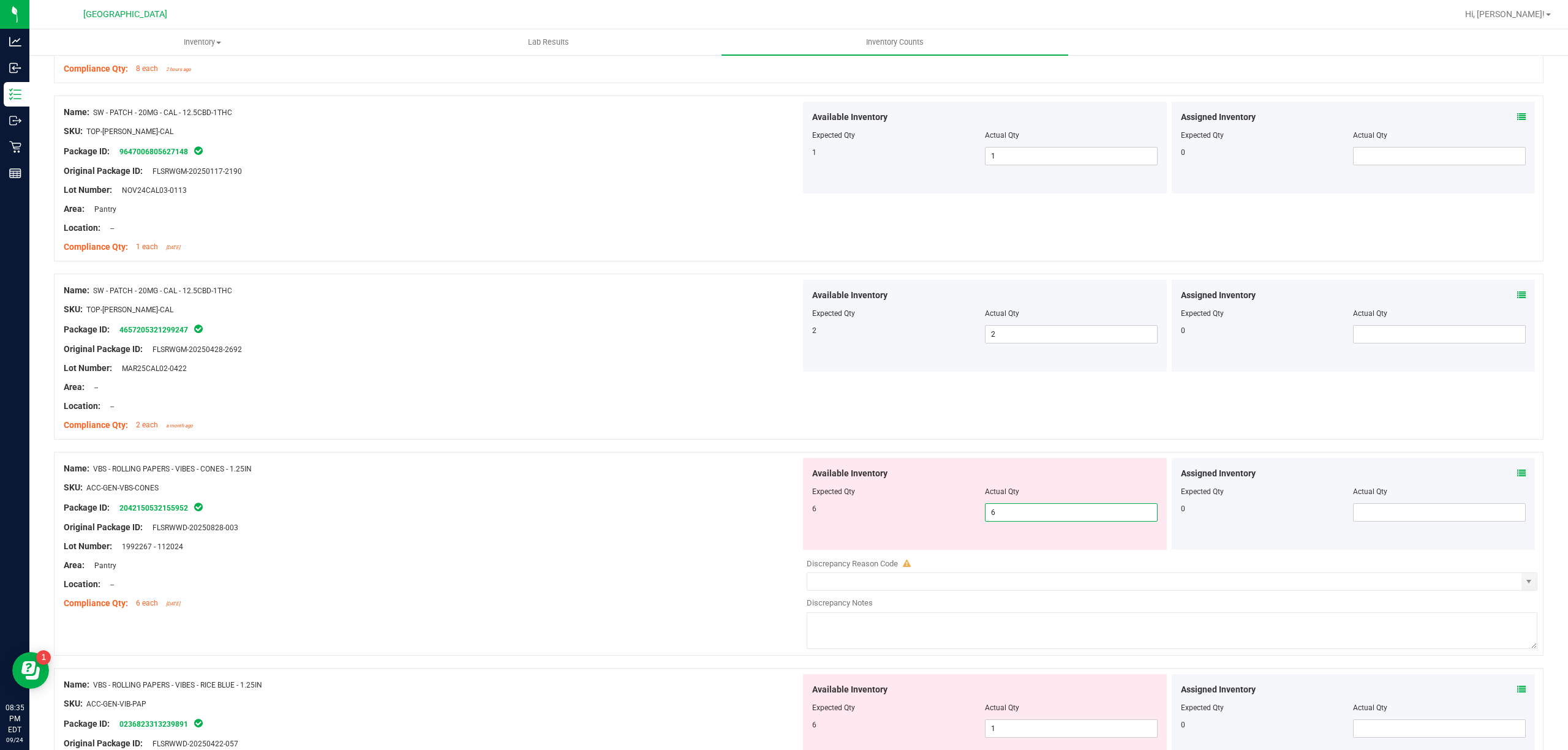
type input "6"
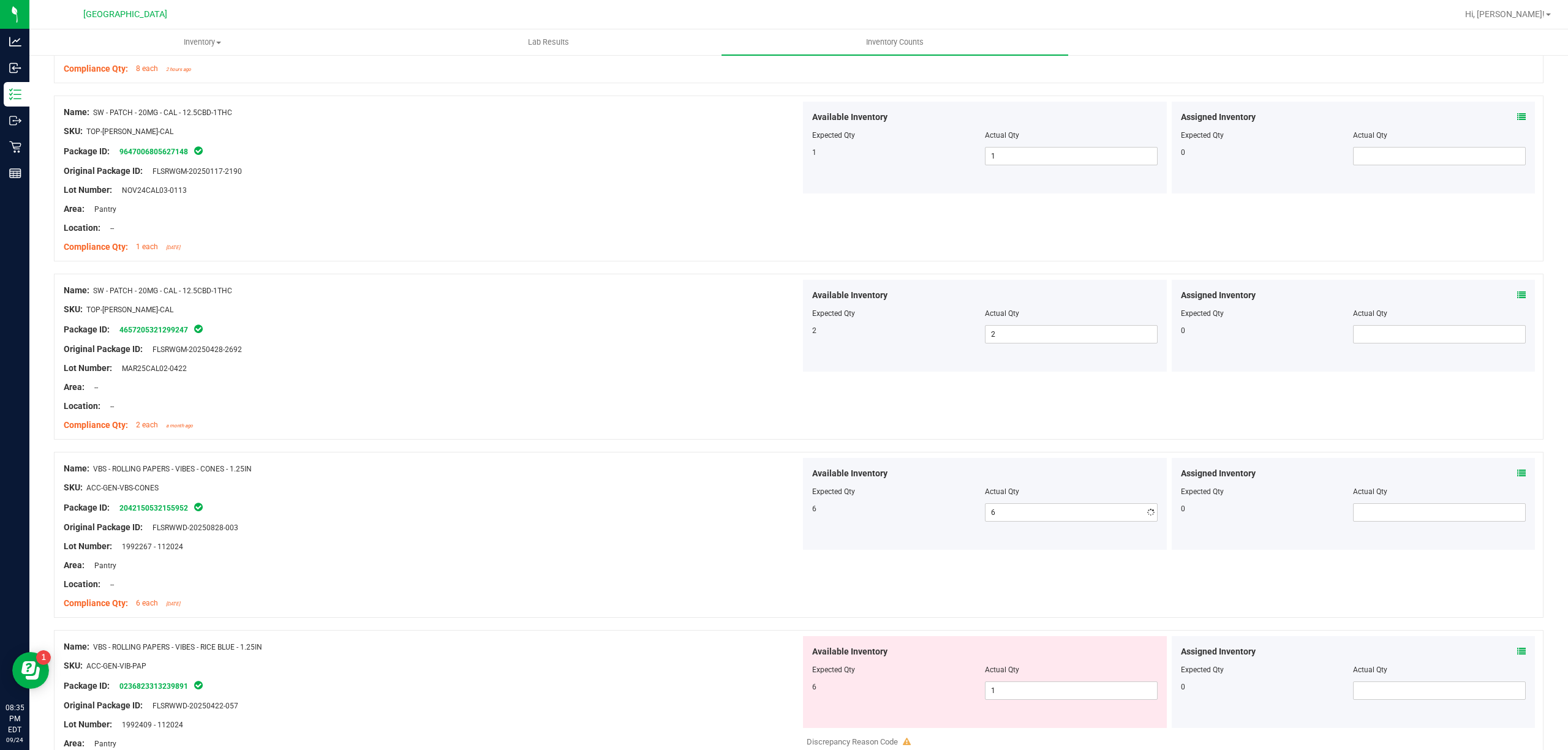
click at [670, 553] on div "Lot Number: 1992267 - 112024" at bounding box center [431, 546] width 737 height 13
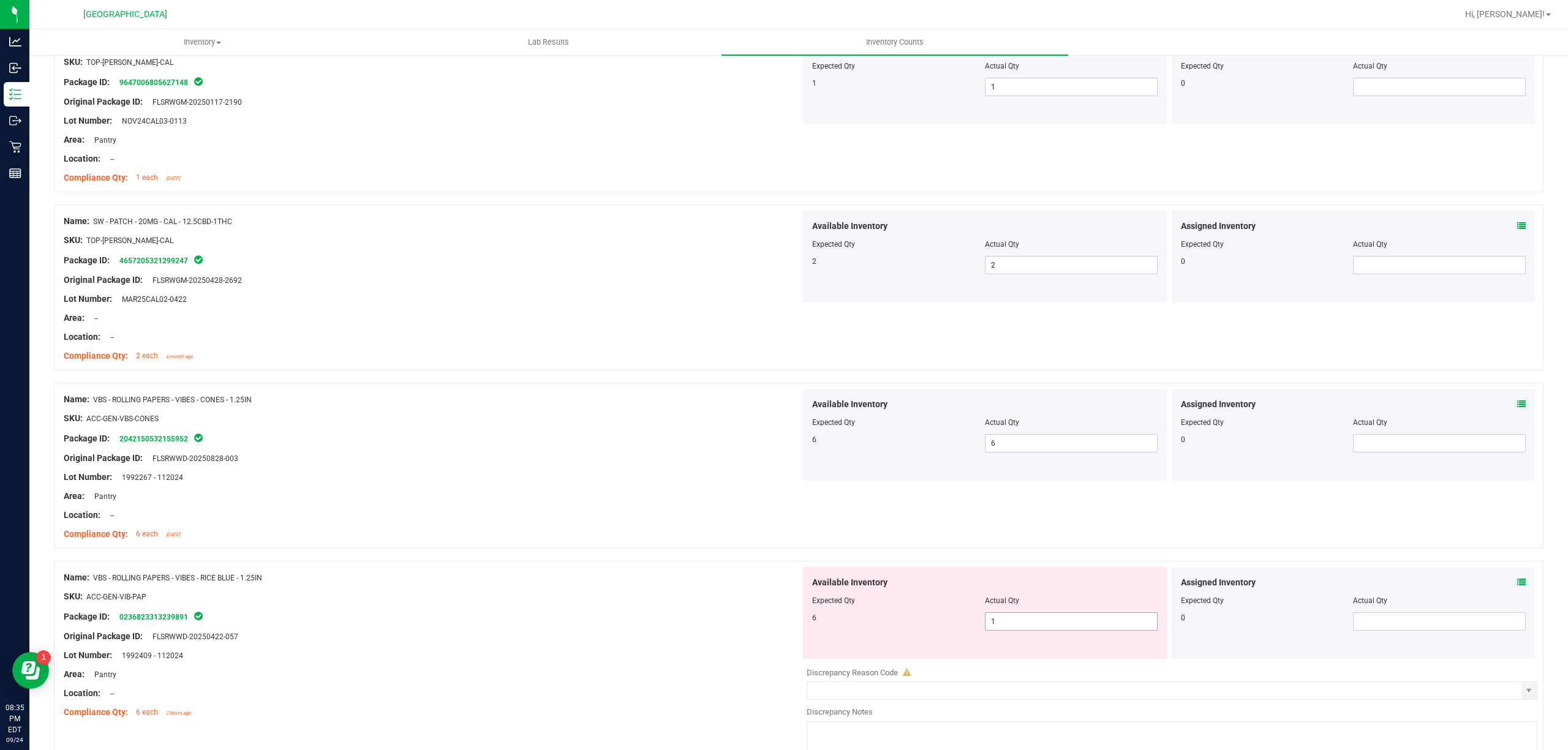
scroll to position [956, 0]
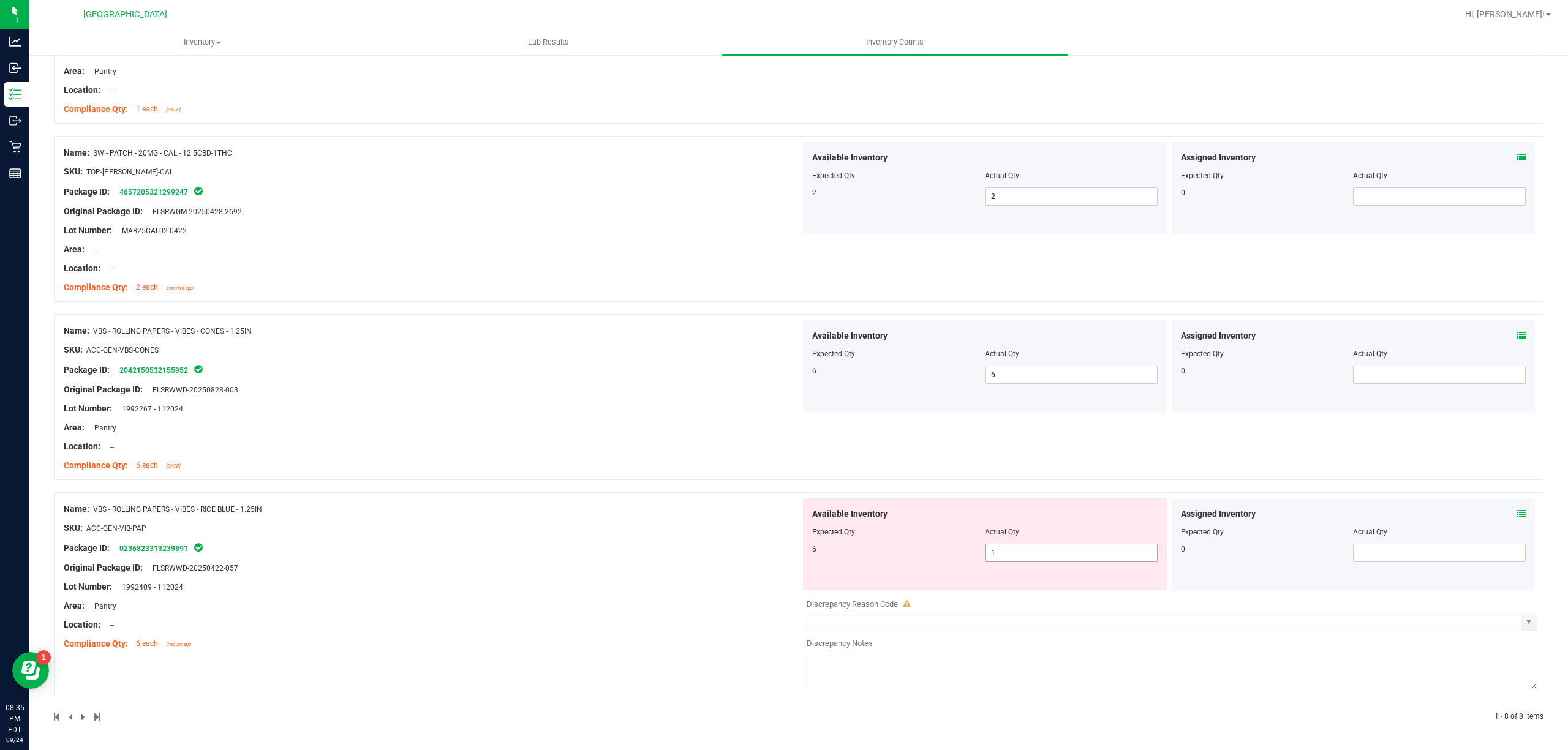
click at [1070, 554] on span "1 1" at bounding box center [1071, 553] width 173 height 19
click at [1070, 554] on input "1" at bounding box center [1071, 553] width 172 height 17
type input "6"
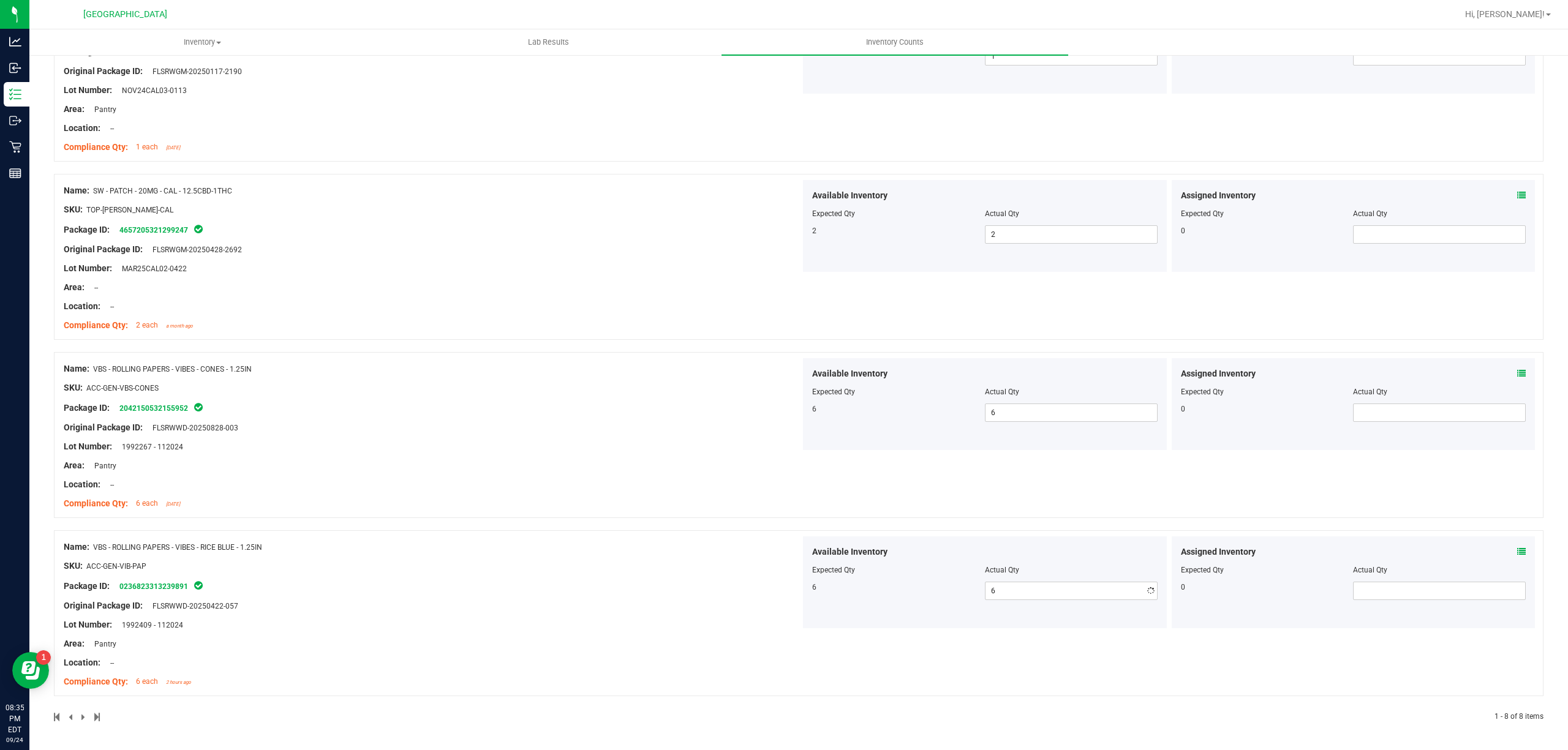
click at [659, 528] on div "Name: SW - LIGHTER - BIC - MAXI - BLACK SKU: ACC-GEN-SW-LIGBIC-BLK Package ID: …" at bounding box center [798, 3] width 1490 height 1440
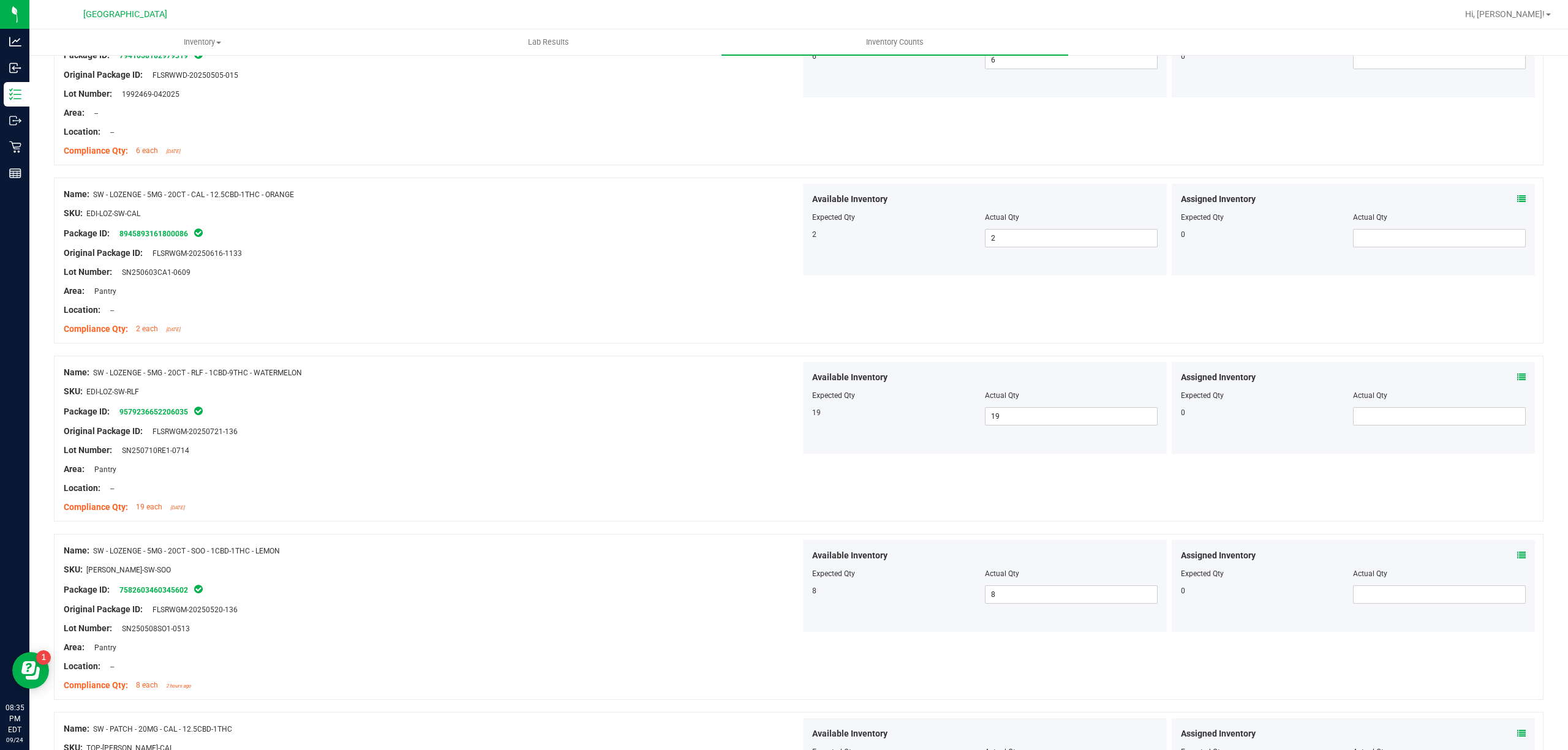
scroll to position [0, 0]
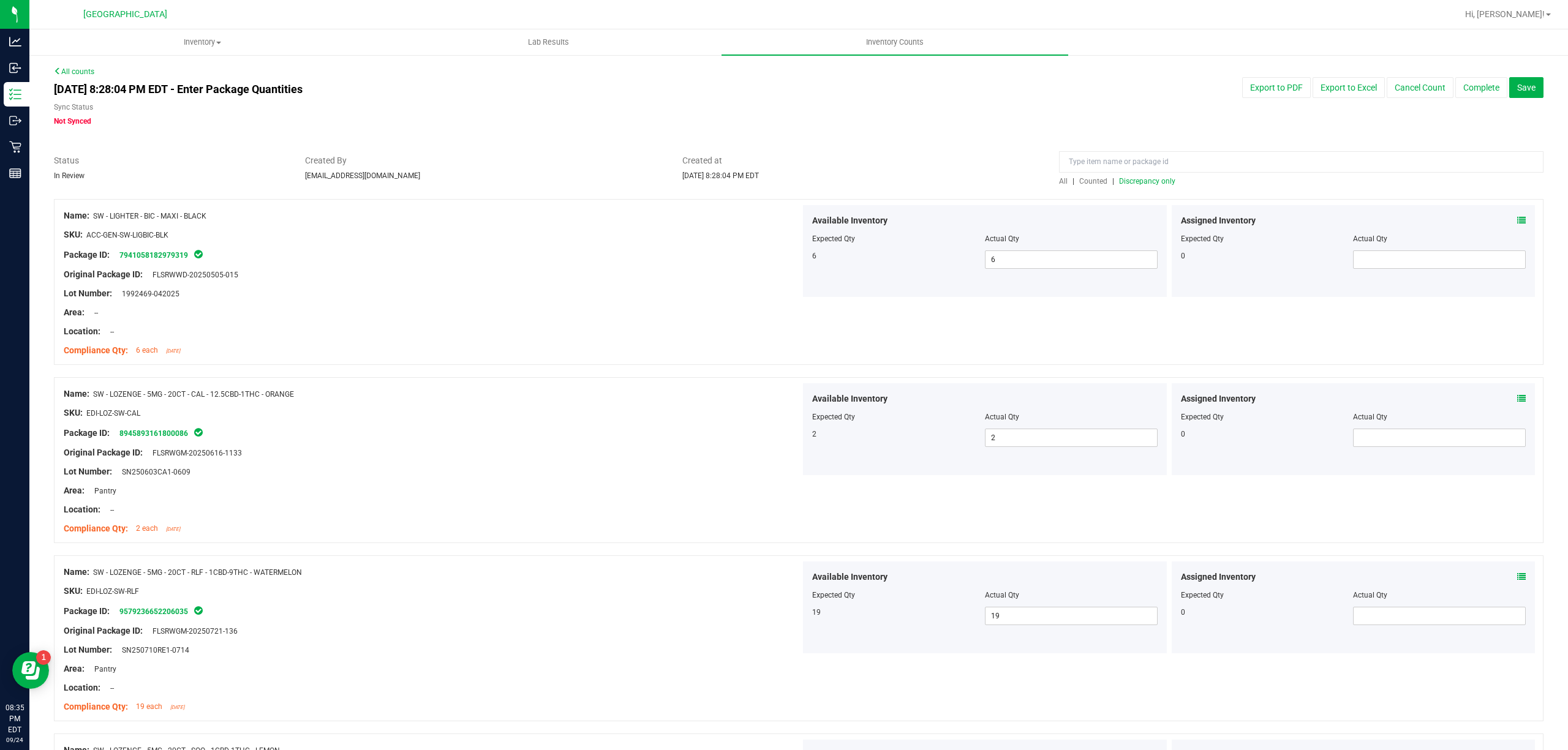
click at [1159, 177] on div "All | Counted | Discrepancy only" at bounding box center [1301, 181] width 485 height 11
click at [1159, 181] on span "Discrepancy only" at bounding box center [1147, 181] width 56 height 8
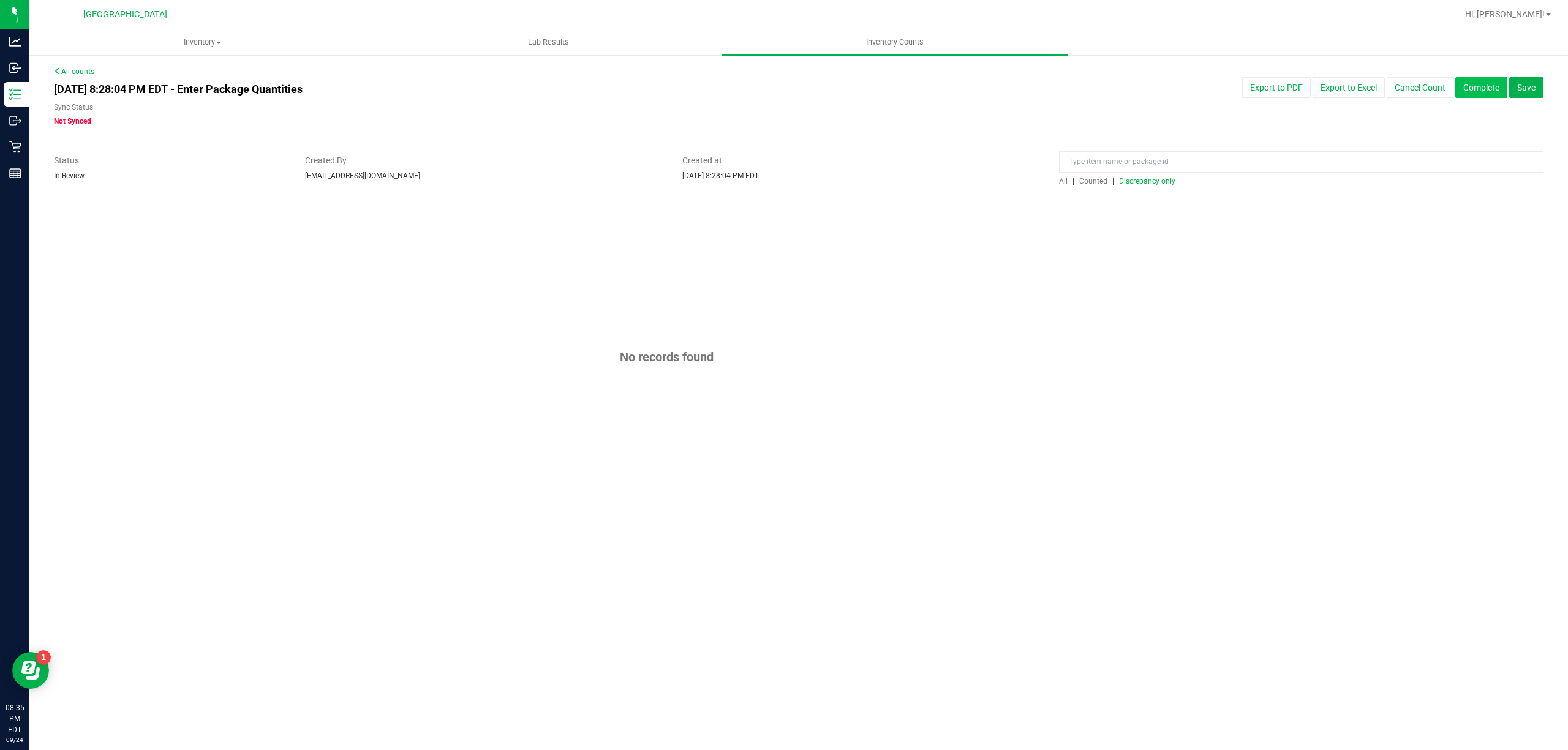
click at [1488, 89] on button "Complete" at bounding box center [1481, 88] width 52 height 21
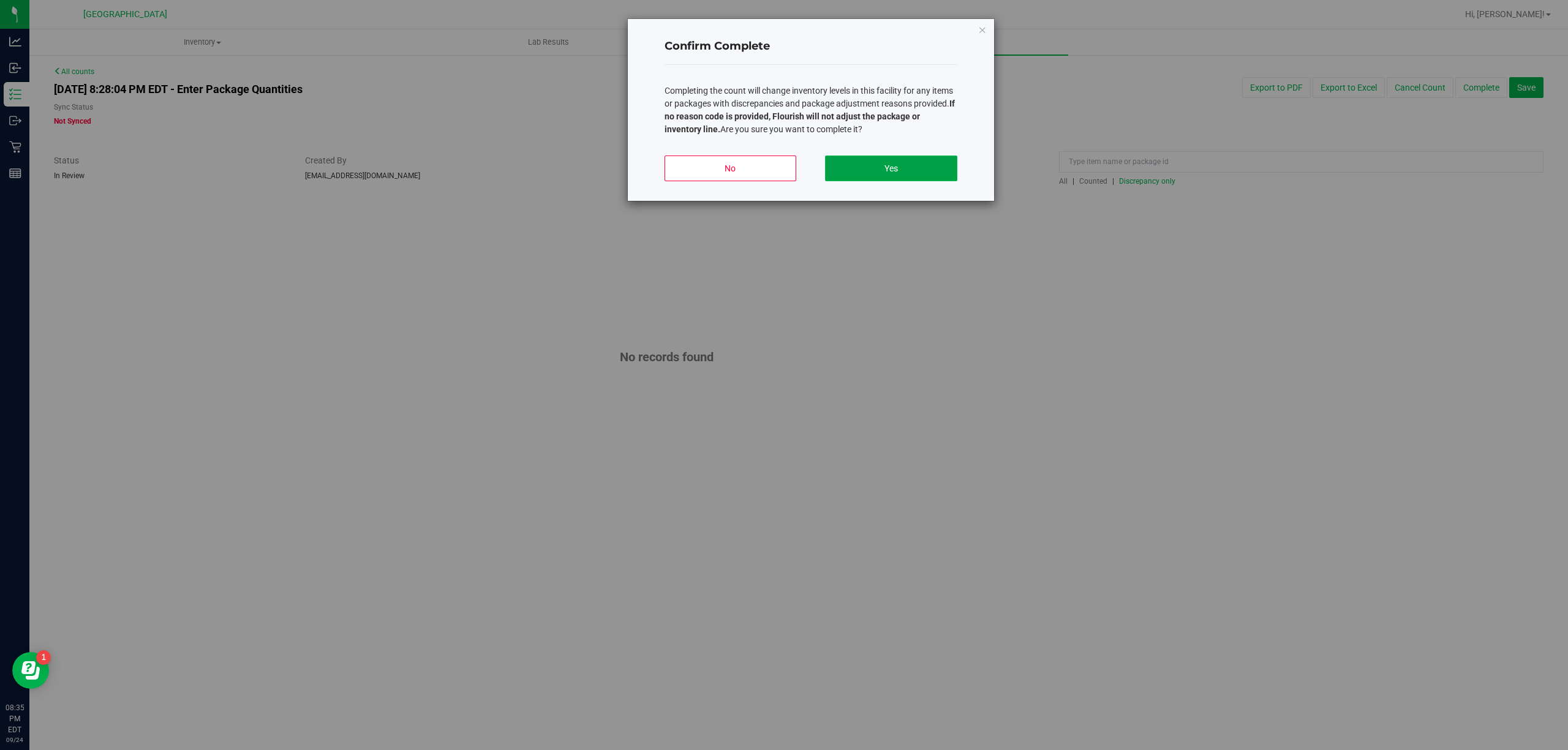
click at [903, 169] on button "Yes" at bounding box center [890, 169] width 132 height 26
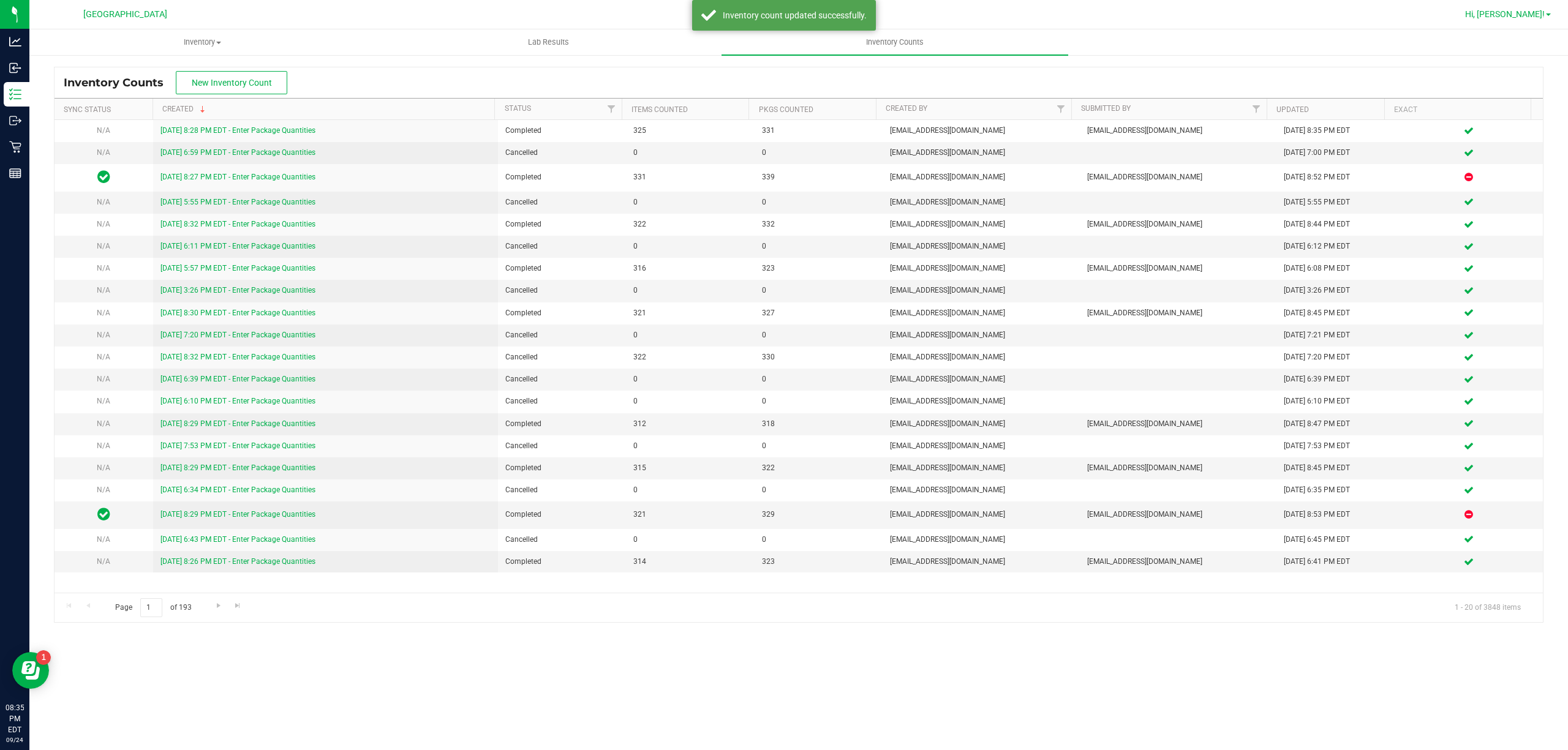
click at [1533, 13] on span "Hi, [PERSON_NAME]!" at bounding box center [1504, 14] width 79 height 9
click at [1506, 99] on li "Sign Out" at bounding box center [1513, 108] width 92 height 22
